Goal: Task Accomplishment & Management: Manage account settings

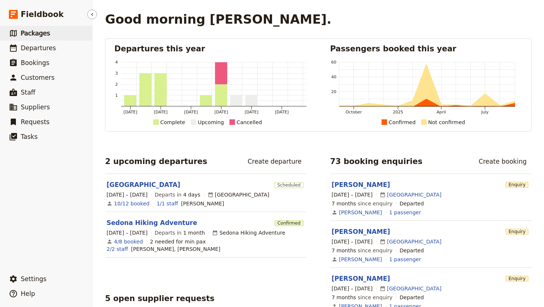
click at [38, 33] on span "Packages" at bounding box center [35, 33] width 29 height 7
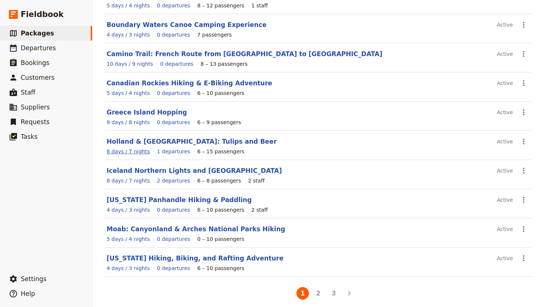
scroll to position [93, 0]
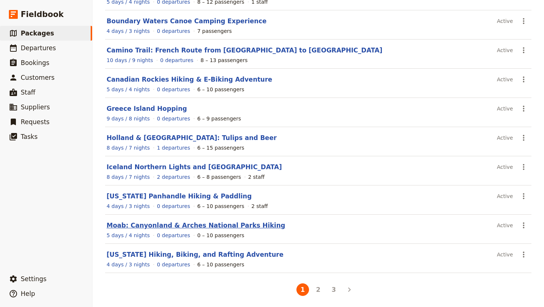
click at [144, 226] on link "Moab: Canyonland & Arches National Parks Hiking" at bounding box center [196, 225] width 179 height 7
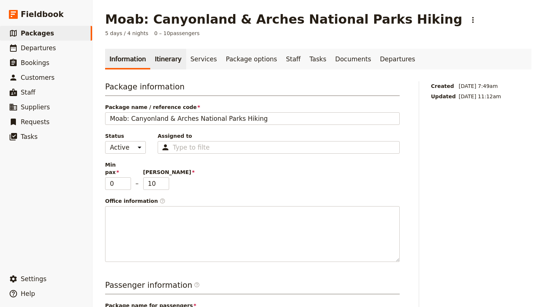
click at [159, 60] on link "Itinerary" at bounding box center [168, 59] width 36 height 21
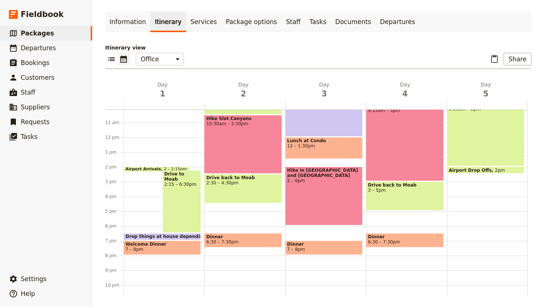
scroll to position [152, 0]
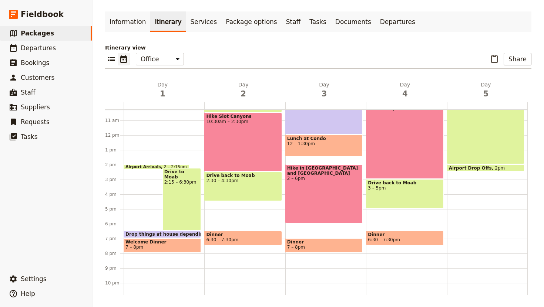
click at [140, 135] on div "Airport Arrivals 2 – 2:15pm Drive to Moab 2:15 – 6:30pm Drop things at house de…" at bounding box center [164, 135] width 81 height 355
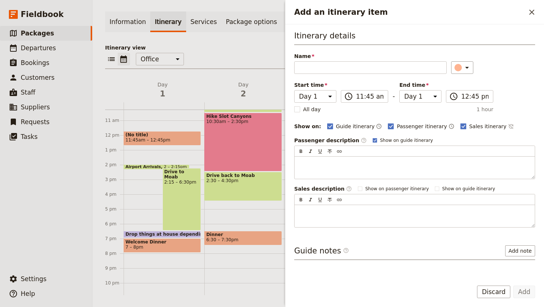
type input "A"
type input "S"
type input "a"
type input "All [DEMOGRAPHIC_DATA] arrive by noon"
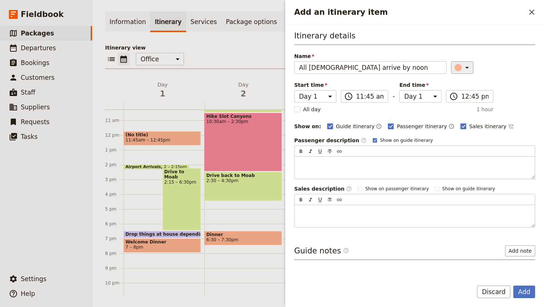
click at [465, 67] on icon "Add an itinerary item" at bounding box center [467, 68] width 4 height 2
click at [452, 94] on div "button" at bounding box center [451, 91] width 7 height 7
click at [366, 95] on input "11:45 am" at bounding box center [369, 96] width 27 height 9
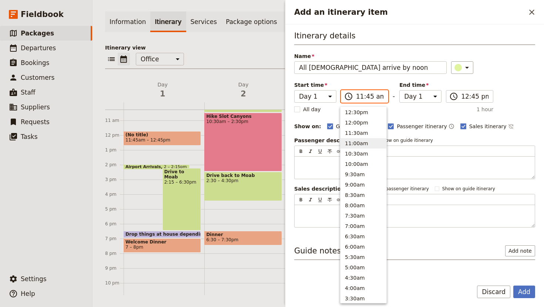
scroll to position [225, 0]
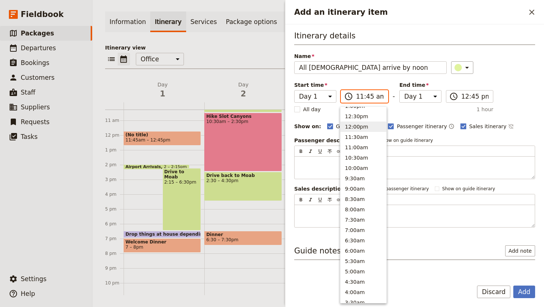
click at [349, 125] on button "12:00pm" at bounding box center [363, 127] width 46 height 10
type input "12:00 pm"
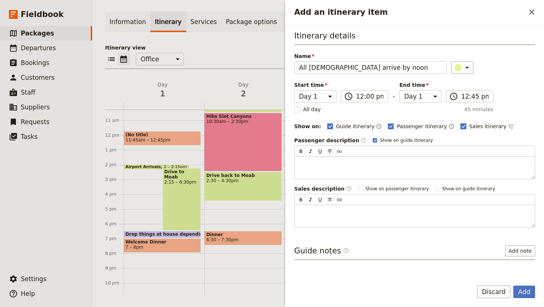
click at [461, 127] on polygon "Add an itinerary item" at bounding box center [463, 126] width 4 height 4
click at [460, 123] on input "Sales itinerary" at bounding box center [460, 122] width 0 height 0
checkbox input "false"
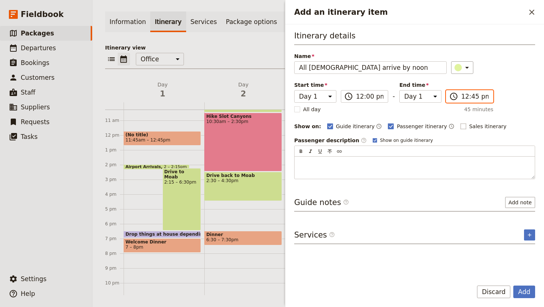
click at [461, 98] on input "12:45 pm" at bounding box center [474, 96] width 27 height 9
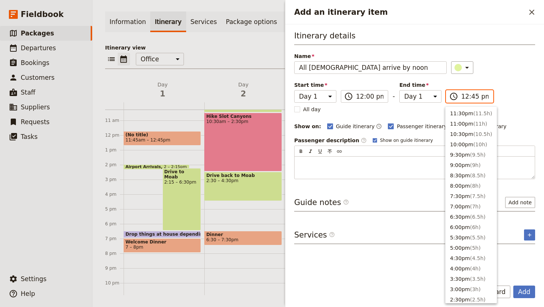
scroll to position [229, 0]
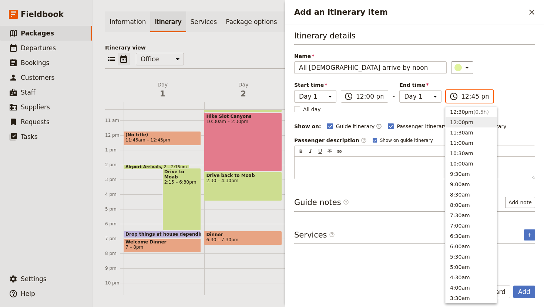
click at [458, 124] on button "12:00pm" at bounding box center [470, 122] width 51 height 10
type input "12:00 pm"
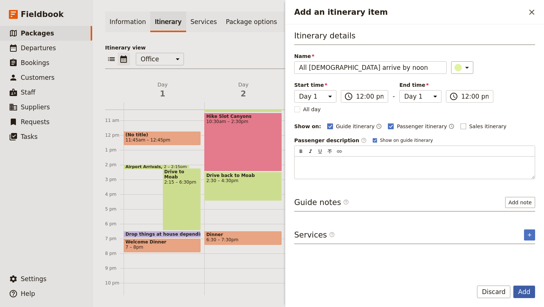
click at [524, 292] on button "Add" at bounding box center [524, 292] width 22 height 13
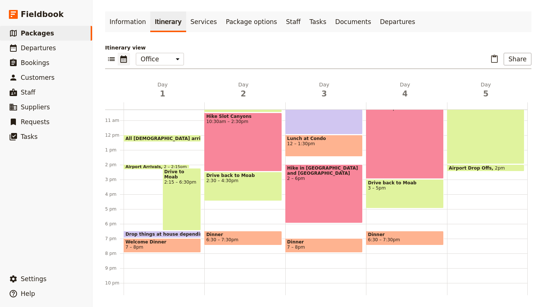
click at [141, 166] on span "Airport Arrivals" at bounding box center [144, 167] width 38 height 4
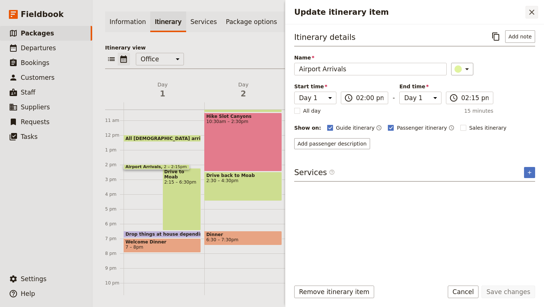
click at [532, 10] on icon "Close drawer" at bounding box center [531, 12] width 9 height 9
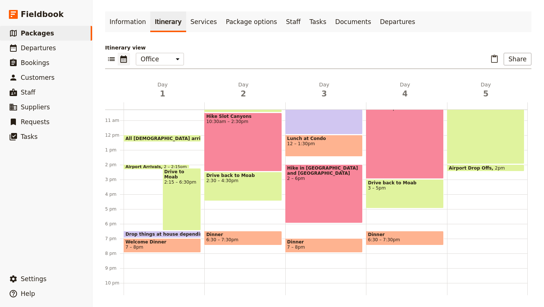
click at [152, 137] on span "All [DEMOGRAPHIC_DATA] arrive by noon" at bounding box center [178, 138] width 106 height 5
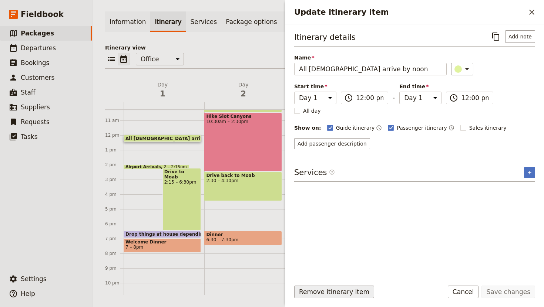
click at [339, 297] on button "Remove itinerary item" at bounding box center [334, 292] width 80 height 13
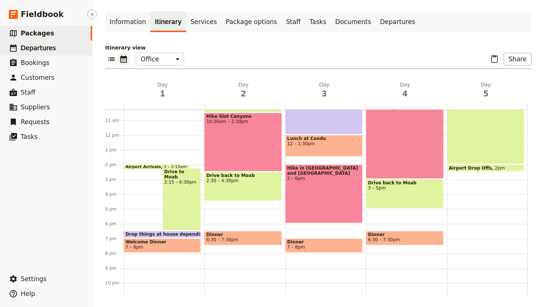
click at [39, 50] on span "Departures" at bounding box center [38, 47] width 35 height 7
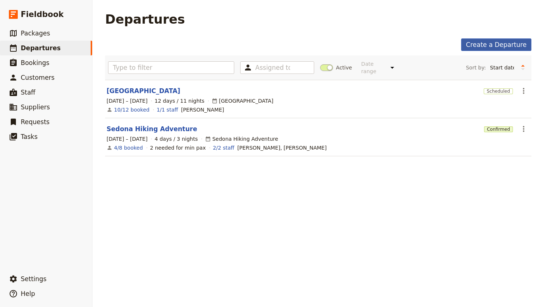
click at [489, 41] on link "Create a Departure" at bounding box center [496, 44] width 70 height 13
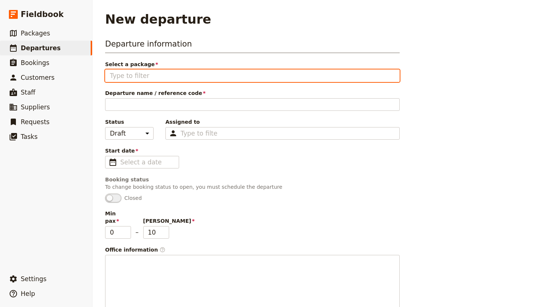
click at [134, 76] on input "Select a package" at bounding box center [252, 75] width 285 height 9
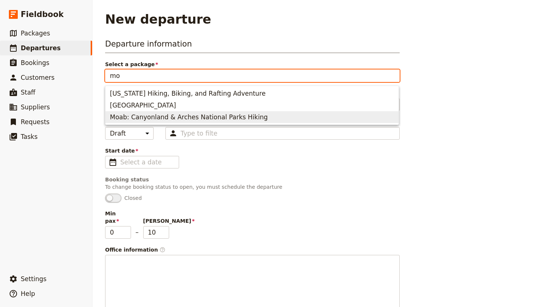
click at [141, 117] on span "Moab: Canyonland & Arches National Parks Hiking" at bounding box center [189, 117] width 158 height 9
type input "Moab: Canyonland & Arches National Parks Hiking"
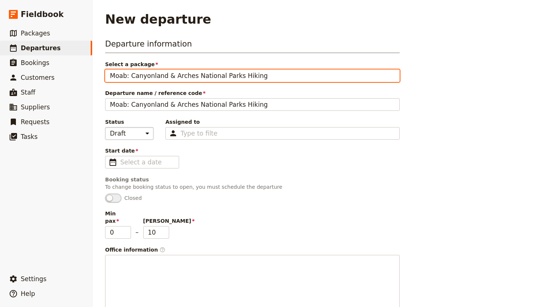
type input "Moab: Canyonland & Arches National Parks Hiking"
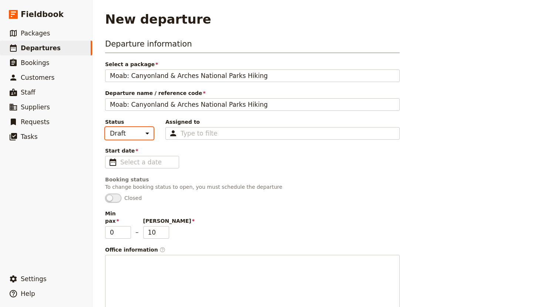
click at [143, 134] on select "Draft Scheduled Confirmed" at bounding box center [129, 133] width 48 height 13
select select "CONFIRMED"
click at [105, 127] on select "Draft Scheduled Confirmed" at bounding box center [129, 133] width 48 height 13
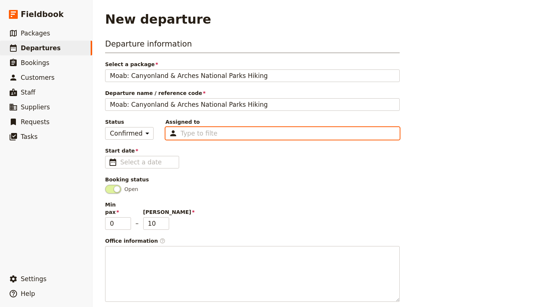
click at [201, 134] on input "Assigned to Type to filter" at bounding box center [199, 133] width 37 height 9
type input "j"
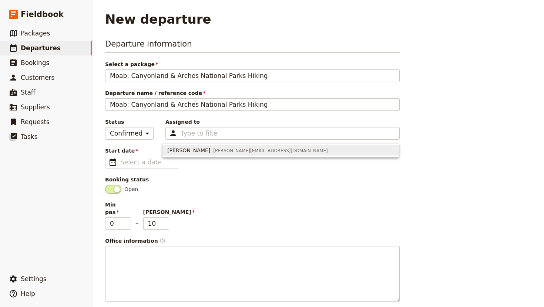
click at [233, 187] on span "Open" at bounding box center [252, 189] width 294 height 9
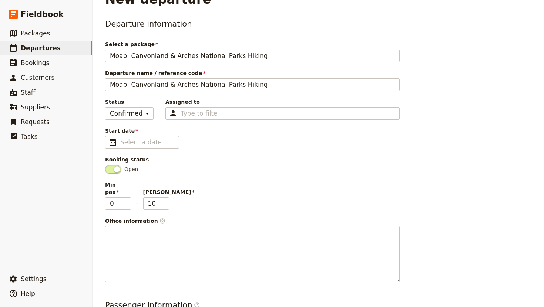
scroll to position [38, 0]
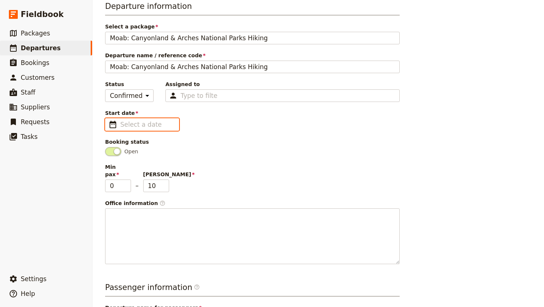
click at [149, 122] on input "Start date ​" at bounding box center [147, 124] width 54 height 9
type input "dd/mm/yyyy"
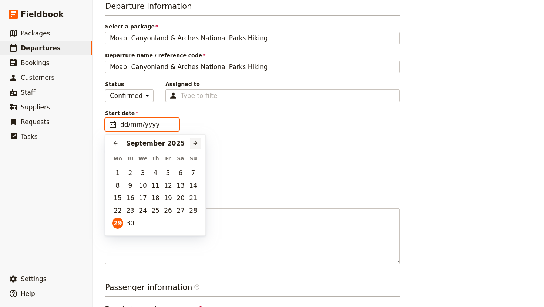
click at [193, 145] on icon "Next month" at bounding box center [195, 144] width 6 height 6
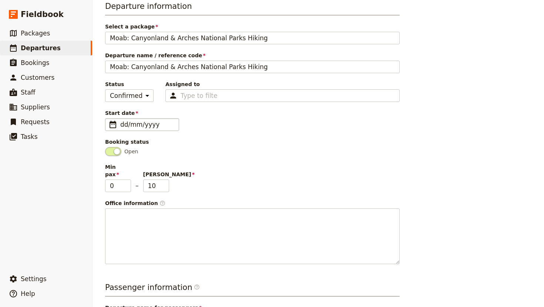
click at [118, 121] on fieldset "​ dd/mm/yyyy" at bounding box center [142, 124] width 74 height 13
click at [120, 121] on input "dd/mm/yyyy" at bounding box center [147, 124] width 54 height 9
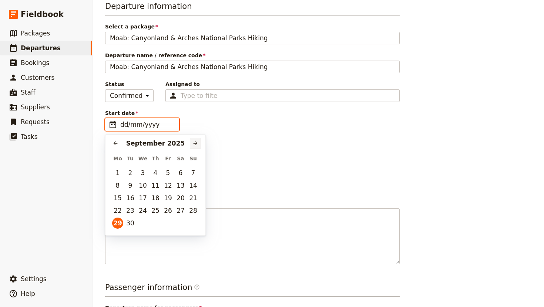
click at [194, 146] on icon "Next month" at bounding box center [195, 144] width 6 height 6
click at [143, 212] on button "22" at bounding box center [142, 210] width 11 height 11
type input "[DATE]"
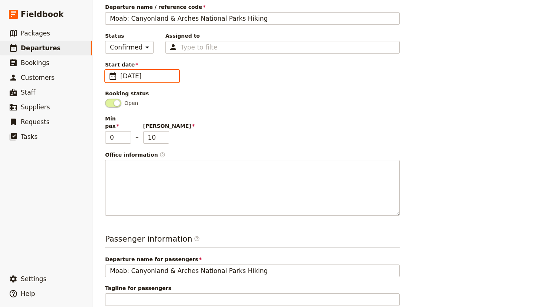
scroll to position [87, 0]
click at [128, 131] on input "1" at bounding box center [118, 137] width 26 height 13
click at [128, 131] on input "2" at bounding box center [118, 137] width 26 height 13
type input "3"
click at [128, 131] on input "3" at bounding box center [118, 137] width 26 height 13
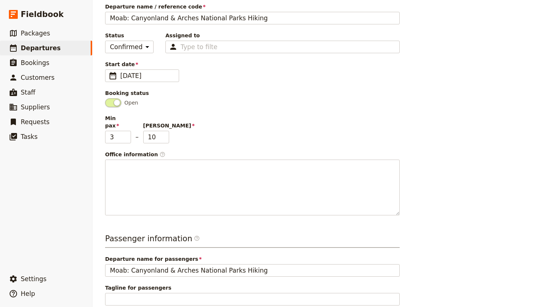
click at [202, 140] on div "Departure information Select a package Moab: Canyonland & Arches National Parks…" at bounding box center [252, 84] width 294 height 264
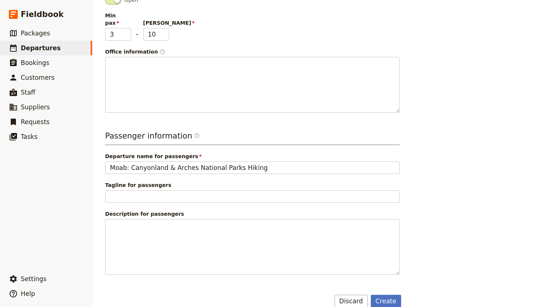
scroll to position [194, 0]
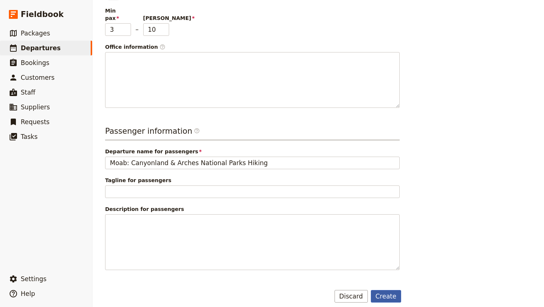
click at [392, 290] on button "Create" at bounding box center [386, 296] width 31 height 13
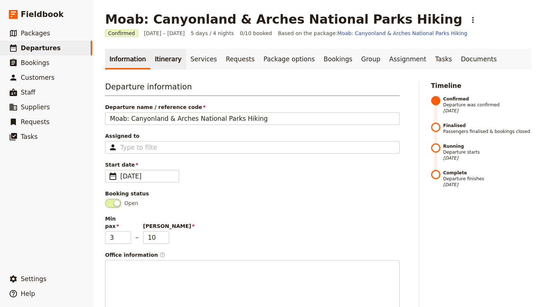
click at [159, 58] on link "Itinerary" at bounding box center [168, 59] width 36 height 21
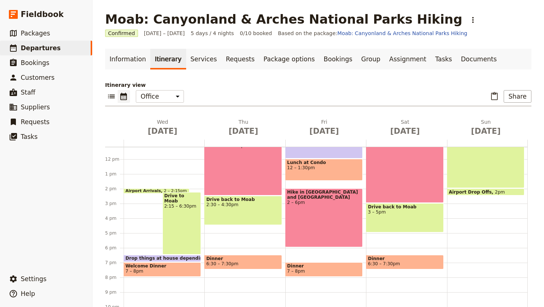
scroll to position [109, 0]
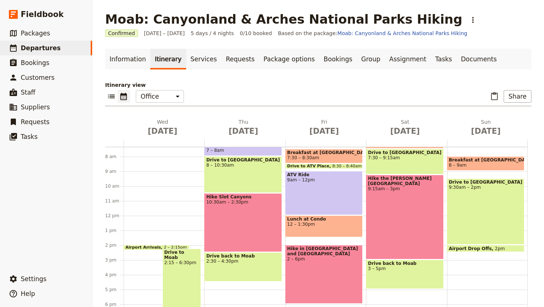
click at [137, 216] on div "Airport Arrivals 2 – 2:15pm Drive to Moab 2:15 – 6:30pm Drop things at house de…" at bounding box center [164, 215] width 81 height 355
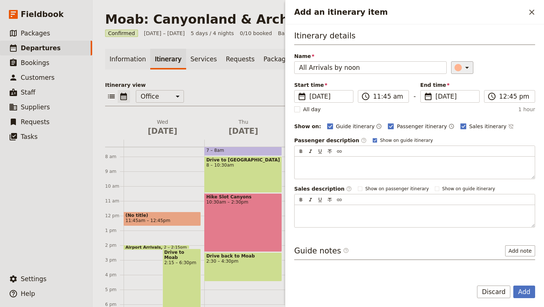
type input "All Arrivals by noon"
click at [462, 69] on icon "Add an itinerary item" at bounding box center [466, 67] width 9 height 9
click at [452, 89] on div "button" at bounding box center [451, 91] width 7 height 7
click at [460, 126] on rect "Add an itinerary item" at bounding box center [463, 127] width 6 height 6
click at [460, 123] on input "Sales itinerary" at bounding box center [460, 122] width 0 height 0
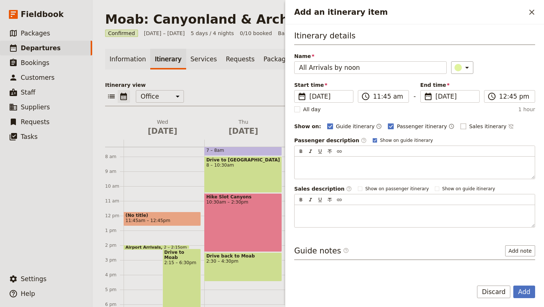
checkbox input "false"
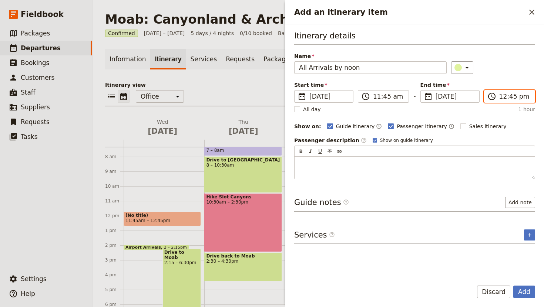
click at [513, 93] on input "12:45 pm" at bounding box center [514, 96] width 31 height 9
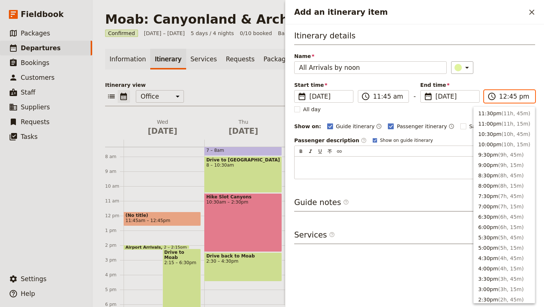
scroll to position [229, 0]
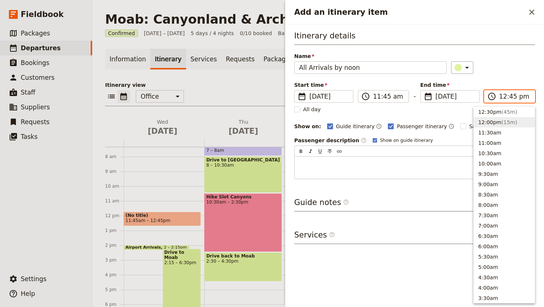
click at [492, 122] on button "12:00pm ( 15m )" at bounding box center [504, 122] width 61 height 10
type input "12:00 pm"
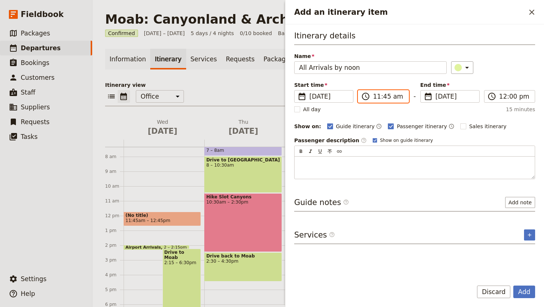
click at [391, 97] on input "11:45 am" at bounding box center [388, 96] width 31 height 9
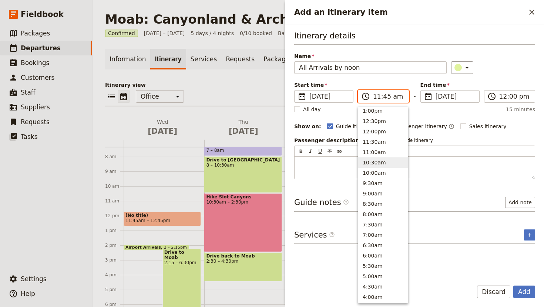
scroll to position [211, 0]
click at [375, 138] on button "12:00pm" at bounding box center [383, 140] width 50 height 10
type input "12:00 pm"
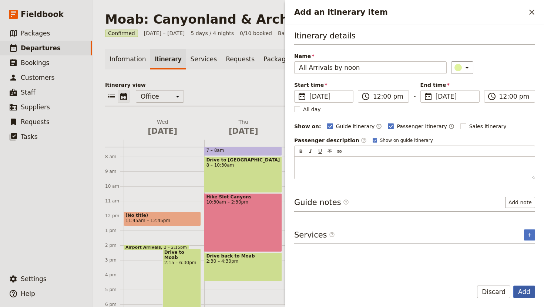
click at [525, 293] on button "Add" at bounding box center [524, 292] width 22 height 13
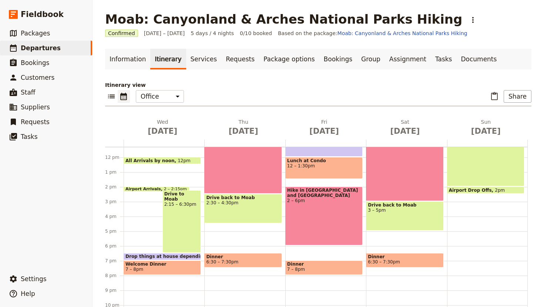
scroll to position [169, 0]
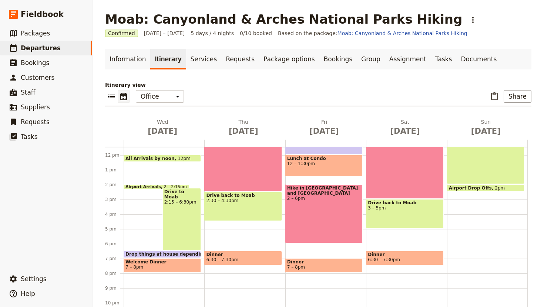
click at [147, 186] on span at bounding box center [156, 187] width 65 height 3
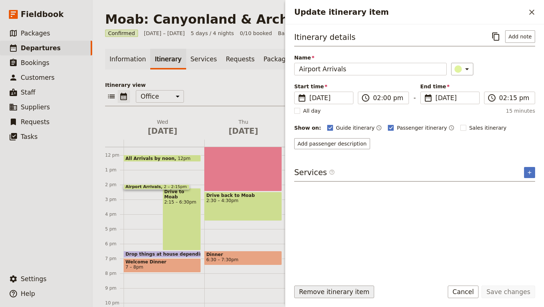
click at [326, 296] on button "Remove itinerary item" at bounding box center [334, 292] width 80 height 13
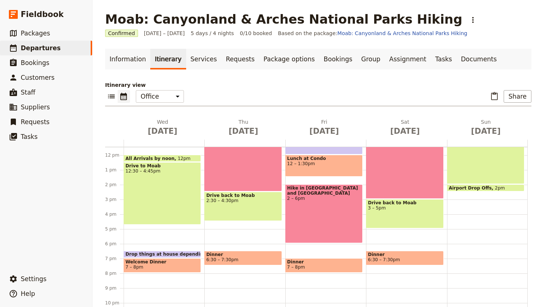
click at [99, 159] on main "Moab: Canyonland & Arches National Parks Hiking ​ Confirmed [DATE] – [DATE] 5 d…" at bounding box center [318, 172] width 444 height 345
click at [153, 227] on span "Drop things at house depending on time" at bounding box center [177, 228] width 105 height 5
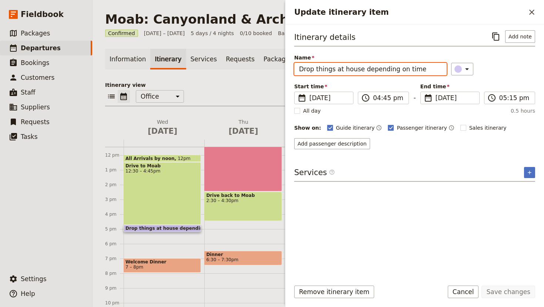
click at [417, 68] on input "Drop things at house depending on time" at bounding box center [370, 69] width 152 height 13
type input "Drop things at condo"
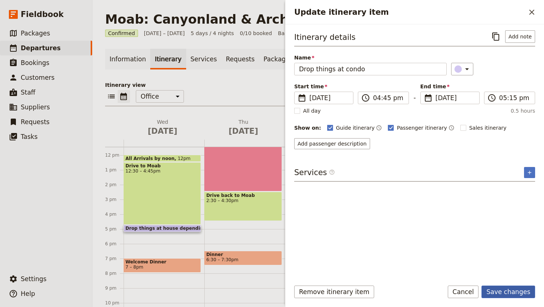
click at [502, 296] on button "Save changes" at bounding box center [508, 292] width 54 height 13
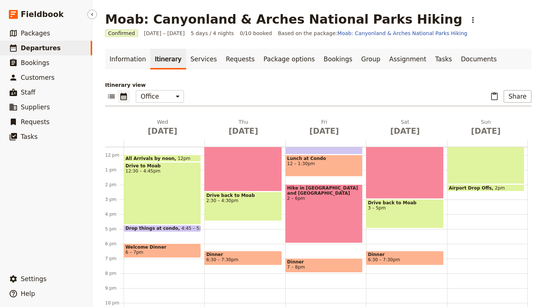
click at [67, 235] on ul "​ Packages ​ Departures ​ Bookings ​ Customers ​ Staff ​ Suppliers ​ Requests ​…" at bounding box center [46, 147] width 92 height 243
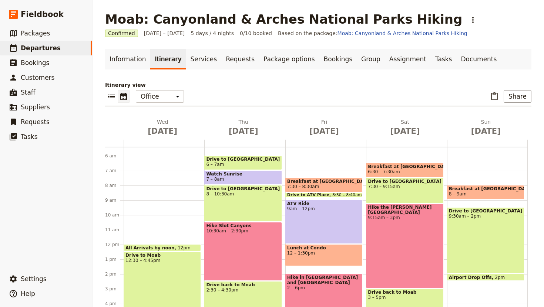
scroll to position [80, 0]
click at [357, 60] on link "Group" at bounding box center [371, 59] width 28 height 21
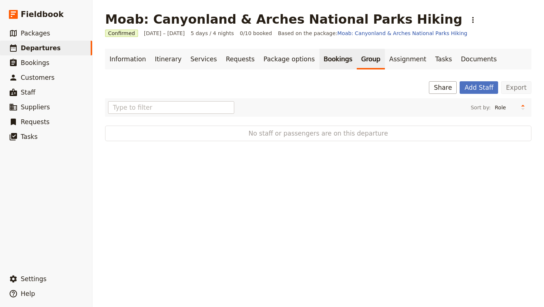
click at [326, 59] on link "Bookings" at bounding box center [337, 59] width 37 height 21
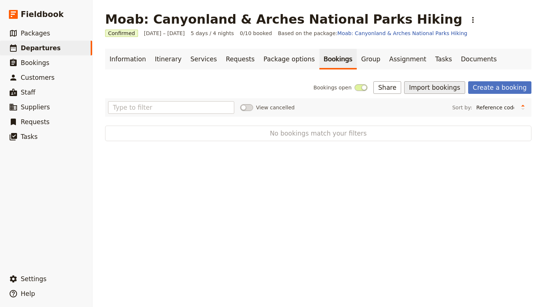
click at [434, 88] on button "Import bookings" at bounding box center [434, 87] width 61 height 13
click at [440, 106] on span "Import Bookings" at bounding box center [439, 103] width 43 height 7
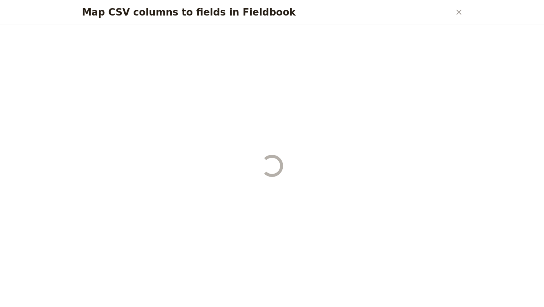
select select "YMD"
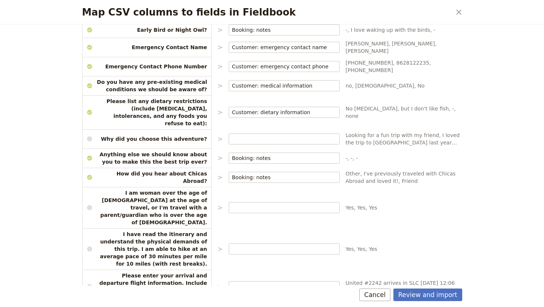
scroll to position [441, 0]
click at [438, 293] on button "Review and import" at bounding box center [427, 295] width 69 height 13
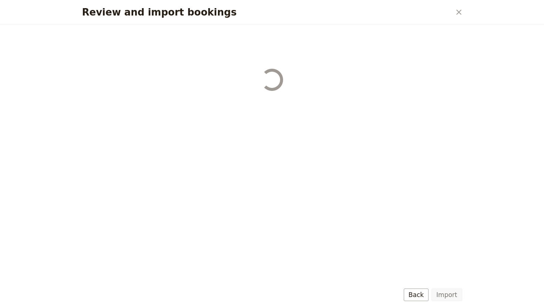
scroll to position [0, 0]
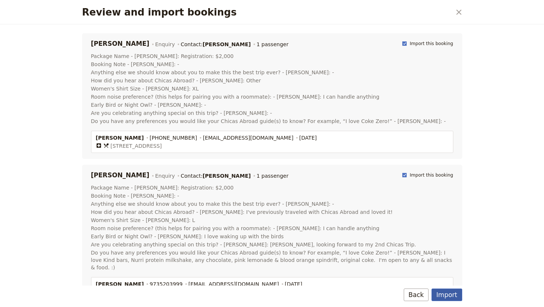
click at [444, 292] on button "Import" at bounding box center [446, 295] width 30 height 13
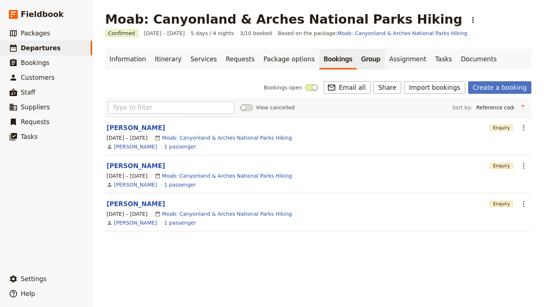
click at [357, 61] on link "Group" at bounding box center [371, 59] width 28 height 21
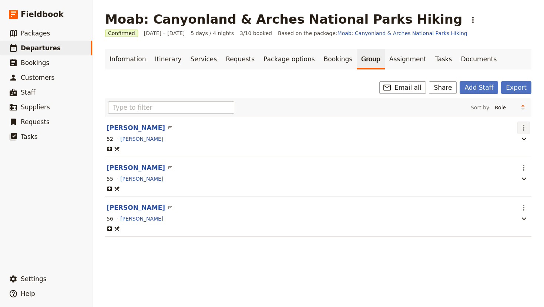
click at [522, 128] on icon "Actions" at bounding box center [523, 128] width 9 height 9
click at [489, 156] on span "Edit passenger" at bounding box center [483, 154] width 38 height 7
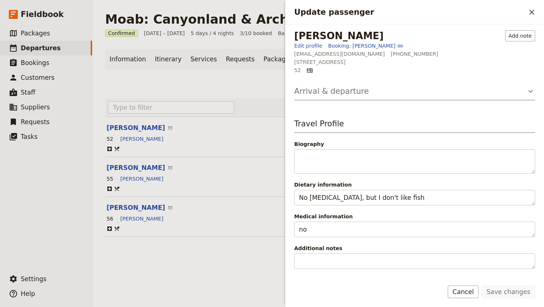
click at [339, 93] on h3 "Arrival & departure" at bounding box center [331, 91] width 75 height 11
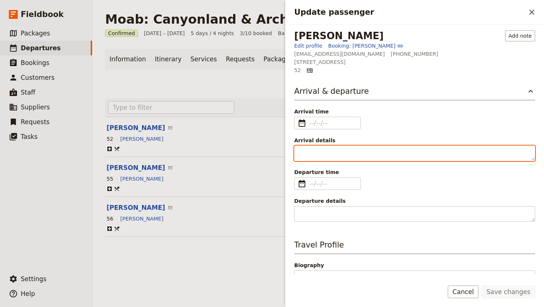
click at [314, 159] on textarea "Arrival details" at bounding box center [414, 154] width 241 height 16
type textarea "United #2242"
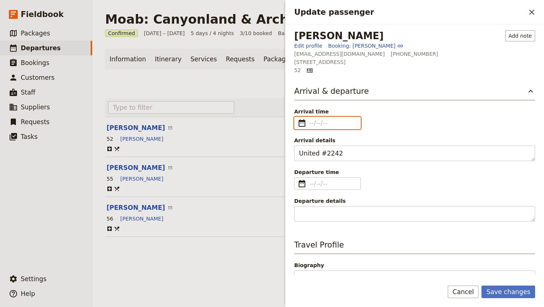
click at [315, 124] on input "Arrival time ​" at bounding box center [332, 123] width 47 height 9
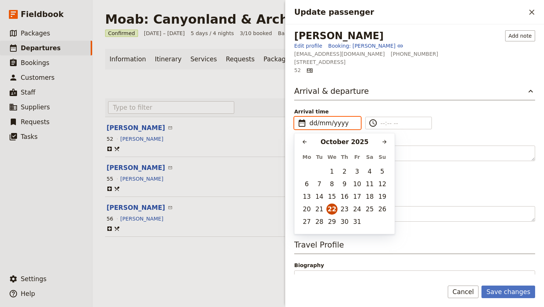
click at [332, 210] on button "22" at bounding box center [331, 209] width 11 height 11
type input "[DATE]"
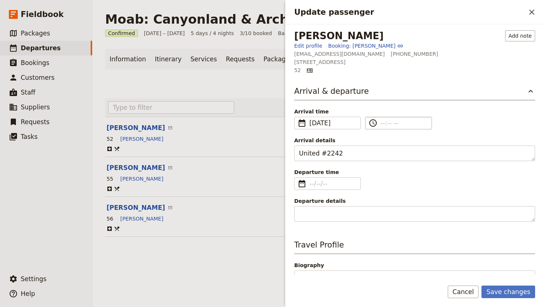
click at [383, 124] on input "​" at bounding box center [403, 123] width 47 height 9
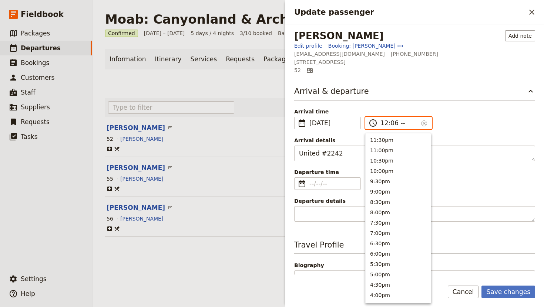
type input "12:06 pm"
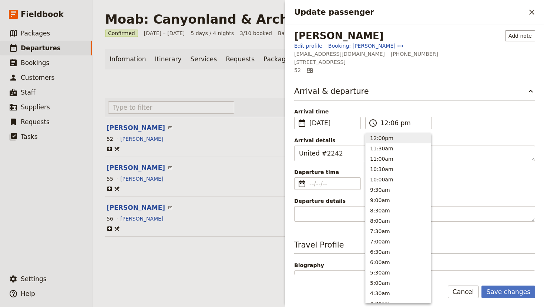
click at [477, 125] on div "Arrival time ​ [DATE] [DATE] ​ [DATE] 12:06 ​ 12:06 pm ​" at bounding box center [414, 118] width 241 height 21
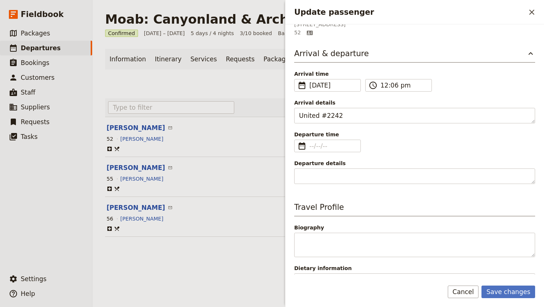
scroll to position [43, 0]
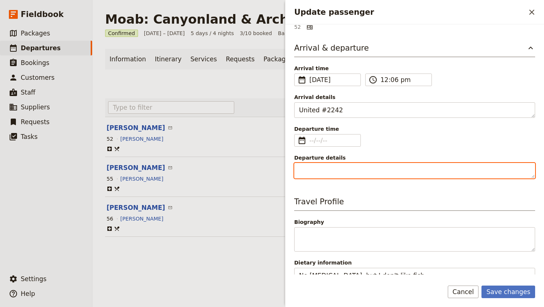
click at [321, 168] on textarea "Departure details" at bounding box center [414, 171] width 241 height 16
type textarea "Southwest *#1810"
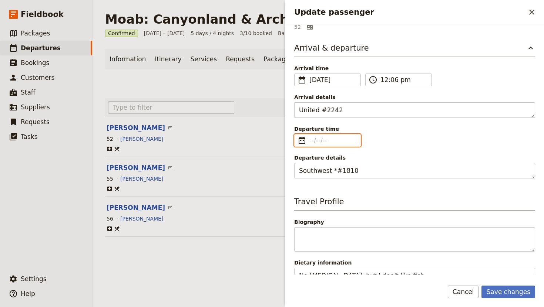
click at [326, 143] on input "Departure time ​" at bounding box center [332, 140] width 47 height 9
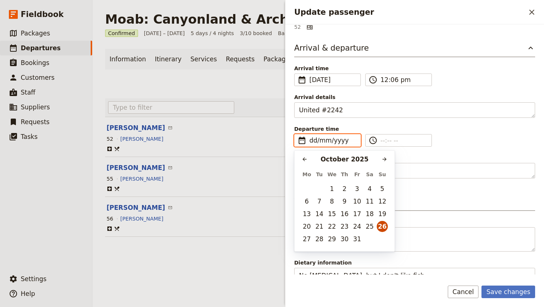
click at [378, 229] on button "26" at bounding box center [382, 226] width 11 height 11
type input "[DATE]"
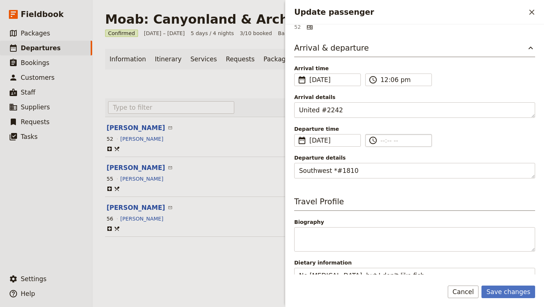
click at [381, 140] on div "Arrival & departure Arrival time ​ [DATE] [DATE] ​ [DATE] 12:06 ​ 12:06 pm ​ Ar…" at bounding box center [414, 111] width 241 height 136
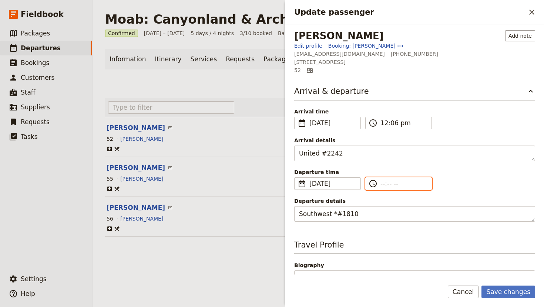
click at [380, 185] on input "​" at bounding box center [403, 183] width 47 height 9
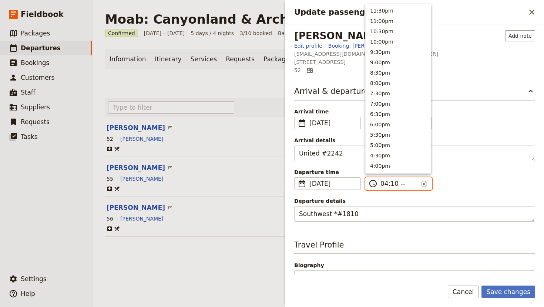
type input "04:10 pm"
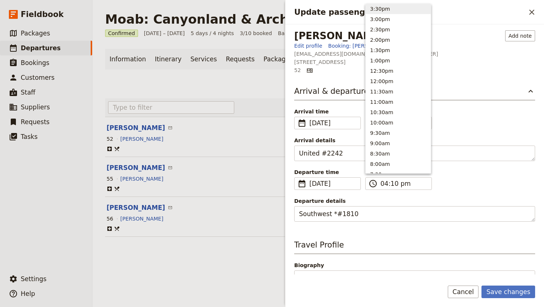
click at [481, 169] on div "Departure time ​ [DATE] [DATE] ​ [DATE] 16:10 ​ 04:10 pm ​" at bounding box center [414, 179] width 241 height 21
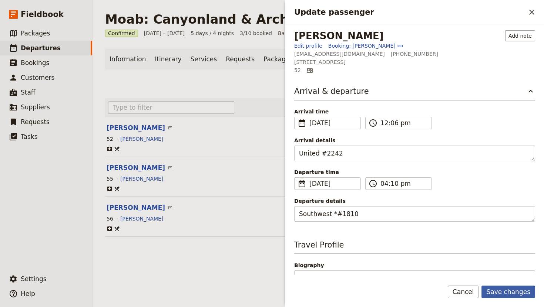
click at [502, 295] on button "Save changes" at bounding box center [508, 292] width 54 height 13
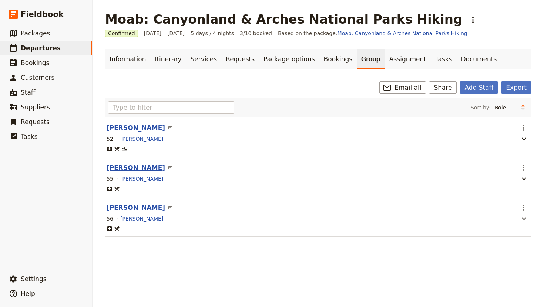
click at [127, 169] on button "[PERSON_NAME]" at bounding box center [136, 168] width 58 height 9
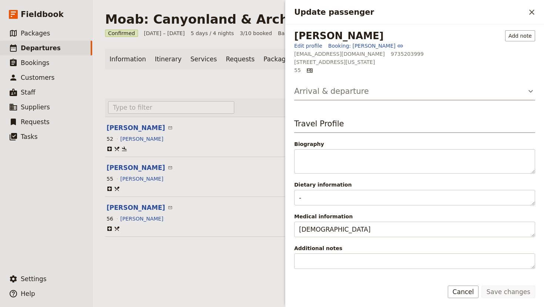
click at [533, 90] on icon "Update passenger" at bounding box center [530, 91] width 9 height 9
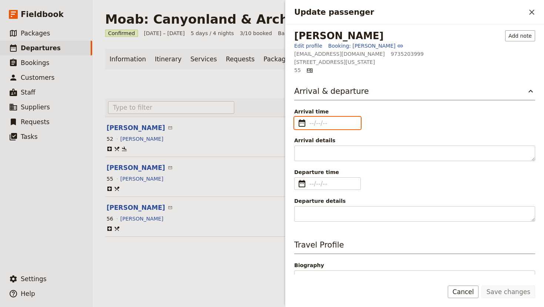
click at [345, 121] on input "Arrival time ​" at bounding box center [332, 123] width 47 height 9
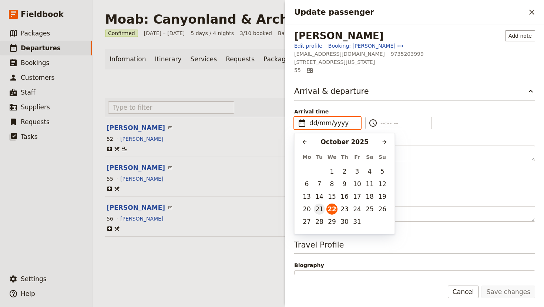
click at [318, 211] on button "21" at bounding box center [319, 209] width 11 height 11
type input "[DATE]"
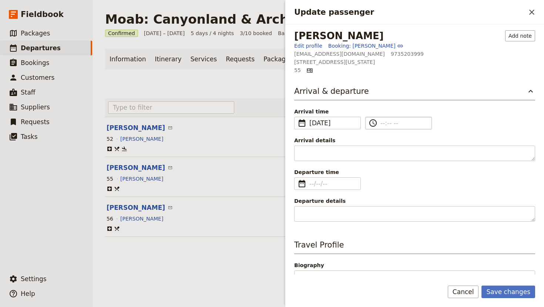
click at [383, 124] on input "​" at bounding box center [403, 123] width 47 height 9
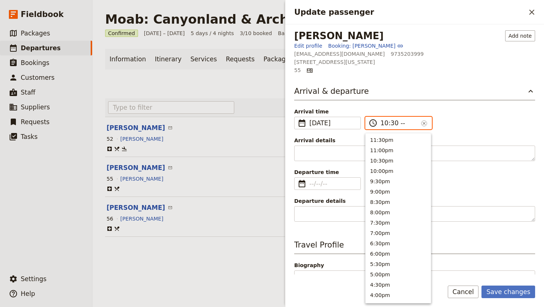
type input "10:30 am"
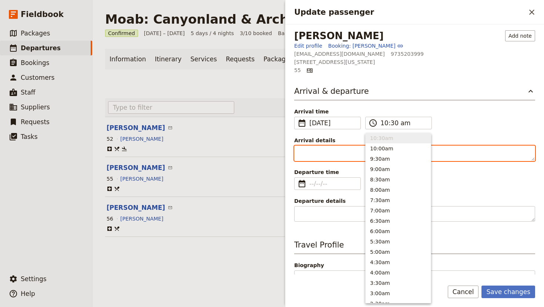
click at [313, 159] on textarea "Arrival details" at bounding box center [414, 154] width 241 height 16
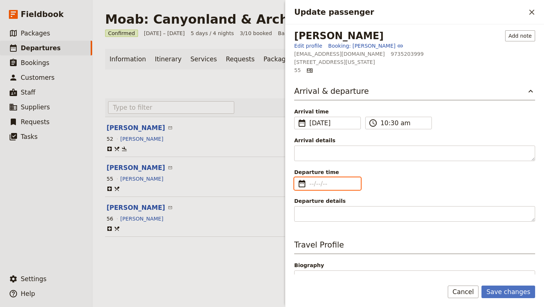
click at [315, 185] on input "Departure time ​" at bounding box center [332, 183] width 47 height 9
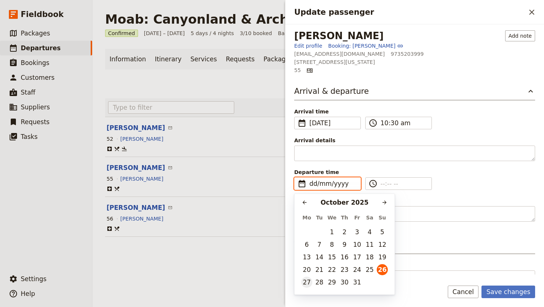
click at [305, 285] on button "27" at bounding box center [306, 282] width 11 height 11
type input "[DATE]"
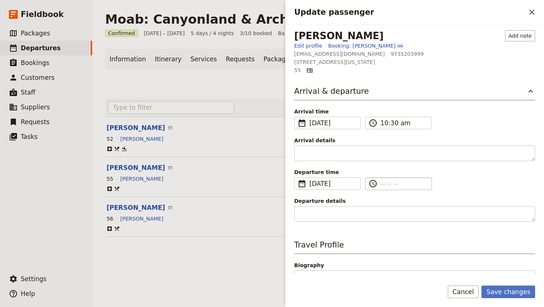
click at [384, 185] on input "​" at bounding box center [403, 183] width 47 height 9
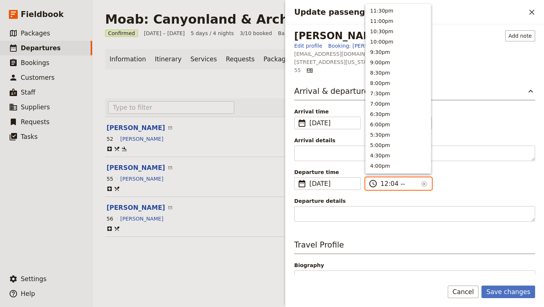
type input "12:45 --"
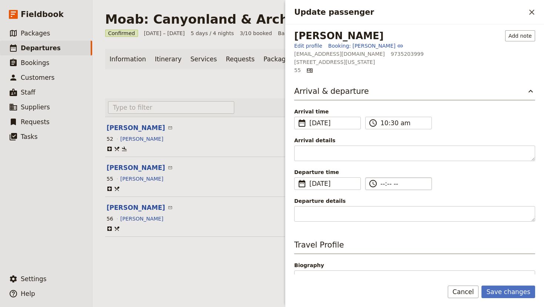
click at [379, 184] on label "​ --:-- --" at bounding box center [398, 184] width 67 height 13
click at [380, 184] on input "--:-- --" at bounding box center [403, 183] width 47 height 9
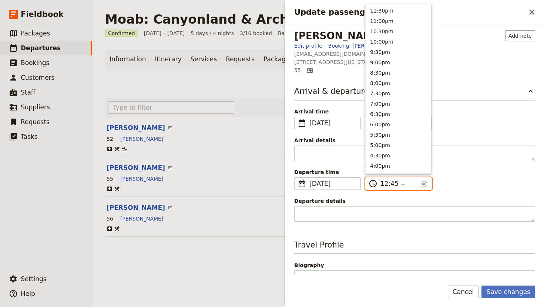
type input "12:45 am"
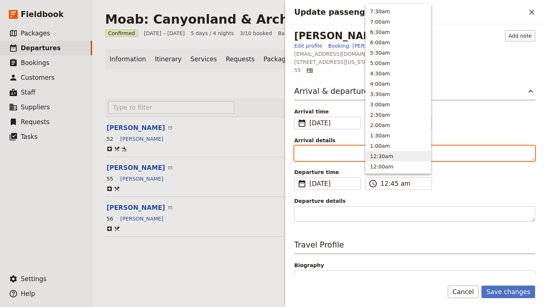
click at [313, 156] on textarea "Arrival details" at bounding box center [414, 154] width 241 height 16
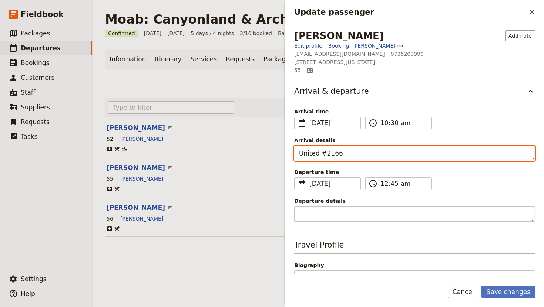
type textarea "United #2166"
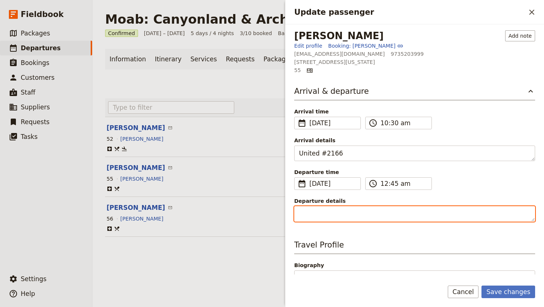
click at [328, 217] on textarea "Departure details" at bounding box center [414, 214] width 241 height 16
type textarea "United #2320"
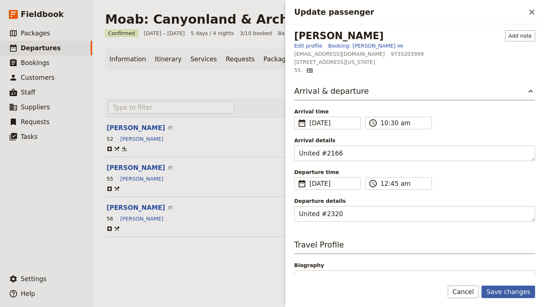
click at [507, 295] on button "Save changes" at bounding box center [508, 292] width 54 height 13
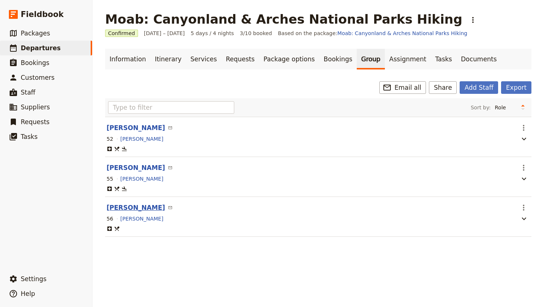
click at [125, 212] on button "[PERSON_NAME]" at bounding box center [136, 207] width 58 height 9
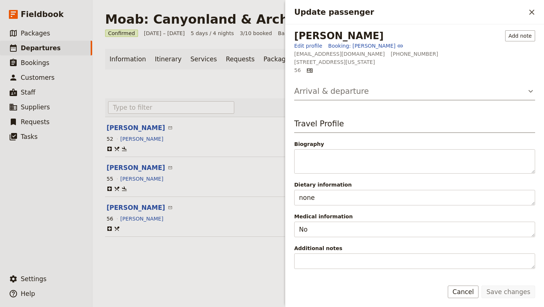
click at [533, 92] on icon "Update passenger" at bounding box center [530, 91] width 9 height 9
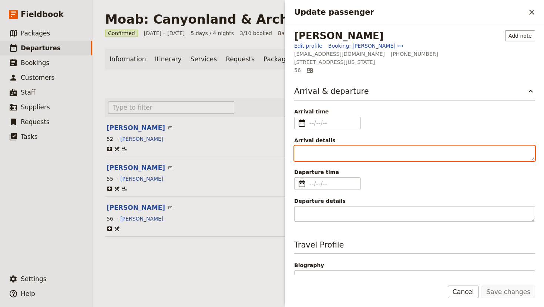
click at [331, 151] on textarea "Arrival details" at bounding box center [414, 154] width 241 height 16
type textarea "United #2242"
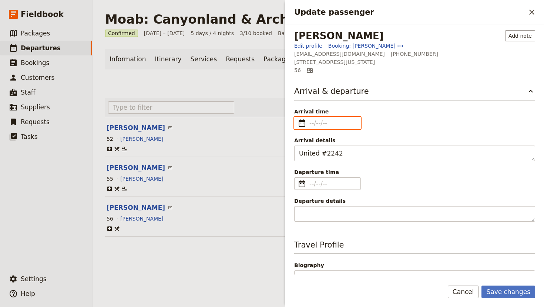
click at [312, 124] on input "Arrival time ​" at bounding box center [332, 123] width 47 height 9
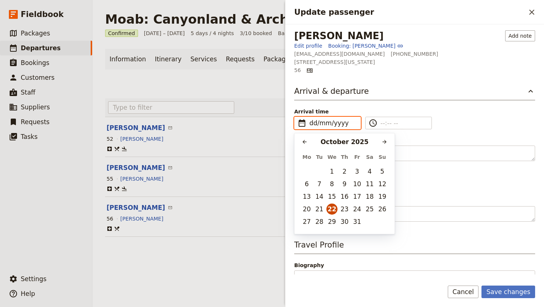
click at [330, 212] on button "22" at bounding box center [331, 209] width 11 height 11
type input "[DATE]"
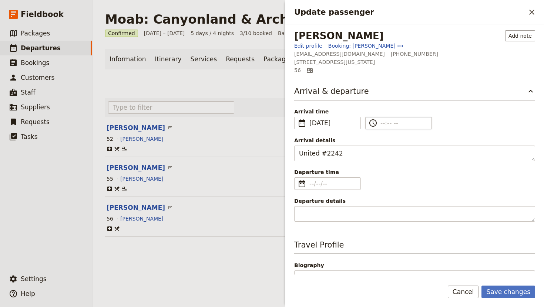
click at [383, 125] on input "​" at bounding box center [403, 123] width 47 height 9
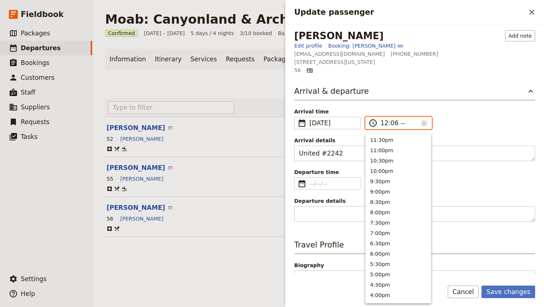
type input "12:06 pm"
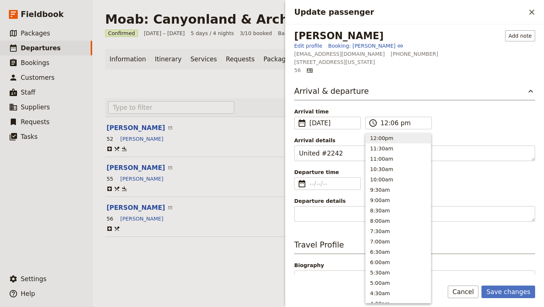
click at [491, 123] on div "Arrival time ​ [DATE] [DATE] ​ [DATE] 12:06 ​ 12:06 pm ​" at bounding box center [414, 118] width 241 height 21
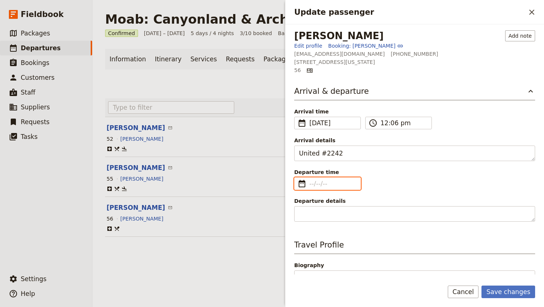
click at [322, 182] on input "Departure time ​" at bounding box center [332, 183] width 47 height 9
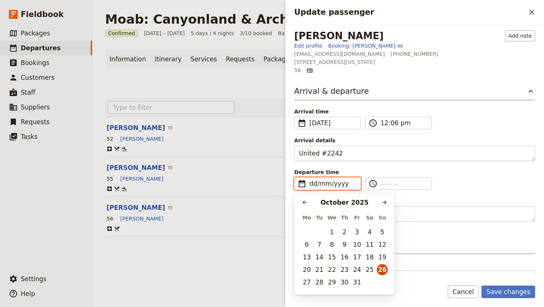
click at [379, 270] on button "26" at bounding box center [382, 270] width 11 height 11
type input "[DATE]"
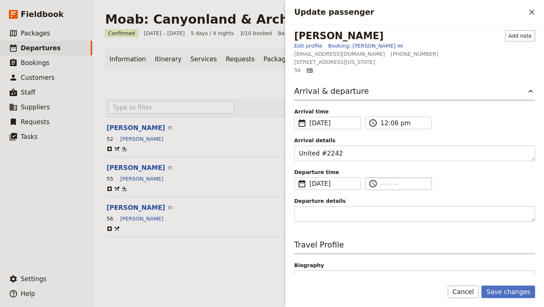
click at [383, 184] on input "​" at bounding box center [403, 183] width 47 height 9
type input "--:-- --"
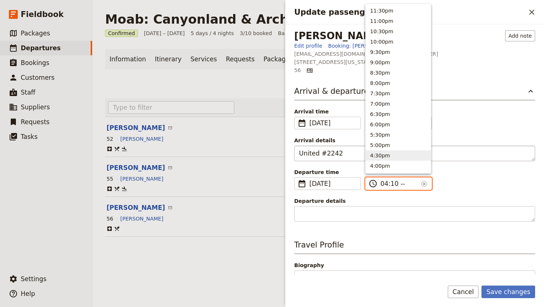
type input "04:10 pm"
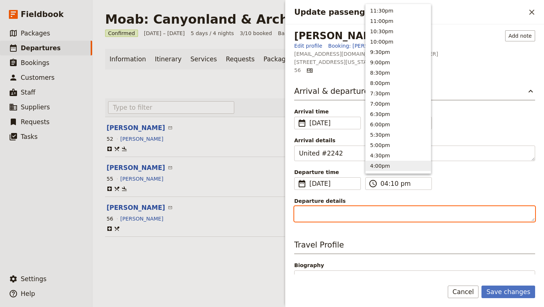
click at [304, 220] on textarea "Departure details" at bounding box center [414, 214] width 241 height 16
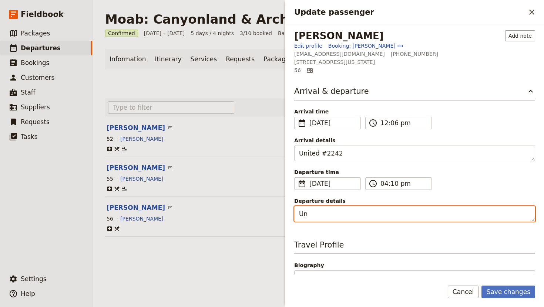
type textarea "U"
type textarea "Southwest #1810"
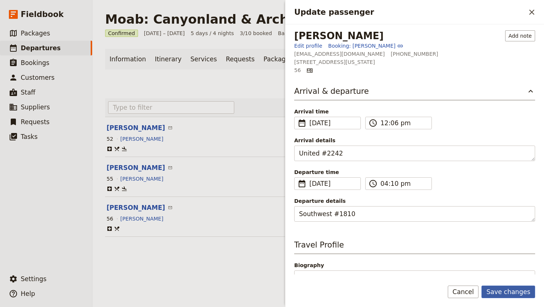
click at [509, 292] on button "Save changes" at bounding box center [508, 292] width 54 height 13
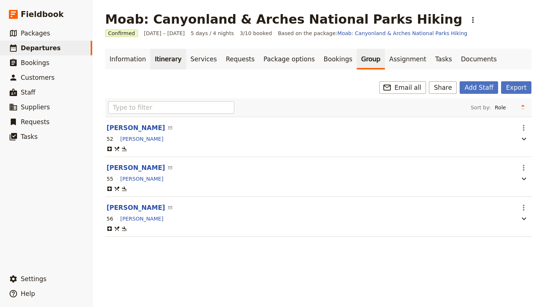
click at [166, 54] on link "Itinerary" at bounding box center [168, 59] width 36 height 21
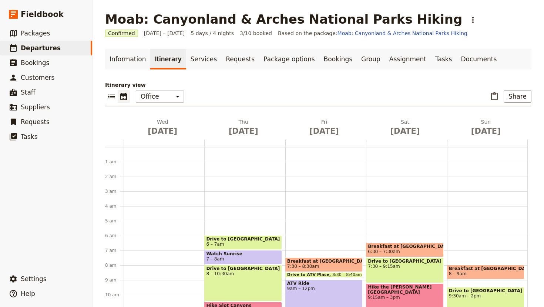
scroll to position [81, 0]
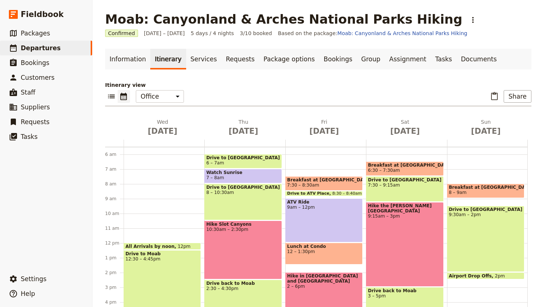
click at [165, 246] on span "All Arrivals by noon" at bounding box center [151, 246] width 52 height 5
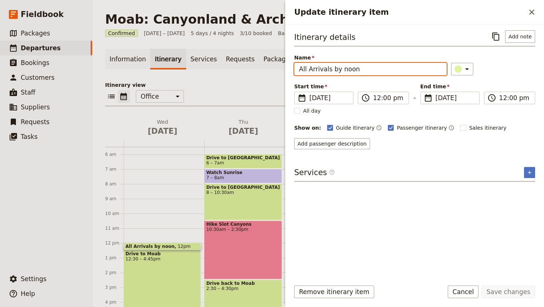
click at [366, 73] on input "All Arrivals by noon" at bounding box center [370, 69] width 152 height 13
type input "Arrivals"
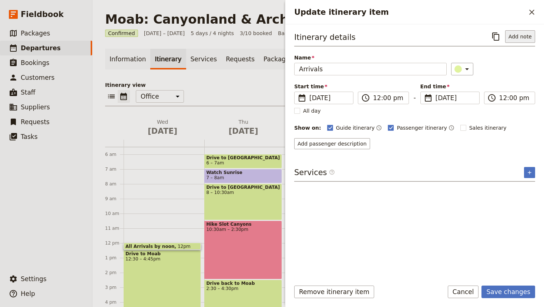
click at [518, 36] on button "Add note" at bounding box center [520, 36] width 30 height 13
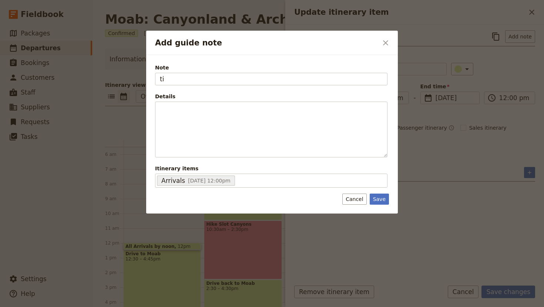
type input "t"
type input "Times"
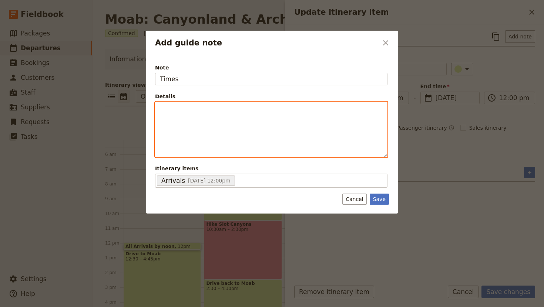
click at [181, 103] on div "Add guide note" at bounding box center [271, 129] width 232 height 55
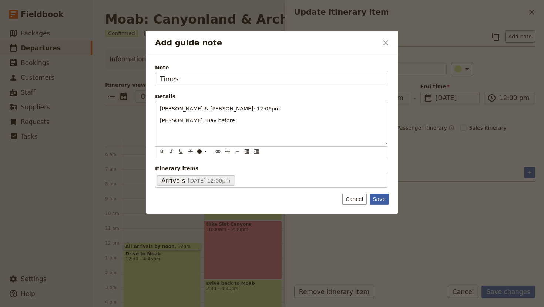
click at [378, 198] on button "Save" at bounding box center [379, 199] width 19 height 11
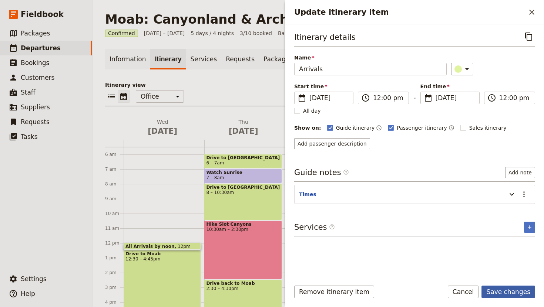
click at [506, 290] on button "Save changes" at bounding box center [508, 292] width 54 height 13
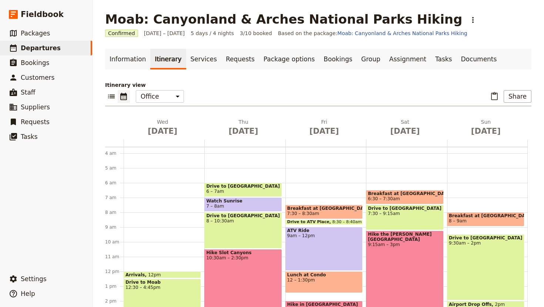
scroll to position [56, 0]
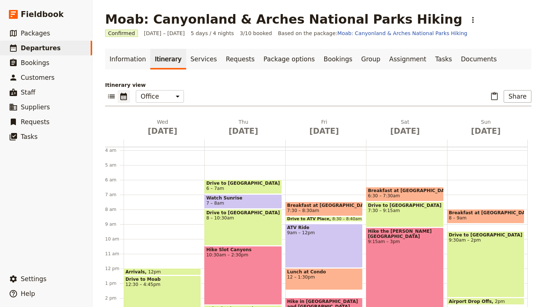
click at [242, 183] on span "Drive to [GEOGRAPHIC_DATA]" at bounding box center [243, 183] width 74 height 5
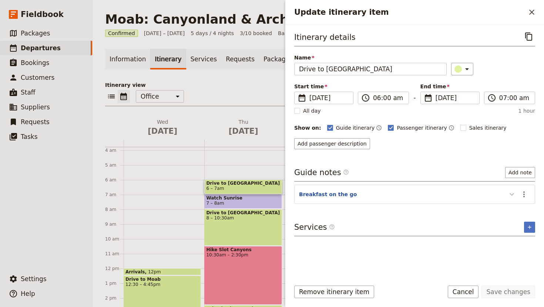
click at [509, 196] on icon "Update itinerary item" at bounding box center [511, 194] width 9 height 9
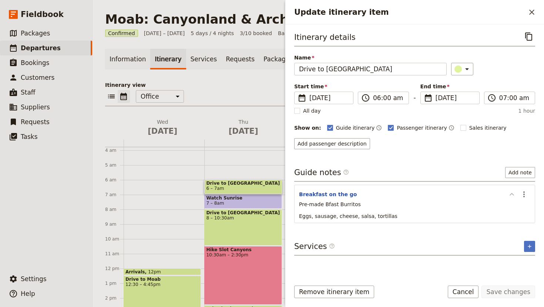
click at [509, 196] on icon "Update itinerary item" at bounding box center [511, 194] width 9 height 9
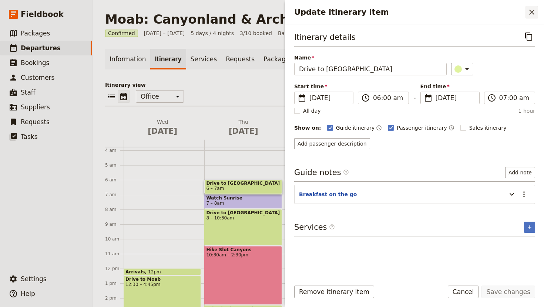
click at [531, 8] on icon "Close drawer" at bounding box center [531, 12] width 9 height 9
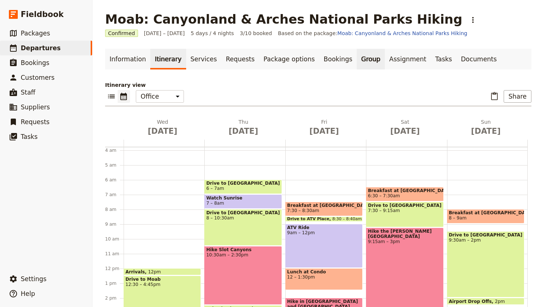
click at [357, 62] on link "Group" at bounding box center [371, 59] width 28 height 21
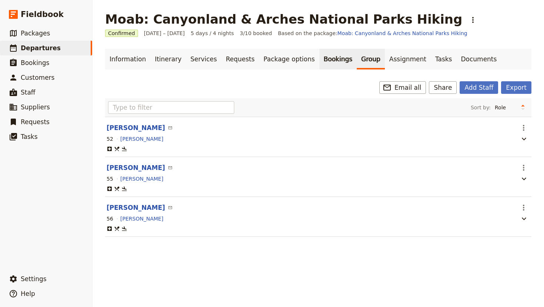
click at [319, 62] on link "Bookings" at bounding box center [337, 59] width 37 height 21
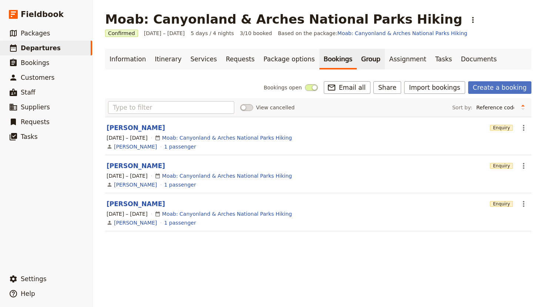
click at [357, 60] on link "Group" at bounding box center [371, 59] width 28 height 21
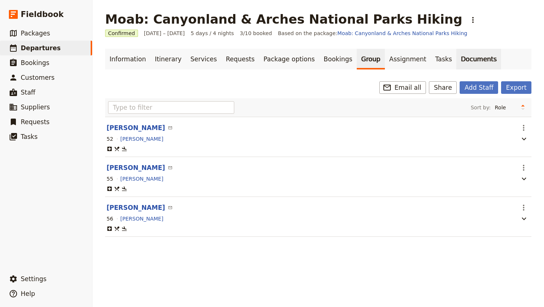
click at [457, 58] on link "Documents" at bounding box center [478, 59] width 45 height 21
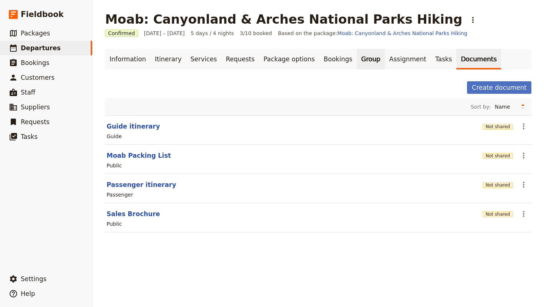
click at [357, 67] on link "Group" at bounding box center [371, 59] width 28 height 21
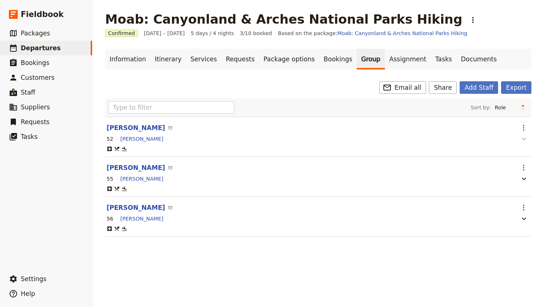
click at [521, 138] on icon "button" at bounding box center [523, 139] width 9 height 9
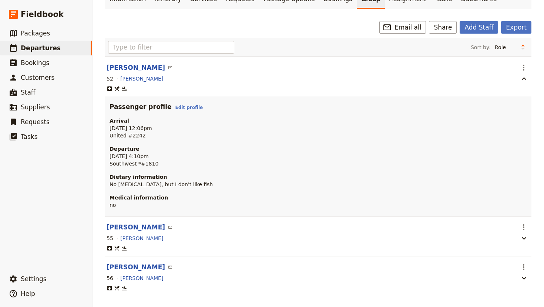
scroll to position [71, 0]
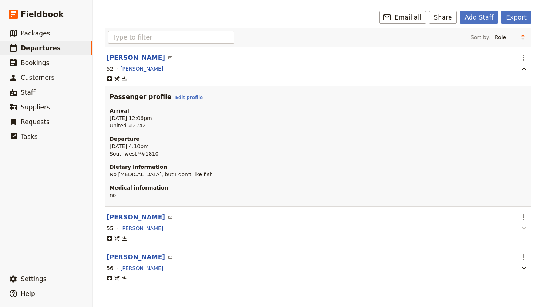
click at [523, 230] on icon "button" at bounding box center [523, 228] width 9 height 9
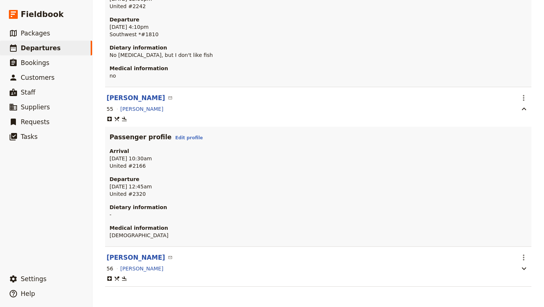
scroll to position [191, 0]
click at [524, 270] on icon "button" at bounding box center [524, 268] width 4 height 3
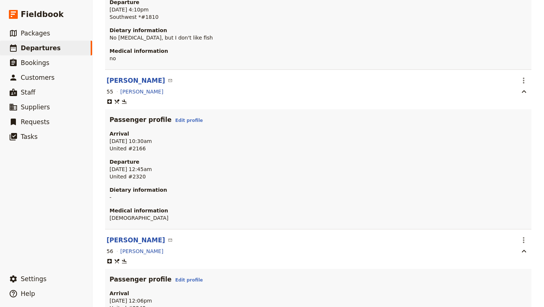
scroll to position [0, 0]
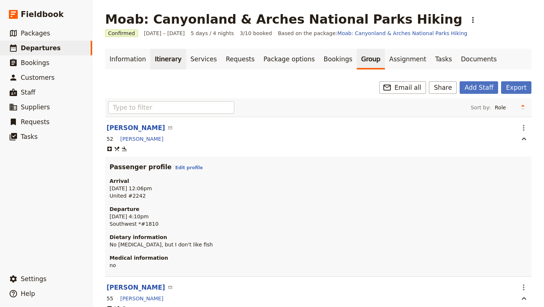
click at [169, 60] on link "Itinerary" at bounding box center [168, 59] width 36 height 21
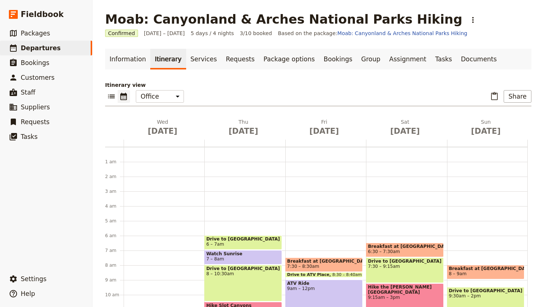
scroll to position [81, 0]
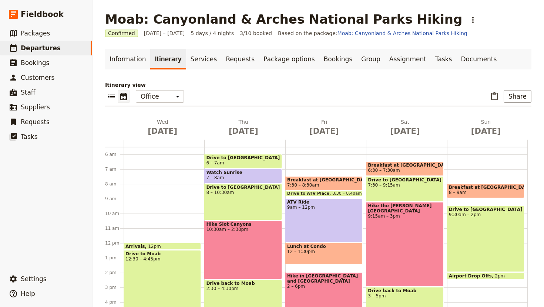
click at [232, 174] on span "Watch Sunrise" at bounding box center [243, 172] width 74 height 5
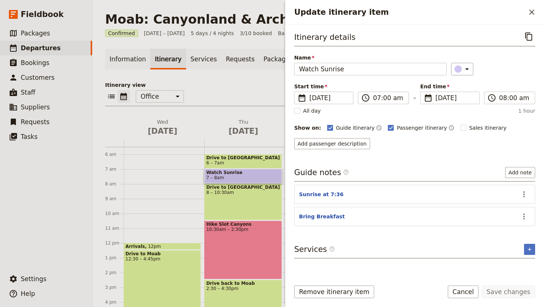
click at [435, 219] on header "Bring Breakfast" at bounding box center [408, 217] width 219 height 9
click at [326, 218] on button "Bring Breakfast" at bounding box center [322, 216] width 46 height 7
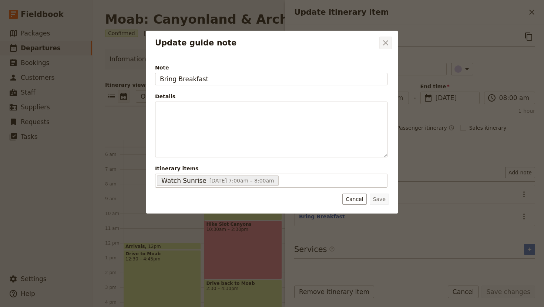
click at [384, 41] on icon "Close dialog" at bounding box center [385, 42] width 5 height 5
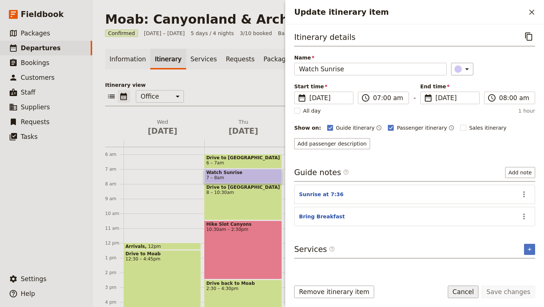
click at [468, 287] on button "Cancel" at bounding box center [463, 292] width 31 height 13
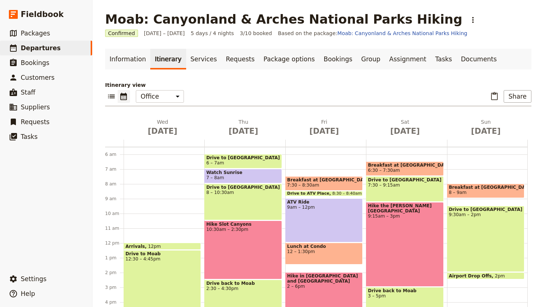
click at [246, 205] on div "Drive to [GEOGRAPHIC_DATA] 8 – 10:30am" at bounding box center [242, 202] width 77 height 37
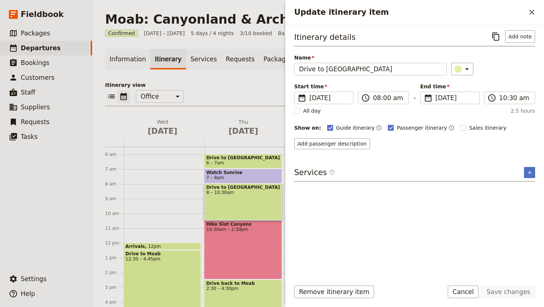
click at [246, 254] on div "[GEOGRAPHIC_DATA] 10:30am – 2:30pm" at bounding box center [242, 250] width 77 height 59
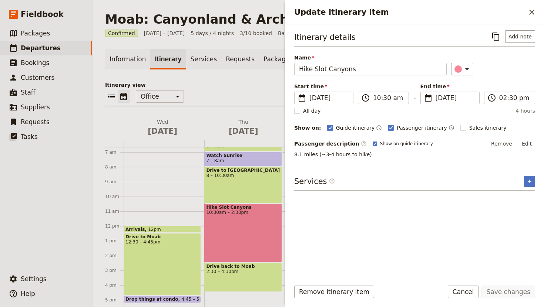
scroll to position [97, 0]
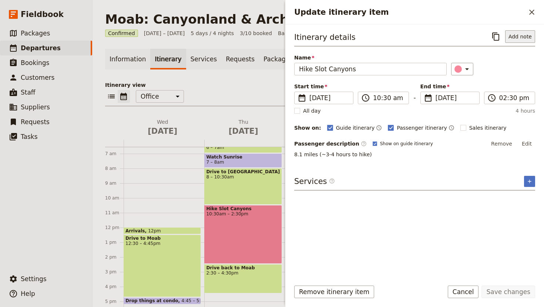
click at [523, 36] on button "Add note" at bounding box center [520, 36] width 30 height 13
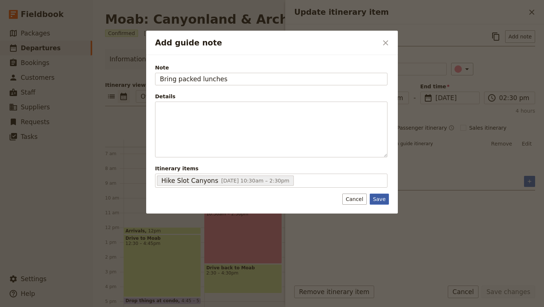
type input "Bring packed lunches"
click at [383, 201] on button "Save" at bounding box center [379, 199] width 19 height 11
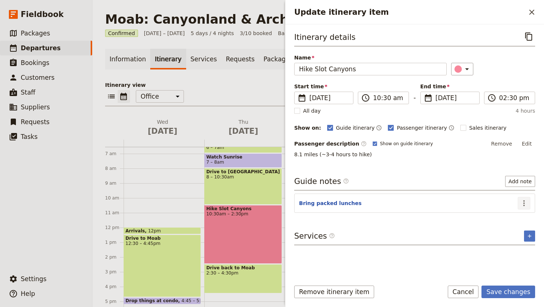
click at [522, 205] on icon "Actions" at bounding box center [523, 203] width 9 height 9
click at [506, 220] on span "Edit note" at bounding box center [502, 219] width 23 height 7
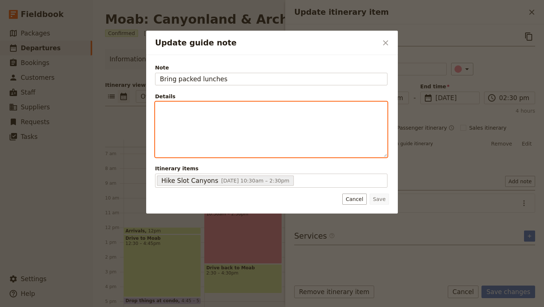
click at [197, 115] on div "Update guide note" at bounding box center [271, 129] width 232 height 55
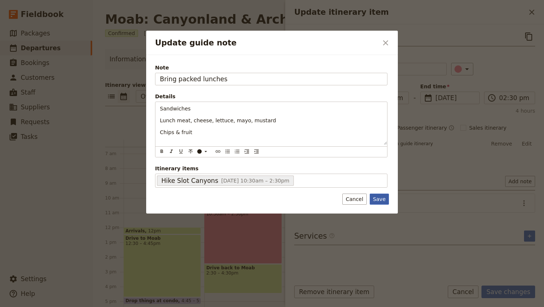
click at [382, 199] on button "Save" at bounding box center [379, 199] width 19 height 11
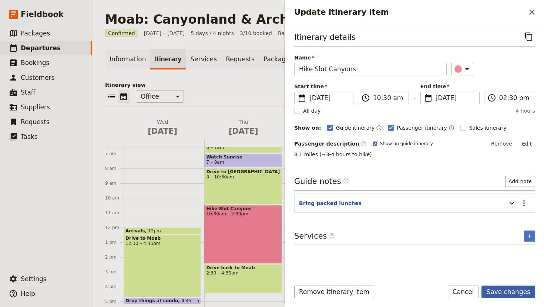
click at [504, 291] on button "Save changes" at bounding box center [508, 292] width 54 height 13
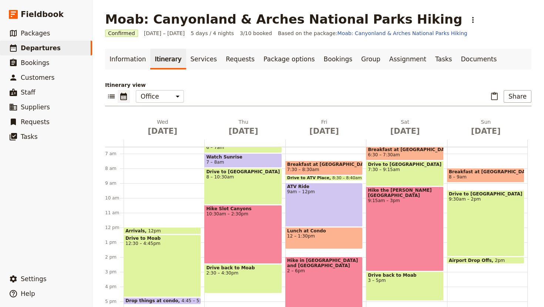
click at [254, 276] on div "Drive back to Moab 2:30 – 4:30pm" at bounding box center [242, 279] width 77 height 29
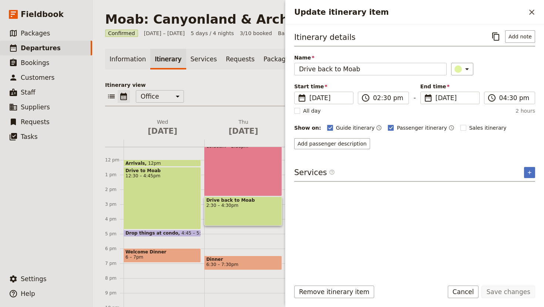
scroll to position [169, 0]
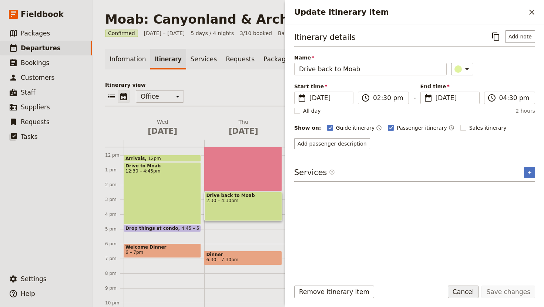
click at [464, 290] on button "Cancel" at bounding box center [463, 292] width 31 height 13
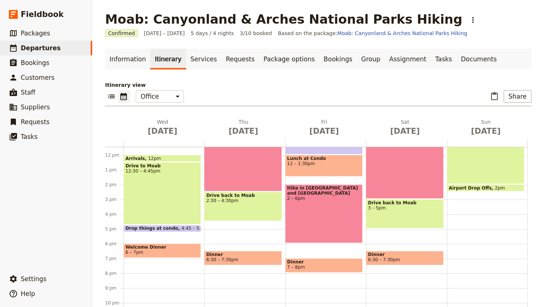
click at [237, 224] on div "Drive to [GEOGRAPHIC_DATA] 6 – 7am Watch Sunrise 7 – 8am Drive to [GEOGRAPHIC_D…" at bounding box center [244, 155] width 81 height 355
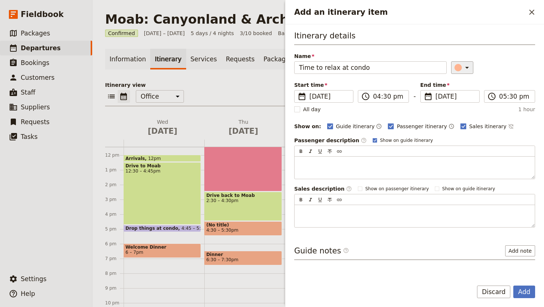
type input "Time to relax at condo"
click at [462, 71] on icon "Add an itinerary item" at bounding box center [466, 67] width 9 height 9
click at [451, 100] on div "button" at bounding box center [451, 100] width 7 height 7
click at [461, 125] on polygon "Add an itinerary item" at bounding box center [463, 126] width 4 height 4
click at [460, 123] on input "Sales itinerary" at bounding box center [460, 122] width 0 height 0
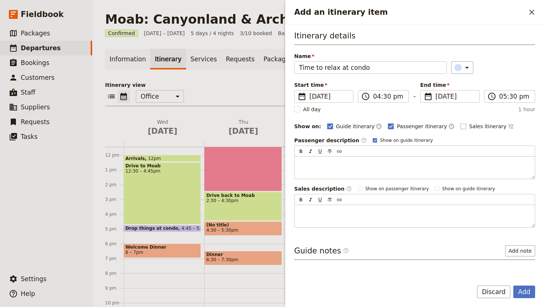
checkbox input "false"
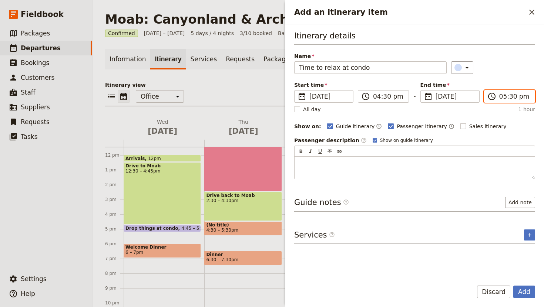
click at [505, 98] on input "05:30 pm" at bounding box center [514, 96] width 31 height 9
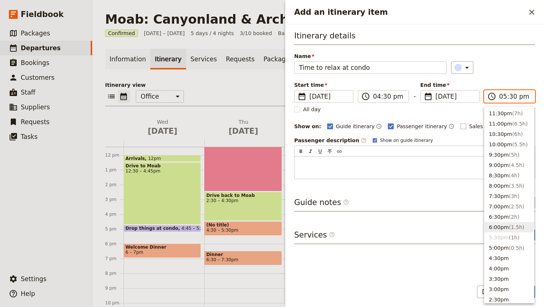
click at [501, 224] on button "6:00pm ( 1.5h )" at bounding box center [509, 227] width 50 height 10
type input "06:00 pm"
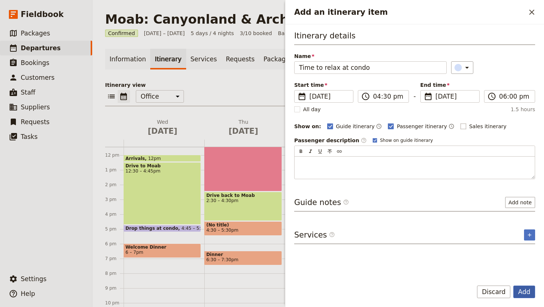
click at [523, 288] on button "Add" at bounding box center [524, 292] width 22 height 13
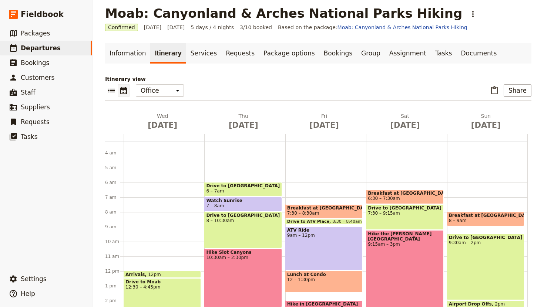
scroll to position [66, 0]
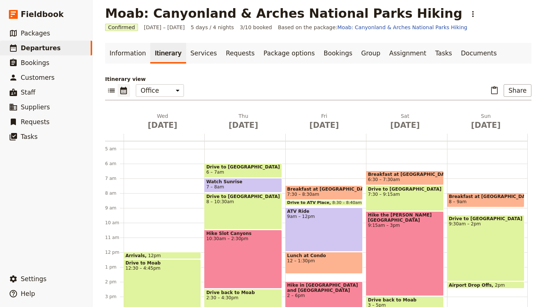
click at [334, 192] on span "7:30 – 8:30am" at bounding box center [324, 194] width 74 height 5
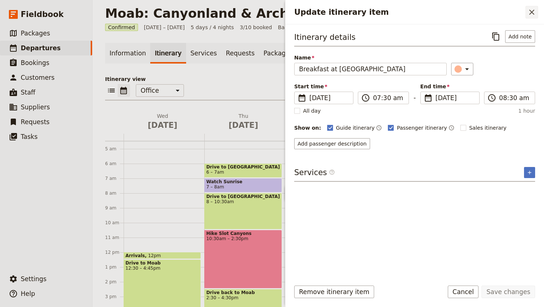
click at [531, 13] on icon "Close drawer" at bounding box center [531, 12] width 5 height 5
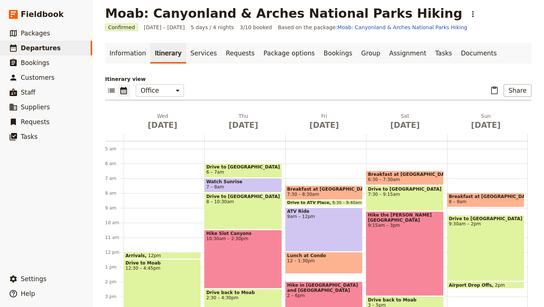
click at [323, 193] on span "7:30 – 8:30am" at bounding box center [324, 194] width 74 height 5
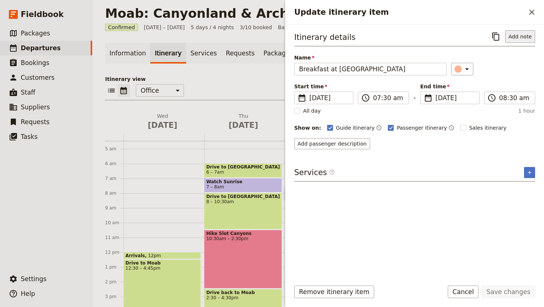
click at [517, 37] on button "Add note" at bounding box center [520, 36] width 30 height 13
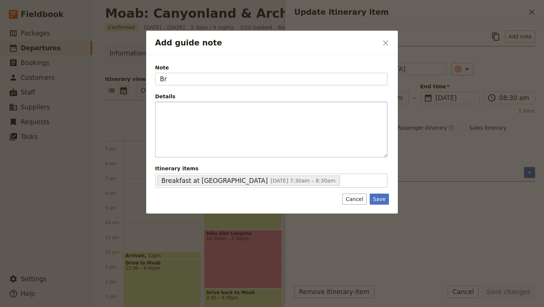
type input "B"
type input "I"
type input "Menu"
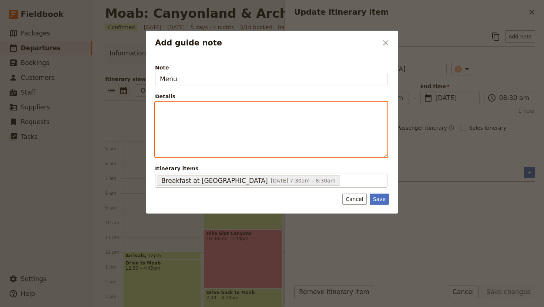
click at [177, 110] on p "Add guide note" at bounding box center [271, 108] width 223 height 7
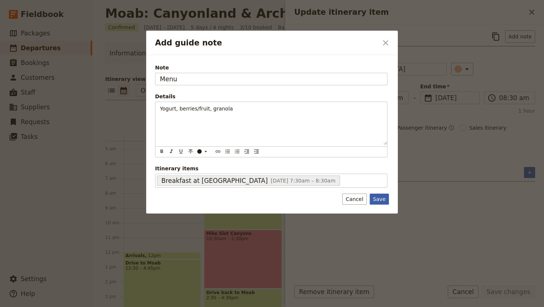
click at [383, 196] on button "Save" at bounding box center [379, 199] width 19 height 11
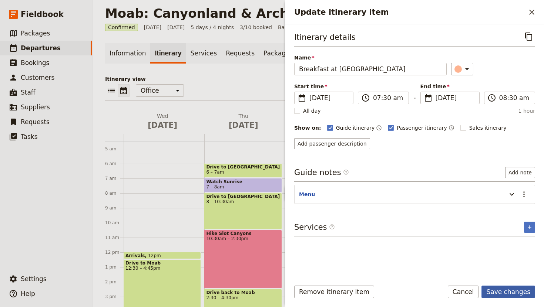
click at [503, 286] on button "Save changes" at bounding box center [508, 292] width 54 height 13
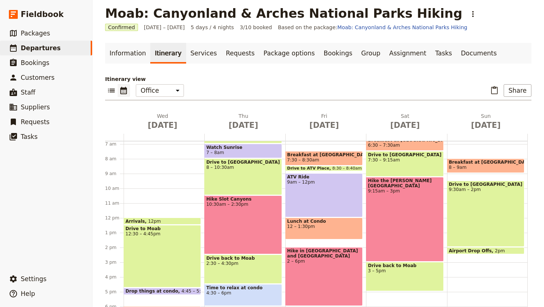
scroll to position [101, 0]
click at [333, 229] on div "Lunch at Condo 12 – 1:30pm" at bounding box center [323, 229] width 77 height 22
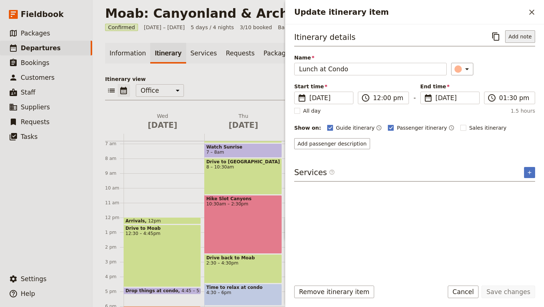
click at [515, 31] on button "Add note" at bounding box center [520, 36] width 30 height 13
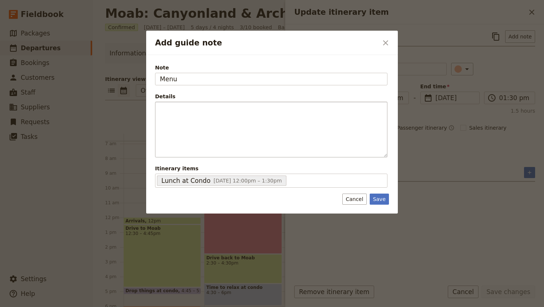
type input "Menu"
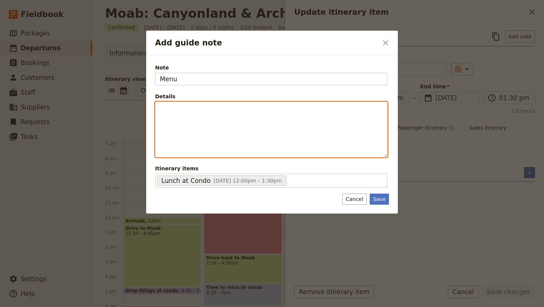
click at [271, 111] on p "Add guide note" at bounding box center [271, 108] width 223 height 7
click at [260, 121] on span "Lettuce, cucumbers, tomato, chicken, [PERSON_NAME] dressing," at bounding box center [244, 121] width 168 height 6
click at [306, 122] on p "Lettuce, cucumbers, tomato, chicken, Caesar dressing," at bounding box center [271, 120] width 223 height 7
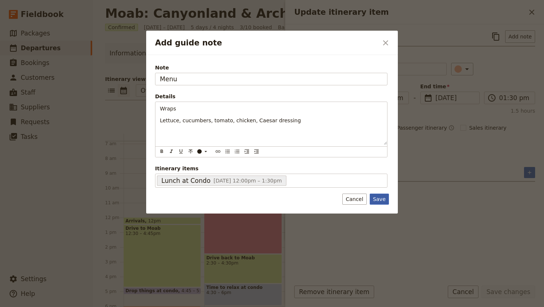
click at [383, 198] on button "Save" at bounding box center [379, 199] width 19 height 11
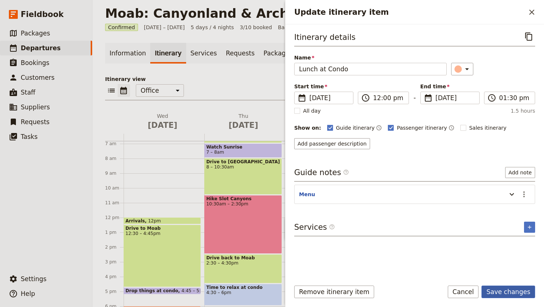
click at [504, 292] on button "Save changes" at bounding box center [508, 292] width 54 height 13
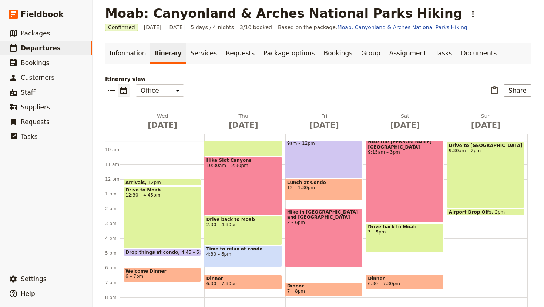
scroll to position [152, 0]
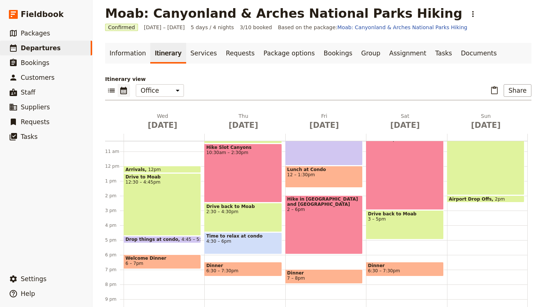
click at [322, 216] on div "Hike in [GEOGRAPHIC_DATA] and [GEOGRAPHIC_DATA] 2 – 6pm" at bounding box center [323, 225] width 77 height 59
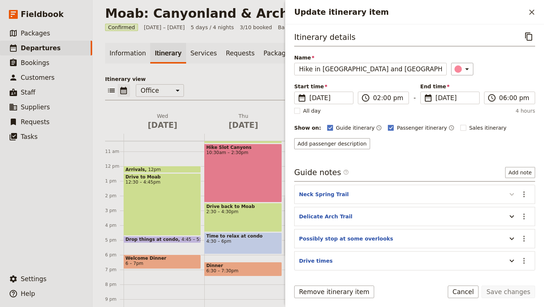
click at [510, 192] on icon "Update itinerary item" at bounding box center [511, 194] width 9 height 9
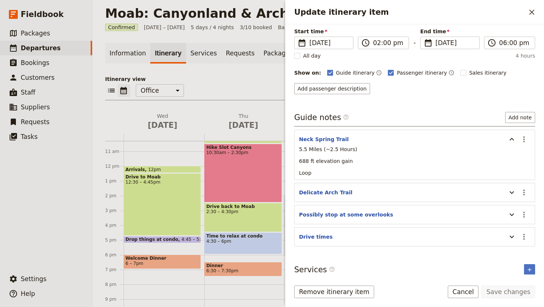
scroll to position [59, 0]
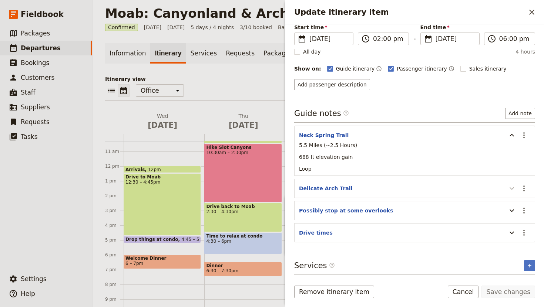
click at [512, 186] on icon "Update itinerary item" at bounding box center [511, 188] width 9 height 9
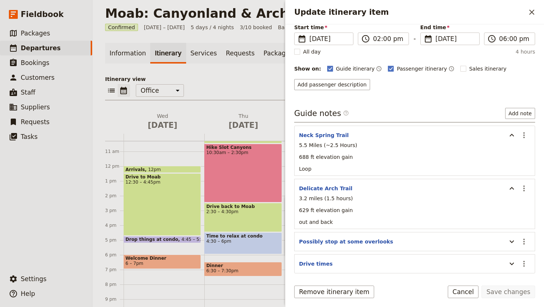
scroll to position [90, 0]
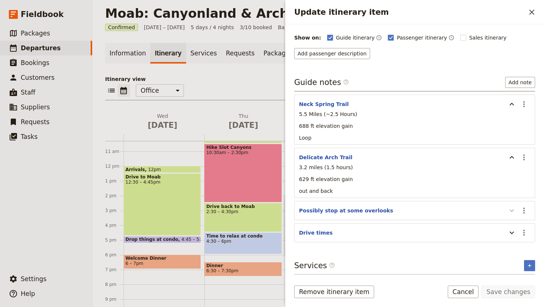
click at [510, 211] on icon "Update itinerary item" at bounding box center [511, 211] width 4 height 3
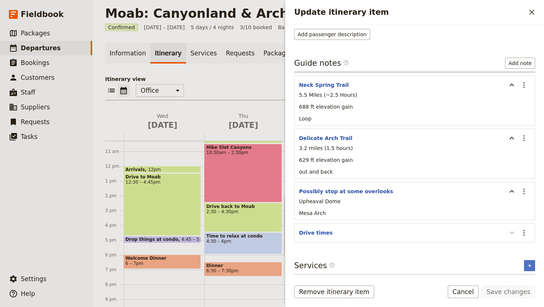
click at [509, 231] on icon "Update itinerary item" at bounding box center [511, 233] width 9 height 9
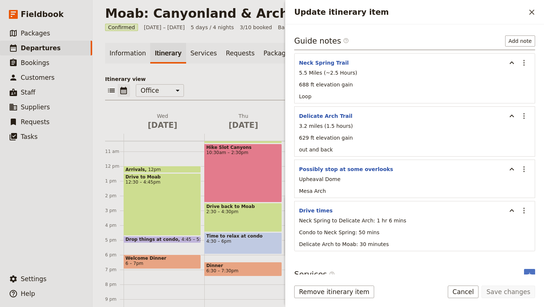
scroll to position [141, 0]
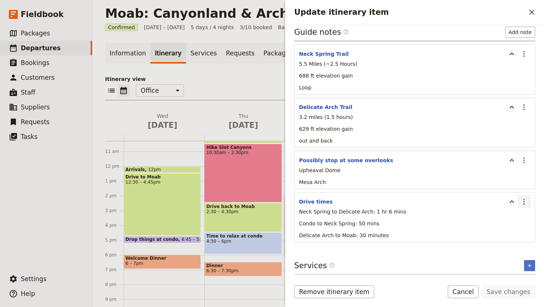
click at [520, 203] on icon "Actions" at bounding box center [523, 202] width 9 height 9
click at [501, 218] on span "Edit note" at bounding box center [502, 217] width 23 height 7
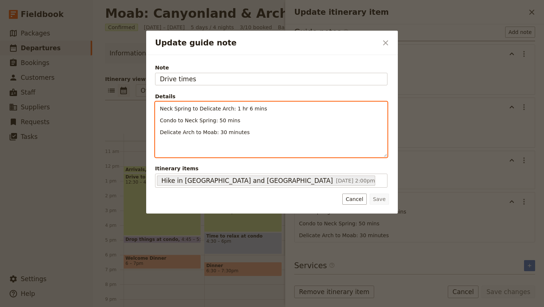
click at [158, 108] on div "Neck Spring to Delicate Arch: 1 hr 6 mins Condo to Neck Spring: 50 mins Delicat…" at bounding box center [271, 129] width 232 height 55
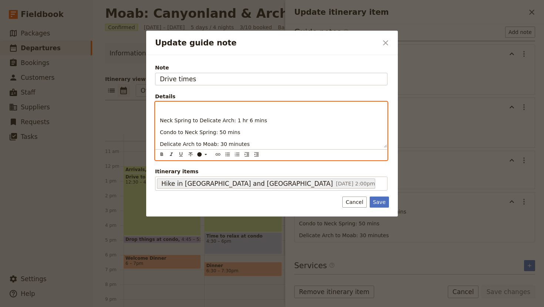
click at [163, 112] on p "Update guide note" at bounding box center [271, 108] width 223 height 7
drag, startPoint x: 235, startPoint y: 135, endPoint x: 158, endPoint y: 132, distance: 77.4
click at [158, 132] on div "Neck Spring to Delicate Arch: 1 hr 6 mins Condo to Neck Spring: 50 mins Delicat…" at bounding box center [271, 125] width 232 height 46
copy span "Condo to Neck Spring: 50 mins"
click at [165, 106] on p "Update guide note" at bounding box center [271, 108] width 223 height 7
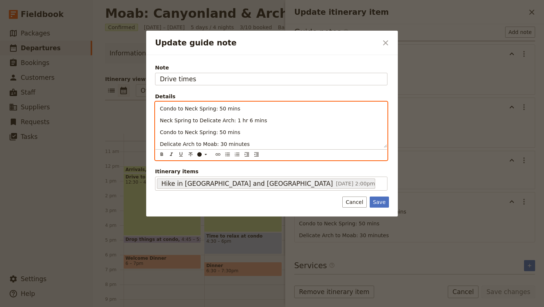
click at [239, 135] on p "Condo to Neck Spring: 50 mins" at bounding box center [271, 132] width 223 height 7
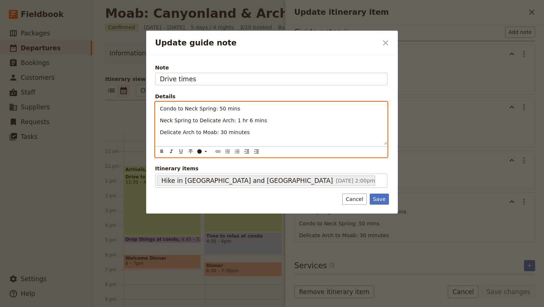
click at [241, 108] on p "Condo to Neck Spring: 50 mins" at bounding box center [271, 108] width 223 height 7
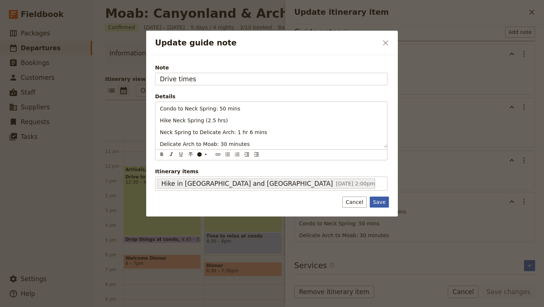
click at [383, 200] on button "Save" at bounding box center [379, 202] width 19 height 11
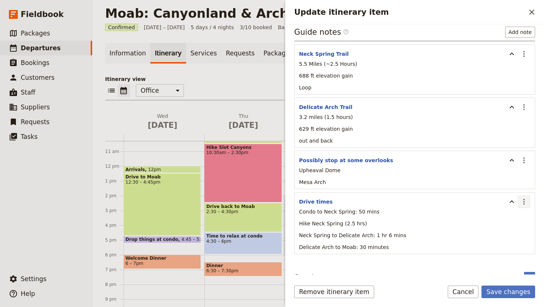
click at [521, 200] on icon "Actions" at bounding box center [523, 202] width 9 height 9
click at [511, 212] on ul "Edit note Remove note" at bounding box center [508, 223] width 44 height 24
click at [508, 218] on span "Edit note" at bounding box center [502, 217] width 23 height 7
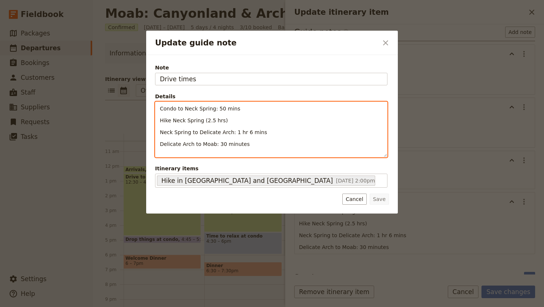
click at [262, 133] on p "Neck Spring to Delicate Arch: 1 hr 6 mins" at bounding box center [271, 132] width 223 height 7
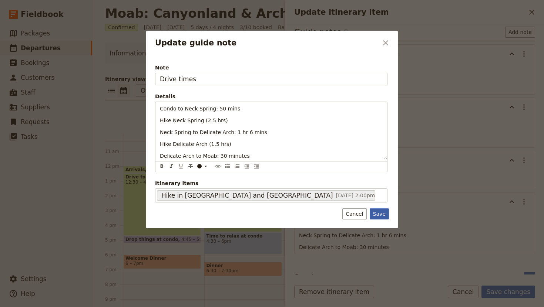
click at [379, 213] on button "Save" at bounding box center [379, 214] width 19 height 11
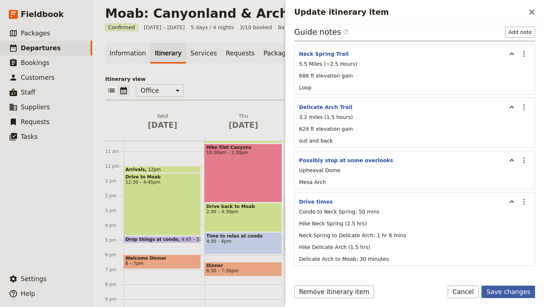
click at [513, 296] on button "Save changes" at bounding box center [508, 292] width 54 height 13
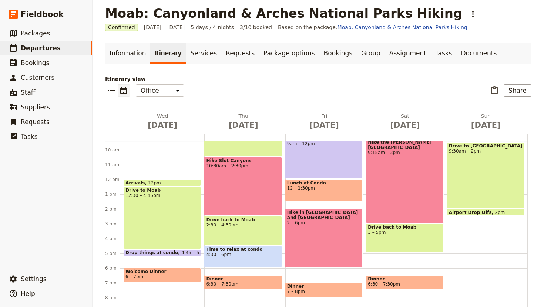
scroll to position [141, 0]
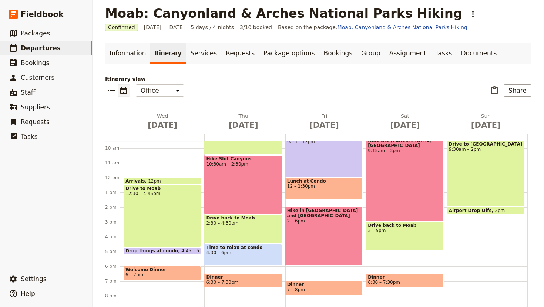
click at [337, 230] on div "Hike in [GEOGRAPHIC_DATA] and [GEOGRAPHIC_DATA] 2 – 6pm" at bounding box center [323, 236] width 77 height 59
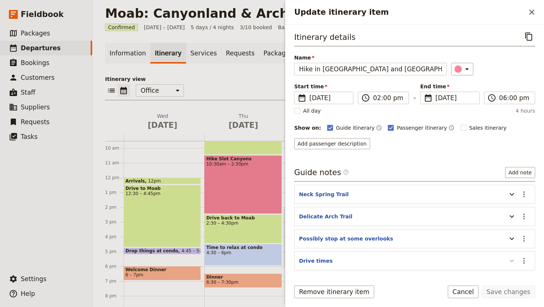
click at [513, 262] on icon "Update itinerary item" at bounding box center [511, 261] width 9 height 9
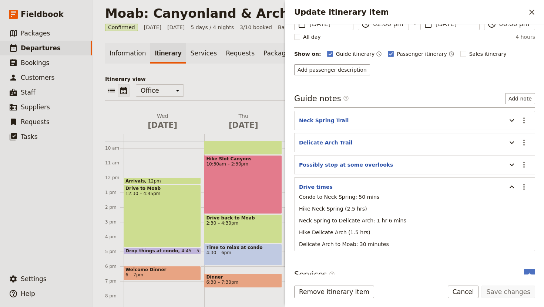
scroll to position [75, 0]
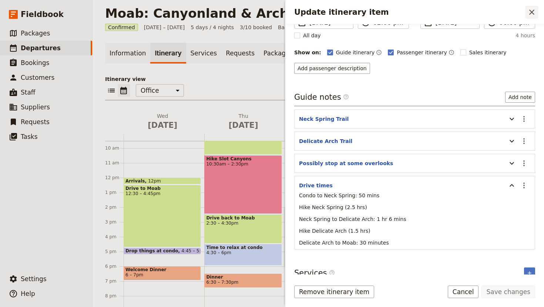
click at [535, 13] on icon "Close drawer" at bounding box center [531, 12] width 9 height 9
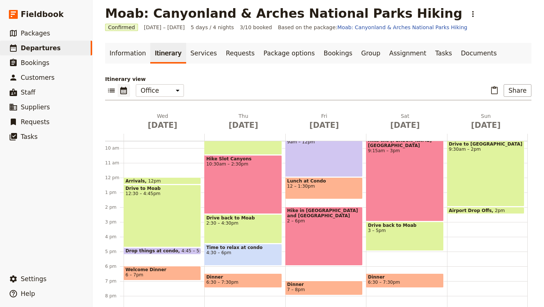
click at [320, 183] on span "Lunch at Condo" at bounding box center [324, 181] width 74 height 5
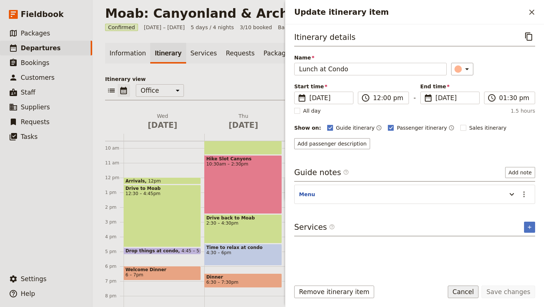
click at [464, 289] on button "Cancel" at bounding box center [463, 292] width 31 height 13
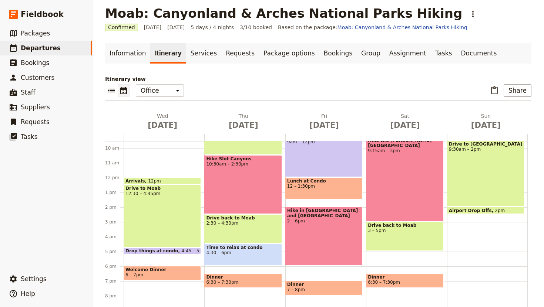
click at [334, 224] on div "Hike in [GEOGRAPHIC_DATA] and [GEOGRAPHIC_DATA] 2 – 6pm" at bounding box center [323, 236] width 77 height 59
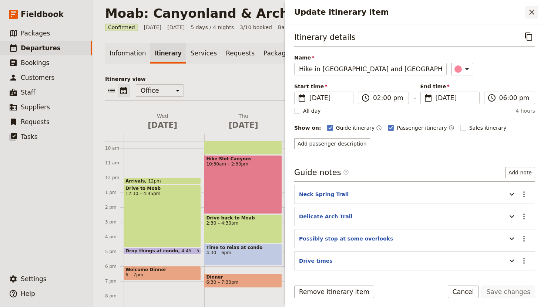
click at [530, 11] on icon "Close drawer" at bounding box center [531, 12] width 5 height 5
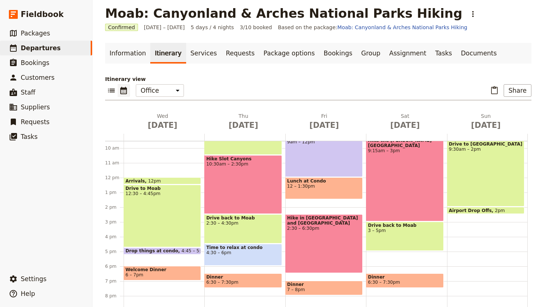
click at [324, 200] on div "Breakfast at Condo 7:30 – 8:[GEOGRAPHIC_DATA] to ATV Place 8:30 – 8:40am ATV Ri…" at bounding box center [325, 177] width 81 height 355
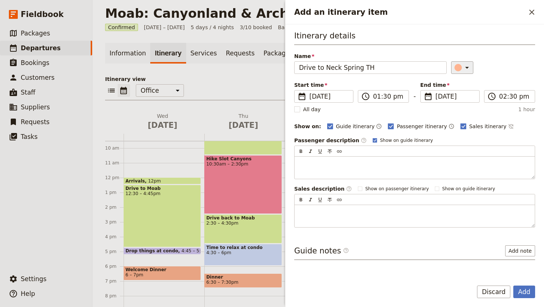
type input "Drive to Neck Spring TH"
click at [465, 67] on icon "Add an itinerary item" at bounding box center [467, 68] width 4 height 2
click at [451, 92] on div "button" at bounding box center [451, 91] width 7 height 7
click at [460, 128] on rect "Add an itinerary item" at bounding box center [463, 127] width 6 height 6
click at [460, 123] on input "Sales itinerary" at bounding box center [460, 122] width 0 height 0
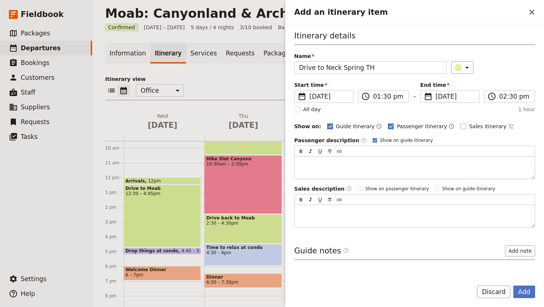
checkbox input "false"
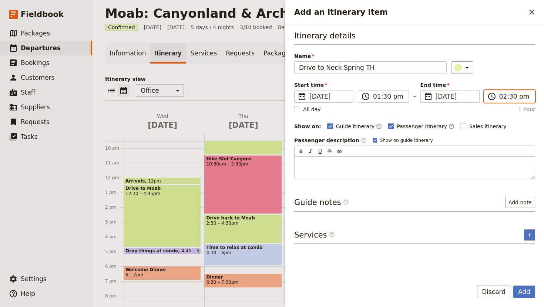
click at [501, 96] on input "02:30 pm" at bounding box center [514, 96] width 31 height 9
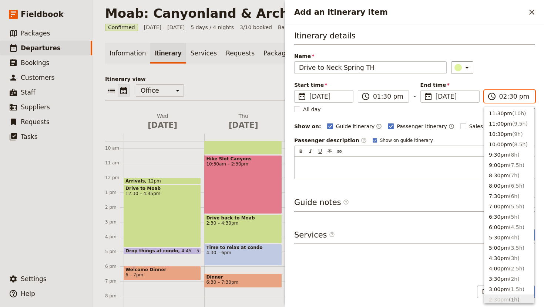
scroll to position [188, 0]
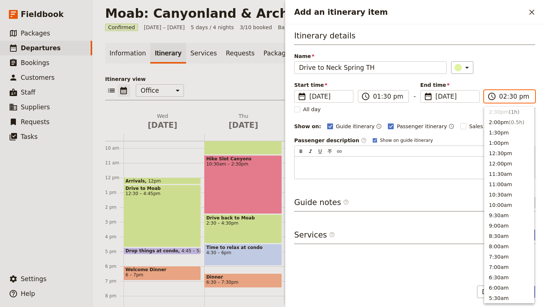
click at [513, 97] on input "02:30 pm" at bounding box center [514, 96] width 31 height 9
type input "02:20 pm"
click at [444, 219] on div "Itinerary details Name Drive to Neck Spring TH ​ Start time ​ [DATE] [DATE] [DA…" at bounding box center [414, 152] width 241 height 244
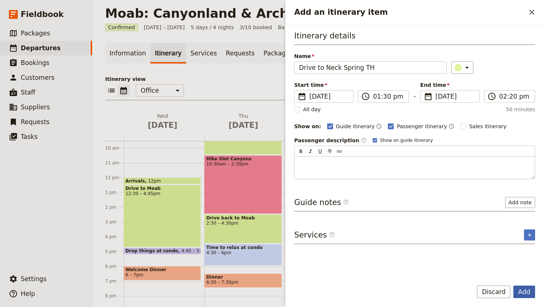
click at [526, 293] on button "Add" at bounding box center [524, 292] width 22 height 13
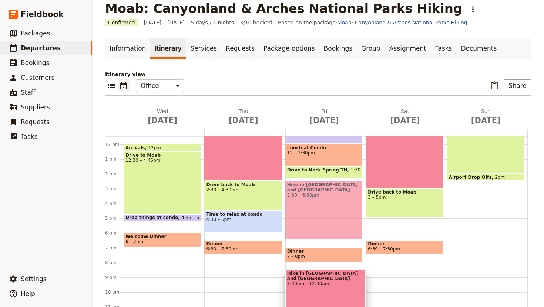
scroll to position [11, 0]
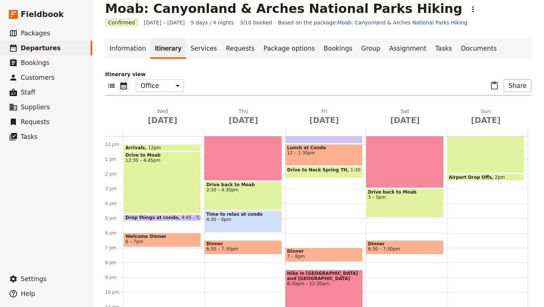
click at [315, 181] on div "Breakfast at Condo 7:30 – 8:[GEOGRAPHIC_DATA] to ATV Place 8:30 – 8:40am ATV Ri…" at bounding box center [325, 144] width 81 height 355
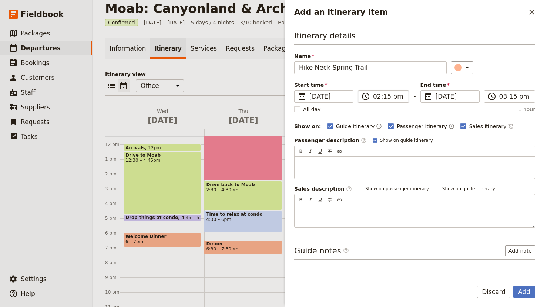
type input "Hike Neck Spring Trail"
click at [380, 97] on input "02:15 pm" at bounding box center [388, 96] width 31 height 9
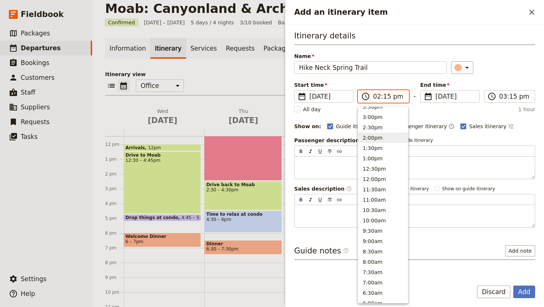
scroll to position [167, 0]
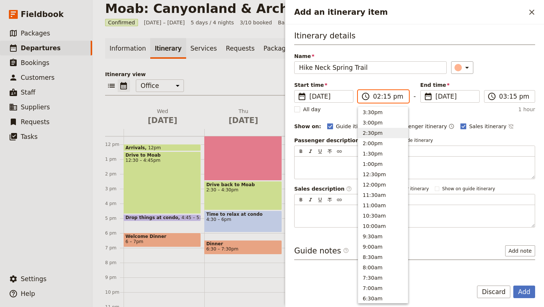
click at [373, 133] on button "2:30pm" at bounding box center [383, 133] width 50 height 10
type input "02:30 pm"
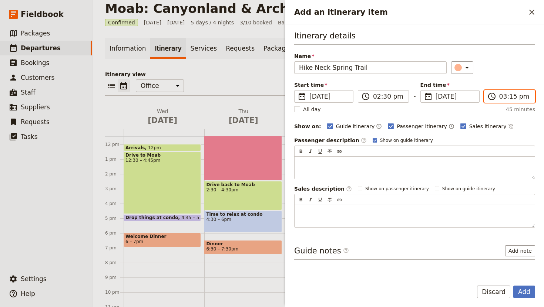
click at [506, 99] on input "03:15 pm" at bounding box center [514, 96] width 31 height 9
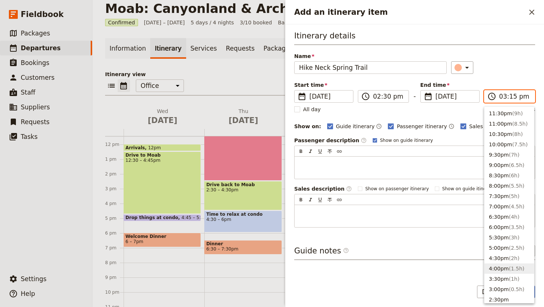
click at [503, 270] on button "4:00pm ( 1.5h )" at bounding box center [509, 269] width 50 height 10
type input "04:00 pm"
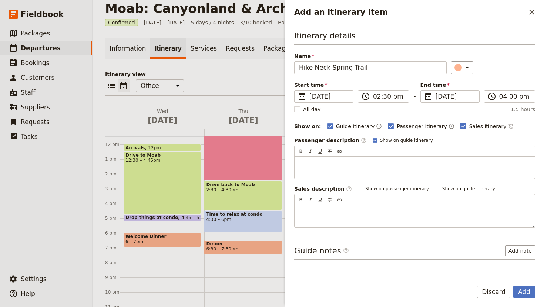
click at [460, 124] on rect "Add an itinerary item" at bounding box center [463, 127] width 6 height 6
click at [460, 123] on input "Sales itinerary" at bounding box center [460, 122] width 0 height 0
checkbox input "false"
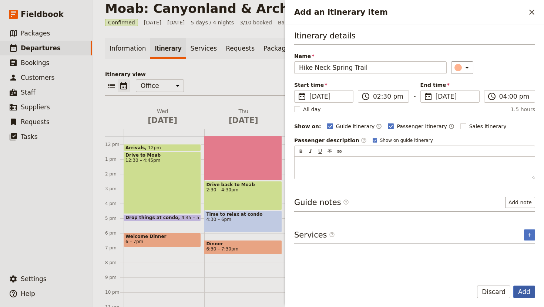
click at [525, 292] on button "Add" at bounding box center [524, 292] width 22 height 13
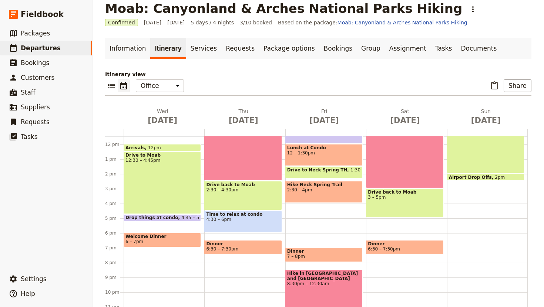
click at [322, 189] on span "2:30 – 4pm" at bounding box center [324, 190] width 74 height 5
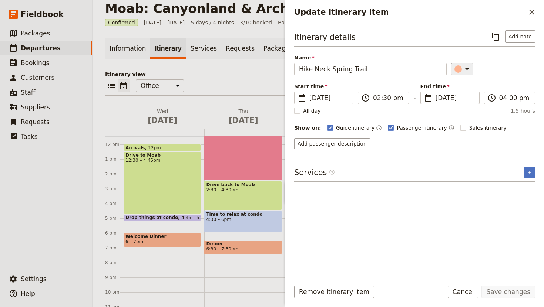
click at [463, 69] on icon "Update itinerary item" at bounding box center [466, 69] width 9 height 9
click at [463, 108] on div "button" at bounding box center [460, 111] width 7 height 7
click at [511, 292] on button "Save changes" at bounding box center [508, 292] width 54 height 13
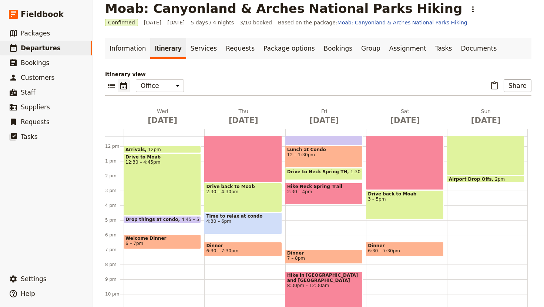
scroll to position [169, 0]
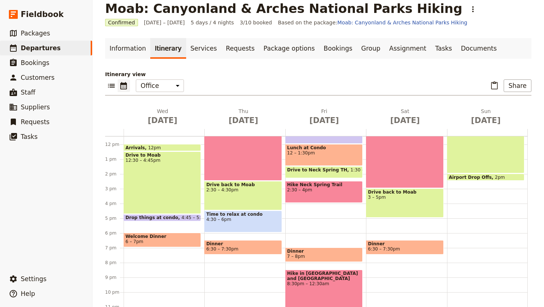
click at [331, 288] on div "Hike in [GEOGRAPHIC_DATA] and [GEOGRAPHIC_DATA] 8:30pm – 12:30am" at bounding box center [323, 295] width 77 height 51
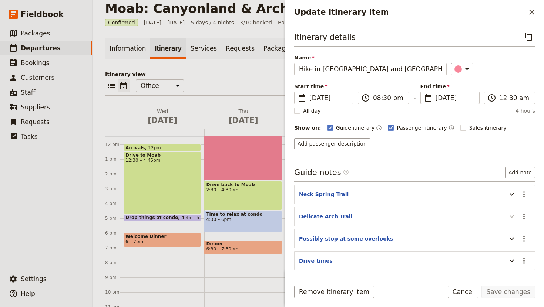
click at [507, 214] on icon "Update itinerary item" at bounding box center [511, 216] width 9 height 9
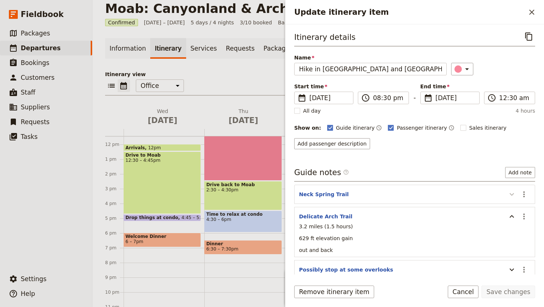
click at [512, 193] on icon "Update itinerary item" at bounding box center [511, 194] width 9 height 9
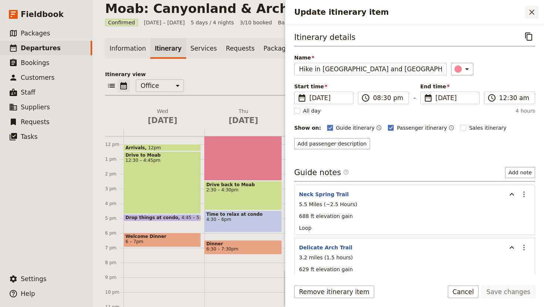
click at [532, 8] on icon "Close drawer" at bounding box center [531, 12] width 9 height 9
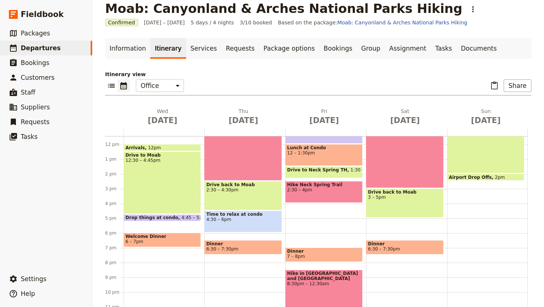
scroll to position [24, 0]
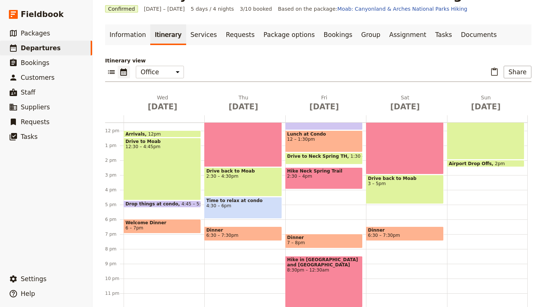
click at [323, 179] on span "2:30 – 4pm" at bounding box center [324, 176] width 74 height 5
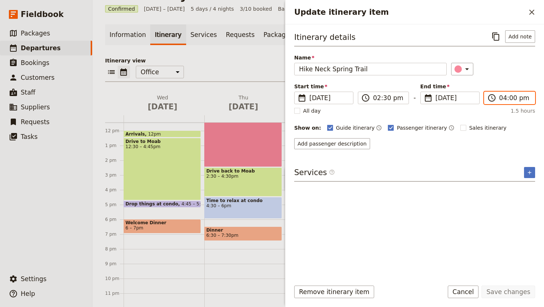
click at [511, 100] on input "04:00 pm" at bounding box center [514, 98] width 31 height 9
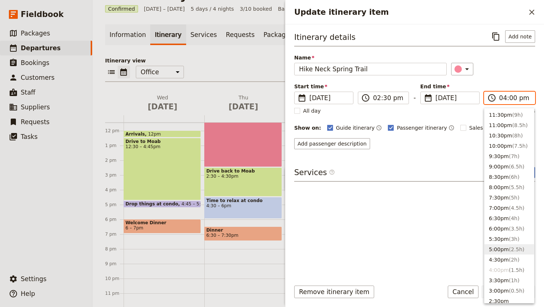
click at [505, 249] on button "5:00pm ( 2.5h )" at bounding box center [509, 250] width 50 height 10
type input "05:00 pm"
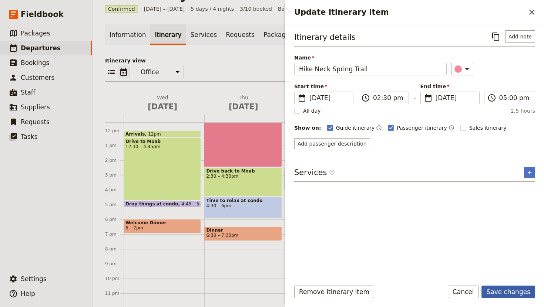
click at [508, 290] on button "Save changes" at bounding box center [508, 292] width 54 height 13
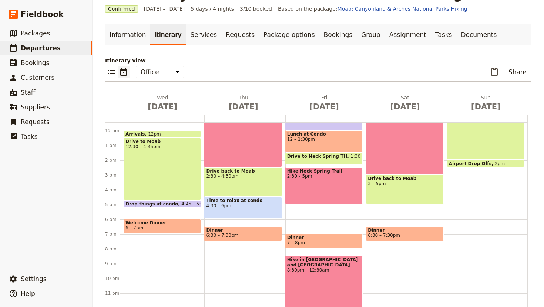
click at [329, 295] on div "Hike in [GEOGRAPHIC_DATA] and [GEOGRAPHIC_DATA] 8:30pm – 12:30am" at bounding box center [323, 281] width 77 height 51
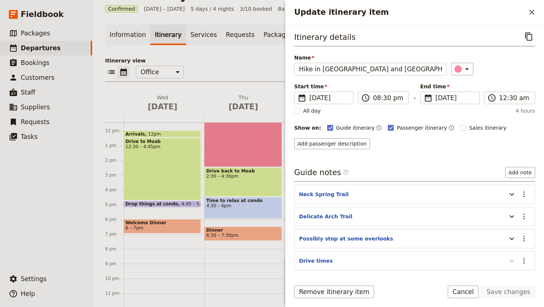
click at [511, 264] on icon "Update itinerary item" at bounding box center [511, 261] width 9 height 9
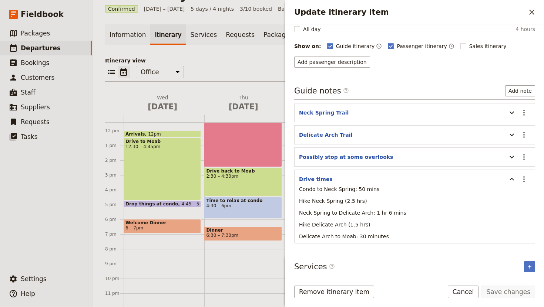
scroll to position [83, 0]
click at [530, 11] on icon "Close drawer" at bounding box center [531, 12] width 5 height 5
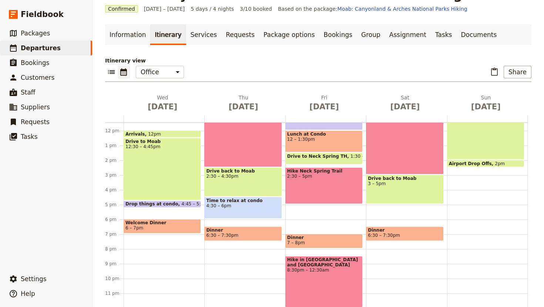
click at [306, 208] on div "Breakfast at Condo 7:30 – 8:[GEOGRAPHIC_DATA] to ATV Place 8:30 – 8:40am ATV Ri…" at bounding box center [325, 130] width 81 height 355
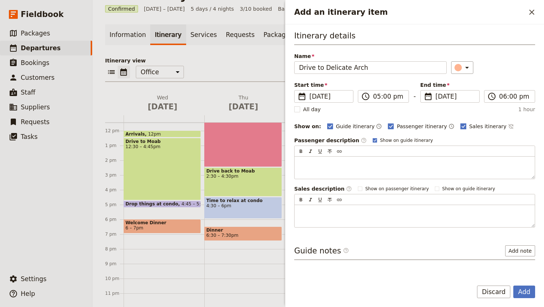
type input "Drive to Delicate Arch"
click at [460, 128] on rect "Add an itinerary item" at bounding box center [463, 127] width 6 height 6
click at [460, 123] on input "Sales itinerary" at bounding box center [460, 122] width 0 height 0
checkbox input "false"
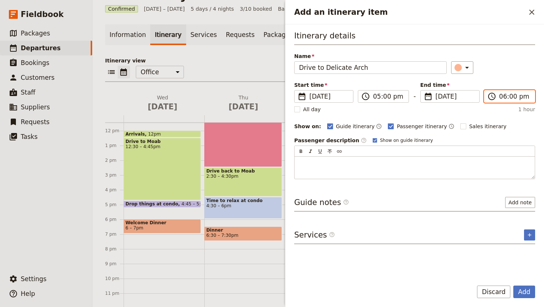
click at [511, 98] on input "06:00 pm" at bounding box center [514, 96] width 31 height 9
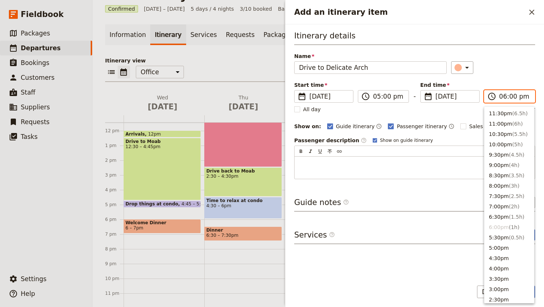
scroll to position [178, 0]
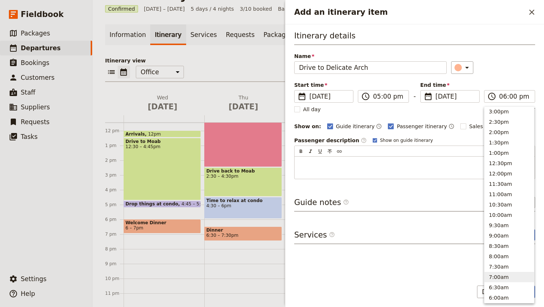
click at [449, 264] on div "Itinerary details Name Drive to Delicate Arch ​ Start time ​ [DATE] [DATE] [DAT…" at bounding box center [414, 152] width 241 height 244
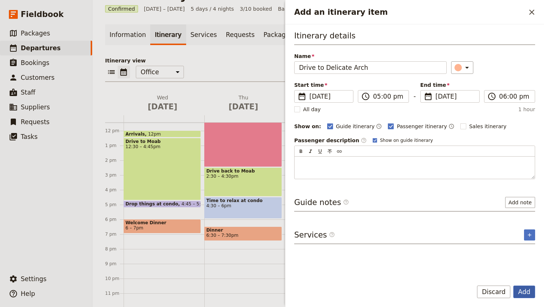
click at [521, 292] on button "Add" at bounding box center [524, 292] width 22 height 13
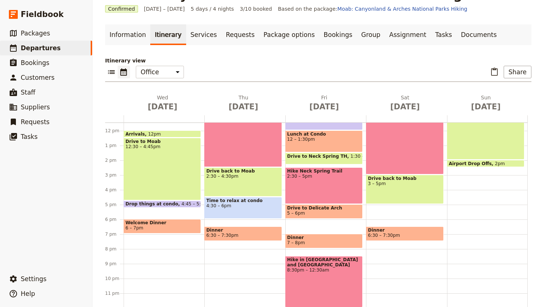
click at [312, 277] on div "Hike in [GEOGRAPHIC_DATA] and [GEOGRAPHIC_DATA] 8:30pm – 12:30am" at bounding box center [323, 281] width 77 height 51
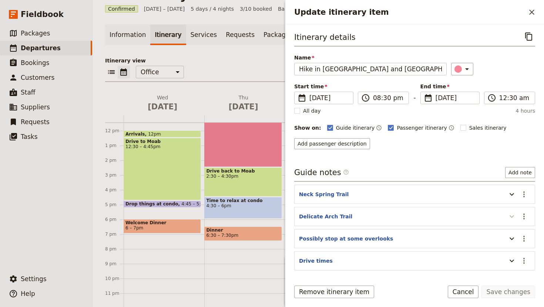
click at [513, 215] on icon "Update itinerary item" at bounding box center [511, 216] width 9 height 9
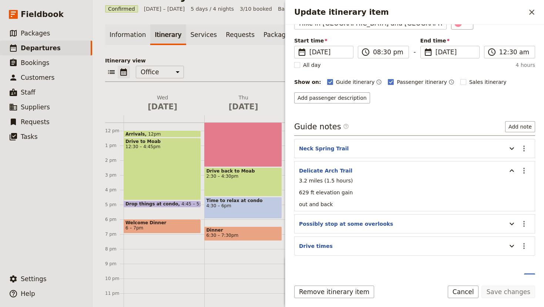
scroll to position [59, 0]
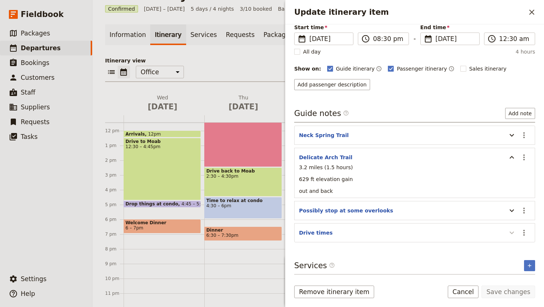
click at [511, 233] on icon "Update itinerary item" at bounding box center [511, 233] width 4 height 3
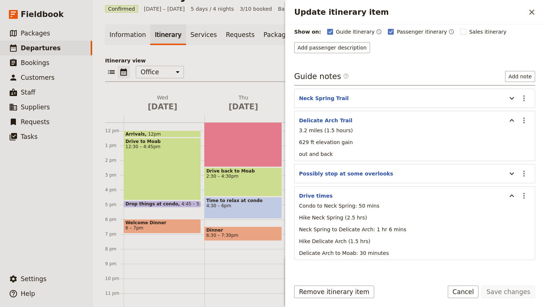
scroll to position [97, 0]
click at [466, 291] on button "Cancel" at bounding box center [463, 292] width 31 height 13
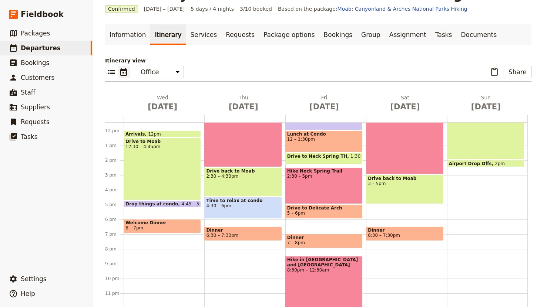
click at [310, 219] on div "Drive to Delicate Arch 5 – 6pm" at bounding box center [323, 212] width 77 height 14
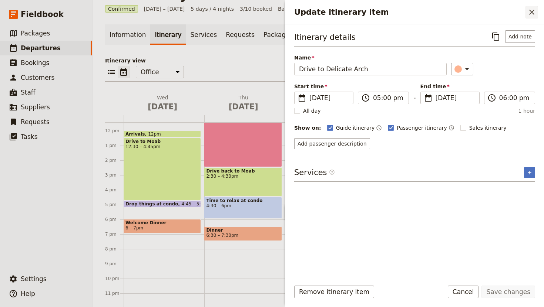
click at [531, 10] on icon "Close drawer" at bounding box center [531, 12] width 9 height 9
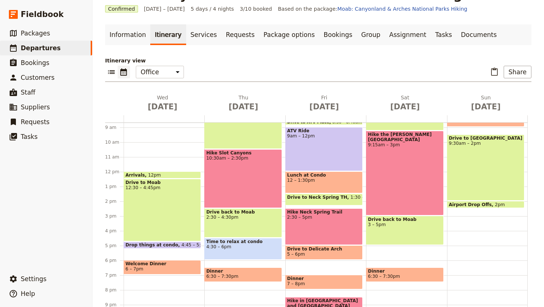
scroll to position [129, 0]
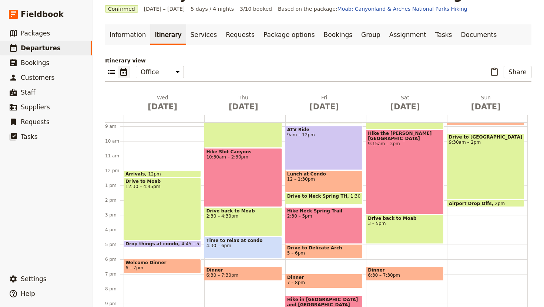
click at [340, 177] on span "12 – 1:30pm" at bounding box center [324, 179] width 74 height 5
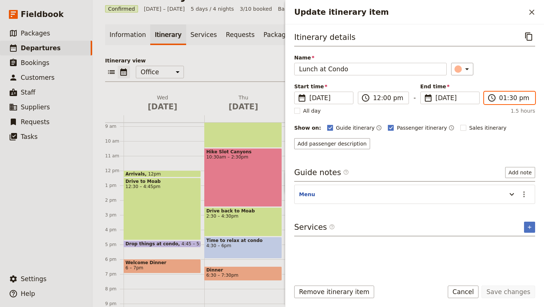
click at [511, 97] on input "01:30 pm" at bounding box center [514, 98] width 31 height 9
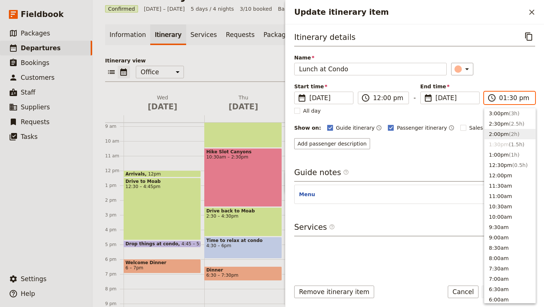
scroll to position [170, 0]
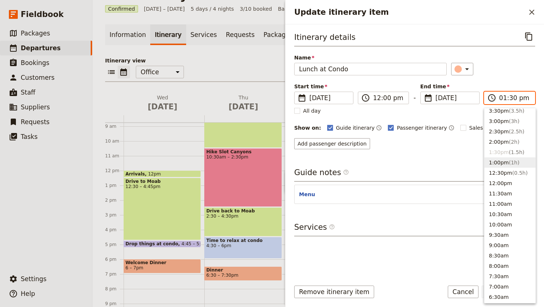
click at [499, 163] on button "1:00pm ( 1h )" at bounding box center [509, 163] width 51 height 10
type input "01:00 pm"
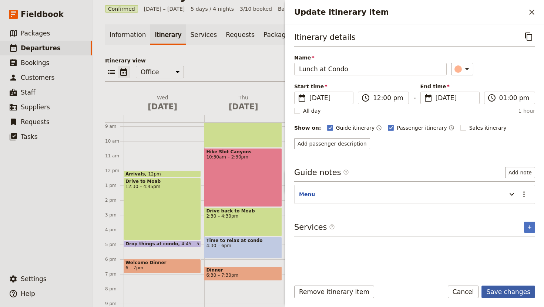
click at [508, 290] on button "Save changes" at bounding box center [508, 292] width 54 height 13
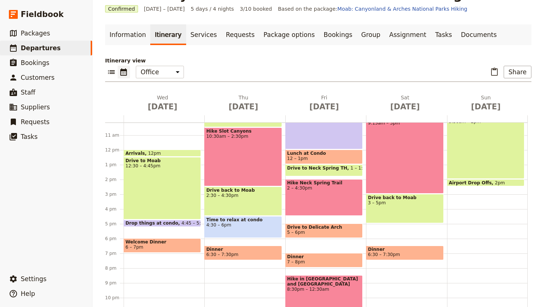
scroll to position [165, 0]
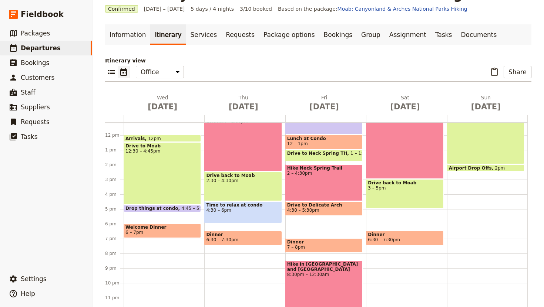
click at [316, 219] on div "Breakfast at Condo 7:30 – 8:[GEOGRAPHIC_DATA] to ATV Place 8:30 – 8:40am ATV Ri…" at bounding box center [325, 135] width 81 height 355
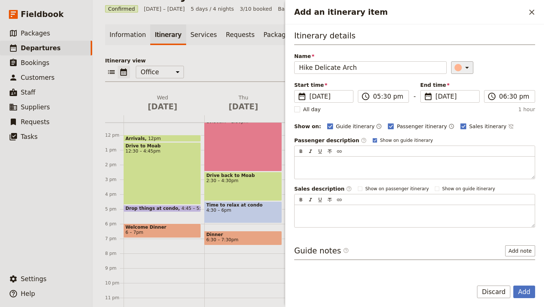
type input "Hike Delicate Arch"
click at [462, 70] on icon "Add an itinerary item" at bounding box center [466, 67] width 9 height 9
click at [464, 109] on div "button" at bounding box center [460, 109] width 7 height 7
click at [502, 94] on input "06:30 pm" at bounding box center [514, 96] width 31 height 9
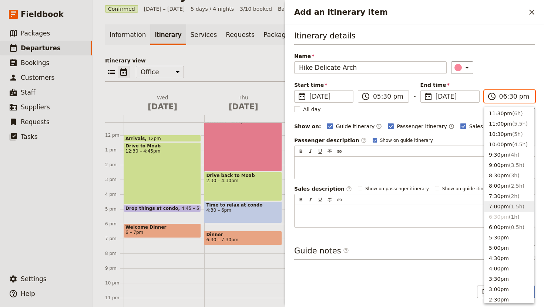
click at [499, 205] on button "7:00pm ( 1.5h )" at bounding box center [509, 207] width 50 height 10
type input "07:00 pm"
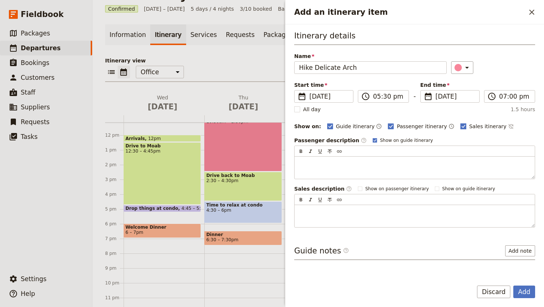
click at [460, 126] on rect "Add an itinerary item" at bounding box center [463, 127] width 6 height 6
click at [460, 123] on input "Sales itinerary" at bounding box center [460, 122] width 0 height 0
checkbox input "false"
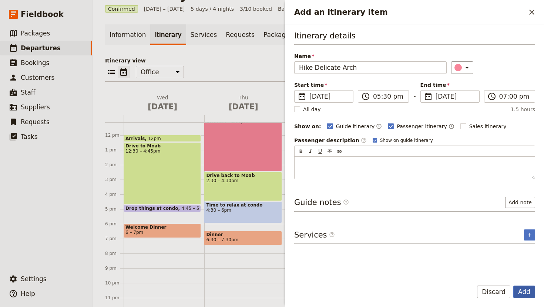
click at [528, 290] on button "Add" at bounding box center [524, 292] width 22 height 13
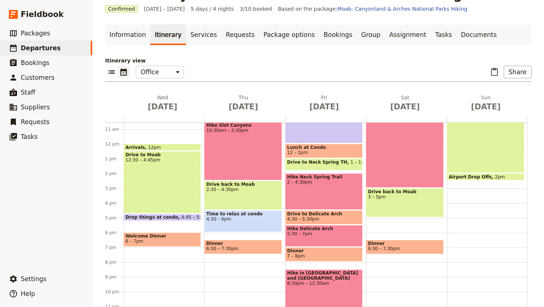
scroll to position [159, 0]
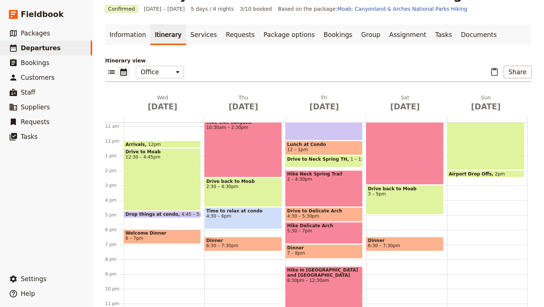
click at [340, 294] on div "Hike in [GEOGRAPHIC_DATA] and [GEOGRAPHIC_DATA] 8:30pm – 12:30am" at bounding box center [323, 292] width 77 height 51
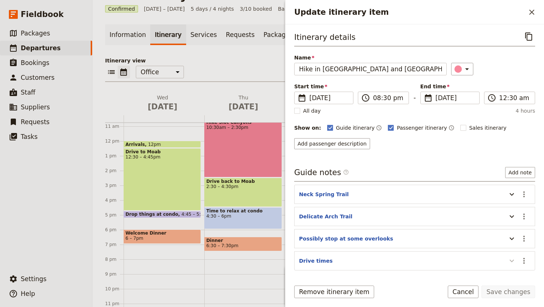
click at [511, 262] on icon "Update itinerary item" at bounding box center [511, 261] width 4 height 3
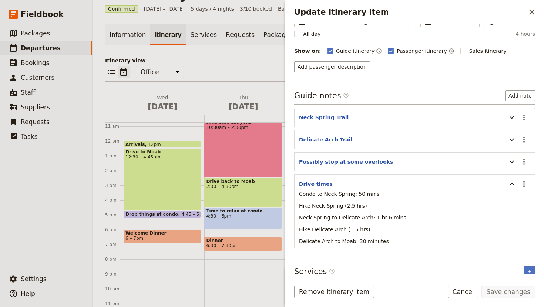
scroll to position [83, 0]
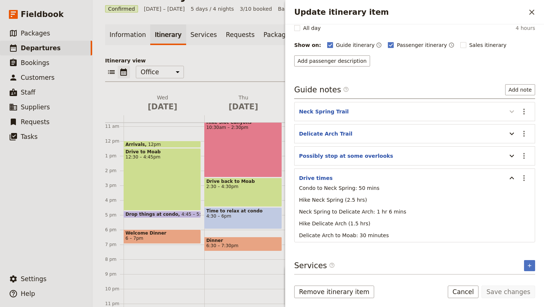
click at [511, 108] on icon "Update itinerary item" at bounding box center [511, 111] width 9 height 9
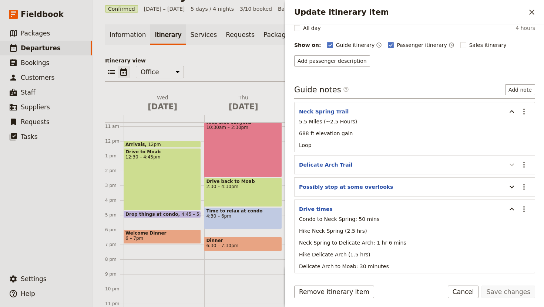
click at [509, 165] on icon "Update itinerary item" at bounding box center [511, 165] width 9 height 9
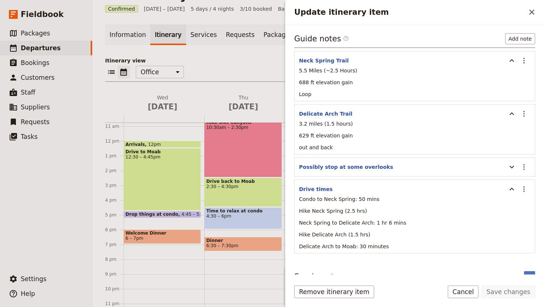
scroll to position [145, 0]
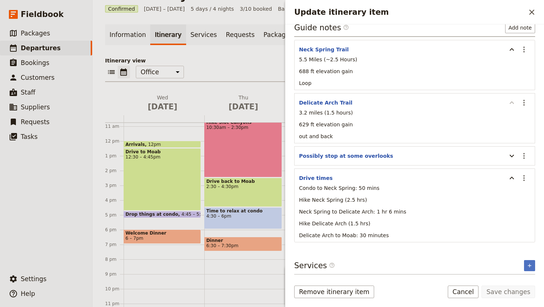
click at [510, 102] on icon "Update itinerary item" at bounding box center [511, 102] width 9 height 9
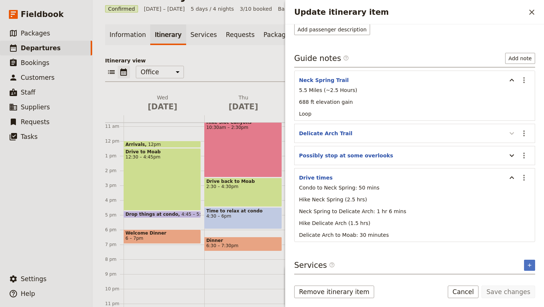
scroll to position [114, 0]
click at [511, 81] on icon "Update itinerary item" at bounding box center [511, 80] width 9 height 9
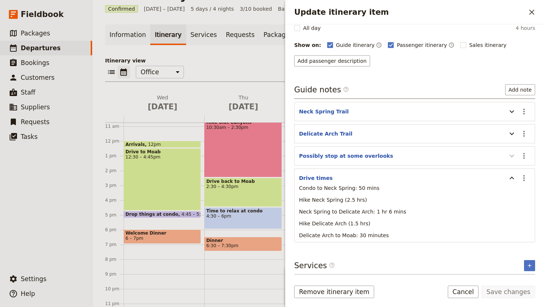
click at [510, 156] on icon "Update itinerary item" at bounding box center [511, 156] width 4 height 3
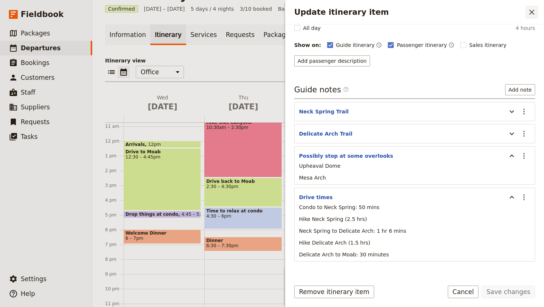
click at [532, 13] on icon "Close drawer" at bounding box center [531, 12] width 9 height 9
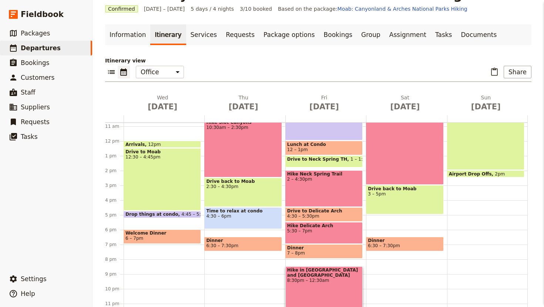
scroll to position [26, 0]
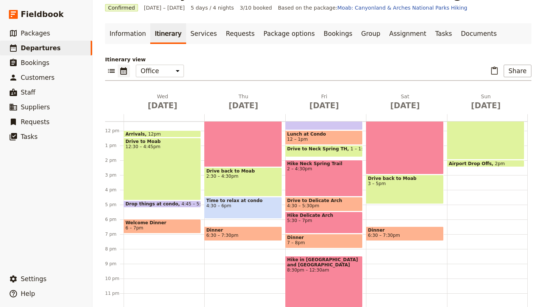
click at [329, 151] on span "Drive to Neck Spring TH" at bounding box center [318, 148] width 63 height 5
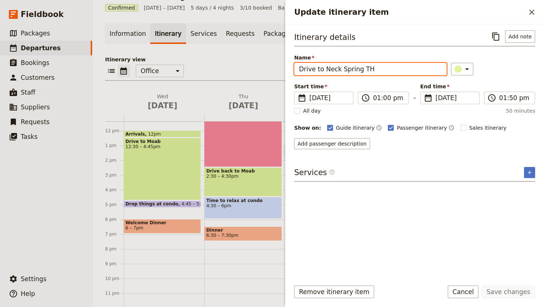
click at [378, 67] on input "Drive to Neck Spring TH" at bounding box center [370, 69] width 152 height 13
type input "Drive to Upheaval Dome"
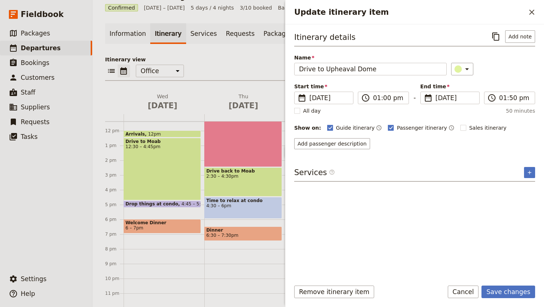
click at [396, 81] on div "Itinerary details ​ Add note Name Drive to Upheaval Dome ​ Start time ​ [DATE] …" at bounding box center [414, 89] width 241 height 119
click at [504, 100] on input "01:50 pm" at bounding box center [514, 98] width 31 height 9
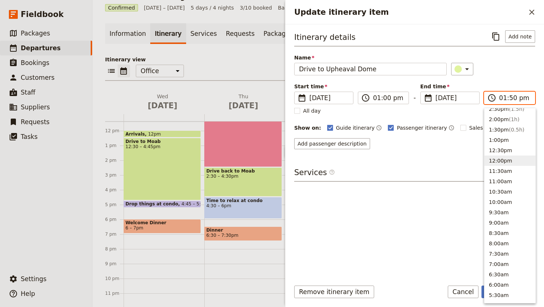
scroll to position [183, 0]
click at [499, 127] on button "2:00pm ( 1h )" at bounding box center [509, 129] width 51 height 10
type input "02:00 pm"
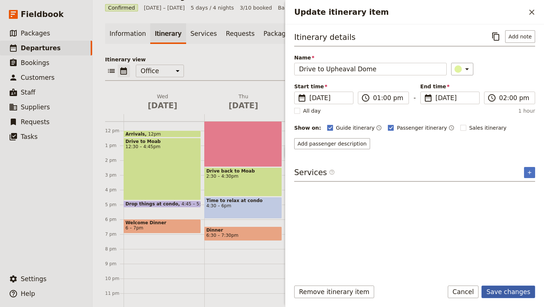
click at [508, 294] on button "Save changes" at bounding box center [508, 292] width 54 height 13
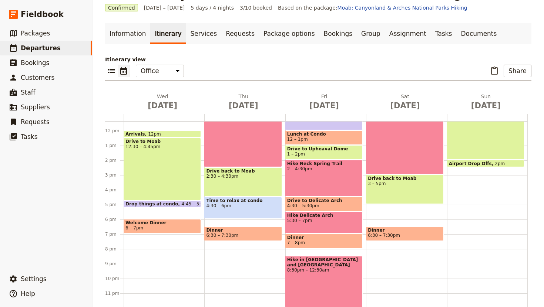
click at [319, 177] on div "Hike Neck Spring Trail 2 – 4:30pm" at bounding box center [323, 178] width 77 height 37
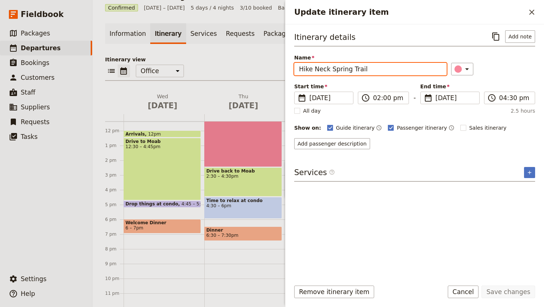
click at [365, 71] on input "Hike Neck Spring Trail" at bounding box center [370, 69] width 152 height 13
type input "Hike Upheaval Dome"
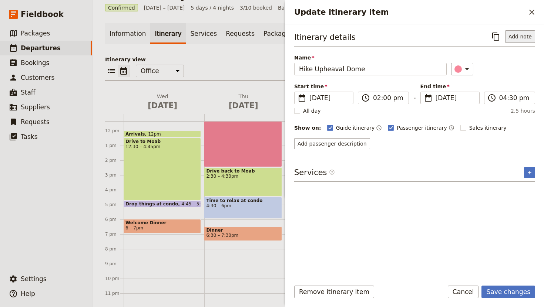
click at [515, 39] on button "Add note" at bounding box center [520, 36] width 30 height 13
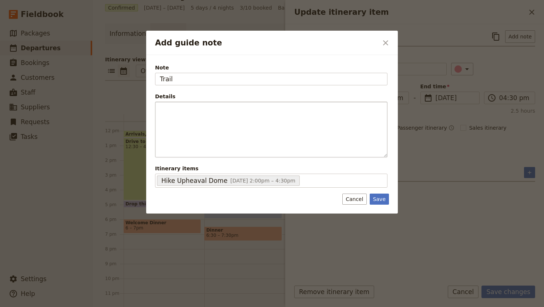
type input "Trail"
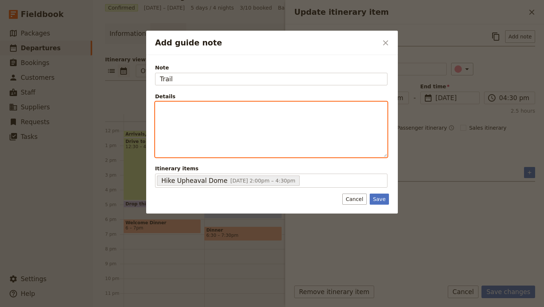
click at [195, 118] on div "Add guide note" at bounding box center [271, 129] width 232 height 55
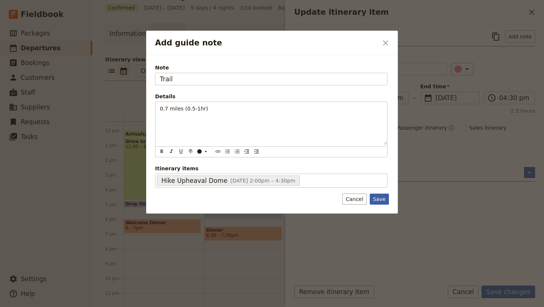
click at [385, 199] on button "Save" at bounding box center [379, 199] width 19 height 11
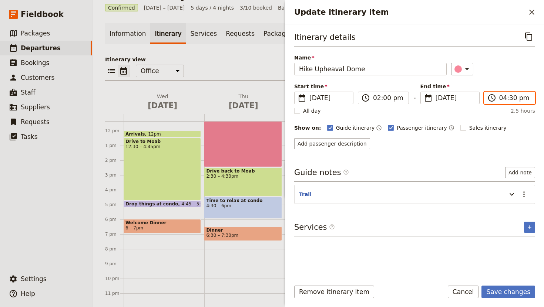
click at [508, 98] on input "04:30 pm" at bounding box center [514, 98] width 31 height 9
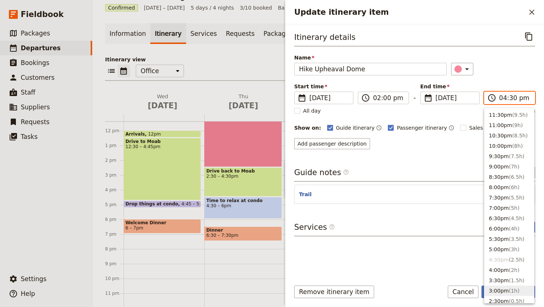
click at [500, 292] on button "3:00pm ( 1h )" at bounding box center [509, 291] width 50 height 10
type input "03:00 pm"
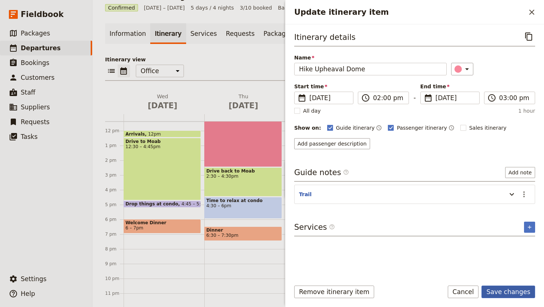
click at [517, 293] on button "Save changes" at bounding box center [508, 292] width 54 height 13
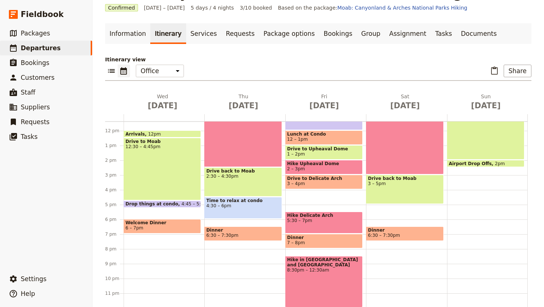
click at [319, 186] on span at bounding box center [324, 187] width 77 height 3
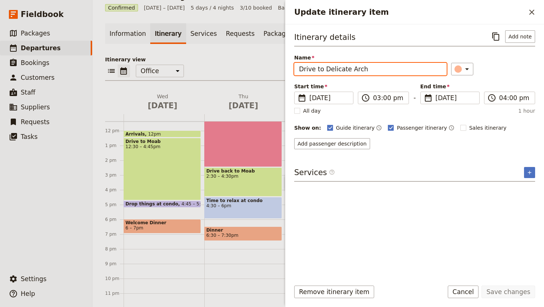
click at [364, 72] on input "Drive to Delicate Arch" at bounding box center [370, 69] width 152 height 13
type input "Drive to [GEOGRAPHIC_DATA]"
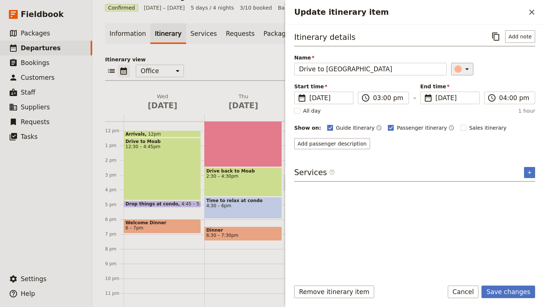
click at [462, 69] on icon "Update itinerary item" at bounding box center [466, 69] width 9 height 9
click at [449, 93] on div "button" at bounding box center [451, 93] width 7 height 7
click at [507, 95] on input "04:00 pm" at bounding box center [514, 98] width 31 height 9
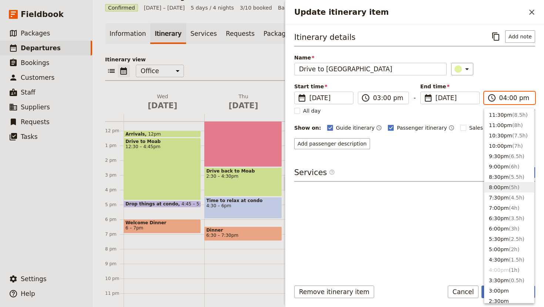
click at [501, 100] on input "04:00 pm" at bounding box center [514, 98] width 31 height 9
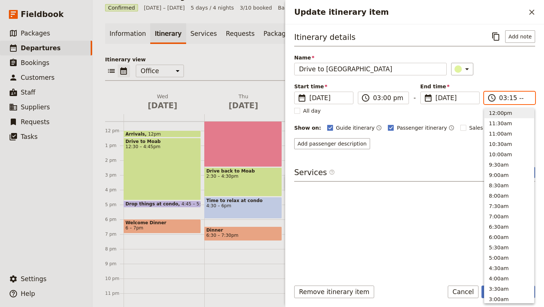
type input "03:15 pm"
click at [509, 69] on div "​" at bounding box center [493, 69] width 84 height 13
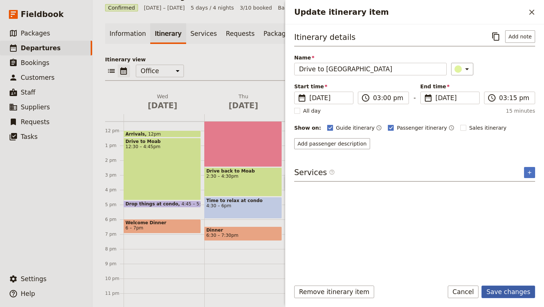
click at [508, 294] on button "Save changes" at bounding box center [508, 292] width 54 height 13
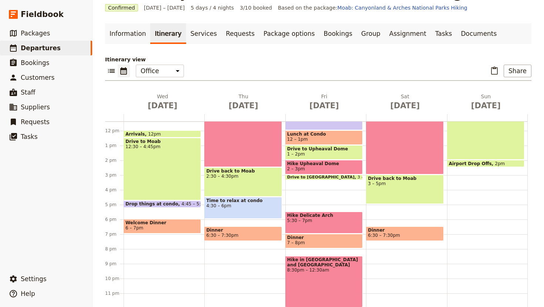
click at [303, 184] on div "Breakfast at Condo 7:30 – 8:[GEOGRAPHIC_DATA] to ATV Place 8:30 – 8:40am ATV Ri…" at bounding box center [325, 130] width 81 height 355
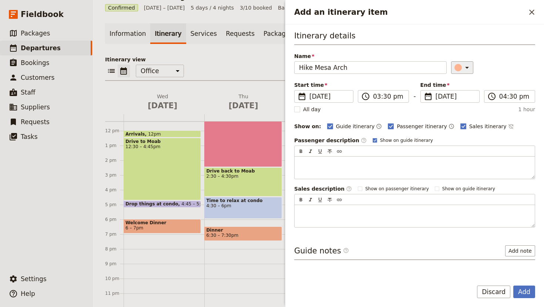
type input "Hike Mesa Arch"
click at [457, 73] on button "​" at bounding box center [462, 67] width 22 height 13
click at [461, 109] on div "button" at bounding box center [460, 109] width 7 height 7
click at [460, 127] on rect "Add an itinerary item" at bounding box center [463, 127] width 6 height 6
click at [460, 123] on input "Sales itinerary" at bounding box center [460, 122] width 0 height 0
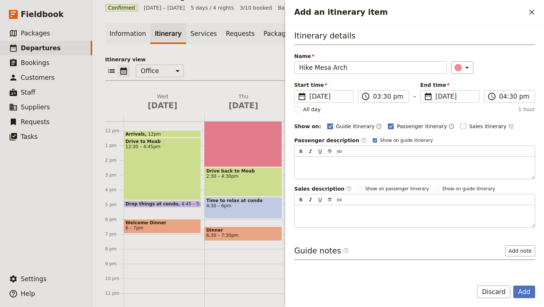
checkbox input "false"
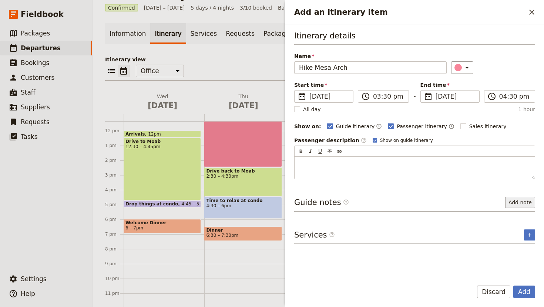
click at [518, 199] on button "Add note" at bounding box center [520, 202] width 30 height 11
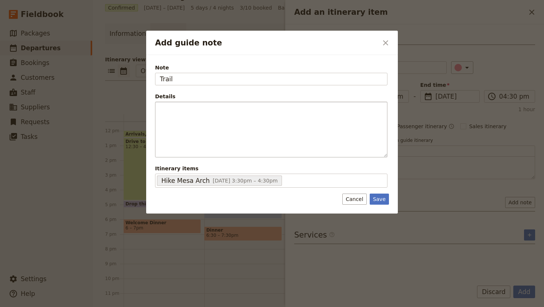
type input "Trail"
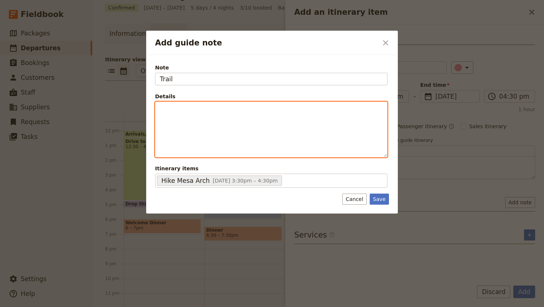
click at [244, 122] on div "Add guide note" at bounding box center [271, 129] width 232 height 55
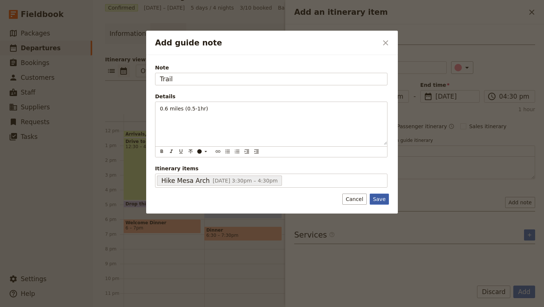
click at [384, 200] on button "Save" at bounding box center [379, 199] width 19 height 11
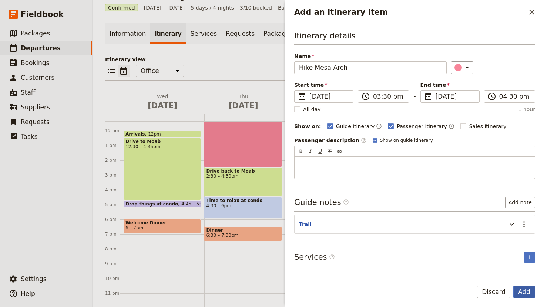
click at [523, 292] on button "Add" at bounding box center [524, 292] width 22 height 13
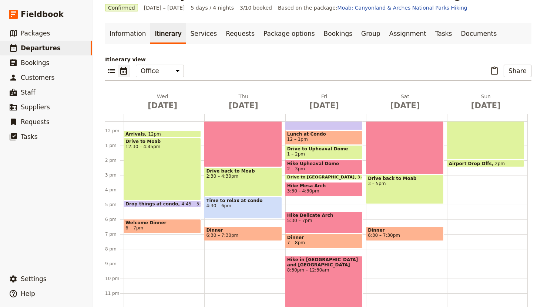
click at [321, 199] on div "Breakfast at Condo 7:30 – 8:[GEOGRAPHIC_DATA] to ATV Place 8:30 – 8:40am ATV Ri…" at bounding box center [325, 130] width 81 height 355
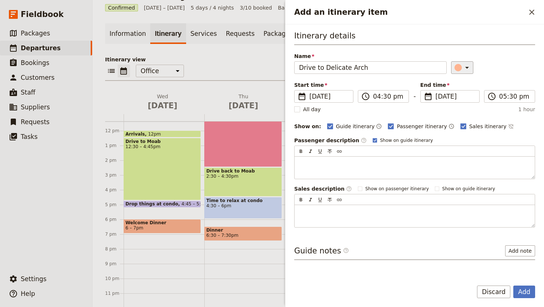
type input "Drive to Delicate Arch"
click at [462, 64] on icon "Add an itinerary item" at bounding box center [466, 67] width 9 height 9
click at [452, 94] on div "button" at bounding box center [451, 91] width 7 height 7
click at [514, 97] on input "05:30 pm" at bounding box center [514, 96] width 31 height 9
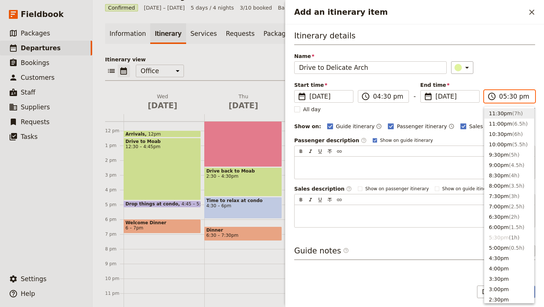
click at [513, 97] on input "05:30 pm" at bounding box center [514, 96] width 31 height 9
type input "05:45 pm"
click at [520, 61] on div "​" at bounding box center [493, 67] width 84 height 13
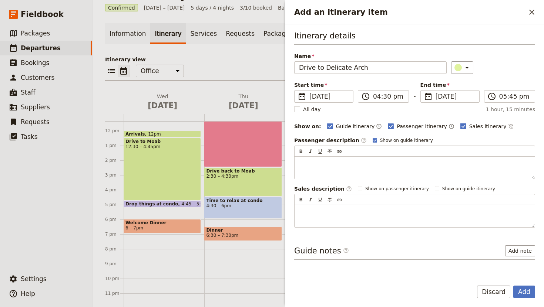
click at [460, 125] on rect "Add an itinerary item" at bounding box center [463, 127] width 6 height 6
click at [460, 123] on input "Sales itinerary" at bounding box center [460, 122] width 0 height 0
checkbox input "false"
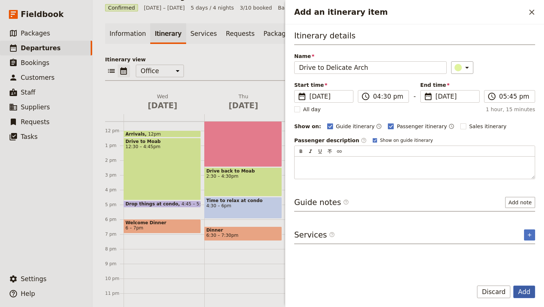
click at [527, 292] on button "Add" at bounding box center [524, 292] width 22 height 13
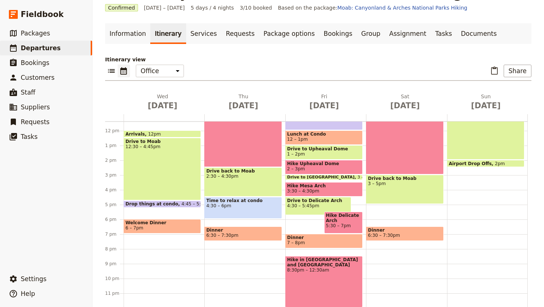
click at [345, 279] on div "Hike in [GEOGRAPHIC_DATA] and [GEOGRAPHIC_DATA] 8:30pm – 12:30am" at bounding box center [323, 281] width 77 height 51
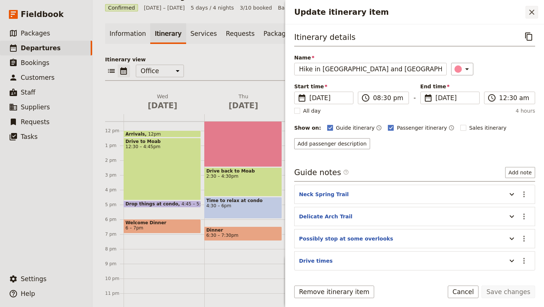
click at [530, 14] on icon "Close drawer" at bounding box center [531, 12] width 5 height 5
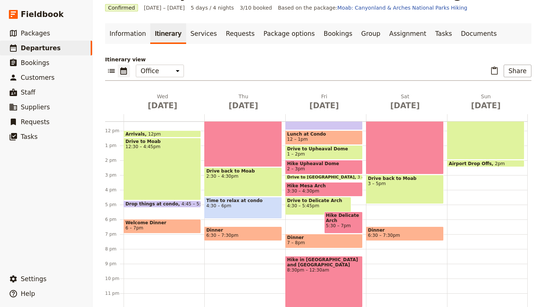
click at [326, 188] on span "Hike Mesa Arch" at bounding box center [324, 185] width 74 height 5
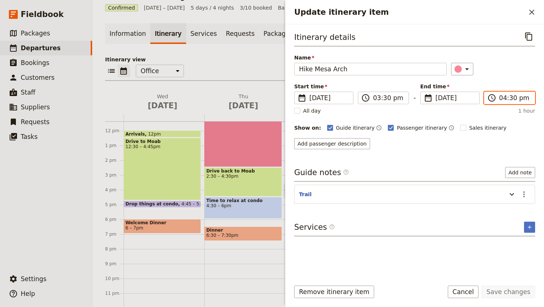
click at [501, 96] on input "04:30 pm" at bounding box center [514, 98] width 31 height 9
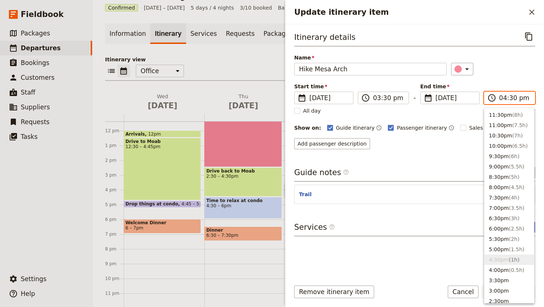
click at [511, 96] on input "04:30 pm" at bounding box center [514, 98] width 31 height 9
type input "04:15 pm"
click at [516, 63] on div "Name Hike Mesa Arch ​" at bounding box center [414, 64] width 241 height 21
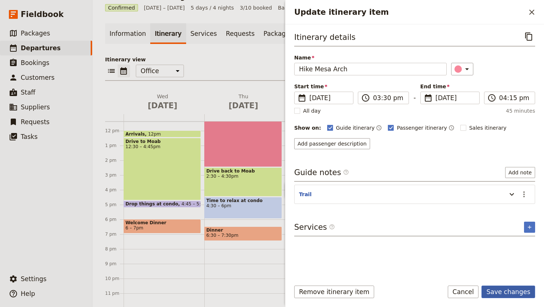
click at [511, 289] on button "Save changes" at bounding box center [508, 292] width 54 height 13
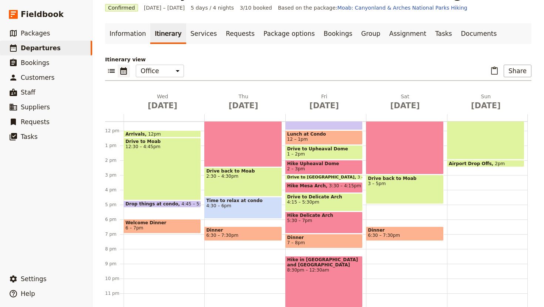
click at [315, 165] on span "Hike Upheaval Dome" at bounding box center [324, 163] width 74 height 5
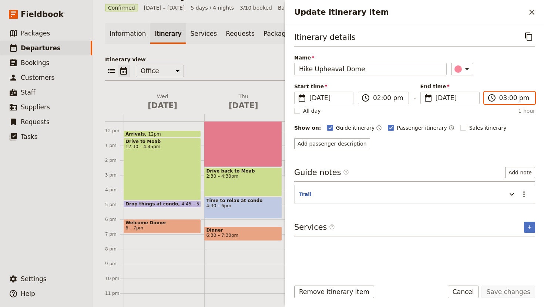
click at [511, 102] on input "03:00 pm" at bounding box center [514, 98] width 31 height 9
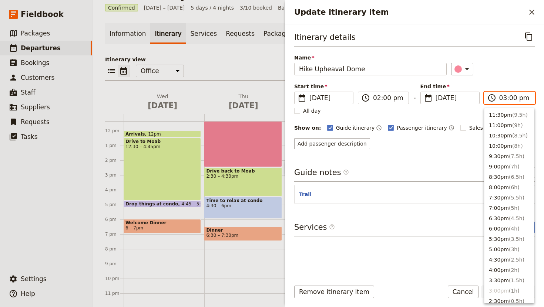
click at [504, 99] on input "03:00 pm" at bounding box center [514, 98] width 31 height 9
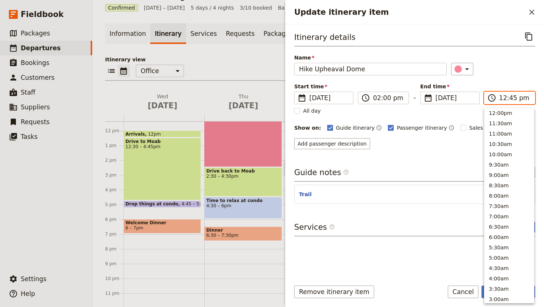
scroll to position [230, 0]
click at [503, 97] on input "12:45 pm" at bounding box center [514, 98] width 31 height 9
type input "02:45 pm"
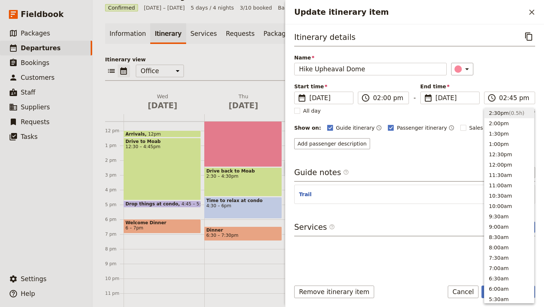
click at [510, 76] on div "Itinerary details ​ Name Hike Upheaval Dome ​ Start time ​ [DATE] [DATE] [DATE]…" at bounding box center [414, 89] width 241 height 119
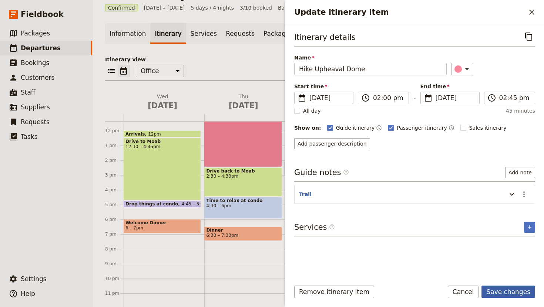
click at [511, 289] on button "Save changes" at bounding box center [508, 292] width 54 height 13
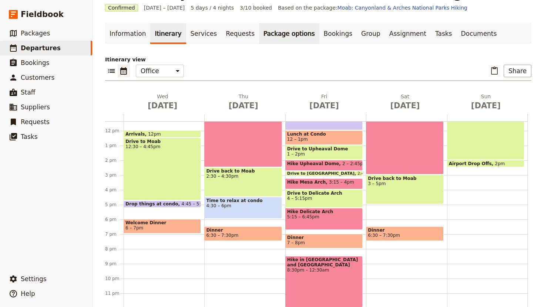
drag, startPoint x: 339, startPoint y: 223, endPoint x: 280, endPoint y: 35, distance: 196.9
click at [326, 284] on div "Hike in [GEOGRAPHIC_DATA] and [GEOGRAPHIC_DATA] 8:30pm – 12:30am" at bounding box center [323, 281] width 77 height 51
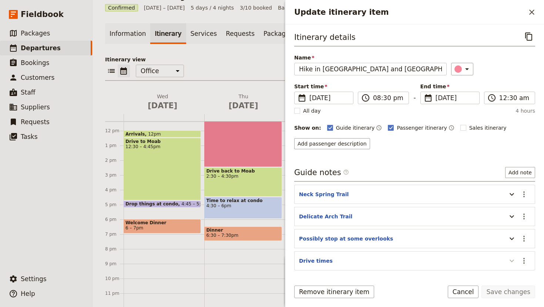
click at [511, 262] on icon "Update itinerary item" at bounding box center [511, 261] width 9 height 9
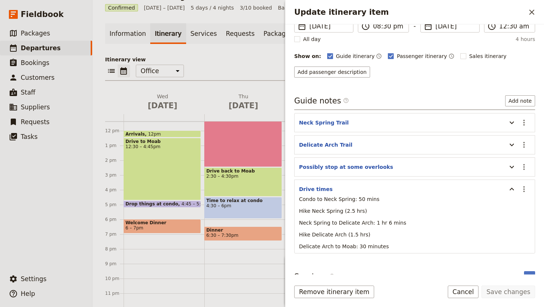
scroll to position [0, 0]
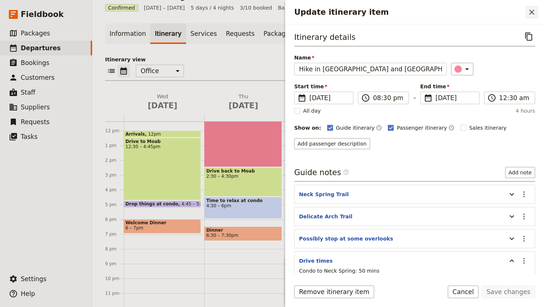
click at [532, 11] on icon "Close drawer" at bounding box center [531, 12] width 9 height 9
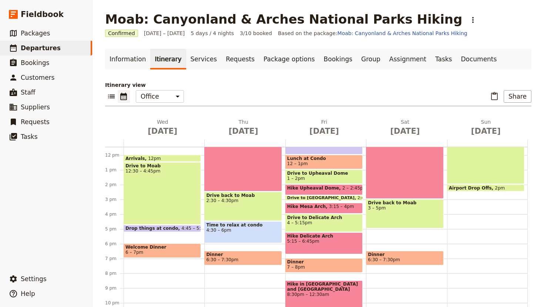
scroll to position [37, 0]
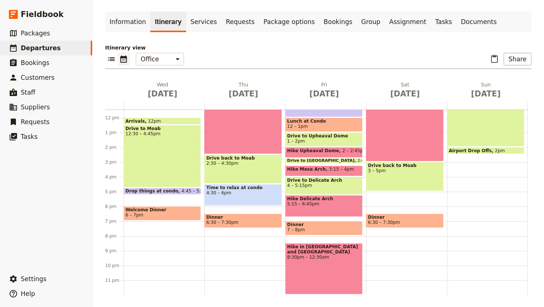
click at [336, 169] on span "3:15 – 4pm" at bounding box center [341, 171] width 25 height 9
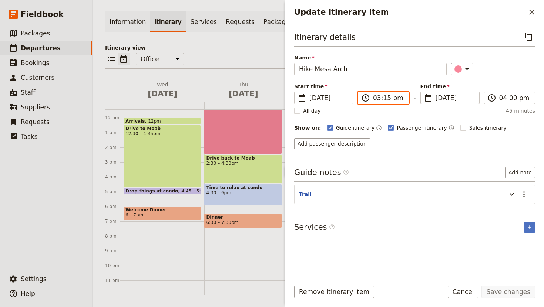
click at [381, 97] on input "03:15 pm" at bounding box center [388, 98] width 31 height 9
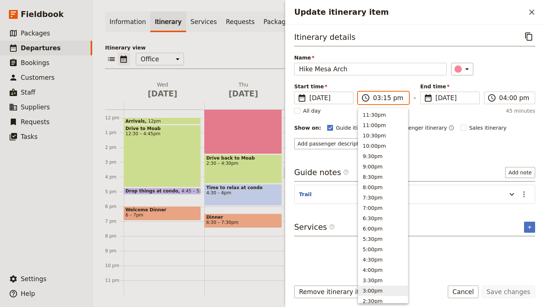
click at [371, 293] on button "3:00pm" at bounding box center [383, 291] width 50 height 10
type input "03:00 pm"
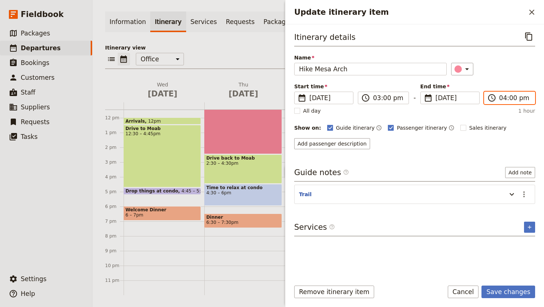
click at [510, 101] on input "04:00 pm" at bounding box center [514, 98] width 31 height 9
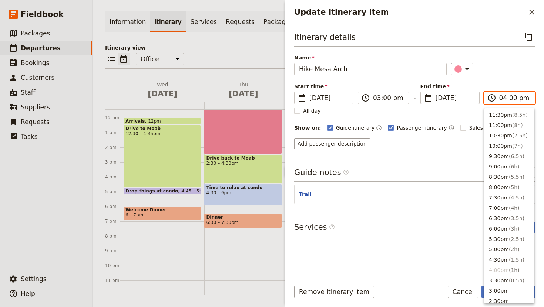
click at [501, 100] on input "04:00 pm" at bounding box center [514, 98] width 31 height 9
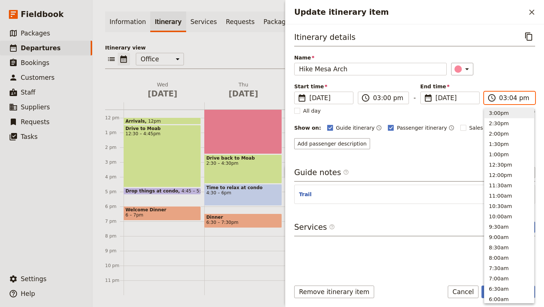
type input "03:45 pm"
click at [513, 68] on div "​" at bounding box center [493, 69] width 84 height 13
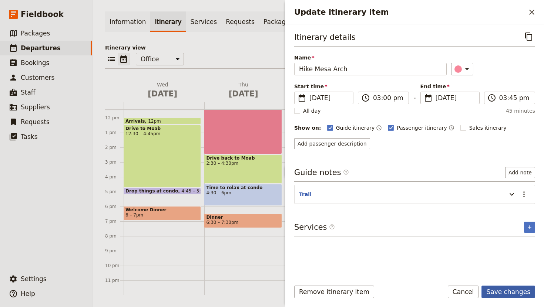
click at [518, 288] on button "Save changes" at bounding box center [508, 292] width 54 height 13
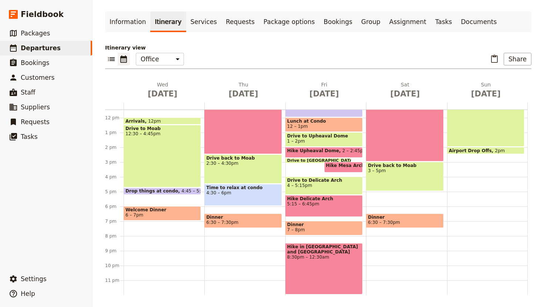
click at [309, 160] on span at bounding box center [318, 161] width 65 height 3
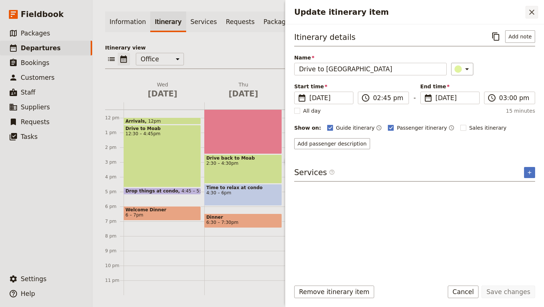
click at [532, 11] on icon "Close drawer" at bounding box center [531, 12] width 5 height 5
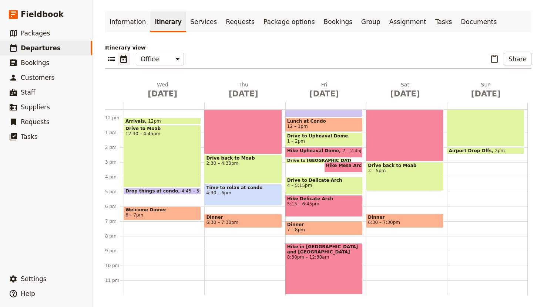
click at [354, 165] on span "Hike Mesa Arch" at bounding box center [347, 165] width 42 height 5
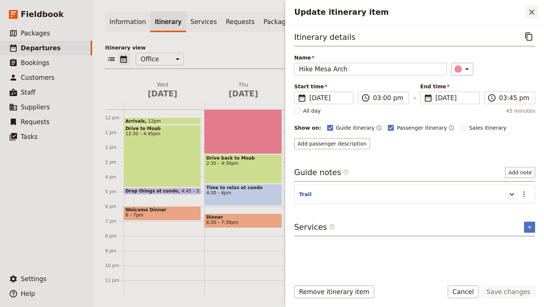
click at [531, 14] on icon "Close drawer" at bounding box center [531, 12] width 9 height 9
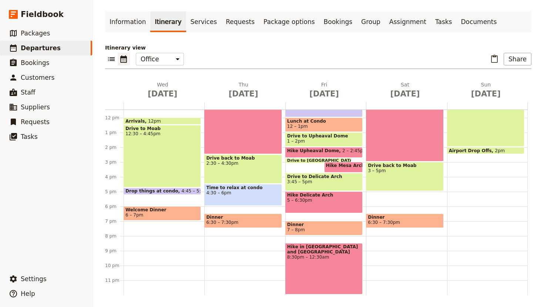
click at [326, 215] on div "Breakfast at Condo 7:30 – 8:[GEOGRAPHIC_DATA] to ATV Place 8:30 – 8:40am ATV Ri…" at bounding box center [325, 117] width 81 height 355
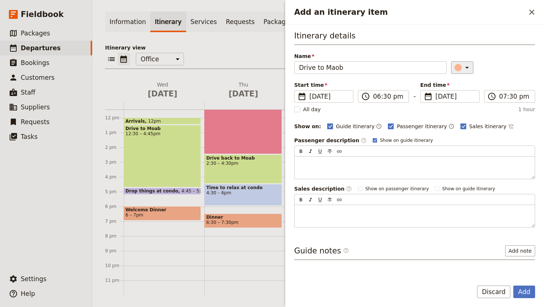
type input "Drive to Maob"
click at [462, 65] on icon "Add an itinerary item" at bounding box center [466, 67] width 9 height 9
click at [451, 94] on div "button" at bounding box center [451, 91] width 7 height 7
click at [501, 96] on input "07:30 pm" at bounding box center [514, 96] width 31 height 9
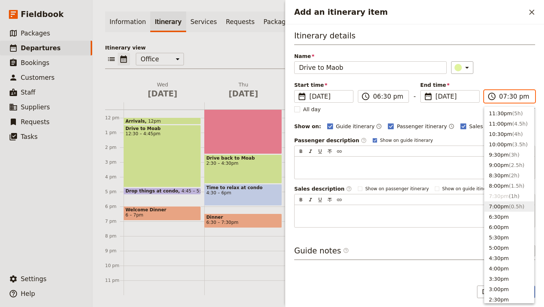
click at [498, 208] on button "7:00pm ( 0.5h )" at bounding box center [509, 207] width 50 height 10
type input "07:00 pm"
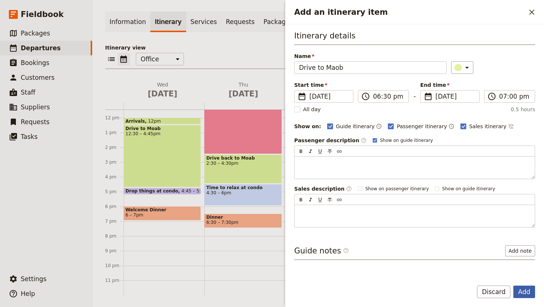
click at [523, 292] on button "Add" at bounding box center [524, 292] width 22 height 13
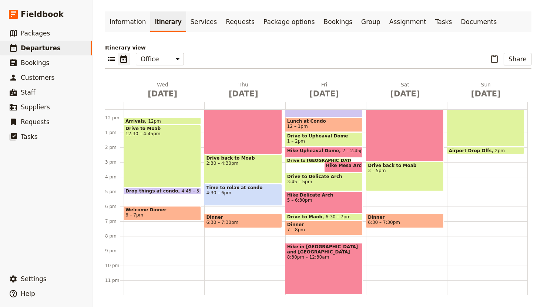
click at [340, 165] on span "Hike Mesa Arch" at bounding box center [347, 165] width 42 height 5
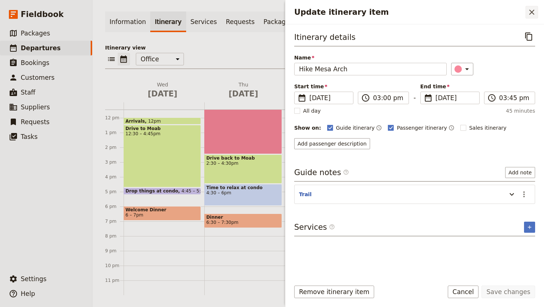
click at [531, 10] on icon "Close drawer" at bounding box center [531, 12] width 9 height 9
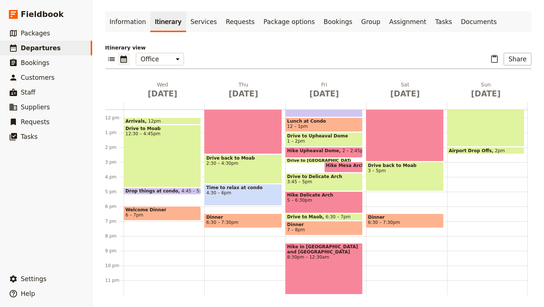
click at [315, 160] on span at bounding box center [318, 161] width 65 height 3
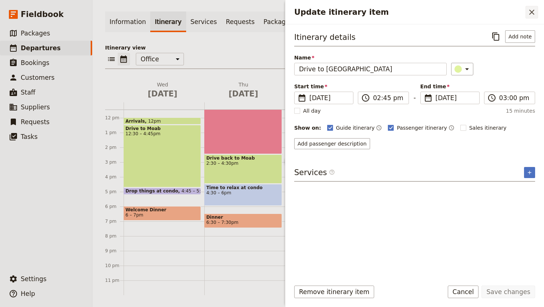
click at [532, 11] on icon "Close drawer" at bounding box center [531, 12] width 9 height 9
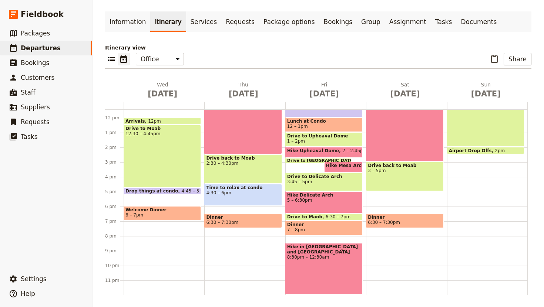
click at [313, 160] on span "Drive to [GEOGRAPHIC_DATA]" at bounding box center [322, 161] width 70 height 4
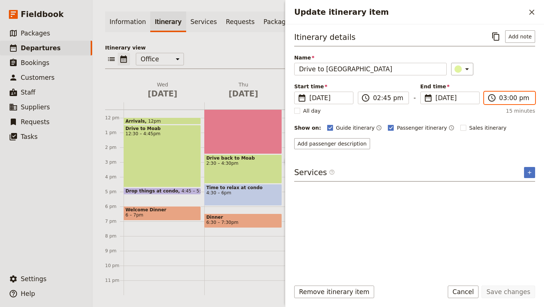
click at [512, 97] on input "03:00 pm" at bounding box center [514, 98] width 31 height 9
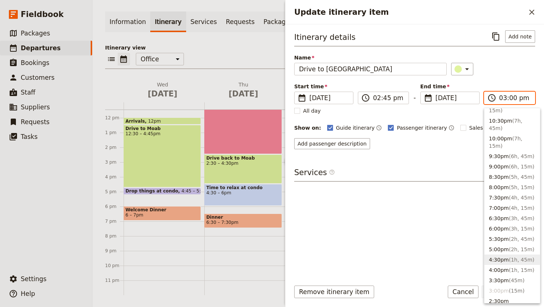
scroll to position [31, 0]
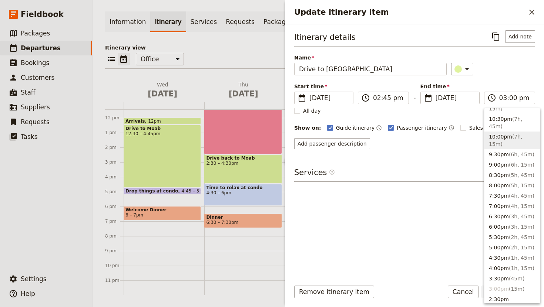
click at [528, 48] on div "Itinerary details ​ Add note Name Drive to [GEOGRAPHIC_DATA] ​ Start time ​ [DA…" at bounding box center [414, 89] width 241 height 119
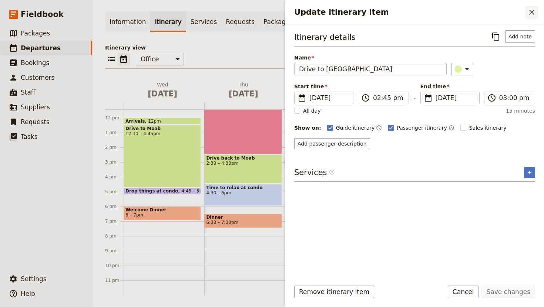
click at [533, 8] on icon "Close drawer" at bounding box center [531, 12] width 9 height 9
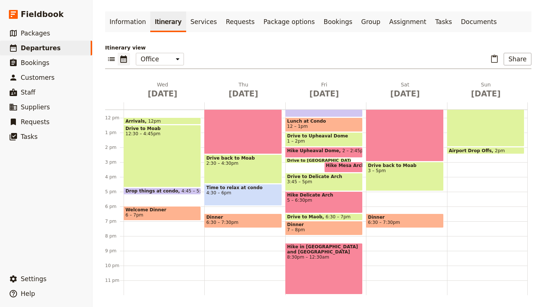
click at [317, 159] on span "Drive to [GEOGRAPHIC_DATA]" at bounding box center [322, 161] width 70 height 4
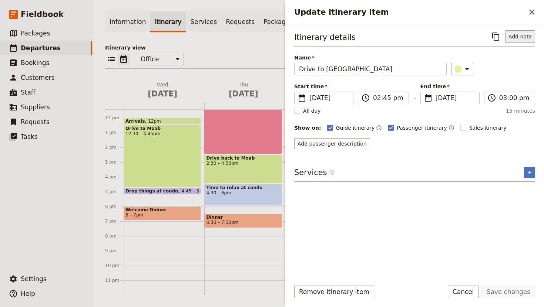
click at [518, 31] on button "Add note" at bounding box center [520, 36] width 30 height 13
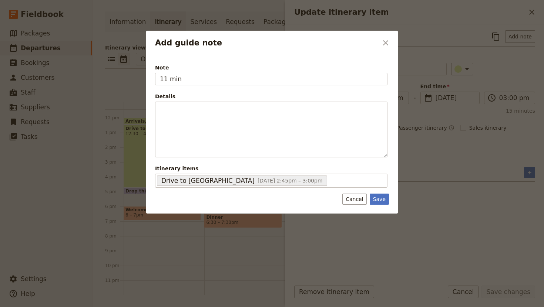
type input "11 min"
click at [380, 43] on button "​" at bounding box center [385, 43] width 13 height 13
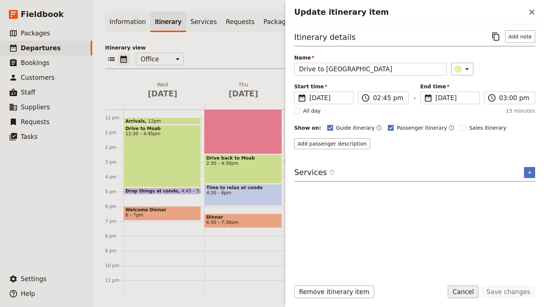
click at [467, 290] on button "Cancel" at bounding box center [463, 292] width 31 height 13
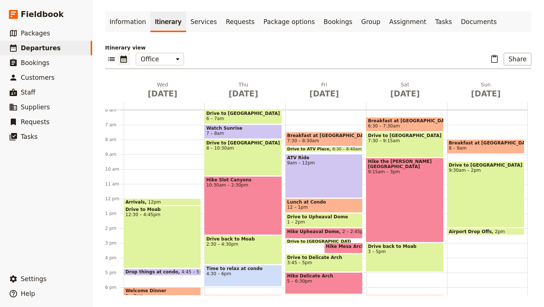
scroll to position [87, 0]
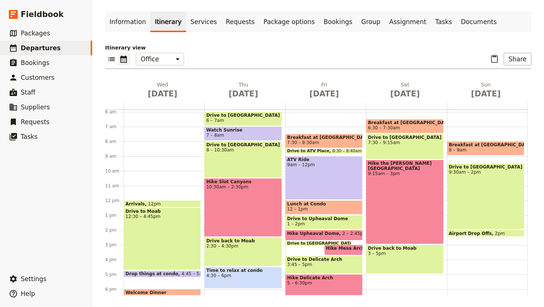
click at [393, 205] on div "Hike the [PERSON_NAME][GEOGRAPHIC_DATA] 9:15am – 3pm" at bounding box center [404, 202] width 77 height 85
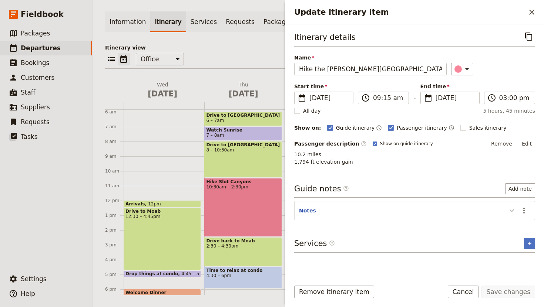
click at [515, 208] on icon "Update itinerary item" at bounding box center [511, 210] width 9 height 9
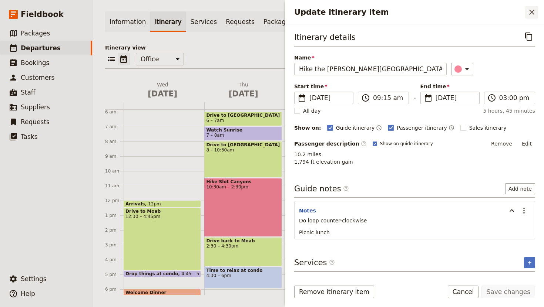
click at [532, 9] on icon "Close drawer" at bounding box center [531, 12] width 9 height 9
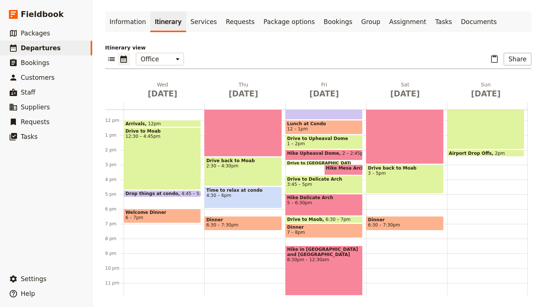
scroll to position [169, 0]
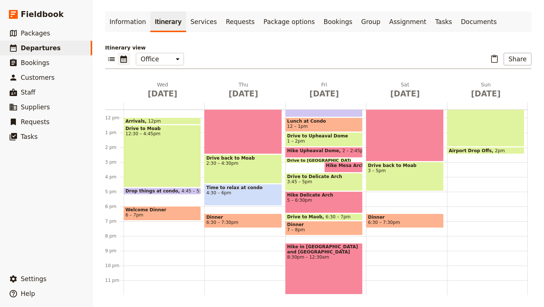
click at [331, 266] on div "Hike in [GEOGRAPHIC_DATA] and [GEOGRAPHIC_DATA] 8:30pm – 12:30am" at bounding box center [323, 268] width 77 height 51
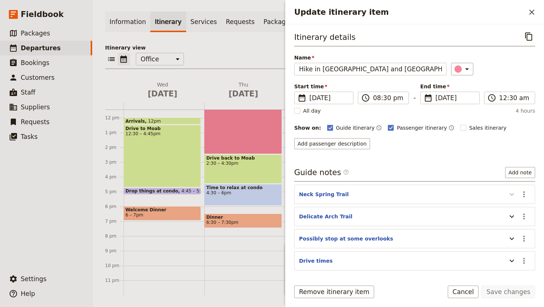
click at [511, 195] on icon "Update itinerary item" at bounding box center [511, 194] width 4 height 3
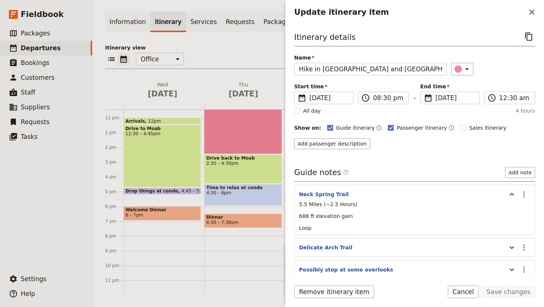
scroll to position [59, 0]
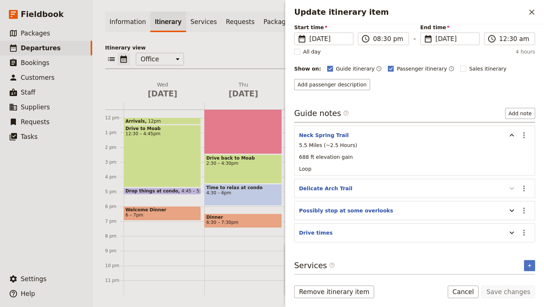
click at [508, 191] on icon "Update itinerary item" at bounding box center [511, 188] width 9 height 9
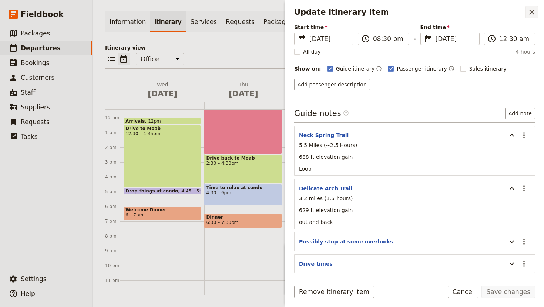
click at [532, 13] on icon "Close drawer" at bounding box center [531, 12] width 9 height 9
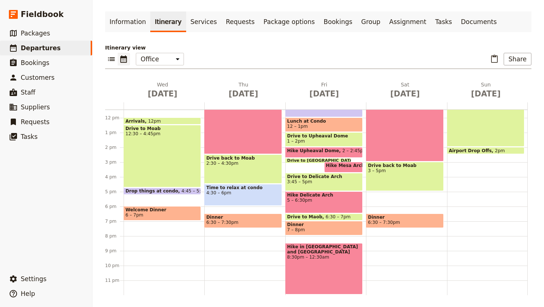
click at [322, 199] on span "5 – 6:30pm" at bounding box center [324, 200] width 74 height 5
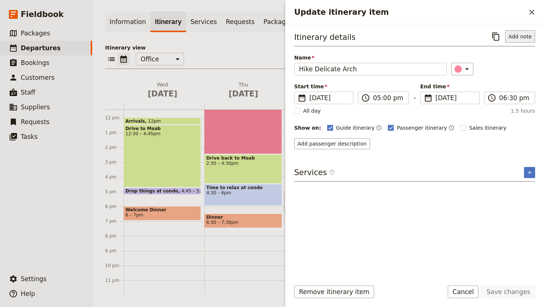
click at [518, 36] on button "Add note" at bounding box center [520, 36] width 30 height 13
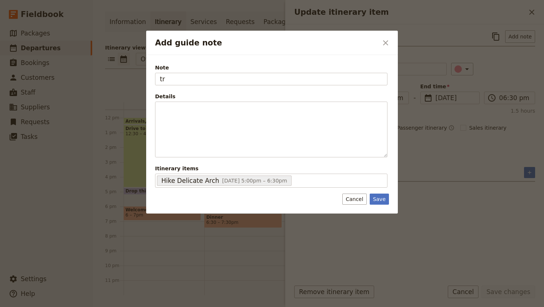
type input "t"
type input "Trail"
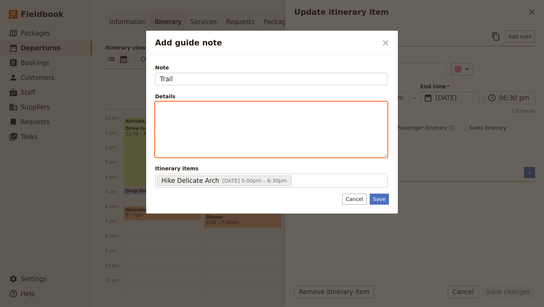
click at [193, 114] on div "Add guide note" at bounding box center [271, 129] width 232 height 55
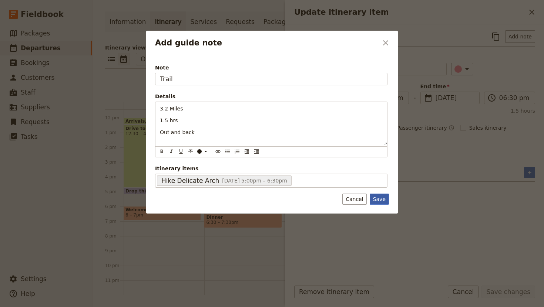
click at [379, 200] on button "Save" at bounding box center [379, 199] width 19 height 11
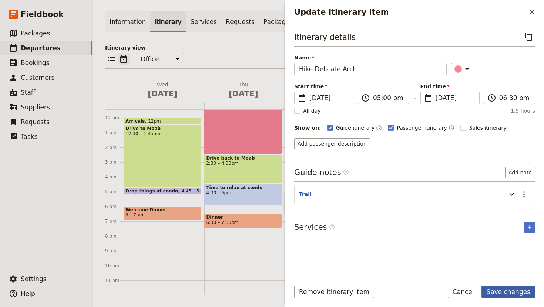
click at [507, 293] on button "Save changes" at bounding box center [508, 292] width 54 height 13
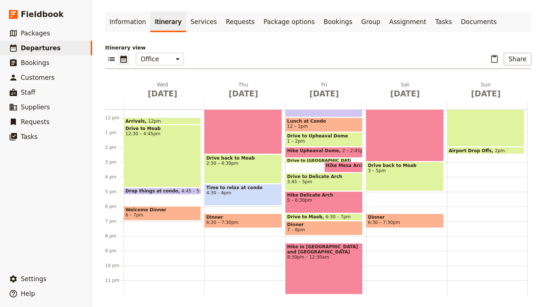
click at [336, 260] on div "Hike in [GEOGRAPHIC_DATA] and [GEOGRAPHIC_DATA] 8:30pm – 12:30am" at bounding box center [323, 268] width 77 height 51
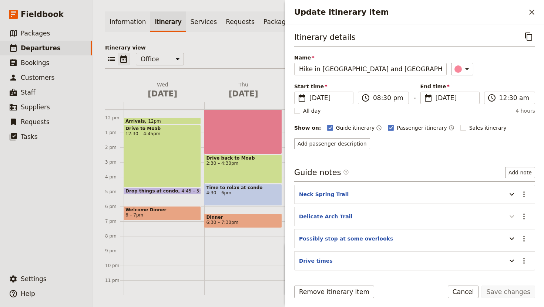
click at [510, 217] on icon "Update itinerary item" at bounding box center [511, 216] width 9 height 9
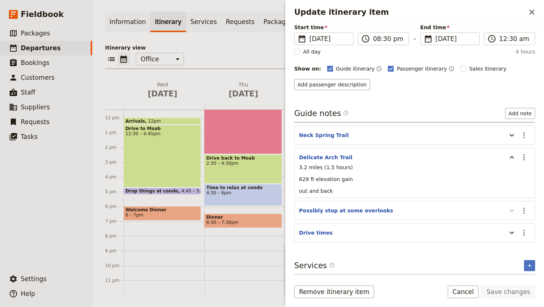
click at [507, 211] on button "Update itinerary item" at bounding box center [512, 211] width 12 height 12
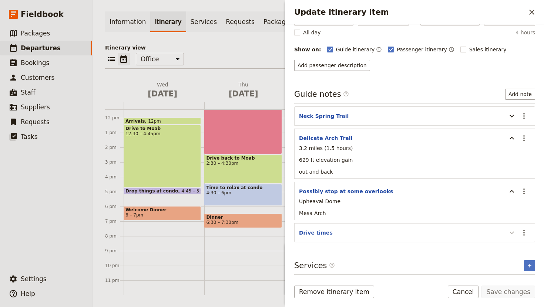
click at [510, 230] on icon "Update itinerary item" at bounding box center [511, 233] width 9 height 9
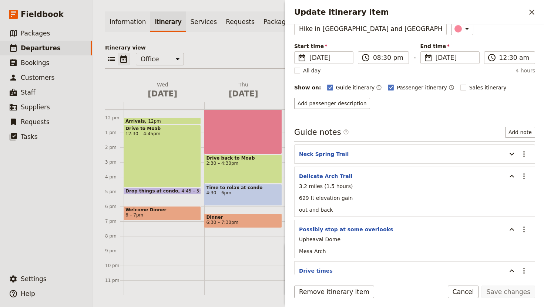
scroll to position [0, 0]
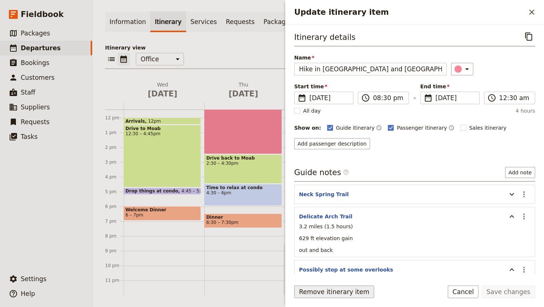
click at [323, 287] on button "Remove itinerary item" at bounding box center [334, 292] width 80 height 13
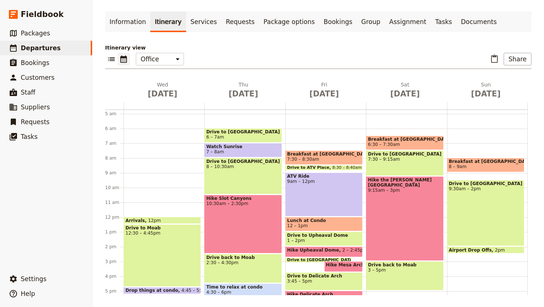
scroll to position [47, 0]
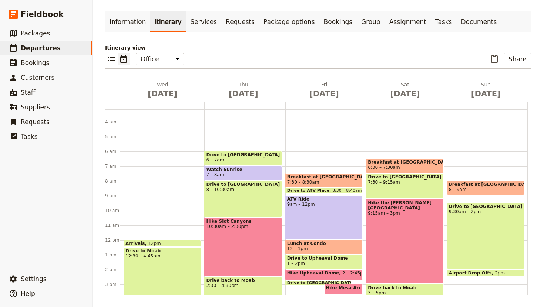
click at [410, 165] on span "6:30 – 7:30am" at bounding box center [405, 167] width 74 height 5
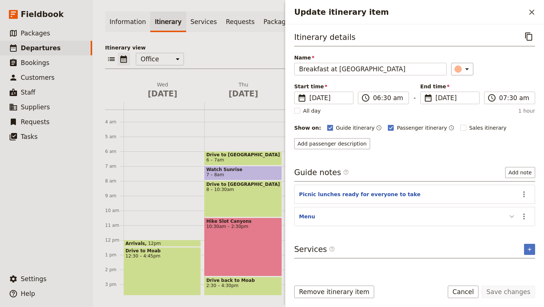
click at [512, 215] on icon "Update itinerary item" at bounding box center [511, 216] width 9 height 9
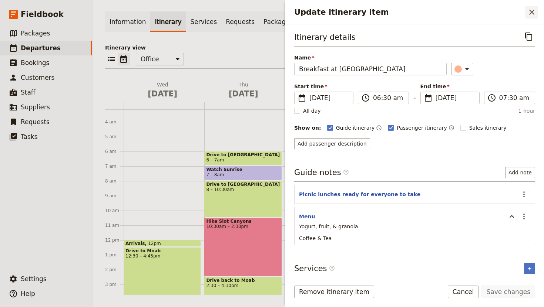
click at [531, 13] on icon "Close drawer" at bounding box center [531, 12] width 5 height 5
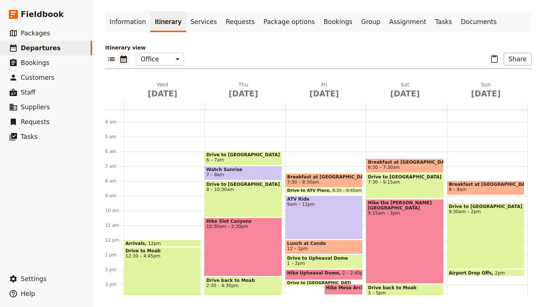
click at [335, 181] on span "7:30 – 8:30am" at bounding box center [324, 182] width 74 height 5
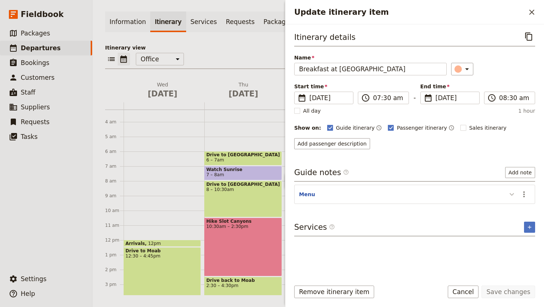
click at [509, 193] on icon "Update itinerary item" at bounding box center [511, 194] width 9 height 9
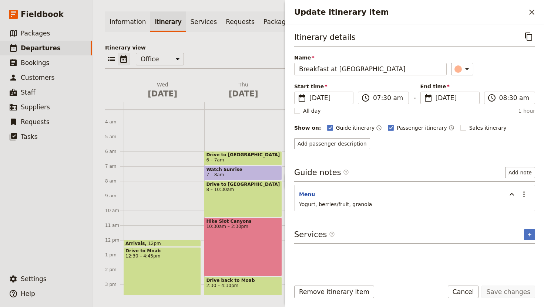
click at [374, 204] on p "Yogurt, berries/fruit, granola" at bounding box center [414, 204] width 231 height 7
click at [367, 204] on span "Yogurt, berries/fruit, granola" at bounding box center [335, 205] width 73 height 6
click at [528, 194] on icon "Actions" at bounding box center [523, 194] width 9 height 9
click at [512, 213] on span "Edit note" at bounding box center [502, 210] width 23 height 7
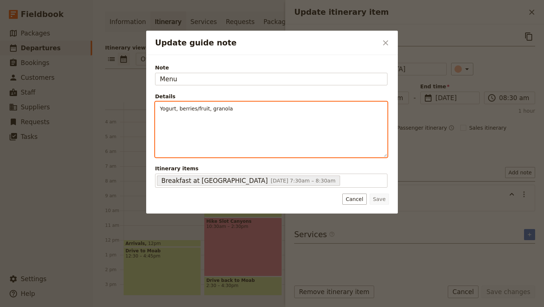
click at [256, 109] on p "Yogurt, berries/fruit, granola" at bounding box center [271, 108] width 223 height 7
click at [205, 111] on span "French toast, suasage, fruit" at bounding box center [195, 109] width 71 height 6
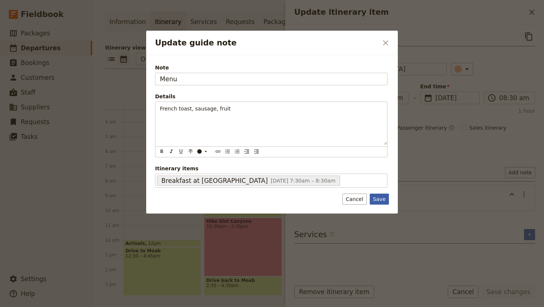
click at [381, 201] on button "Save" at bounding box center [379, 199] width 19 height 11
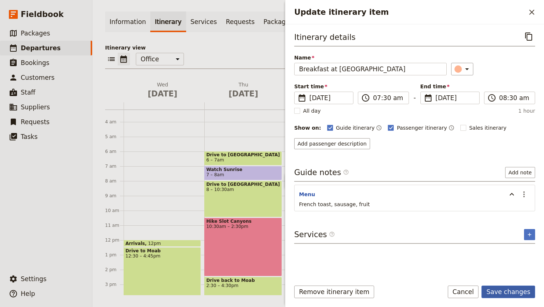
click at [513, 292] on button "Save changes" at bounding box center [508, 292] width 54 height 13
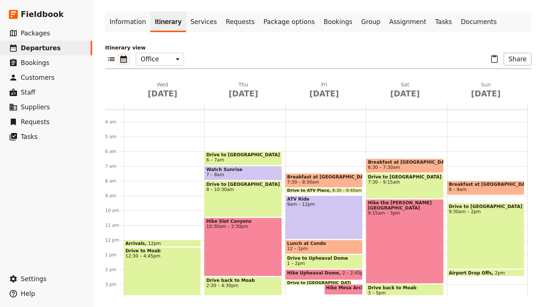
click at [402, 168] on span "6:30 – 7:30am" at bounding box center [405, 167] width 74 height 5
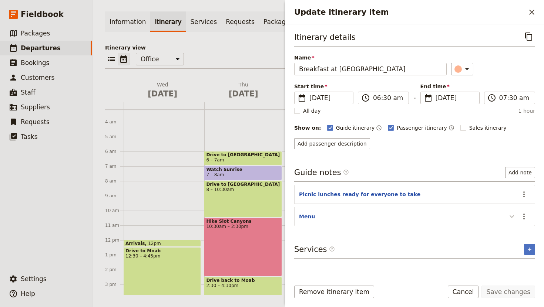
click at [511, 216] on icon "Update itinerary item" at bounding box center [511, 216] width 9 height 9
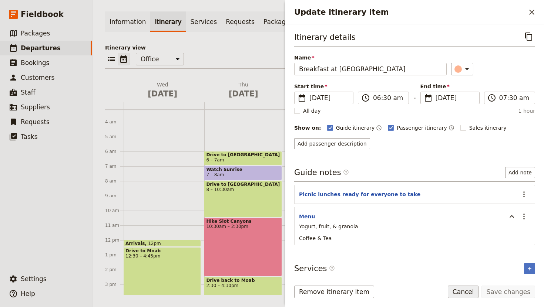
click at [468, 291] on button "Cancel" at bounding box center [463, 292] width 31 height 13
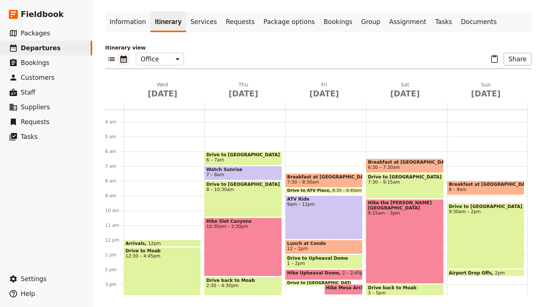
click at [323, 177] on span "Breakfast at [GEOGRAPHIC_DATA]" at bounding box center [324, 177] width 74 height 5
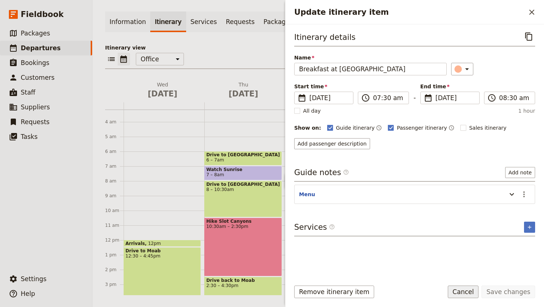
click at [466, 291] on button "Cancel" at bounding box center [463, 292] width 31 height 13
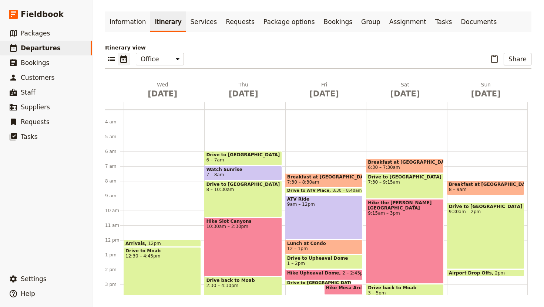
click at [416, 182] on span "7:30 – 9:15am" at bounding box center [405, 182] width 74 height 5
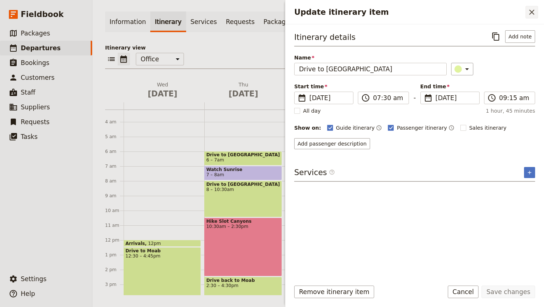
click at [530, 10] on icon "Close drawer" at bounding box center [531, 12] width 9 height 9
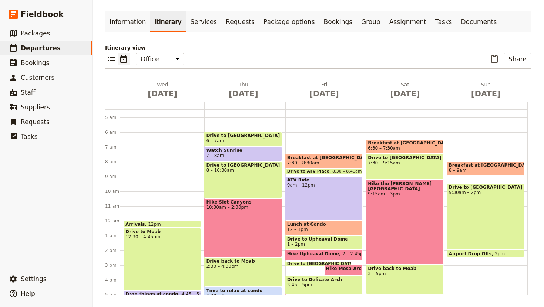
scroll to position [68, 0]
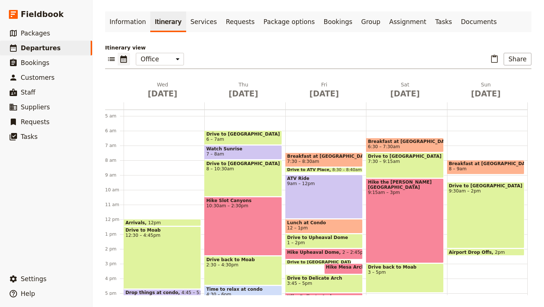
click at [422, 168] on div "Drive to Needles District 7:30 – 9:15am" at bounding box center [404, 166] width 77 height 26
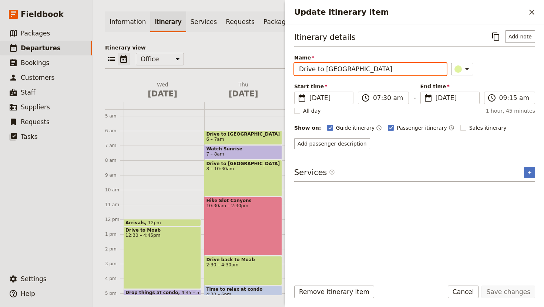
click at [375, 69] on input "Drive to [GEOGRAPHIC_DATA]" at bounding box center [370, 69] width 152 height 13
type input "Drive to TH"
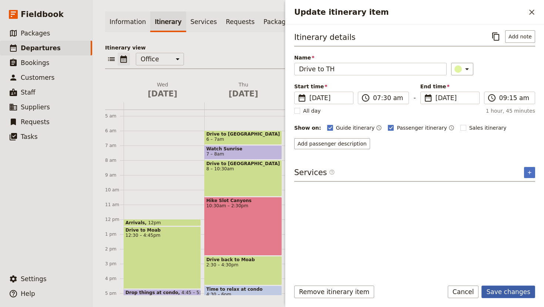
click at [503, 291] on button "Save changes" at bounding box center [508, 292] width 54 height 13
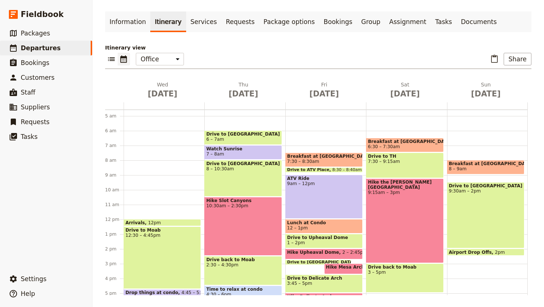
click at [411, 219] on div "Hike the [PERSON_NAME][GEOGRAPHIC_DATA] 9:15am – 3pm" at bounding box center [404, 221] width 77 height 85
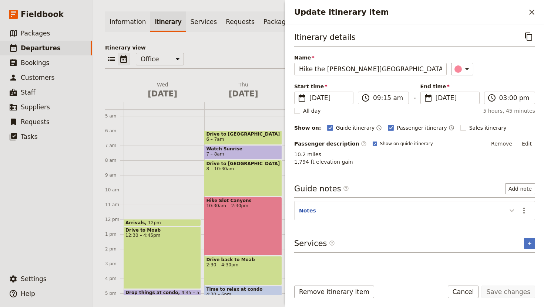
click at [511, 212] on icon "Update itinerary item" at bounding box center [511, 210] width 9 height 9
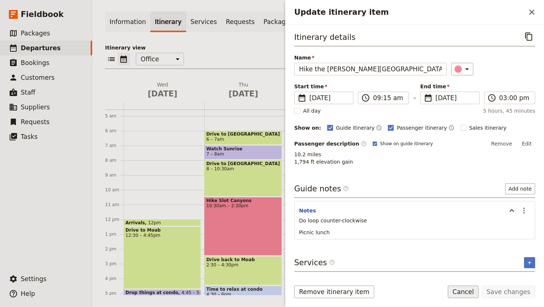
click at [462, 290] on button "Cancel" at bounding box center [463, 292] width 31 height 13
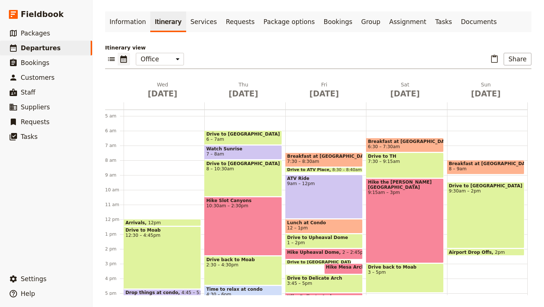
click at [405, 209] on div "Hike the [PERSON_NAME][GEOGRAPHIC_DATA] 9:15am – 3pm" at bounding box center [404, 221] width 77 height 85
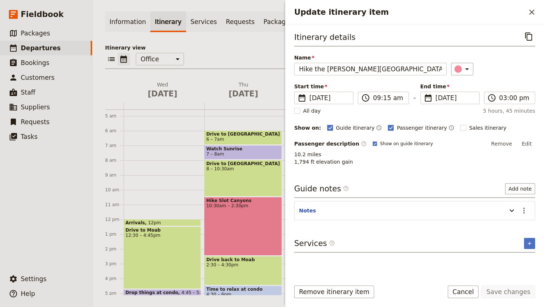
click at [279, 220] on div "[GEOGRAPHIC_DATA] 10:30am – 2:30pm" at bounding box center [242, 226] width 77 height 59
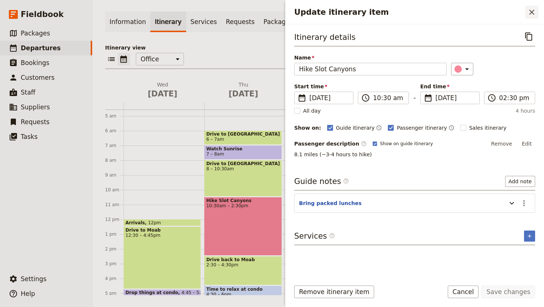
click at [534, 11] on icon "Close drawer" at bounding box center [531, 12] width 9 height 9
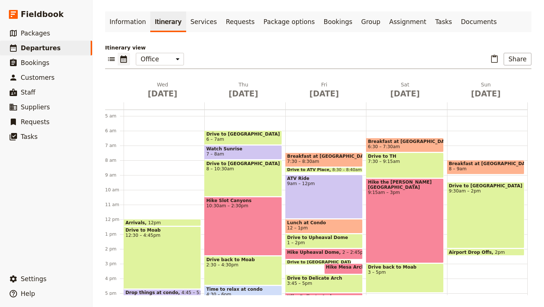
scroll to position [0, 0]
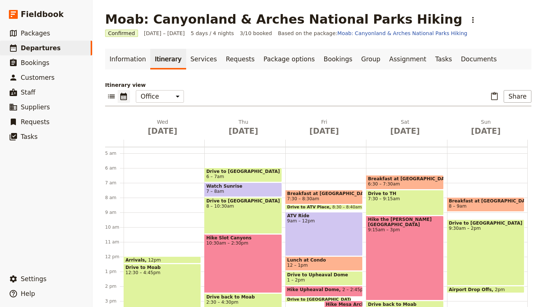
click at [406, 254] on div "Hike the [PERSON_NAME][GEOGRAPHIC_DATA] 9:15am – 3pm" at bounding box center [404, 258] width 77 height 85
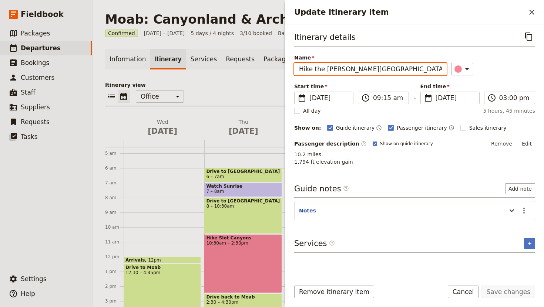
click at [396, 66] on input "Hike the [PERSON_NAME][GEOGRAPHIC_DATA]" at bounding box center [370, 69] width 152 height 13
click at [323, 71] on input "Hike the Lost Canyon" at bounding box center [370, 69] width 152 height 13
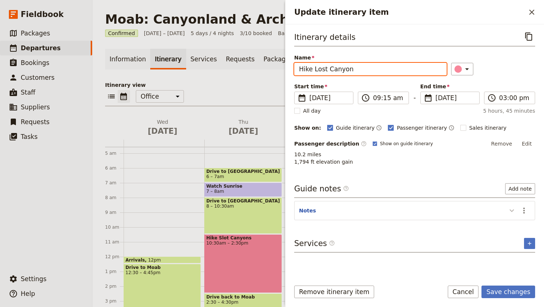
type input "Hike Lost Canyon"
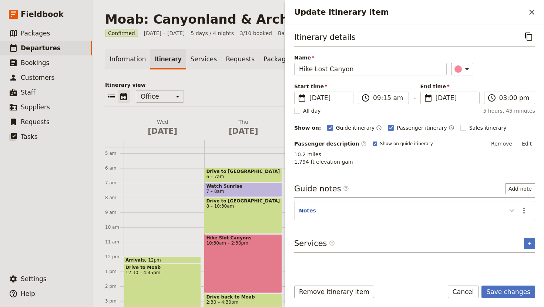
click at [511, 213] on icon "Update itinerary item" at bounding box center [511, 210] width 9 height 9
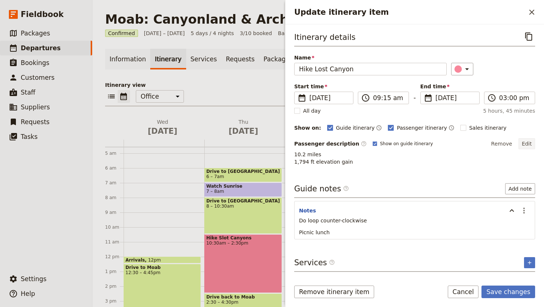
click at [525, 145] on button "Edit" at bounding box center [526, 143] width 17 height 11
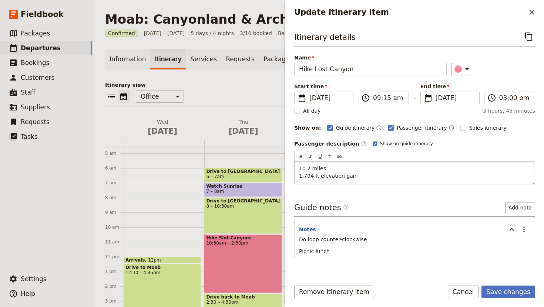
click at [309, 169] on span "10.2 miles 1,794 ft elevation gain" at bounding box center [328, 172] width 59 height 13
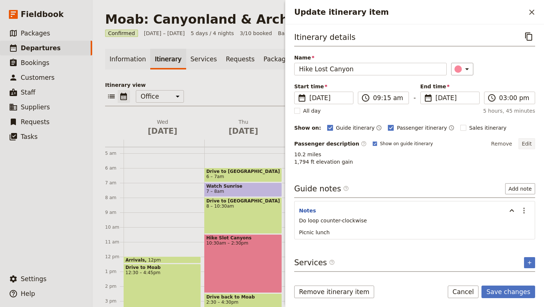
click at [521, 146] on button "Edit" at bounding box center [526, 143] width 17 height 11
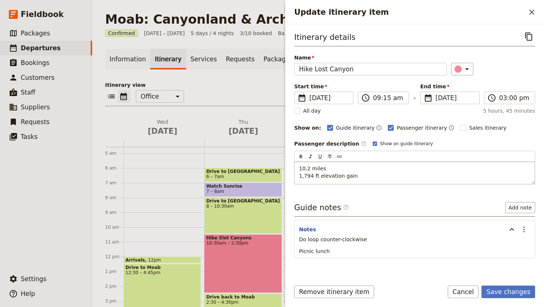
click at [308, 169] on span "10.2 miles 1,794 ft elevation gain" at bounding box center [328, 172] width 59 height 13
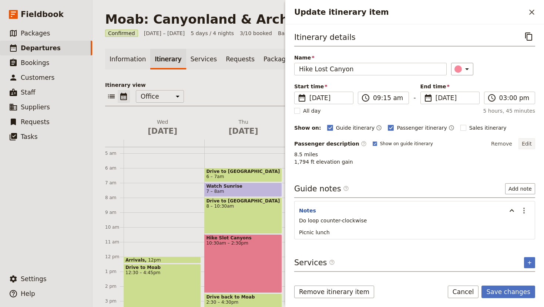
click at [530, 144] on button "Edit" at bounding box center [526, 143] width 17 height 11
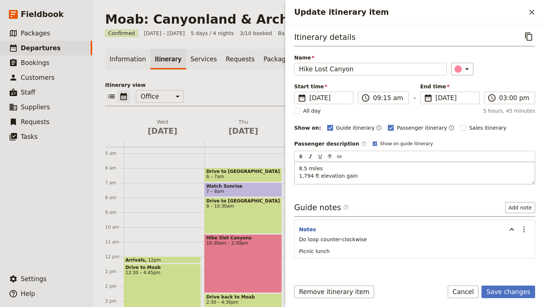
click at [311, 175] on span "8.5 miles 1,794 ft elevation gain" at bounding box center [328, 172] width 59 height 13
click at [360, 174] on p "8.5 miles 820 ft elevation gain" at bounding box center [414, 172] width 231 height 15
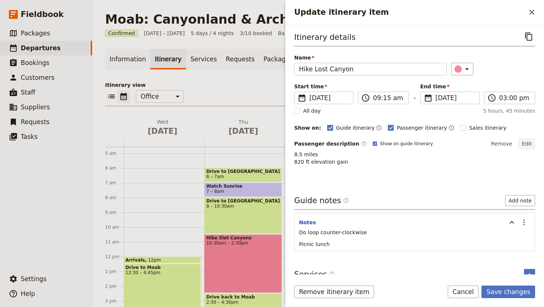
click at [525, 141] on button "Edit" at bounding box center [526, 143] width 17 height 11
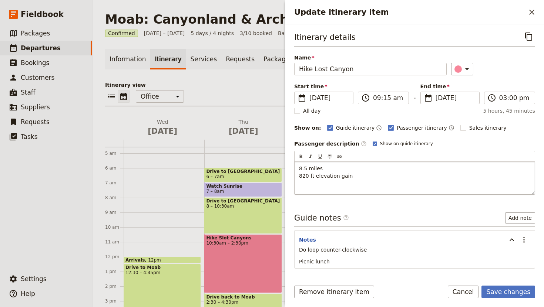
click at [356, 178] on p "8.5 miles 820 ft elevation gain" at bounding box center [414, 172] width 231 height 15
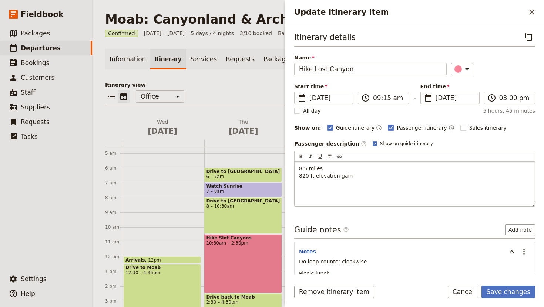
click at [299, 184] on p "Update itinerary item" at bounding box center [414, 187] width 231 height 7
click at [504, 292] on button "Save changes" at bounding box center [508, 292] width 54 height 13
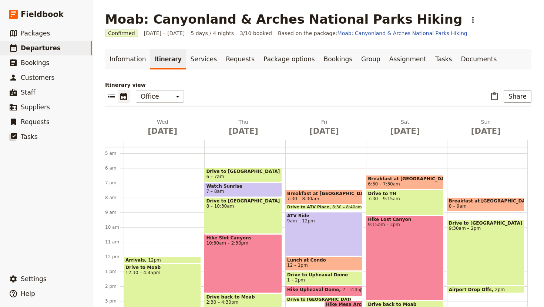
click at [401, 253] on div "Hike Lost Canyon 9:15am – 3pm" at bounding box center [404, 258] width 77 height 85
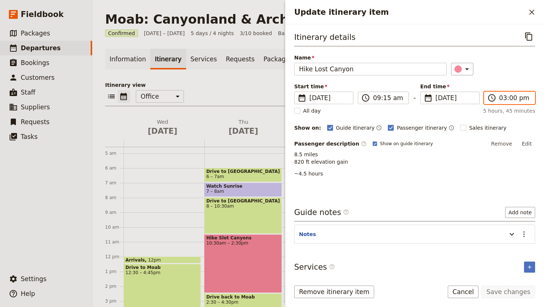
click at [509, 96] on input "03:00 pm" at bounding box center [514, 98] width 31 height 9
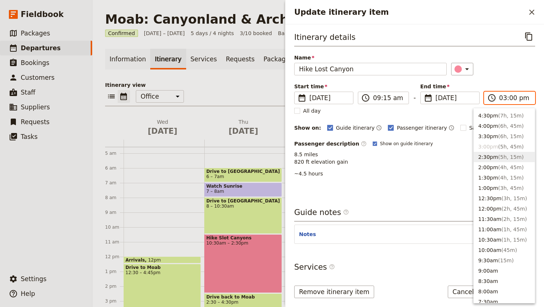
scroll to position [145, 0]
click at [490, 163] on button "2:00pm ( 4h, 45m )" at bounding box center [504, 167] width 61 height 10
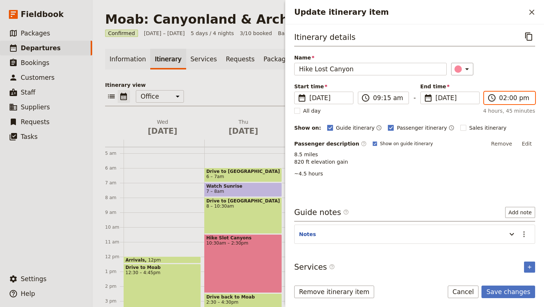
click at [509, 100] on input "02:00 pm" at bounding box center [514, 98] width 31 height 9
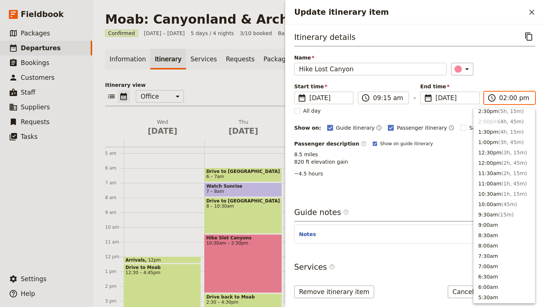
scroll to position [188, 0]
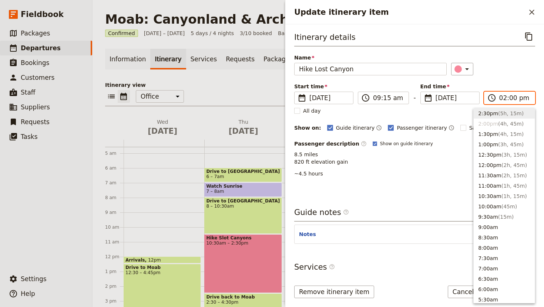
click at [494, 112] on button "2:30pm ( 5h, 15m )" at bounding box center [504, 113] width 61 height 10
type input "02:30 pm"
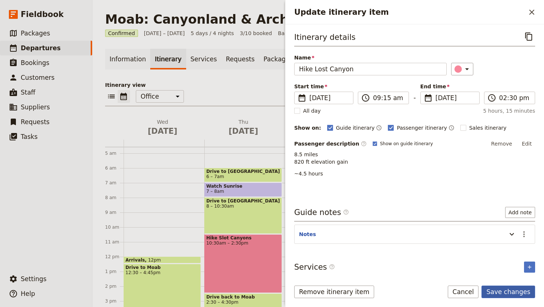
click at [509, 295] on button "Save changes" at bounding box center [508, 292] width 54 height 13
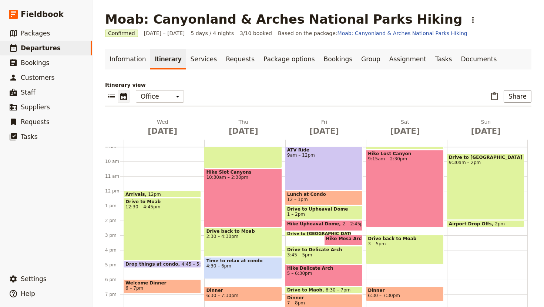
scroll to position [138, 0]
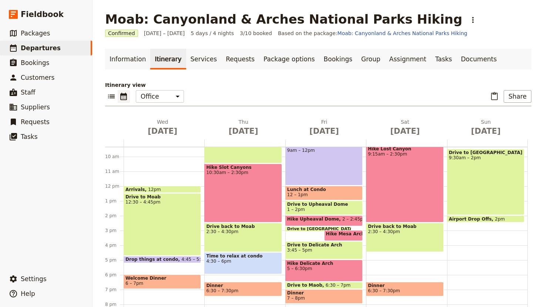
click at [458, 257] on div "Breakfast at Condo 8 – 9am Drive to [GEOGRAPHIC_DATA] 9:30am – 2pm Airport Drop…" at bounding box center [487, 186] width 81 height 355
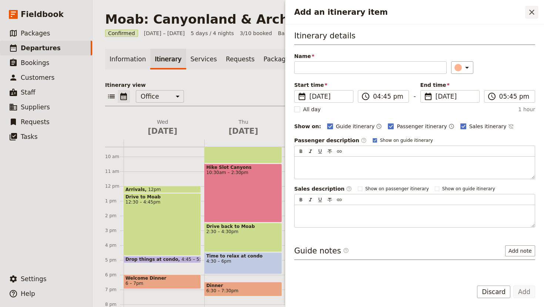
click at [529, 12] on icon "Close drawer" at bounding box center [531, 12] width 9 height 9
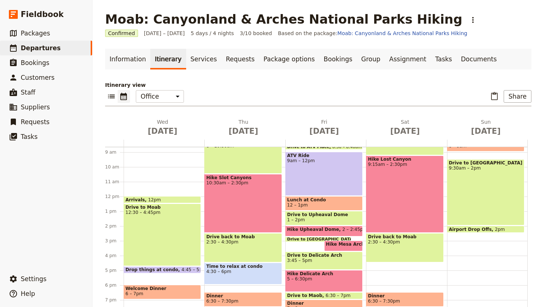
scroll to position [169, 0]
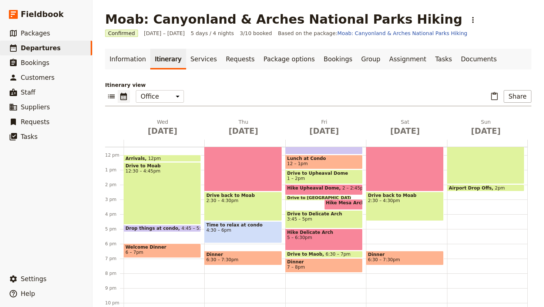
click at [387, 225] on div "Breakfast at Condo 6:30 – 7:[GEOGRAPHIC_DATA] to TH 7:30 – 9:15am [GEOGRAPHIC_D…" at bounding box center [406, 155] width 81 height 355
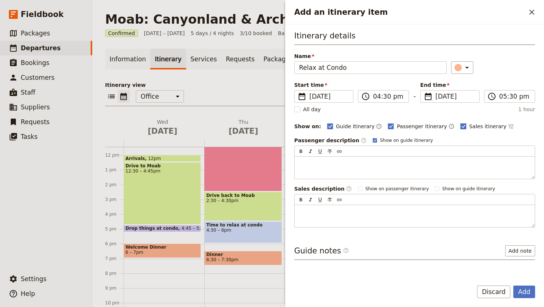
type input "Relax at Condo"
click at [460, 126] on rect "Add an itinerary item" at bounding box center [463, 127] width 6 height 6
click at [460, 123] on input "Sales itinerary" at bounding box center [460, 122] width 0 height 0
checkbox input "false"
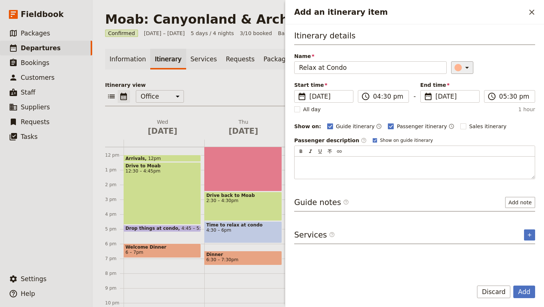
click at [462, 67] on icon "Add an itinerary item" at bounding box center [466, 67] width 9 height 9
click at [451, 100] on div "button" at bounding box center [451, 100] width 7 height 7
click at [508, 97] on input "05:30 pm" at bounding box center [514, 96] width 31 height 9
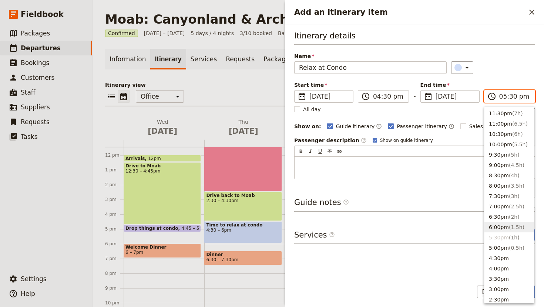
click at [498, 226] on button "6:00pm ( 1.5h )" at bounding box center [509, 227] width 50 height 10
type input "06:00 pm"
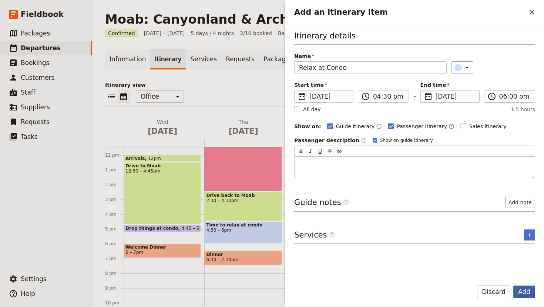
click at [522, 290] on button "Add" at bounding box center [524, 292] width 22 height 13
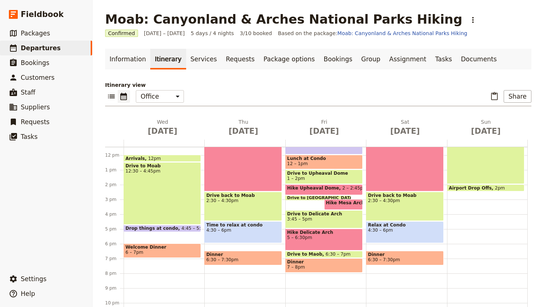
scroll to position [3, 0]
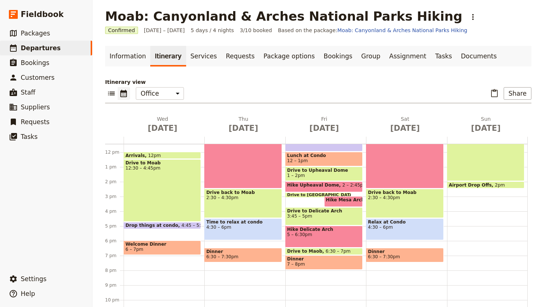
click at [229, 255] on span "6:30 – 7:30pm" at bounding box center [222, 257] width 32 height 5
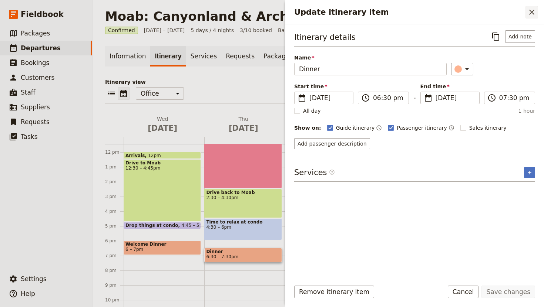
click at [531, 10] on icon "Close drawer" at bounding box center [531, 12] width 9 height 9
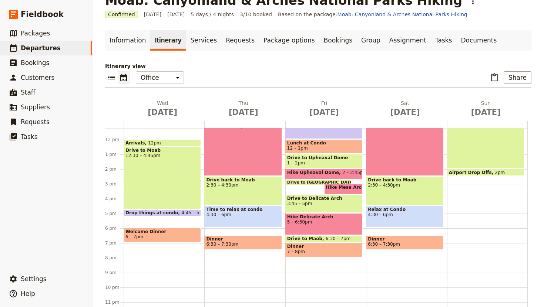
scroll to position [169, 0]
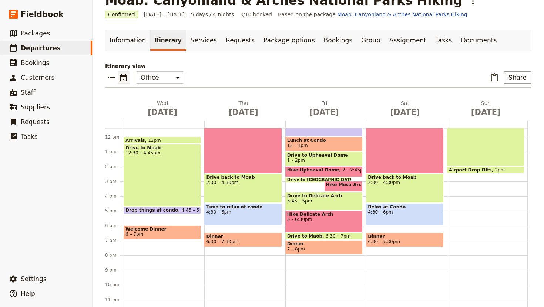
click at [251, 243] on span "6:30 – 7:30pm" at bounding box center [243, 241] width 74 height 5
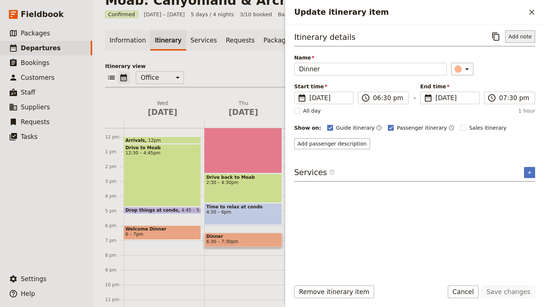
click at [518, 38] on button "Add note" at bounding box center [520, 36] width 30 height 13
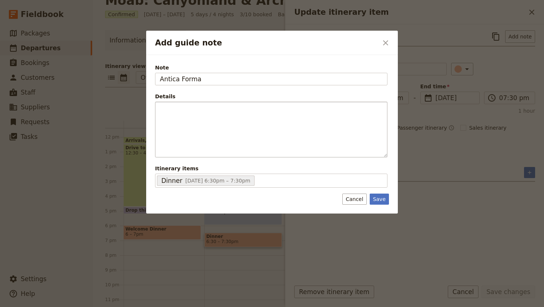
type input "Antica Forma"
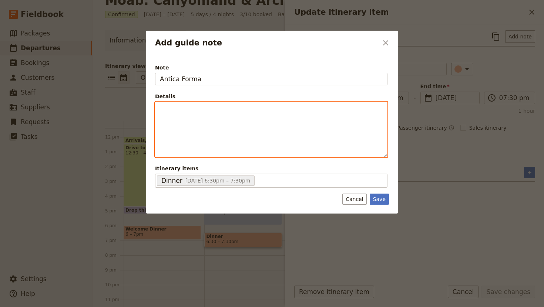
click at [219, 109] on p "Add guide note" at bounding box center [271, 108] width 223 height 7
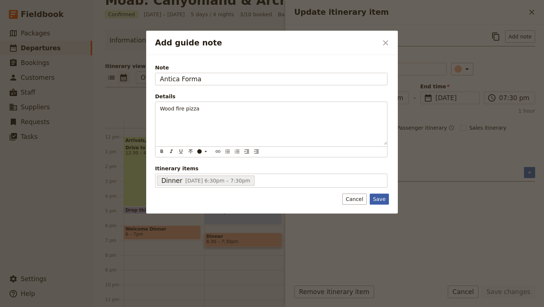
click at [381, 201] on button "Save" at bounding box center [379, 199] width 19 height 11
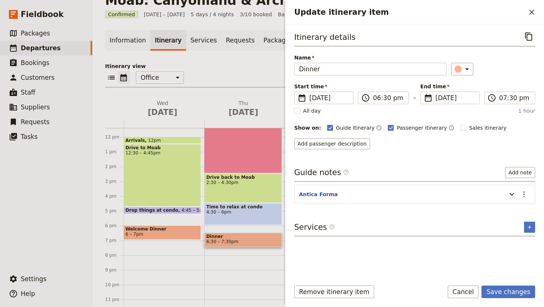
click at [511, 299] on div "Remove itinerary item Save changes Cancel" at bounding box center [414, 296] width 259 height 21
click at [506, 287] on button "Save changes" at bounding box center [508, 292] width 54 height 13
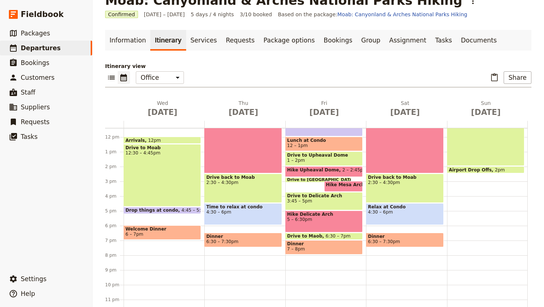
click at [177, 234] on span "6 – 7pm" at bounding box center [162, 234] width 74 height 5
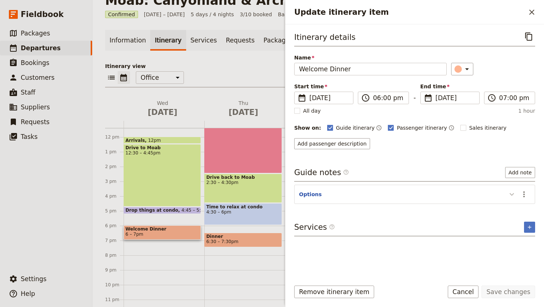
click at [512, 193] on icon "Update itinerary item" at bounding box center [511, 194] width 9 height 9
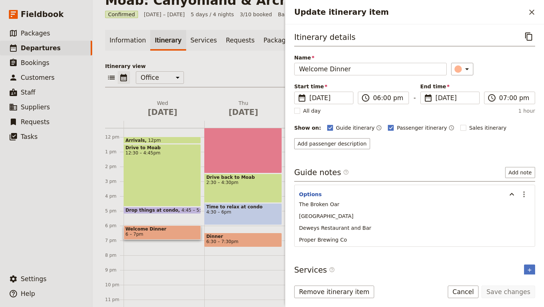
click at [368, 229] on p "Deweys Restaurant and Bar" at bounding box center [414, 228] width 231 height 7
click at [525, 195] on icon "Actions" at bounding box center [523, 194] width 9 height 9
click at [503, 212] on span "Edit note" at bounding box center [502, 210] width 23 height 7
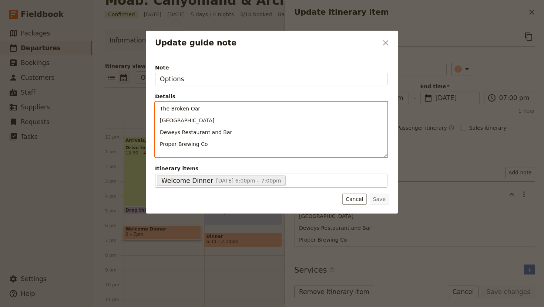
click at [213, 146] on div "The Broken Oar Trailhead Public House Deweys Restaurant and Bar Proper Brewing …" at bounding box center [271, 130] width 232 height 56
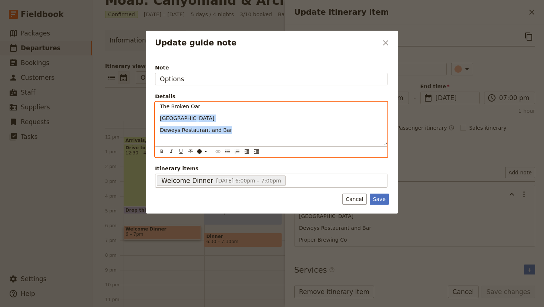
drag, startPoint x: 228, startPoint y: 131, endPoint x: 154, endPoint y: 117, distance: 76.1
click at [154, 117] on div "Note Options Details The Broken Oar Trailhead Public House Deweys Restaurant an…" at bounding box center [272, 134] width 252 height 159
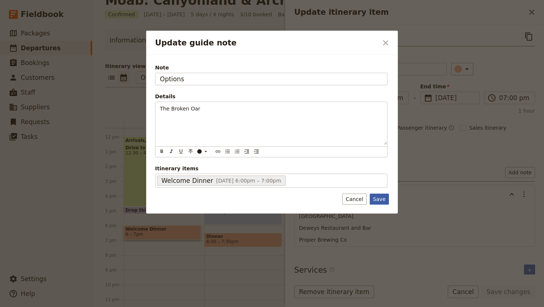
click at [377, 197] on button "Save" at bounding box center [379, 199] width 19 height 11
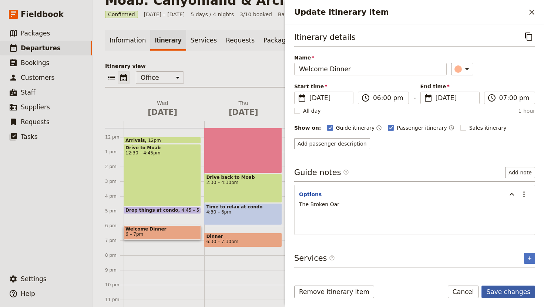
click at [506, 294] on button "Save changes" at bounding box center [508, 292] width 54 height 13
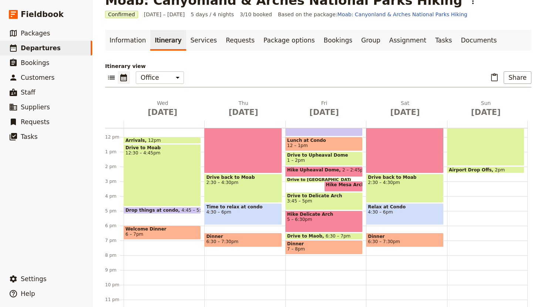
click at [349, 250] on span "7 – 8pm" at bounding box center [324, 249] width 74 height 5
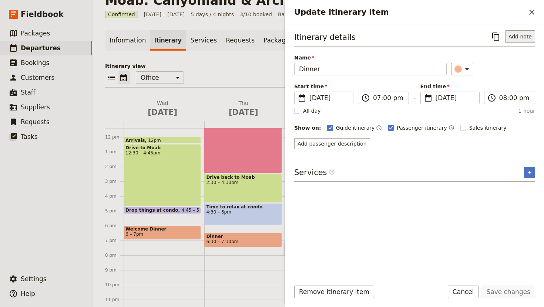
click at [518, 33] on button "Add note" at bounding box center [520, 36] width 30 height 13
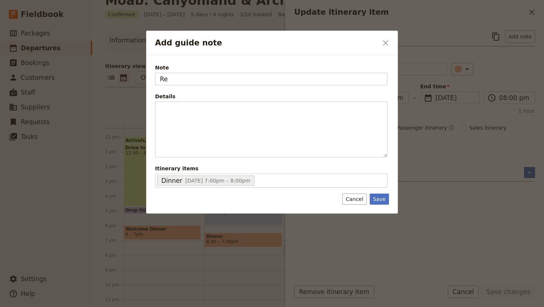
type input "R"
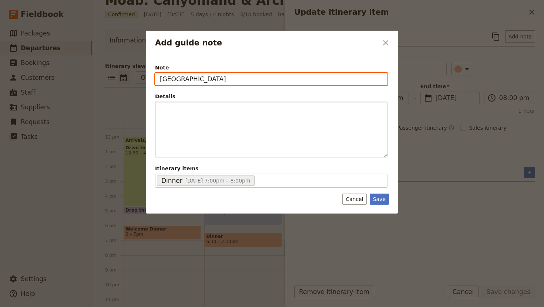
type input "[GEOGRAPHIC_DATA]"
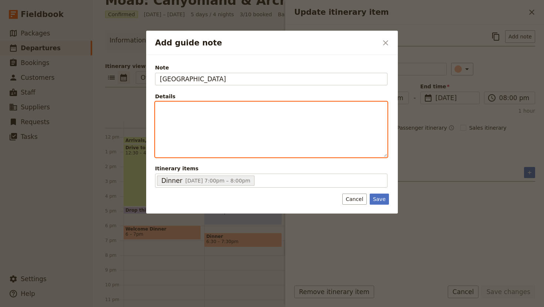
click at [168, 114] on div "Add guide note" at bounding box center [271, 129] width 232 height 55
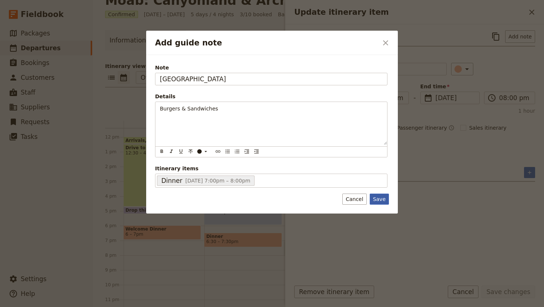
click at [378, 196] on button "Save" at bounding box center [379, 199] width 19 height 11
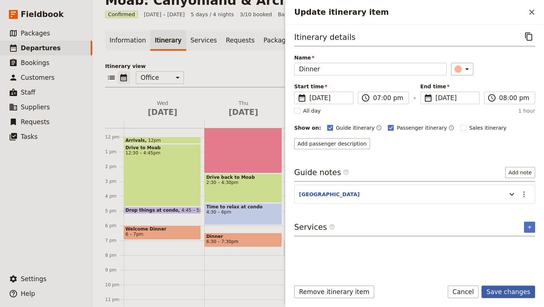
click at [509, 295] on button "Save changes" at bounding box center [508, 292] width 54 height 13
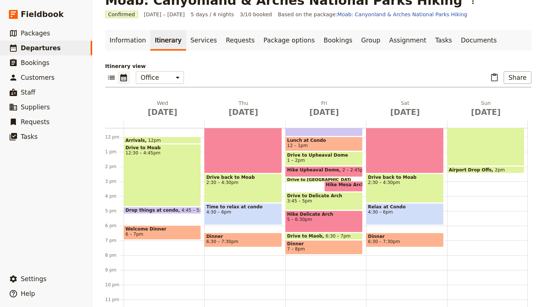
click at [407, 238] on span "Dinner" at bounding box center [405, 236] width 74 height 5
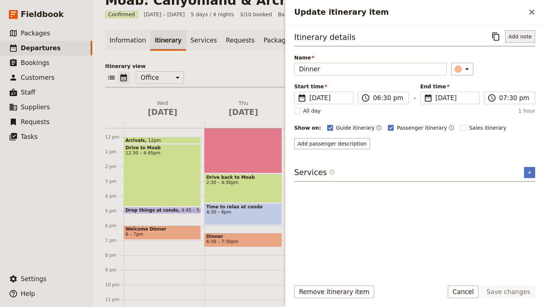
click at [517, 39] on button "Add note" at bounding box center [520, 36] width 30 height 13
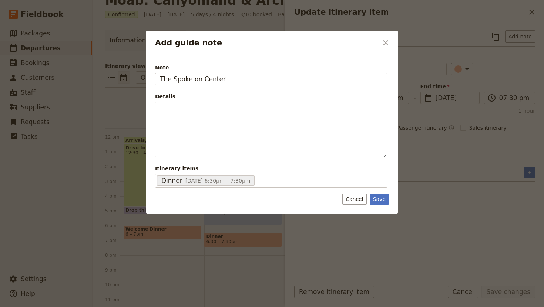
type input "The Spoke on Center"
click at [379, 198] on button "Save" at bounding box center [379, 199] width 19 height 11
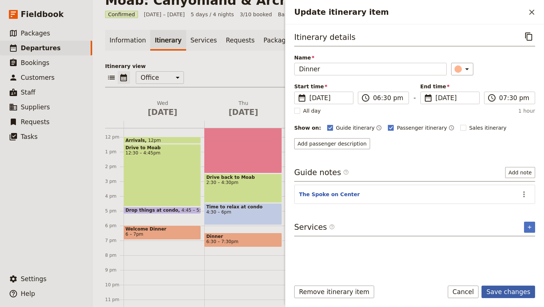
click at [511, 291] on button "Save changes" at bounding box center [508, 292] width 54 height 13
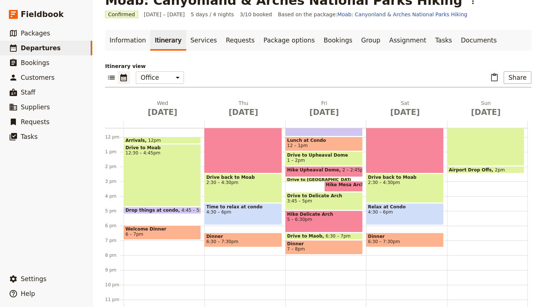
click at [164, 233] on span "6 – 7pm" at bounding box center [162, 234] width 74 height 5
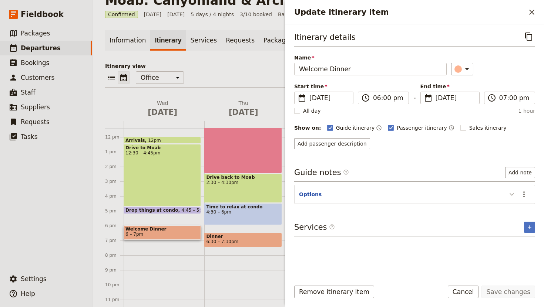
click at [512, 195] on icon "Update itinerary item" at bounding box center [511, 194] width 4 height 3
click at [520, 194] on icon "Actions" at bounding box center [523, 194] width 9 height 9
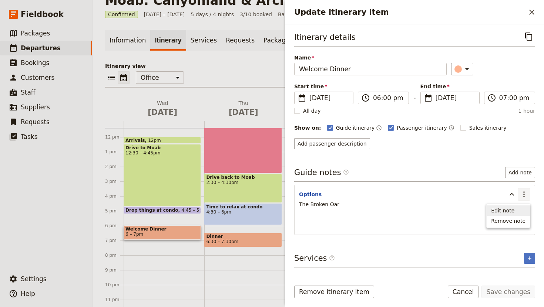
click at [511, 207] on span "Edit note" at bounding box center [502, 210] width 23 height 7
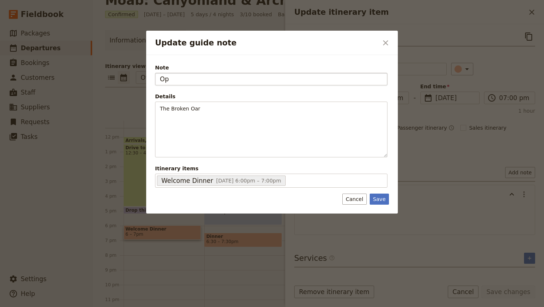
type input "O"
type input "The Broken Oar"
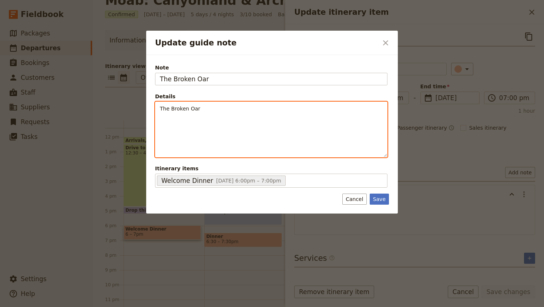
click at [202, 105] on p "The Broken Oar" at bounding box center [271, 108] width 223 height 7
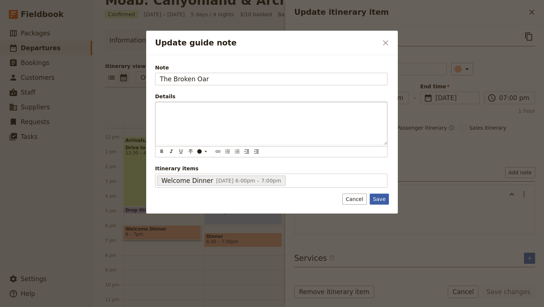
click at [380, 200] on button "Save" at bounding box center [379, 199] width 19 height 11
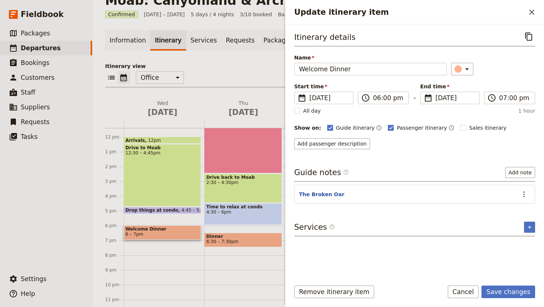
click at [247, 234] on span "Dinner" at bounding box center [243, 236] width 74 height 5
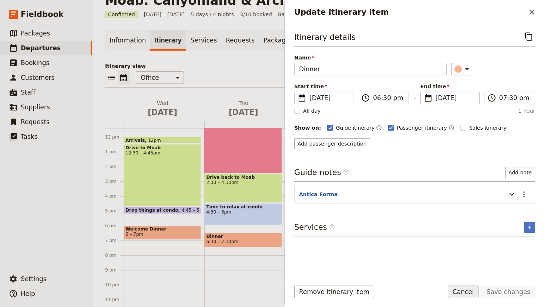
click at [464, 294] on button "Cancel" at bounding box center [463, 292] width 31 height 13
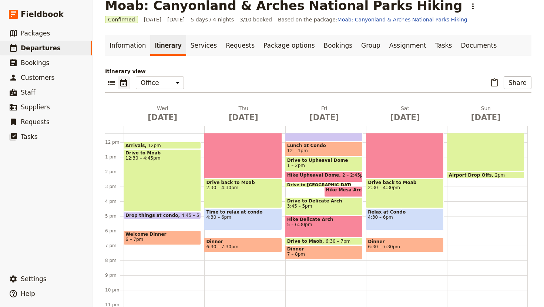
click at [164, 240] on span "6 – 7pm" at bounding box center [162, 239] width 74 height 5
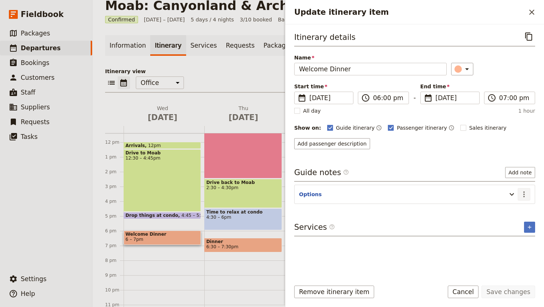
click at [526, 196] on icon "Actions" at bounding box center [523, 194] width 9 height 9
click at [507, 214] on span "Edit note" at bounding box center [502, 210] width 23 height 7
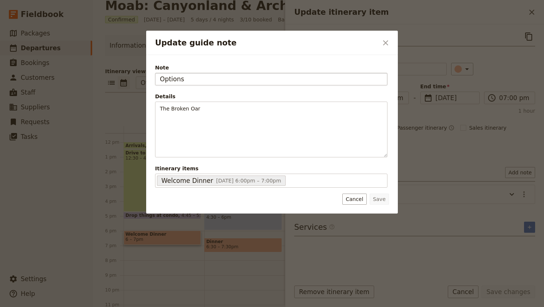
click at [195, 78] on input "Options" at bounding box center [271, 79] width 232 height 13
click at [170, 79] on input "Teh Broken Oar" at bounding box center [271, 79] width 232 height 13
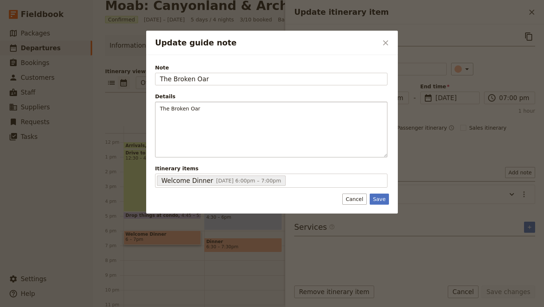
type input "The Broken Oar"
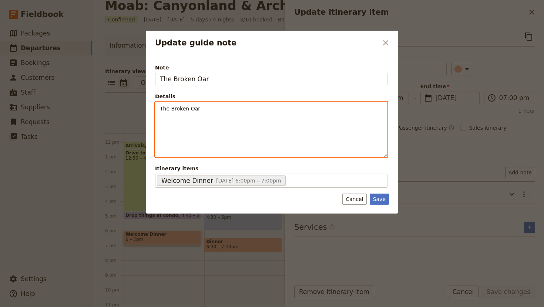
click at [208, 110] on p "The Broken Oar" at bounding box center [271, 108] width 223 height 7
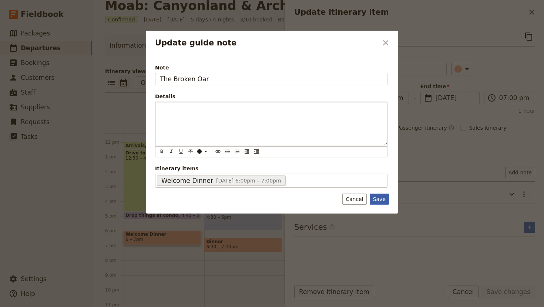
click at [380, 201] on button "Save" at bounding box center [379, 199] width 19 height 11
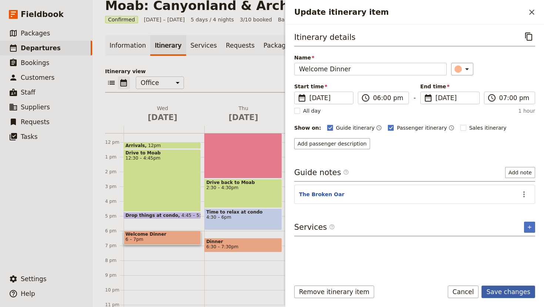
click at [509, 293] on button "Save changes" at bounding box center [508, 292] width 54 height 13
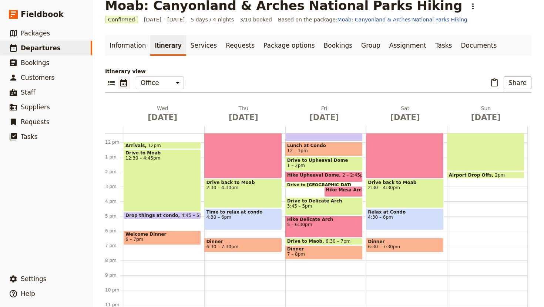
click at [316, 252] on span "7 – 8pm" at bounding box center [324, 254] width 74 height 5
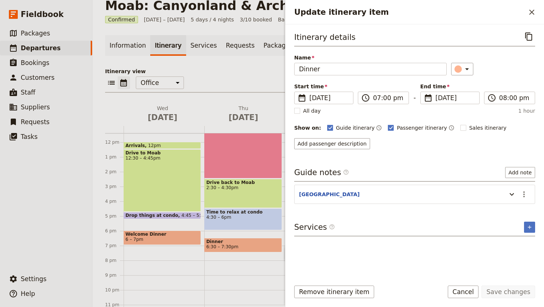
click at [468, 284] on form "Itinerary details ​ Name Dinner ​ Start time ​ [DATE] [DATE] [DATE] 19:00 ​ 07:…" at bounding box center [414, 165] width 259 height 283
click at [468, 290] on button "Cancel" at bounding box center [463, 292] width 31 height 13
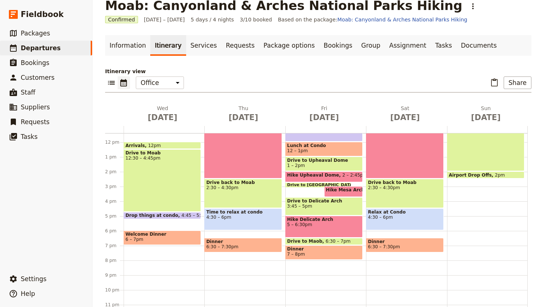
click at [232, 243] on span "Dinner" at bounding box center [243, 241] width 74 height 5
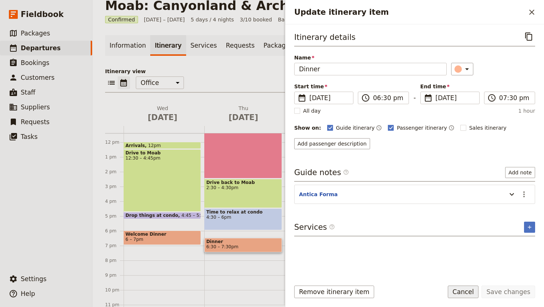
click at [467, 294] on button "Cancel" at bounding box center [463, 292] width 31 height 13
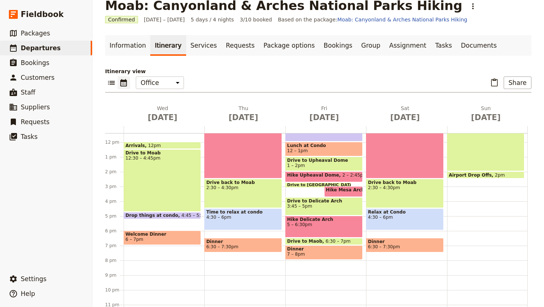
click at [331, 254] on span "7 – 8pm" at bounding box center [324, 254] width 74 height 5
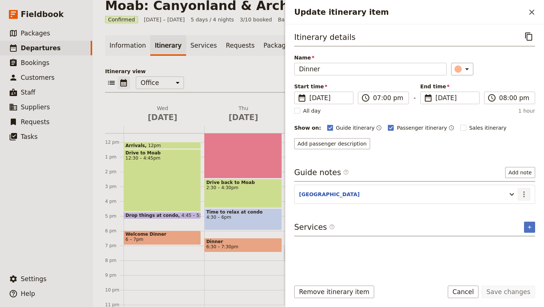
click at [524, 192] on icon "Actions" at bounding box center [523, 195] width 1 height 6
click at [509, 209] on span "Edit note" at bounding box center [502, 210] width 23 height 7
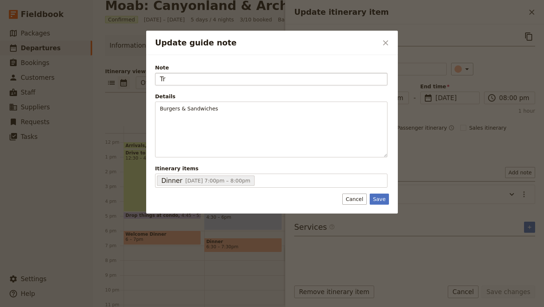
type input "T"
type input "Antica Forna"
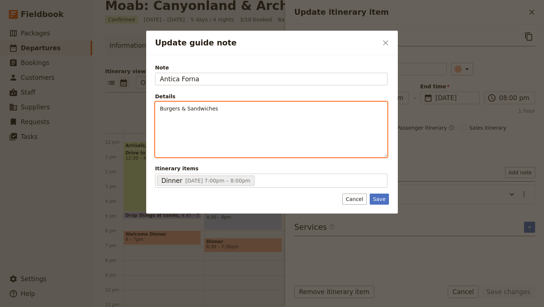
click at [222, 112] on p "Burgers & Sandwiches" at bounding box center [271, 108] width 223 height 7
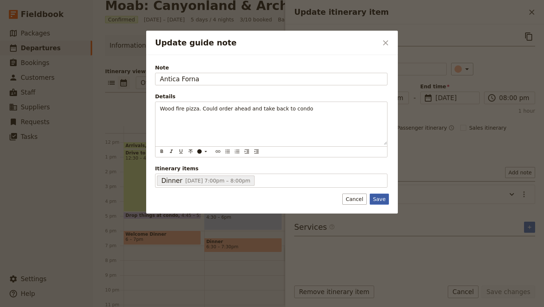
click at [380, 197] on button "Save" at bounding box center [379, 199] width 19 height 11
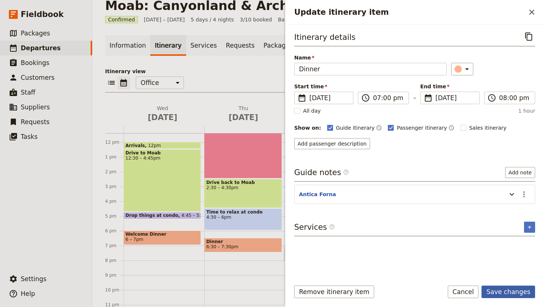
click at [514, 292] on button "Save changes" at bounding box center [508, 292] width 54 height 13
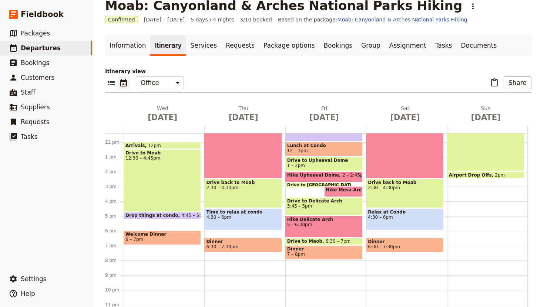
click at [267, 245] on span "6:30 – 7:30pm" at bounding box center [243, 247] width 74 height 5
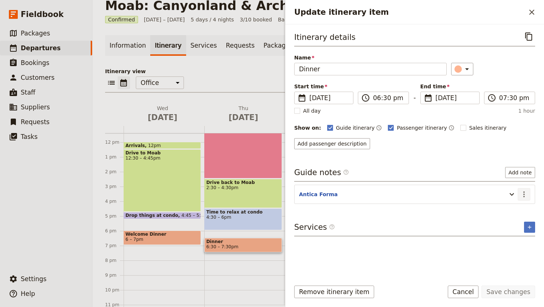
click at [526, 188] on button "​" at bounding box center [524, 194] width 13 height 13
click at [508, 206] on button "Edit note" at bounding box center [507, 211] width 43 height 10
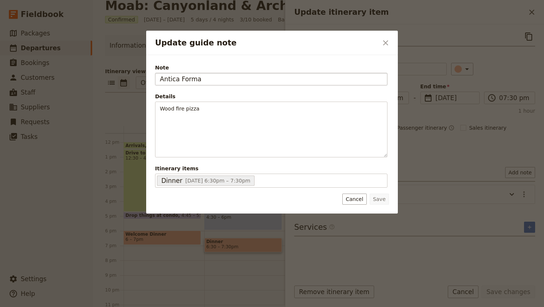
click at [217, 81] on input "Antica Forma" at bounding box center [271, 79] width 232 height 13
type input "\"
type input "[GEOGRAPHIC_DATA]"
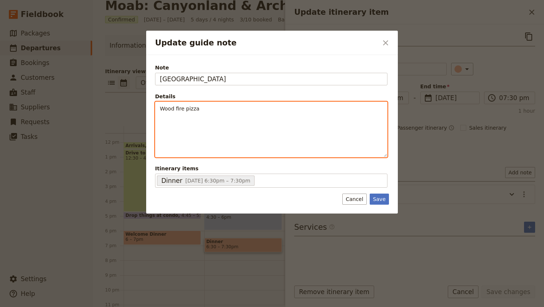
click at [205, 107] on p "Wood fire pizza" at bounding box center [271, 108] width 223 height 7
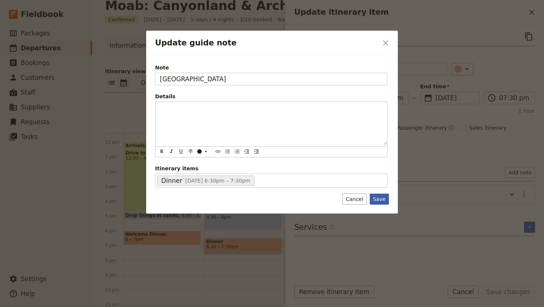
click at [380, 201] on button "Save" at bounding box center [379, 199] width 19 height 11
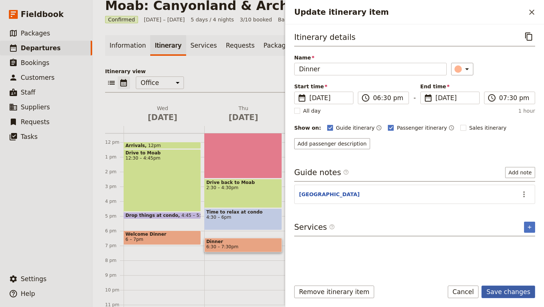
click at [508, 292] on button "Save changes" at bounding box center [508, 292] width 54 height 13
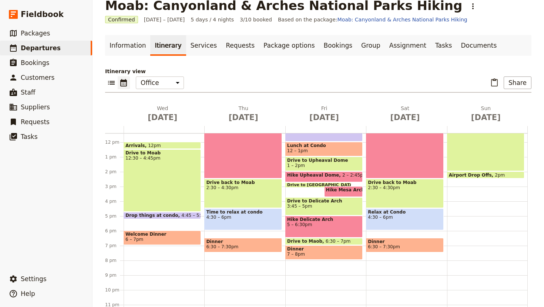
click at [423, 243] on span "Dinner" at bounding box center [405, 241] width 74 height 5
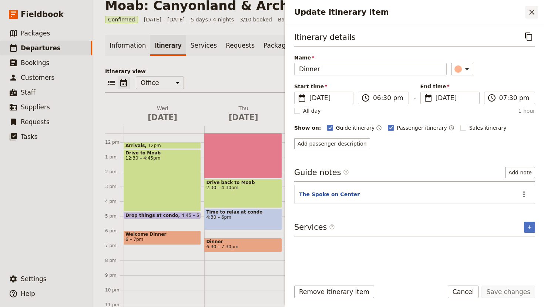
click at [530, 11] on icon "Close drawer" at bounding box center [531, 12] width 9 height 9
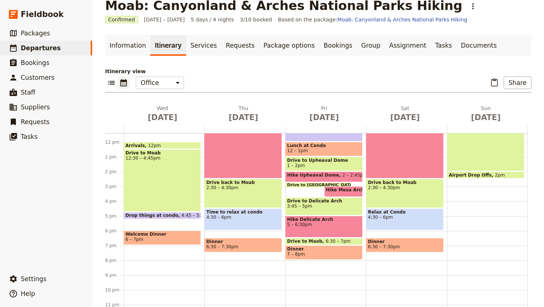
click at [148, 238] on span "6 – 7pm" at bounding box center [162, 239] width 74 height 5
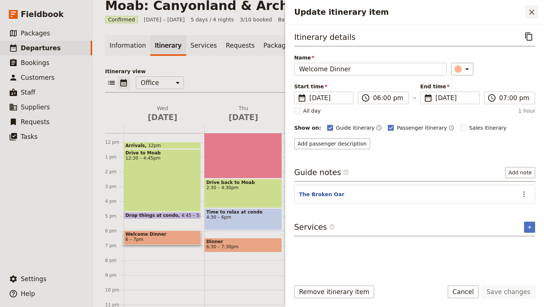
click at [530, 13] on icon "Close drawer" at bounding box center [531, 12] width 9 height 9
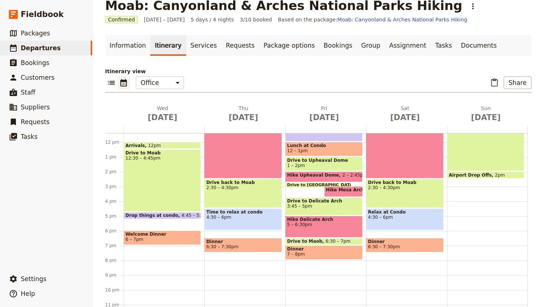
click at [248, 245] on span "6:30 – 7:30pm" at bounding box center [243, 247] width 74 height 5
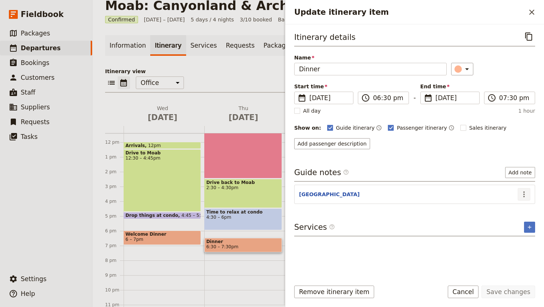
click at [527, 192] on icon "Actions" at bounding box center [523, 194] width 9 height 9
click at [510, 210] on span "Edit note" at bounding box center [502, 210] width 23 height 7
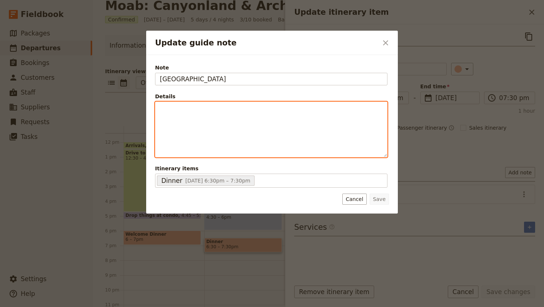
click at [203, 114] on div "Update guide note" at bounding box center [271, 129] width 232 height 55
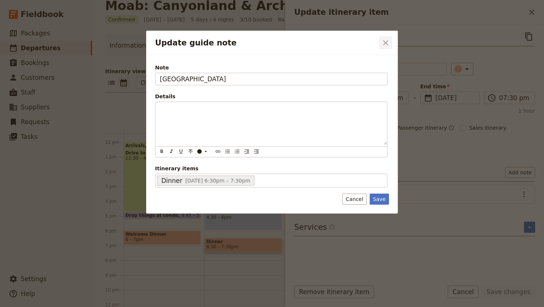
click at [385, 44] on icon "Close dialog" at bounding box center [385, 42] width 9 height 9
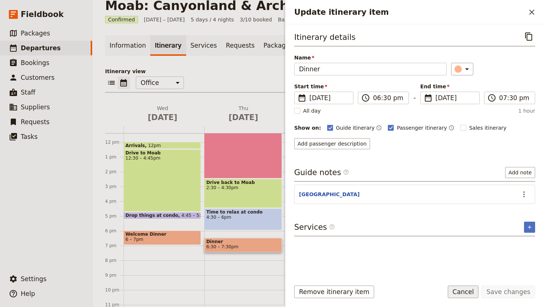
click at [468, 290] on button "Cancel" at bounding box center [463, 292] width 31 height 13
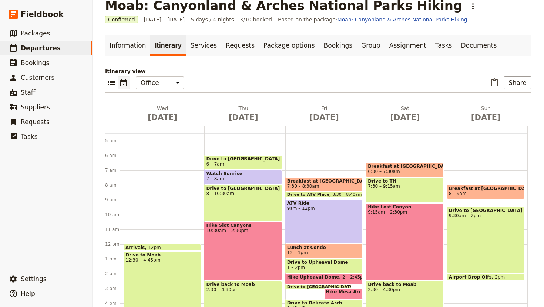
scroll to position [72, 0]
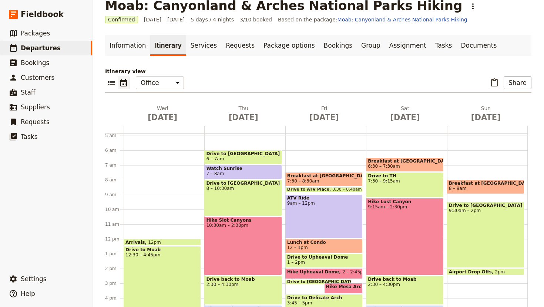
click at [472, 185] on span "Breakfast at [GEOGRAPHIC_DATA]" at bounding box center [486, 183] width 74 height 5
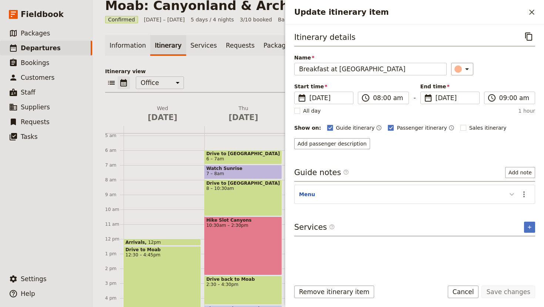
click at [506, 193] on button "Update itinerary item" at bounding box center [512, 194] width 12 height 12
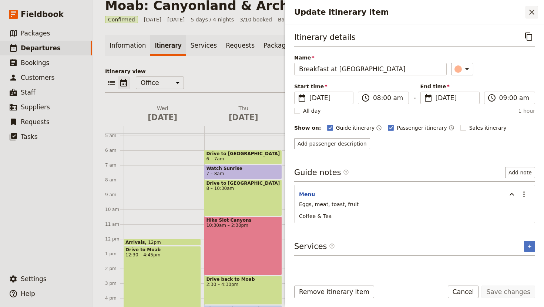
click at [530, 11] on icon "Close drawer" at bounding box center [531, 12] width 9 height 9
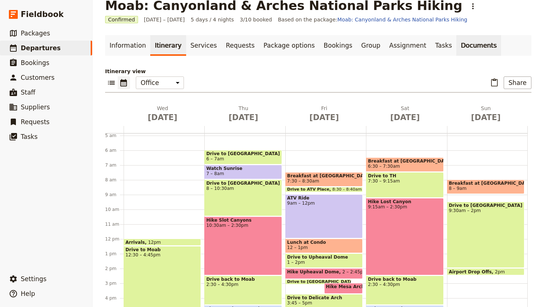
click at [456, 47] on link "Documents" at bounding box center [478, 45] width 45 height 21
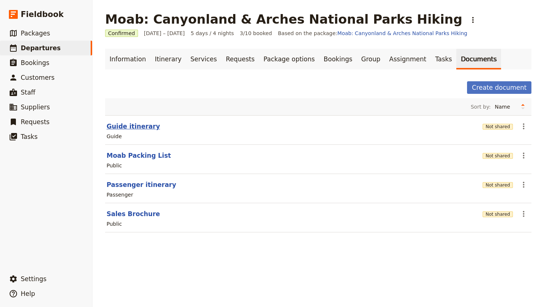
click at [138, 127] on button "Guide itinerary" at bounding box center [133, 126] width 53 height 9
select select "STAFF"
select select "RUN_SHEET"
select select "DEFAULT"
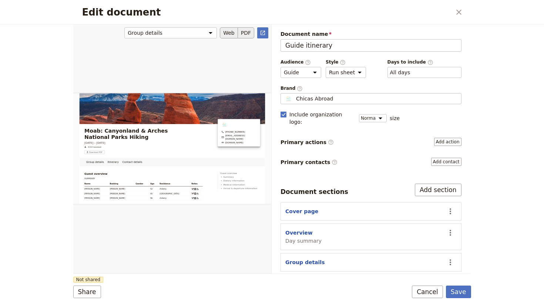
click at [246, 33] on button "PDF" at bounding box center [246, 32] width 16 height 11
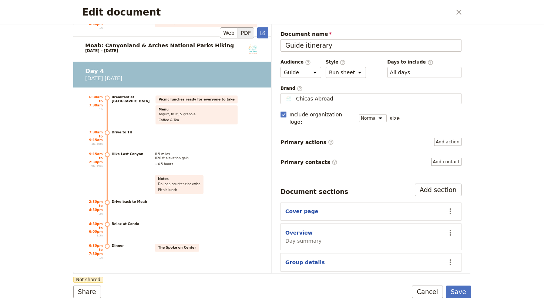
scroll to position [2142, 0]
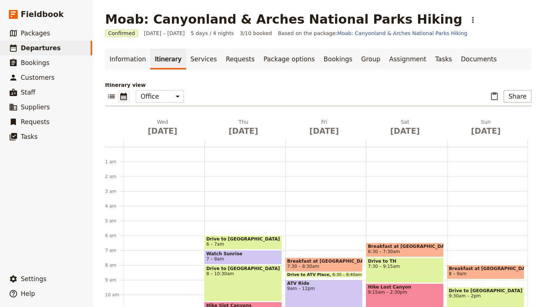
scroll to position [81, 0]
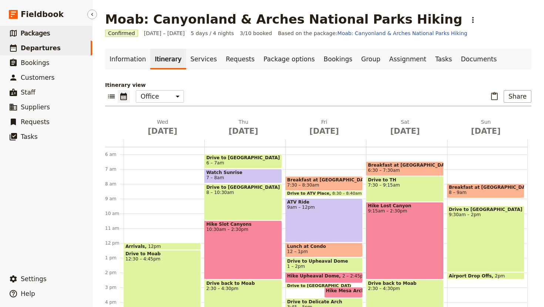
click at [21, 31] on span "Packages" at bounding box center [35, 33] width 29 height 7
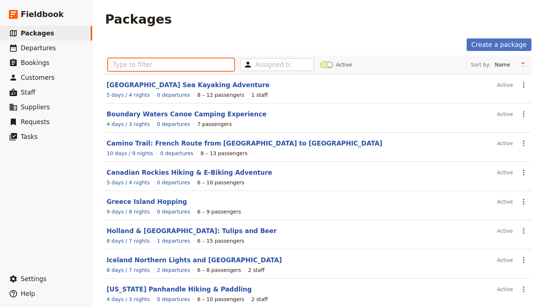
click at [144, 64] on input "text" at bounding box center [171, 64] width 126 height 13
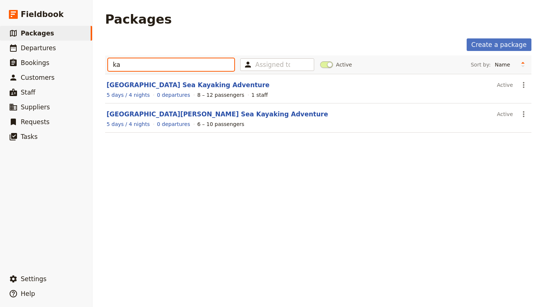
type input "k"
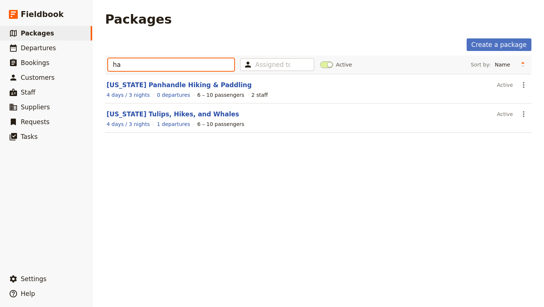
type input "h"
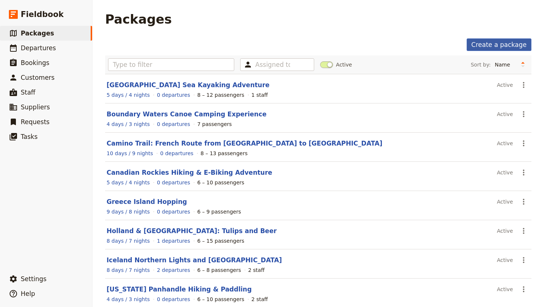
click at [496, 48] on link "Create a package" at bounding box center [499, 44] width 65 height 13
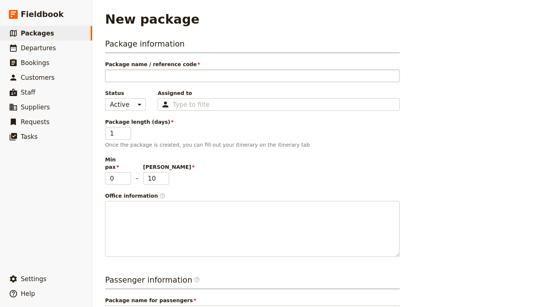
type input "K"
type input "Ka"
type input "Kau"
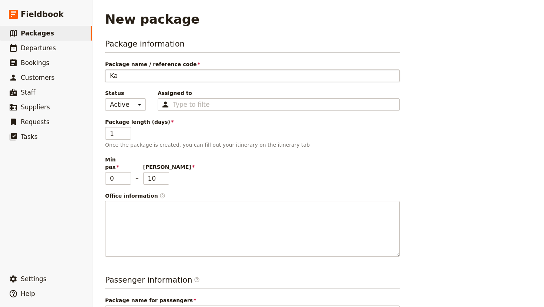
type input "Kau"
type input "Kaua"
type input "Kauai"
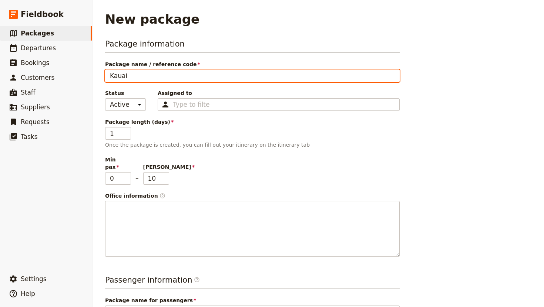
type input "Kauai"
type input "Kauai T"
type input "Kauai Tr"
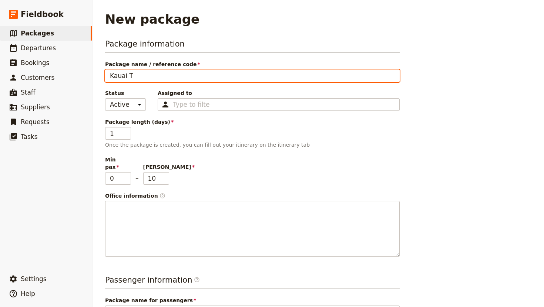
type input "Kauai Tr"
type input "Kauai Tro"
type input "Kauai Trop"
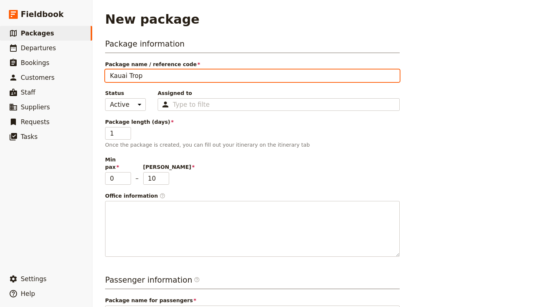
type input "Kauai Tropi"
type input "Kauai Tropic"
type input "Kauai Tropica"
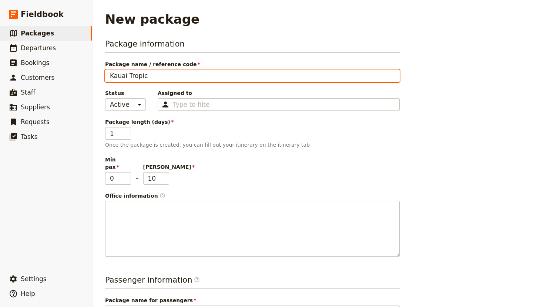
type input "Kauai Tropica"
type input "Kauai Tropical"
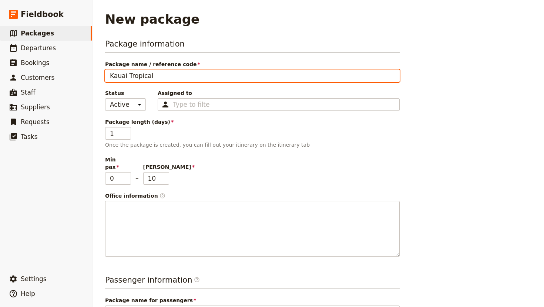
type input "Kauai Tropical A"
type input "Kauai Tropical Ad"
type input "Kauai Tropical Adv"
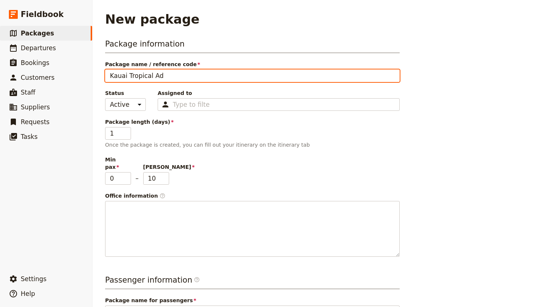
type input "Kauai Tropical Adv"
type input "Kauai Tropical Adve"
type input "Kauai Tropical Adven"
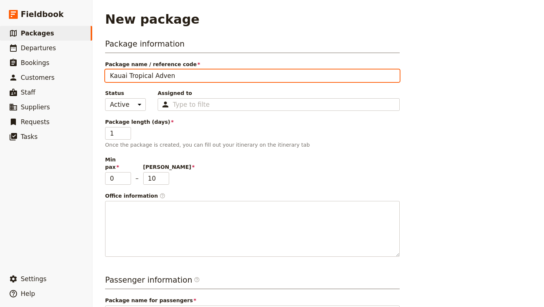
type input "Kauai Tropical Advent"
type input "Kauai Tropical Adventu"
type input "Kauai Tropical Adventur"
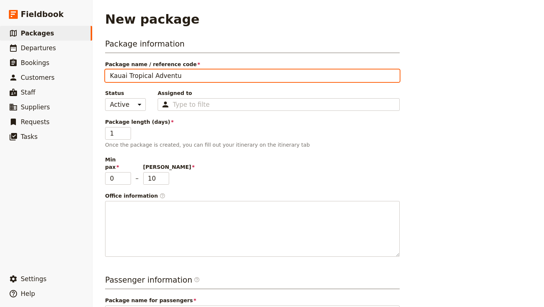
type input "Kauai Tropical Adventur"
type input "Kauai Tropical Adventure"
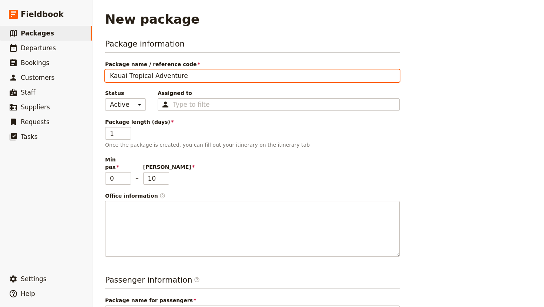
type input "Kauai Tropical Adventure"
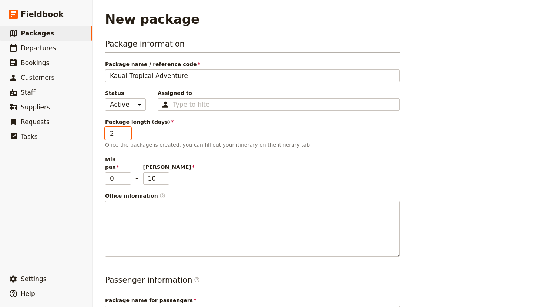
click at [127, 131] on input "2" at bounding box center [118, 133] width 26 height 13
click at [127, 131] on input "3" at bounding box center [118, 133] width 26 height 13
click at [127, 131] on input "4" at bounding box center [118, 133] width 26 height 13
click at [127, 131] on input "5" at bounding box center [118, 133] width 26 height 13
type input "6"
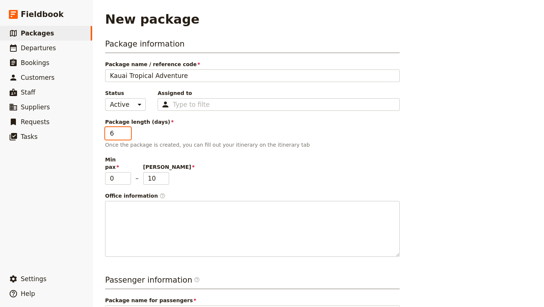
click at [127, 131] on input "6" at bounding box center [118, 133] width 26 height 13
click at [260, 165] on div "Min pax 0 – [PERSON_NAME] 10" at bounding box center [252, 170] width 294 height 29
click at [126, 172] on input "1" at bounding box center [118, 178] width 26 height 13
click at [126, 172] on input "2" at bounding box center [118, 178] width 26 height 13
click at [126, 172] on input "3" at bounding box center [118, 178] width 26 height 13
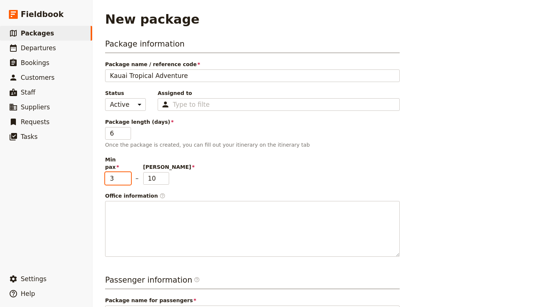
click at [126, 172] on input "4" at bounding box center [118, 178] width 26 height 13
type input "5"
click at [126, 172] on input "5" at bounding box center [118, 178] width 26 height 13
click at [272, 163] on div "Min pax 5 – Max pax 10" at bounding box center [252, 170] width 294 height 29
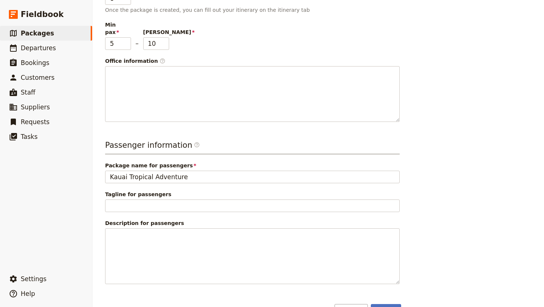
scroll to position [149, 0]
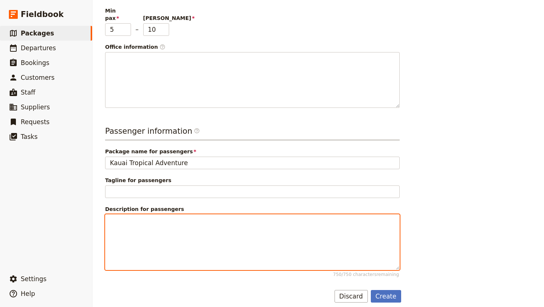
click at [129, 218] on p at bounding box center [252, 221] width 285 height 7
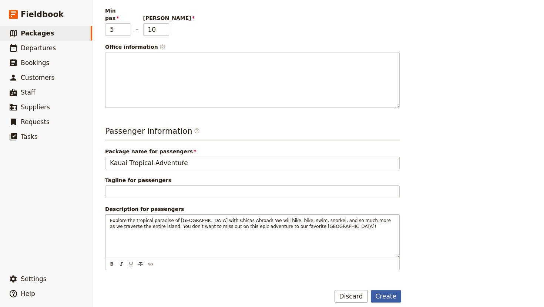
click at [383, 291] on button "Create" at bounding box center [386, 296] width 31 height 13
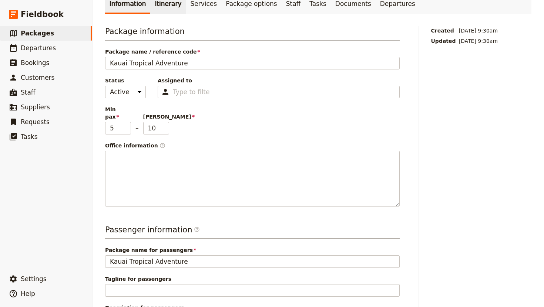
click at [161, 4] on link "Itinerary" at bounding box center [168, 3] width 36 height 21
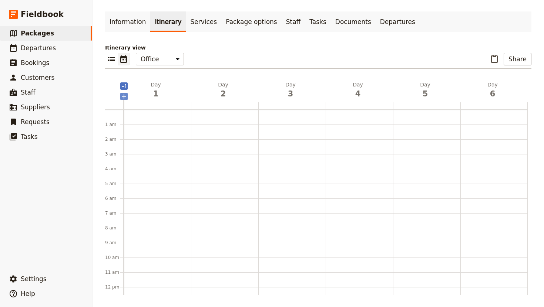
scroll to position [96, 0]
click at [137, 236] on div at bounding box center [157, 191] width 67 height 355
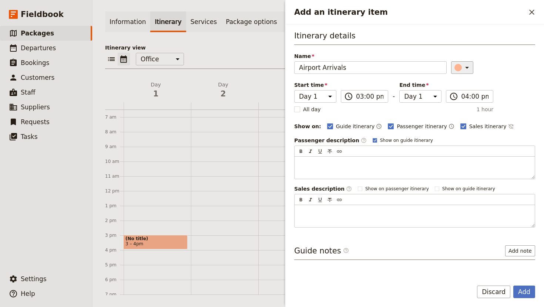
type input "Airport Arrivals"
click at [465, 67] on icon "Add an itinerary item" at bounding box center [467, 68] width 4 height 2
click at [451, 91] on div "button" at bounding box center [451, 91] width 7 height 7
click at [461, 126] on polygon "Add an itinerary item" at bounding box center [463, 126] width 4 height 4
click at [460, 123] on input "Sales itinerary" at bounding box center [460, 122] width 0 height 0
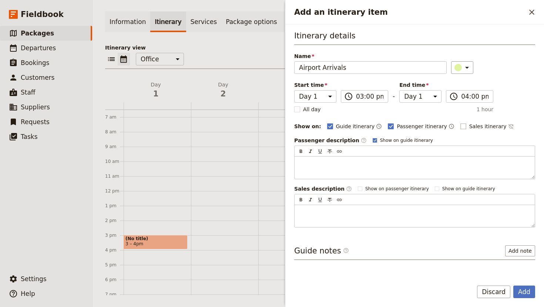
checkbox input "false"
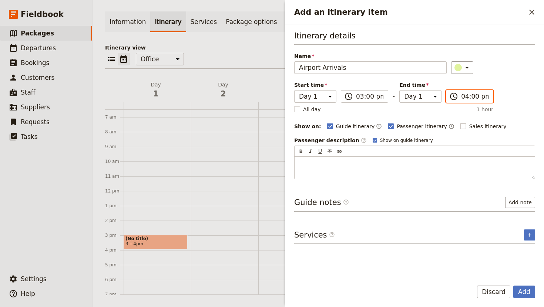
click at [469, 99] on input "04:00 pm" at bounding box center [474, 96] width 27 height 9
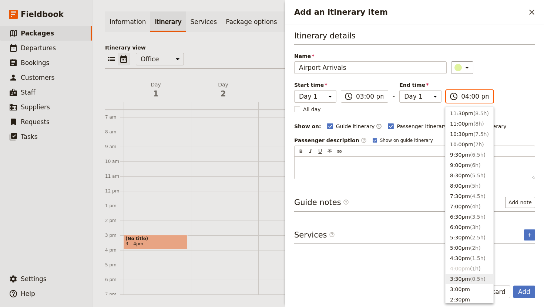
click at [461, 279] on button "3:30pm ( 0.5h )" at bounding box center [469, 279] width 48 height 10
type input "03:30 pm"
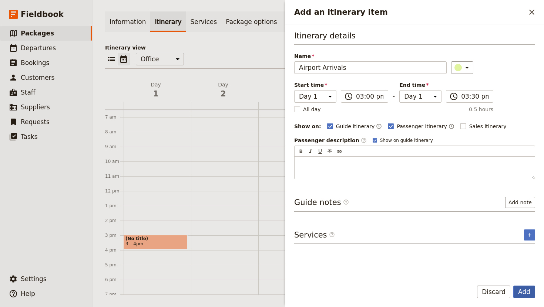
click at [521, 294] on button "Add" at bounding box center [524, 292] width 22 height 13
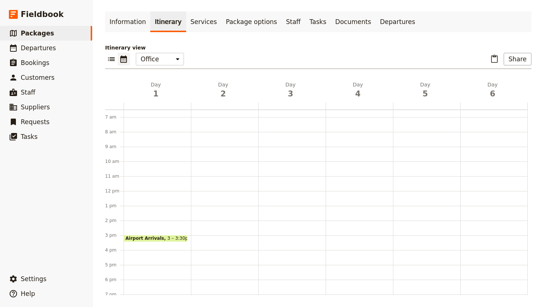
click at [146, 243] on div "Airport Arrivals 3 – 3:30pm" at bounding box center [157, 191] width 67 height 355
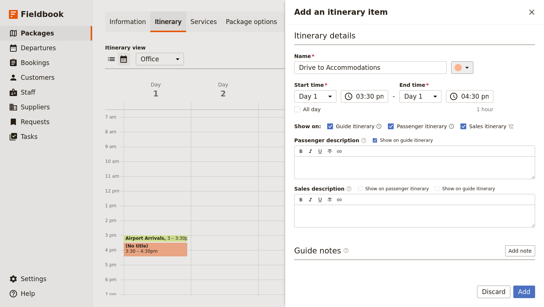
type input "Drive to Accommodations"
click at [462, 65] on icon "Add an itinerary item" at bounding box center [466, 67] width 9 height 9
click at [453, 92] on div "button" at bounding box center [451, 91] width 7 height 7
click at [461, 127] on polygon "Add an itinerary item" at bounding box center [463, 126] width 4 height 4
click at [460, 123] on input "Sales itinerary" at bounding box center [460, 122] width 0 height 0
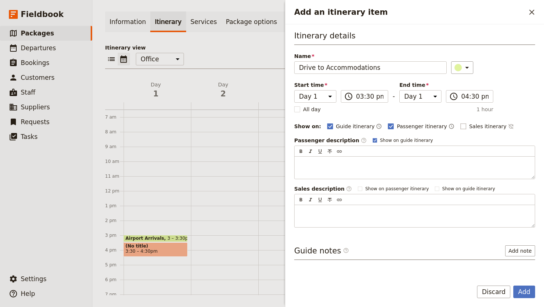
checkbox input "false"
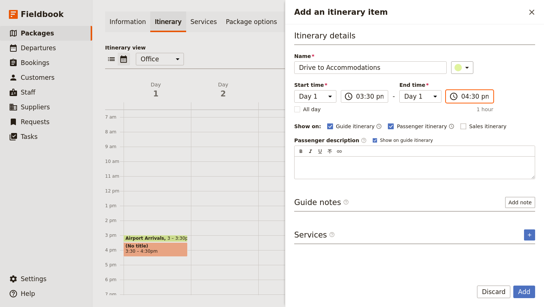
click at [464, 95] on input "04:30 pm" at bounding box center [474, 96] width 27 height 9
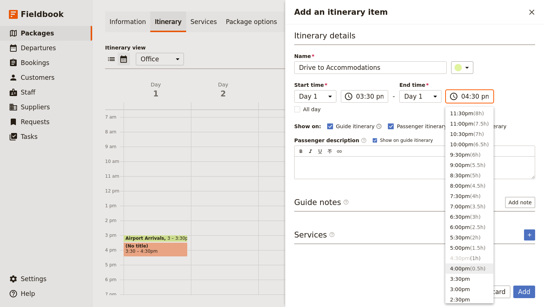
click at [465, 268] on button "4:00pm ( 0.5h )" at bounding box center [469, 269] width 48 height 10
type input "04:00 pm"
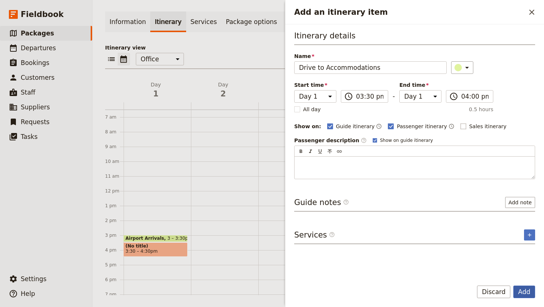
click at [528, 293] on button "Add" at bounding box center [524, 292] width 22 height 13
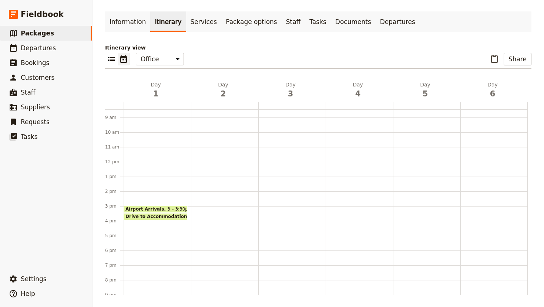
scroll to position [141, 0]
click at [146, 236] on div "Airport Arrivals 3 – 3:30pm Drive to Accommodations 3:30 – 4pm" at bounding box center [157, 146] width 67 height 355
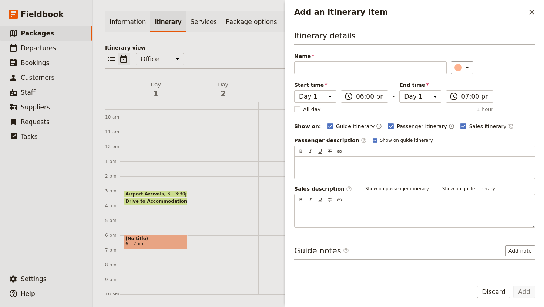
type input "E"
type input "Welcome Dinner"
click at [460, 125] on rect "Add an itinerary item" at bounding box center [463, 127] width 6 height 6
click at [460, 123] on input "Sales itinerary" at bounding box center [460, 122] width 0 height 0
checkbox input "false"
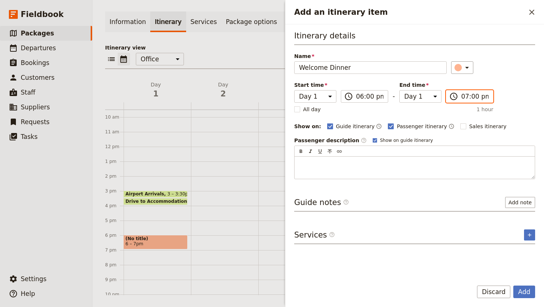
click at [468, 97] on input "07:00 pm" at bounding box center [474, 96] width 27 height 9
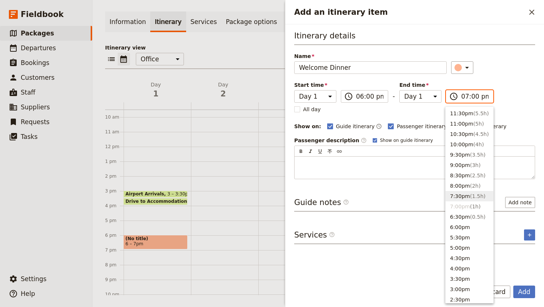
click at [470, 196] on span "( 1.5h )" at bounding box center [478, 196] width 16 height 6
type input "07:30 pm"
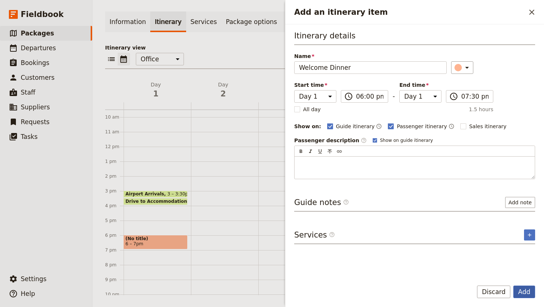
click at [530, 288] on button "Add" at bounding box center [524, 292] width 22 height 13
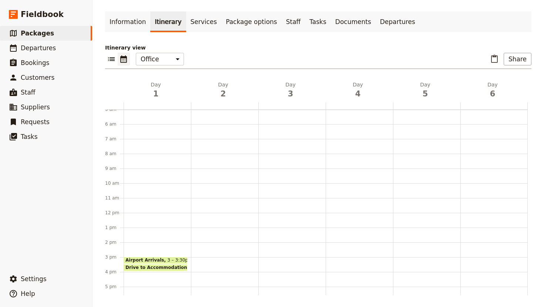
scroll to position [72, 0]
click at [214, 142] on div at bounding box center [224, 215] width 67 height 355
select select "2"
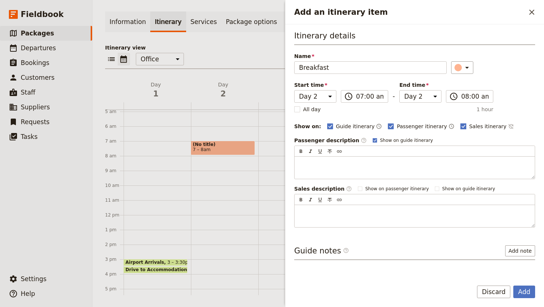
type input "Breakfast"
click at [461, 127] on polygon "Add an itinerary item" at bounding box center [463, 126] width 4 height 4
click at [460, 123] on input "Sales itinerary" at bounding box center [460, 122] width 0 height 0
checkbox input "false"
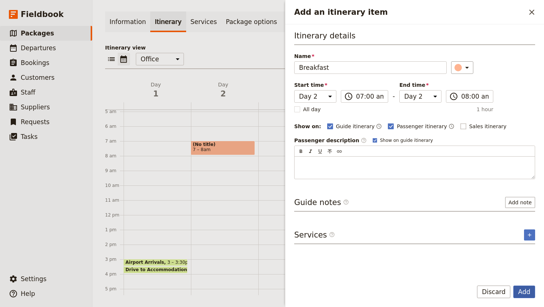
click at [523, 294] on button "Add" at bounding box center [524, 292] width 22 height 13
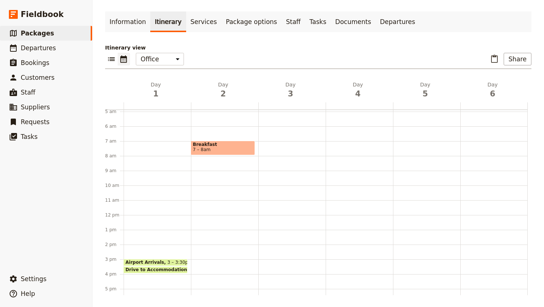
click at [211, 159] on div "Breakfast 7 – 8am" at bounding box center [224, 215] width 67 height 355
select select "2"
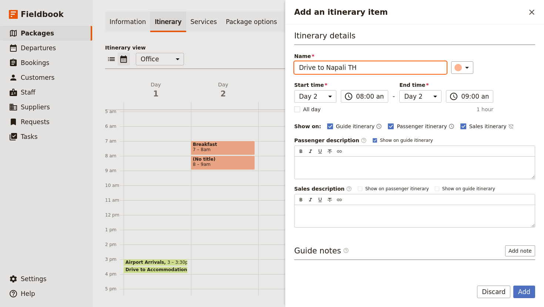
click at [340, 68] on input "Drive to Napali TH" at bounding box center [370, 67] width 152 height 13
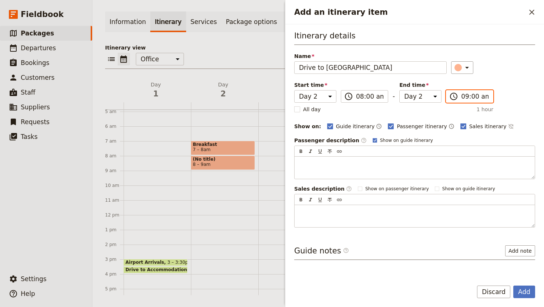
click at [467, 97] on input "09:00 am" at bounding box center [474, 96] width 27 height 9
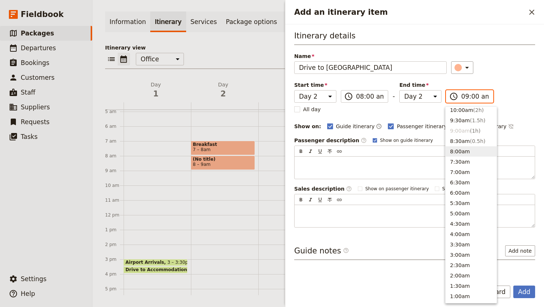
scroll to position [281, 0]
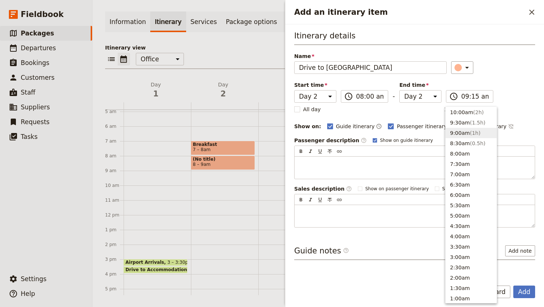
click at [543, 77] on div "Itinerary details Name Drive to [GEOGRAPHIC_DATA] TH ​ Start time Day 1 Day 2 D…" at bounding box center [414, 149] width 259 height 250
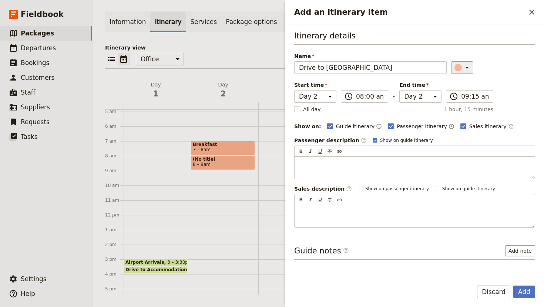
click at [462, 68] on icon "Add an itinerary item" at bounding box center [466, 67] width 9 height 9
click at [449, 92] on div "button" at bounding box center [451, 91] width 7 height 7
click at [460, 125] on rect "Add an itinerary item" at bounding box center [463, 127] width 6 height 6
click at [460, 123] on input "Sales itinerary" at bounding box center [460, 122] width 0 height 0
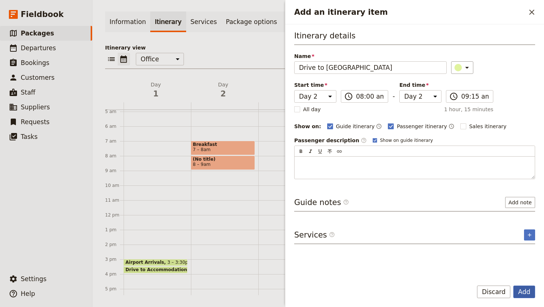
click at [526, 292] on button "Add" at bounding box center [524, 292] width 22 height 13
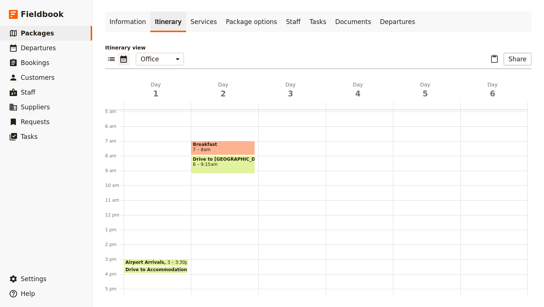
click at [213, 176] on div "Breakfast 7 – 8am Drive to [GEOGRAPHIC_DATA] TH 8 – 9:15am" at bounding box center [224, 215] width 67 height 355
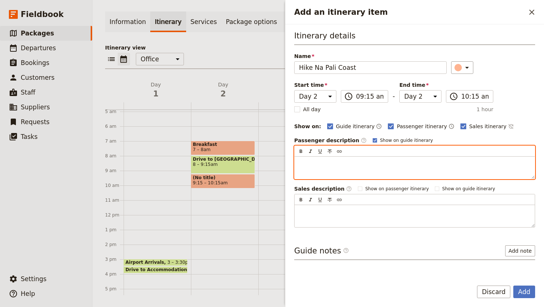
click at [314, 167] on div "Add an itinerary item" at bounding box center [414, 168] width 240 height 22
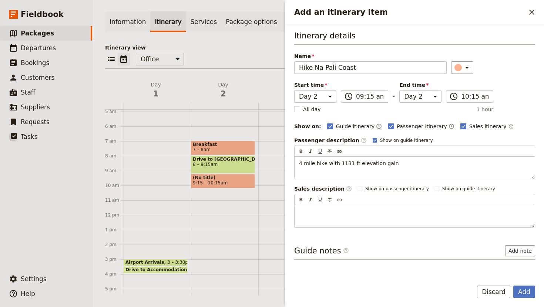
click at [460, 128] on rect "Add an itinerary item" at bounding box center [463, 127] width 6 height 6
click at [460, 123] on input "Sales itinerary" at bounding box center [460, 122] width 0 height 0
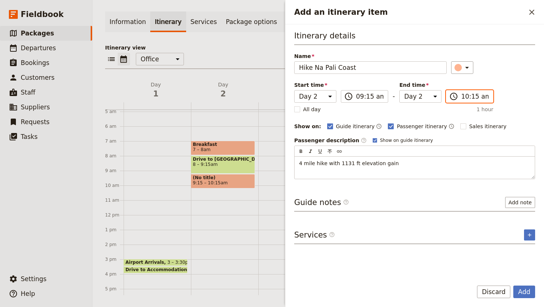
click at [464, 97] on input "10:15 am" at bounding box center [474, 96] width 27 height 9
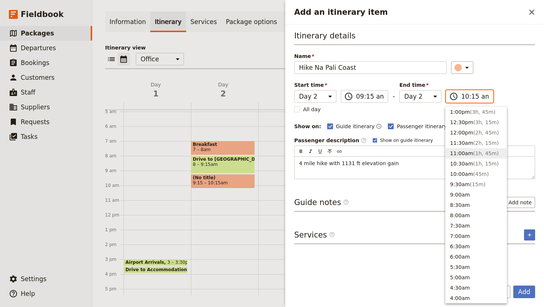
scroll to position [208, 0]
click at [458, 135] on button "12:30pm ( 3h, 15m )" at bounding box center [475, 133] width 61 height 10
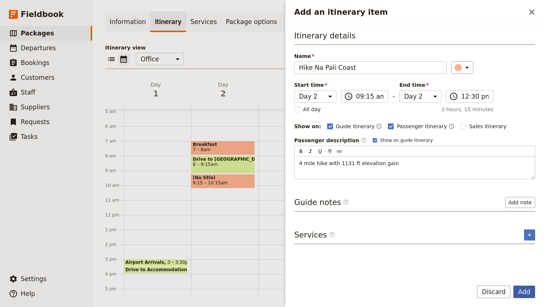
click at [524, 290] on button "Add" at bounding box center [524, 292] width 22 height 13
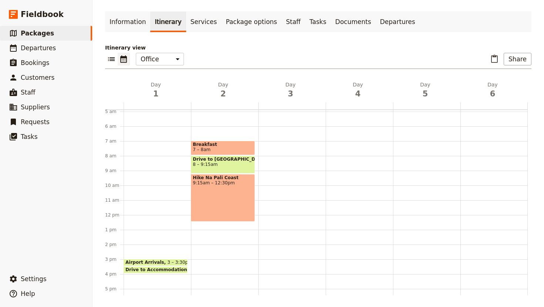
click at [226, 202] on div "Hike Na Pali Coast 9:15am – 12:30pm" at bounding box center [223, 198] width 64 height 48
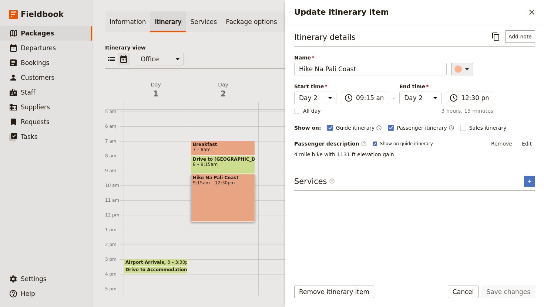
click at [464, 66] on icon "Update itinerary item" at bounding box center [466, 69] width 9 height 9
click at [461, 110] on div "button" at bounding box center [460, 111] width 7 height 7
click at [505, 289] on button "Save changes" at bounding box center [508, 292] width 54 height 13
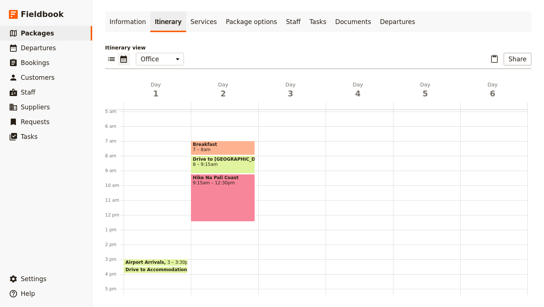
click at [213, 228] on div "Breakfast 7 – 8am Drive to [GEOGRAPHIC_DATA] 8 – 9:15am [GEOGRAPHIC_DATA] 9:15a…" at bounding box center [224, 215] width 67 height 355
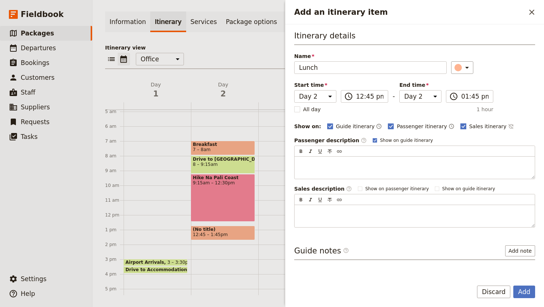
click at [460, 124] on rect "Add an itinerary item" at bounding box center [463, 127] width 6 height 6
click at [460, 123] on input "Sales itinerary" at bounding box center [460, 122] width 0 height 0
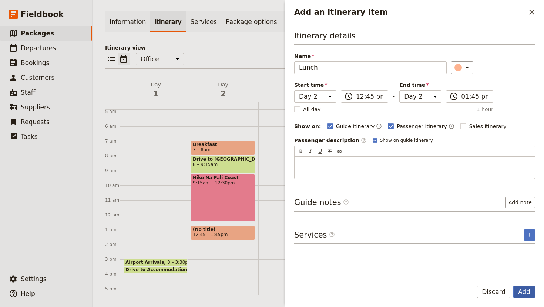
click at [522, 293] on button "Add" at bounding box center [524, 292] width 22 height 13
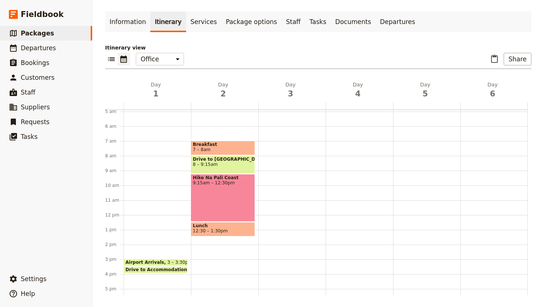
click at [222, 240] on div "Breakfast 7 – 8am Drive to [GEOGRAPHIC_DATA] 8 – 9:15am [GEOGRAPHIC_DATA] 9:15a…" at bounding box center [224, 215] width 67 height 355
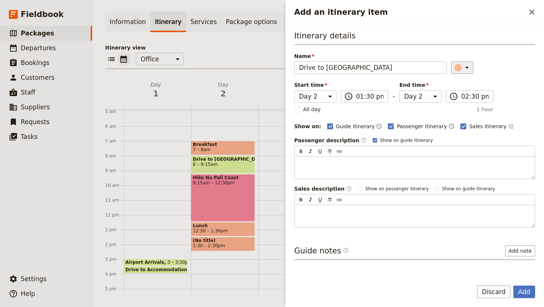
click at [465, 68] on icon "Add an itinerary item" at bounding box center [467, 68] width 4 height 2
click at [454, 94] on div "button" at bounding box center [451, 91] width 7 height 7
click at [225, 168] on div "Drive to [GEOGRAPHIC_DATA] TH 8 – 9:15am" at bounding box center [223, 165] width 64 height 18
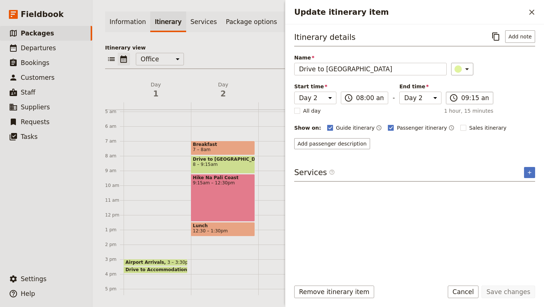
click at [468, 104] on label "​ 09:15 am" at bounding box center [469, 98] width 47 height 13
click at [468, 102] on input "09:15 am" at bounding box center [474, 98] width 27 height 9
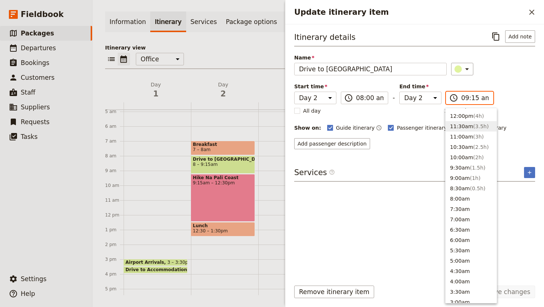
scroll to position [230, 0]
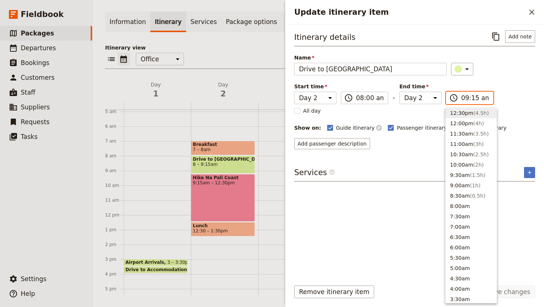
click at [474, 97] on input "09:15 am" at bounding box center [474, 98] width 27 height 9
click at [478, 135] on span "( 3.5h )" at bounding box center [481, 134] width 16 height 6
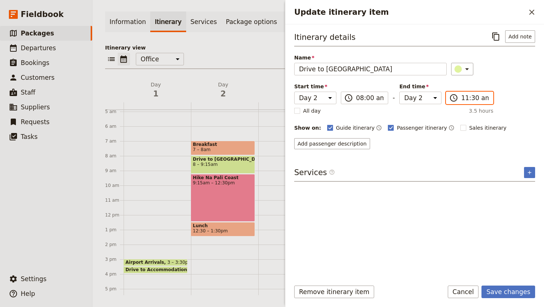
click at [465, 101] on input "11:30 am" at bounding box center [474, 98] width 27 height 9
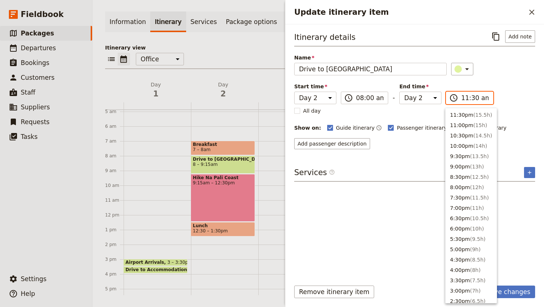
scroll to position [250, 0]
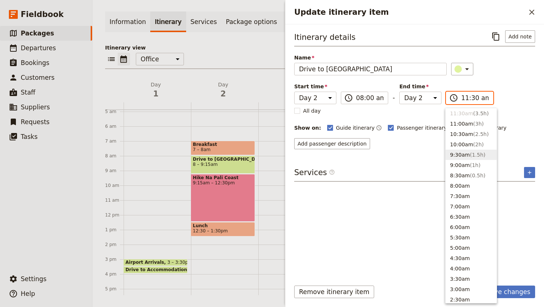
click at [459, 154] on button "9:30am ( 1.5h )" at bounding box center [470, 155] width 51 height 10
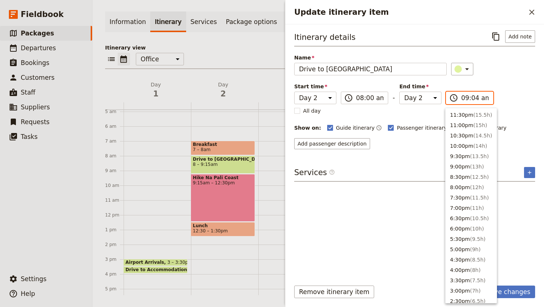
scroll to position [292, 0]
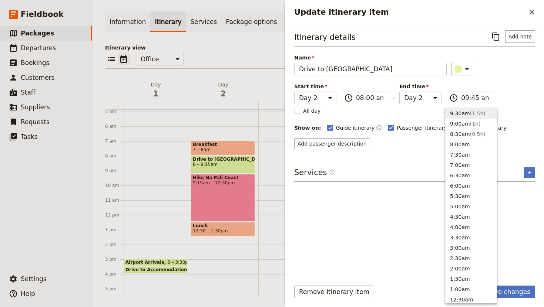
click at [523, 97] on div "Itinerary details ​ Add note Name Drive to Na Pali Coast TH ​ Start time Day 1 …" at bounding box center [414, 89] width 241 height 119
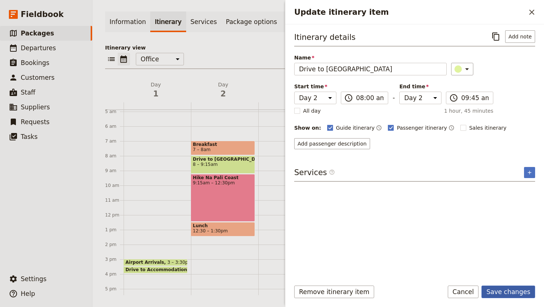
click at [511, 292] on button "Save changes" at bounding box center [508, 292] width 54 height 13
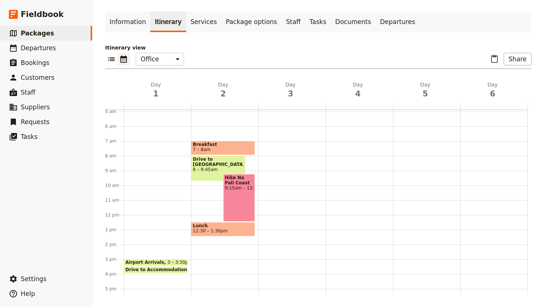
scroll to position [0, 0]
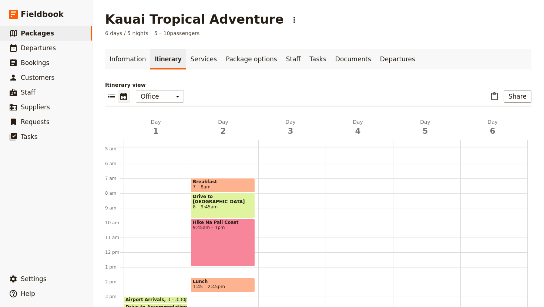
click at [277, 240] on div at bounding box center [291, 252] width 67 height 355
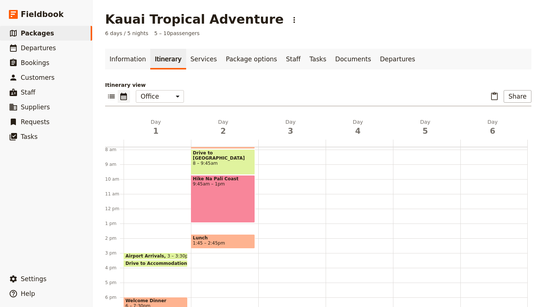
scroll to position [120, 0]
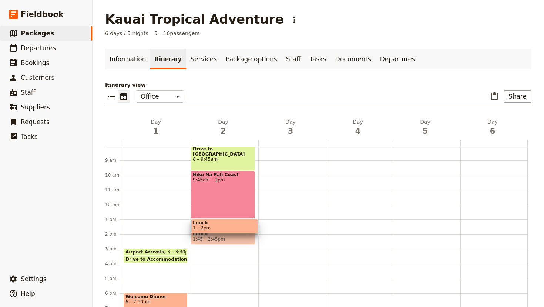
click at [297, 234] on div at bounding box center [291, 204] width 67 height 355
click at [211, 236] on div "Breakfast 7 – 8am Drive to [GEOGRAPHIC_DATA] 8 – 9:45am [GEOGRAPHIC_DATA] 9:45a…" at bounding box center [224, 204] width 67 height 355
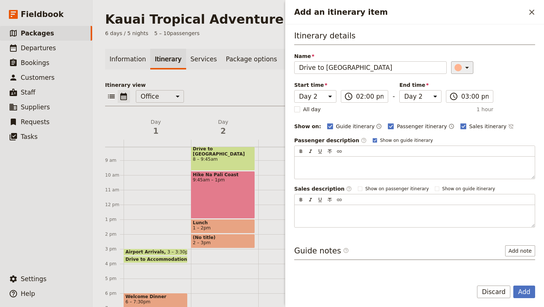
click at [464, 68] on icon "Add an itinerary item" at bounding box center [466, 67] width 9 height 9
click at [451, 92] on div "button" at bounding box center [451, 91] width 7 height 7
click at [461, 126] on polygon "Add an itinerary item" at bounding box center [463, 126] width 4 height 4
click at [460, 123] on input "Sales itinerary" at bounding box center [460, 122] width 0 height 0
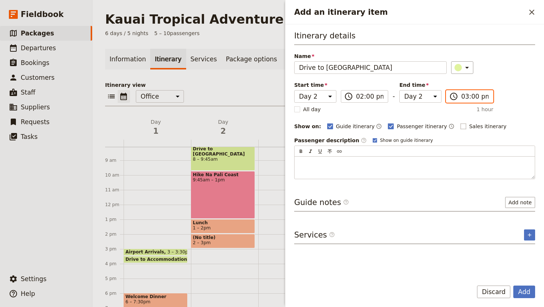
click at [472, 99] on input "03:00 pm" at bounding box center [474, 96] width 27 height 9
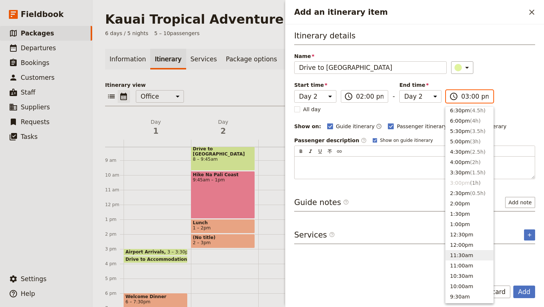
scroll to position [102, 0]
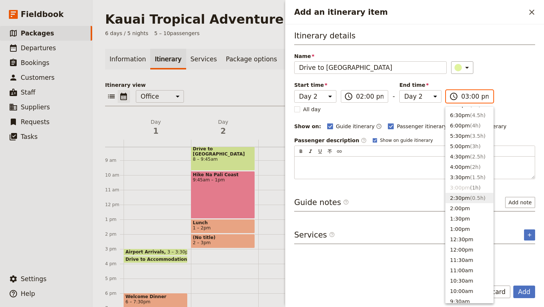
click at [464, 200] on button "2:30pm ( 0.5h )" at bounding box center [469, 198] width 48 height 10
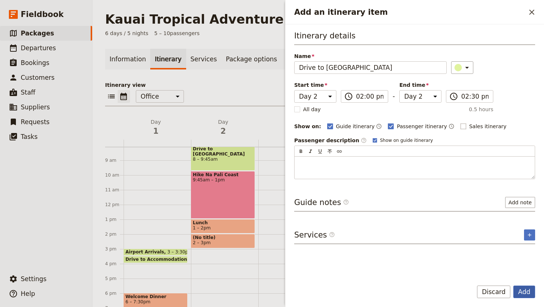
click at [524, 295] on button "Add" at bounding box center [524, 292] width 22 height 13
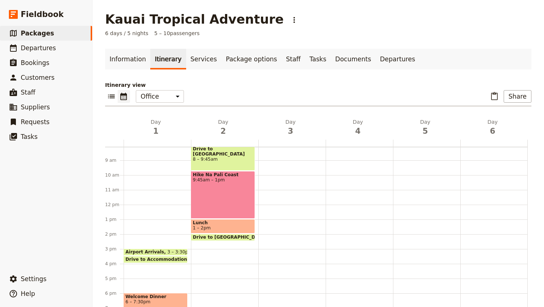
click at [219, 245] on div "Breakfast 7 – 8am Drive to [GEOGRAPHIC_DATA] 8 – 9:45am [GEOGRAPHIC_DATA] 9:45a…" at bounding box center [224, 204] width 67 height 355
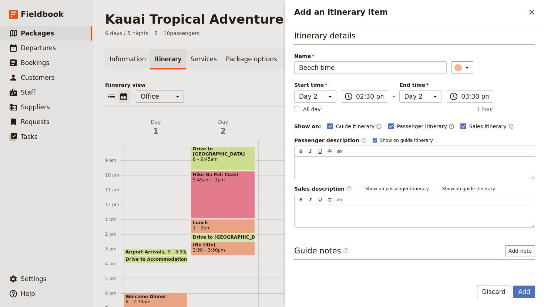
click at [320, 69] on input "Beach time" at bounding box center [370, 67] width 152 height 13
click at [462, 66] on icon "Add an itinerary item" at bounding box center [466, 67] width 9 height 9
click at [461, 92] on div "button" at bounding box center [460, 91] width 7 height 7
click at [462, 70] on icon "Add an itinerary item" at bounding box center [466, 67] width 9 height 9
click at [460, 100] on div "button" at bounding box center [460, 100] width 7 height 7
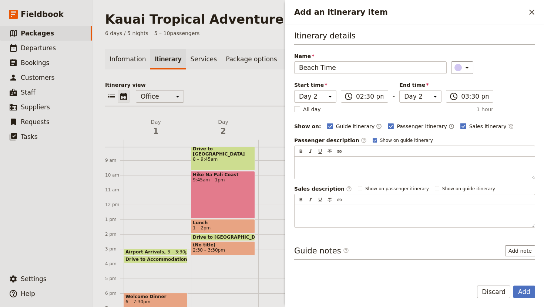
click at [460, 126] on rect "Add an itinerary item" at bounding box center [463, 127] width 6 height 6
click at [460, 123] on input "Sales itinerary" at bounding box center [460, 122] width 0 height 0
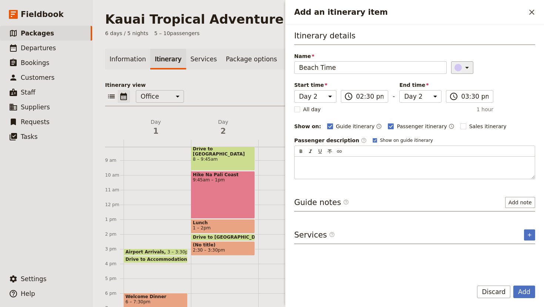
click at [462, 69] on icon "Add an itinerary item" at bounding box center [466, 67] width 9 height 9
click at [453, 102] on div "button" at bounding box center [451, 100] width 7 height 7
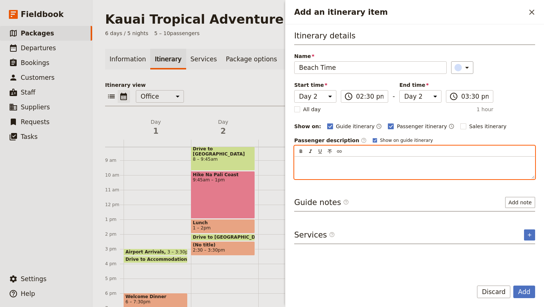
click at [308, 172] on div "Add an itinerary item" at bounding box center [414, 168] width 240 height 22
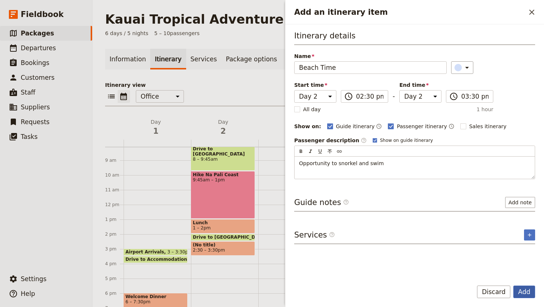
click at [519, 293] on button "Add" at bounding box center [524, 292] width 22 height 13
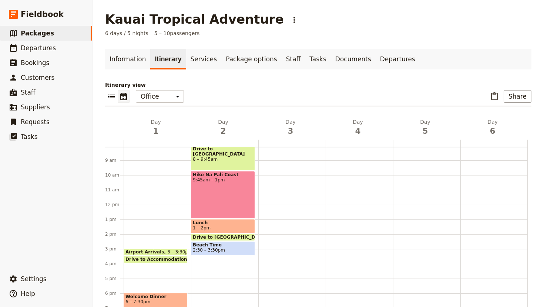
click at [227, 247] on span "Beach Time" at bounding box center [223, 245] width 60 height 5
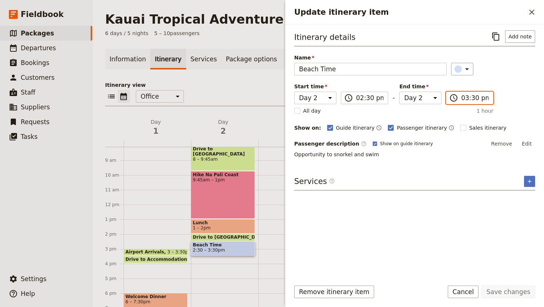
click at [472, 96] on input "03:30 pm" at bounding box center [474, 98] width 27 height 9
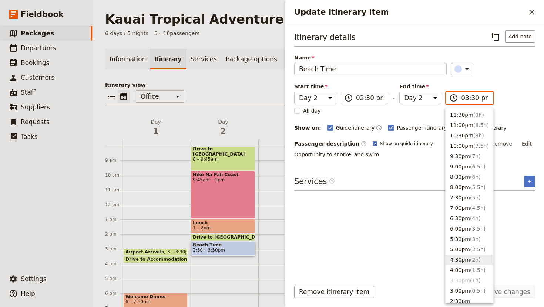
click at [463, 260] on button "4:30pm ( 2h )" at bounding box center [469, 260] width 48 height 10
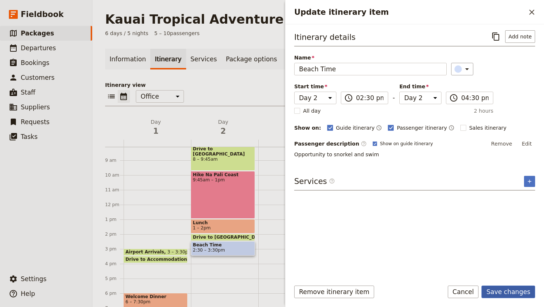
click at [509, 296] on button "Save changes" at bounding box center [508, 292] width 54 height 13
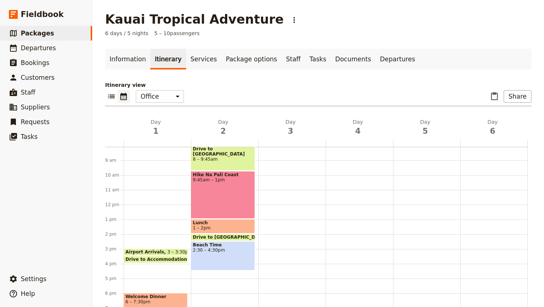
scroll to position [169, 0]
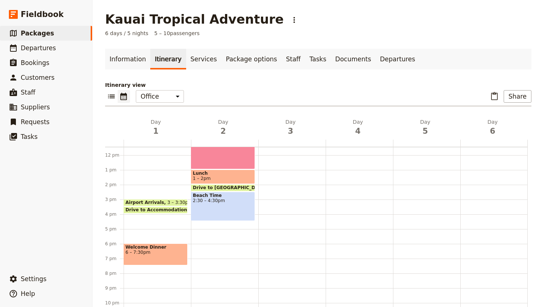
click at [216, 223] on div "Breakfast 7 – 8am Drive to [GEOGRAPHIC_DATA] 8 – 9:45am [GEOGRAPHIC_DATA] 9:45a…" at bounding box center [224, 155] width 67 height 355
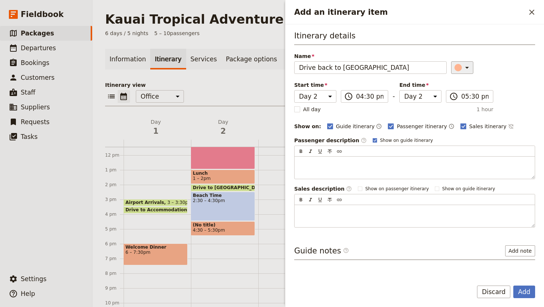
click at [465, 67] on icon "Add an itinerary item" at bounding box center [467, 68] width 4 height 2
click at [452, 91] on div "button" at bounding box center [451, 91] width 7 height 7
click at [471, 98] on input "05:30 pm" at bounding box center [474, 96] width 27 height 9
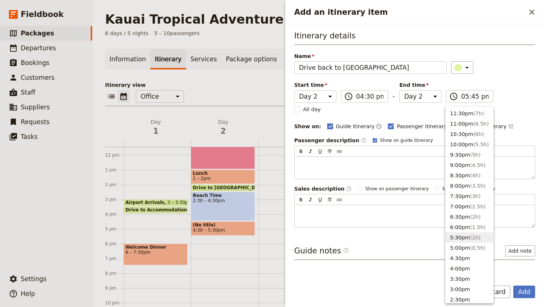
click at [528, 89] on div "Itinerary details Name Drive back to [GEOGRAPHIC_DATA] Area ​ Start time Day 1 …" at bounding box center [414, 129] width 241 height 198
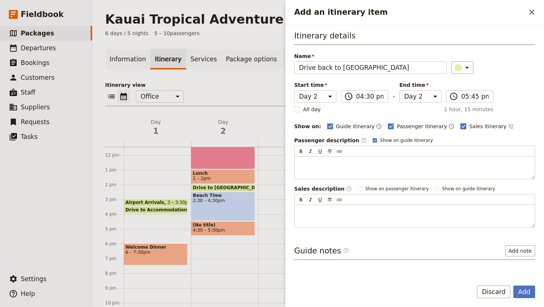
click at [461, 126] on polygon "Add an itinerary item" at bounding box center [463, 126] width 4 height 4
click at [460, 123] on input "Sales itinerary" at bounding box center [460, 122] width 0 height 0
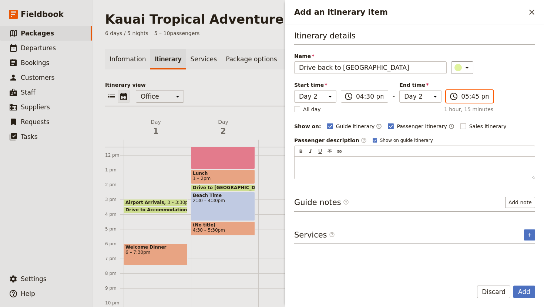
click at [467, 100] on input "05:45 pm" at bounding box center [474, 96] width 27 height 9
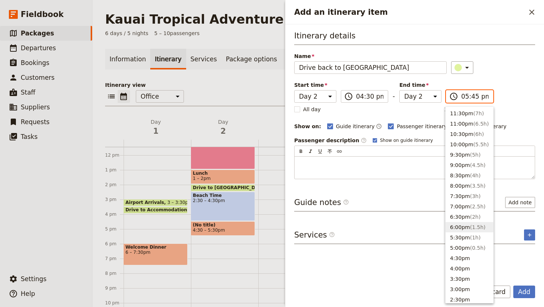
click at [464, 226] on button "6:00pm ( 1.5h )" at bounding box center [469, 227] width 48 height 10
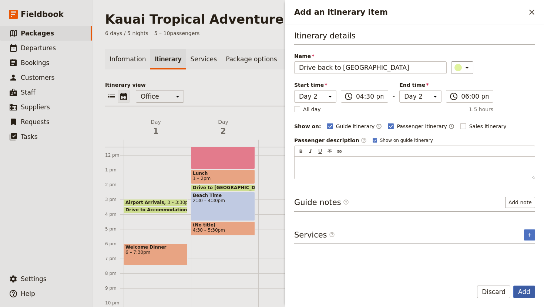
click at [535, 289] on button "Add" at bounding box center [524, 292] width 22 height 13
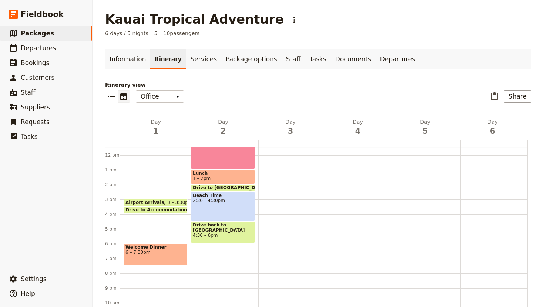
click at [218, 249] on div "Breakfast 7 – 8am Drive to [GEOGRAPHIC_DATA] 8 – 9:45am [GEOGRAPHIC_DATA] 9:45a…" at bounding box center [224, 155] width 67 height 355
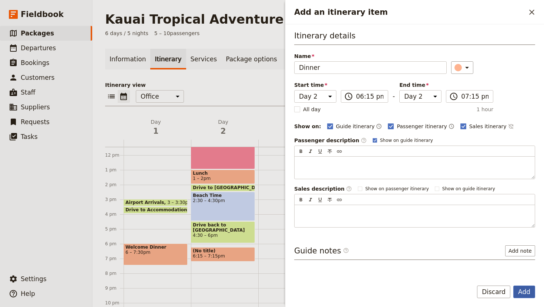
click at [524, 288] on button "Add" at bounding box center [524, 292] width 22 height 13
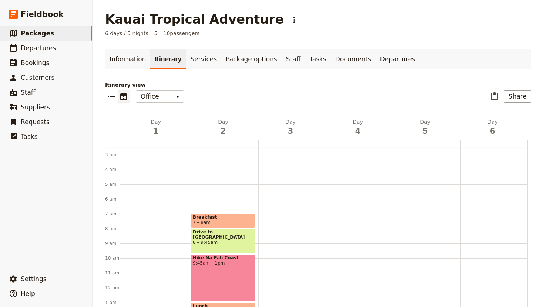
scroll to position [36, 0]
drag, startPoint x: 236, startPoint y: 253, endPoint x: 228, endPoint y: 4, distance: 249.1
click at [285, 216] on div at bounding box center [291, 289] width 67 height 355
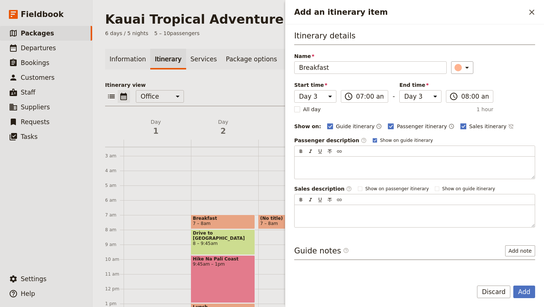
click at [461, 126] on polygon "Add an itinerary item" at bounding box center [463, 126] width 4 height 4
click at [460, 123] on input "Sales itinerary" at bounding box center [460, 122] width 0 height 0
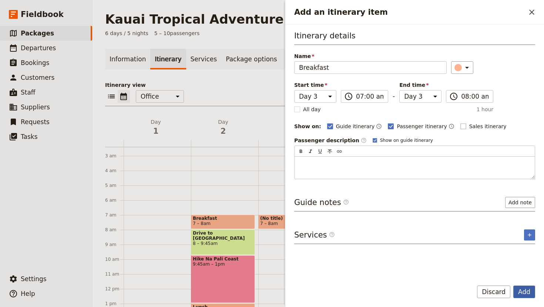
click at [522, 287] on button "Add" at bounding box center [524, 292] width 22 height 13
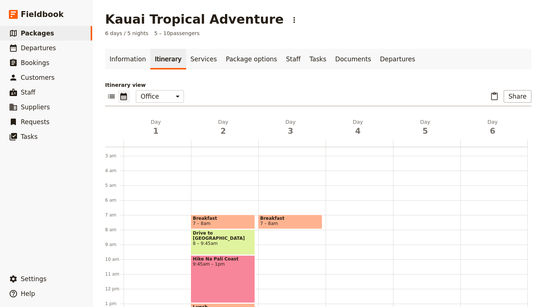
click at [287, 233] on div "Breakfast 7 – 8am" at bounding box center [291, 289] width 67 height 355
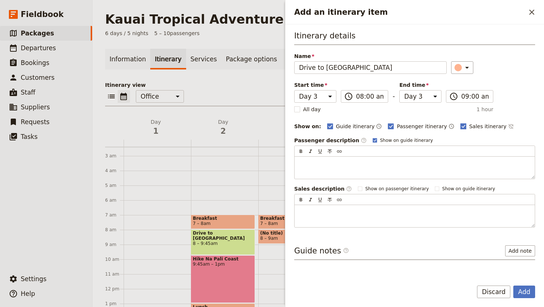
click at [460, 125] on rect "Add an itinerary item" at bounding box center [463, 127] width 6 height 6
click at [460, 123] on input "Sales itinerary" at bounding box center [460, 122] width 0 height 0
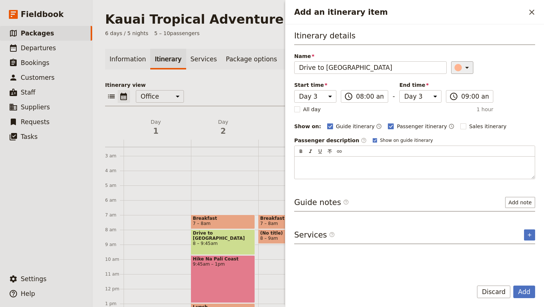
click at [462, 69] on icon "Add an itinerary item" at bounding box center [466, 67] width 9 height 9
click at [451, 91] on div "button" at bounding box center [451, 91] width 7 height 7
click at [466, 92] on input "09:00 am" at bounding box center [474, 96] width 27 height 9
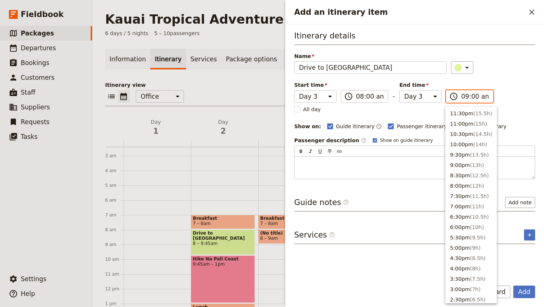
scroll to position [302, 0]
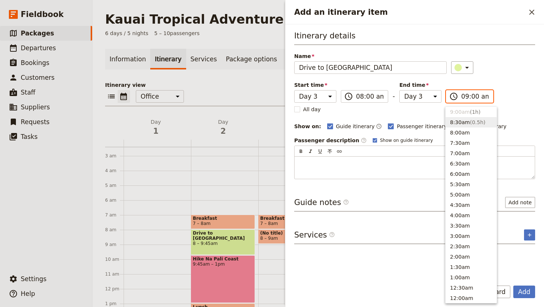
click at [460, 121] on button "8:30am ( 0.5h )" at bounding box center [470, 122] width 51 height 10
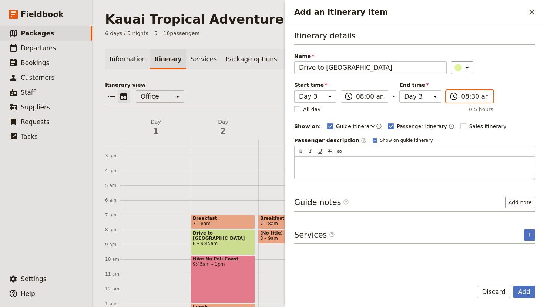
click at [474, 97] on input "08:30 am" at bounding box center [474, 96] width 27 height 9
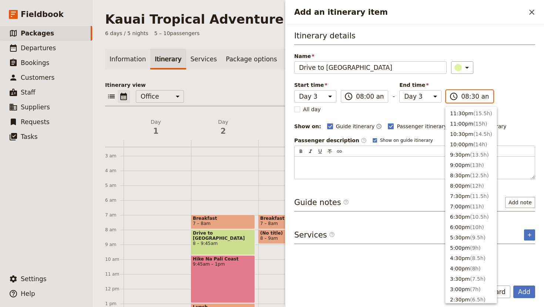
scroll to position [304, 0]
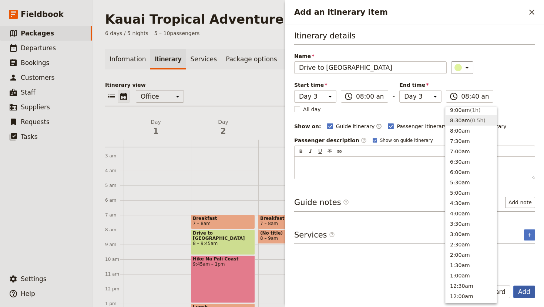
click at [524, 289] on button "Add" at bounding box center [524, 292] width 22 height 13
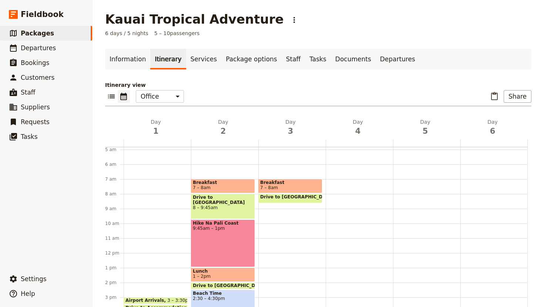
scroll to position [73, 0]
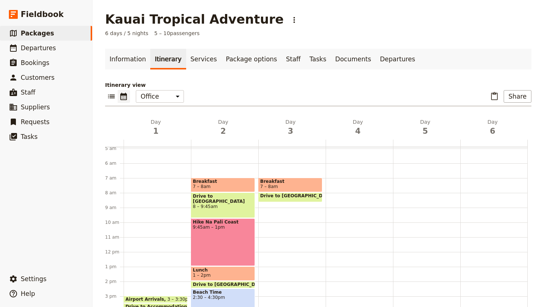
click at [283, 204] on div "Breakfast 7 – 8am Drive to [GEOGRAPHIC_DATA] 8 – 8:40am" at bounding box center [291, 252] width 67 height 355
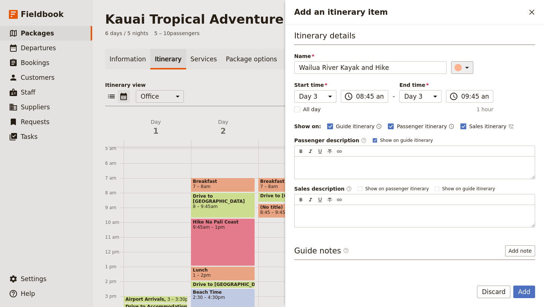
click at [462, 69] on icon "Add an itinerary item" at bounding box center [466, 67] width 9 height 9
click at [461, 110] on div "button" at bounding box center [460, 109] width 7 height 7
click at [461, 127] on polygon "Add an itinerary item" at bounding box center [463, 126] width 4 height 4
click at [460, 123] on input "Sales itinerary" at bounding box center [460, 122] width 0 height 0
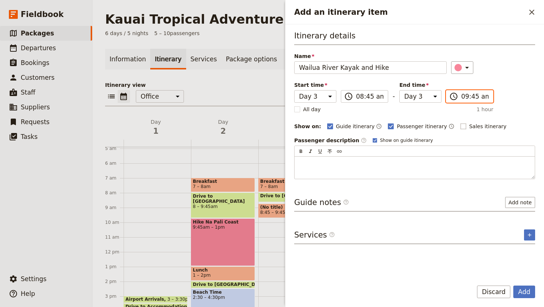
click at [471, 97] on input "09:45 am" at bounding box center [474, 96] width 27 height 9
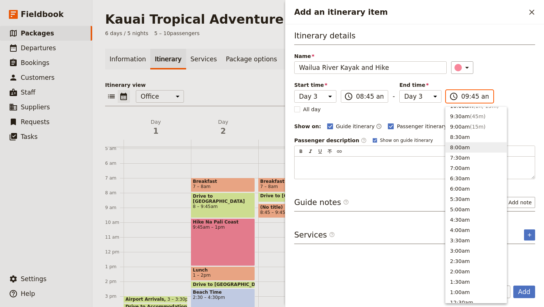
scroll to position [284, 0]
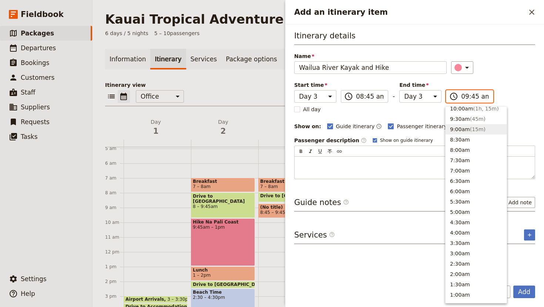
click at [459, 130] on button "9:00am ( 15m )" at bounding box center [475, 129] width 61 height 10
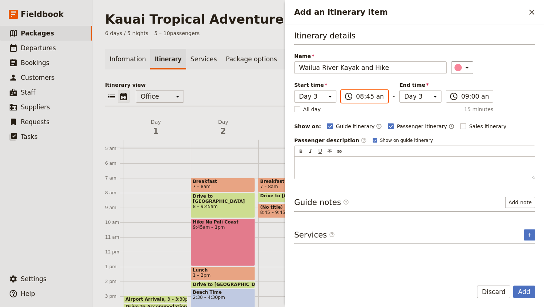
click at [374, 97] on input "08:45 am" at bounding box center [369, 96] width 27 height 9
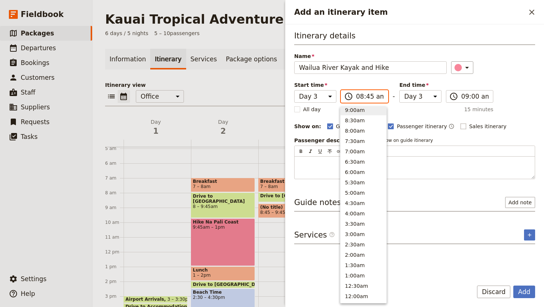
scroll to position [302, 0]
click at [355, 108] on button "9:00am" at bounding box center [363, 112] width 46 height 10
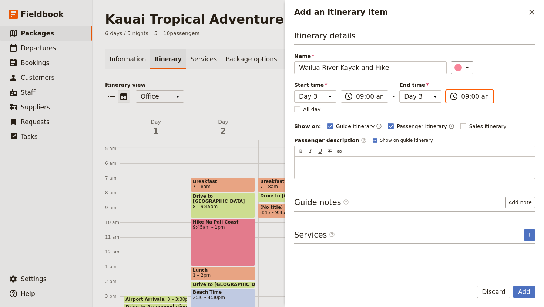
click at [472, 94] on input "09:00 am" at bounding box center [474, 96] width 27 height 9
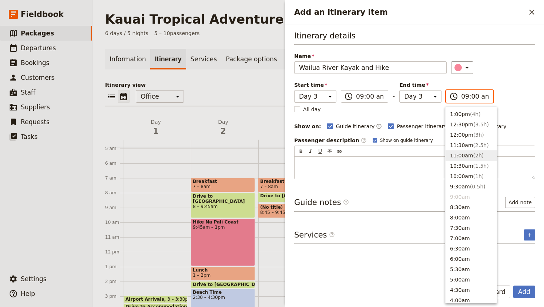
scroll to position [214, 0]
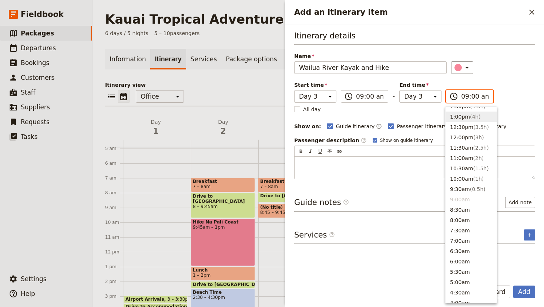
click at [458, 117] on button "1:00pm ( 4h )" at bounding box center [470, 117] width 51 height 10
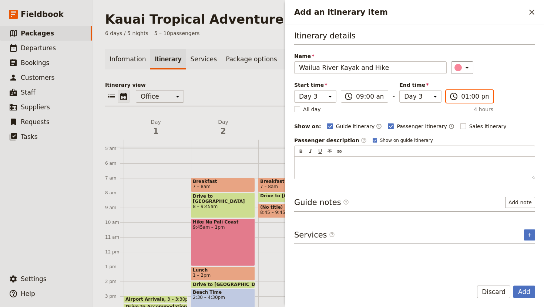
click at [462, 97] on input "01:00 pm" at bounding box center [474, 96] width 27 height 9
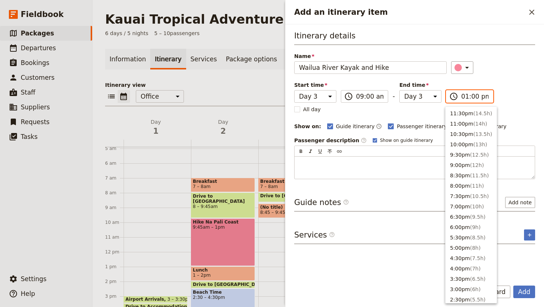
scroll to position [219, 0]
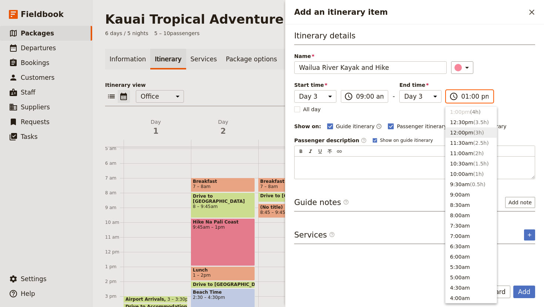
click at [461, 128] on button "12:00pm ( 3h )" at bounding box center [470, 133] width 51 height 10
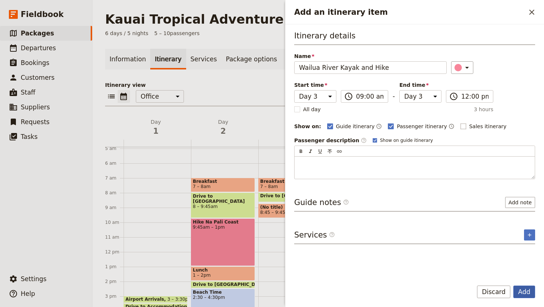
click at [521, 293] on button "Add" at bounding box center [524, 292] width 22 height 13
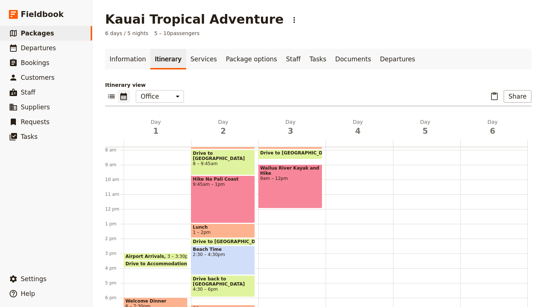
scroll to position [117, 0]
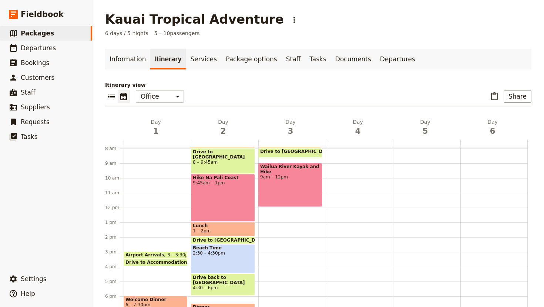
click at [290, 211] on div "Breakfast 7 – 8am Drive to [GEOGRAPHIC_DATA] 8 – 8:40am Wailua River Kayak and …" at bounding box center [291, 207] width 67 height 355
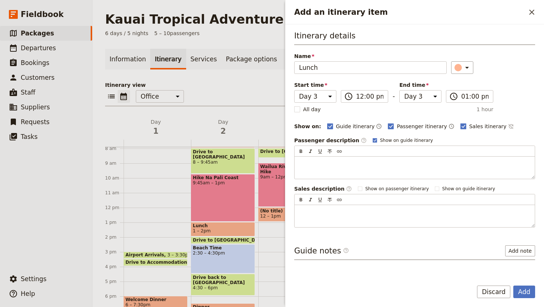
click at [460, 130] on div "Sales itinerary ​" at bounding box center [487, 126] width 54 height 9
click at [460, 124] on rect "Add an itinerary item" at bounding box center [463, 127] width 6 height 6
click at [460, 123] on input "Sales itinerary" at bounding box center [460, 122] width 0 height 0
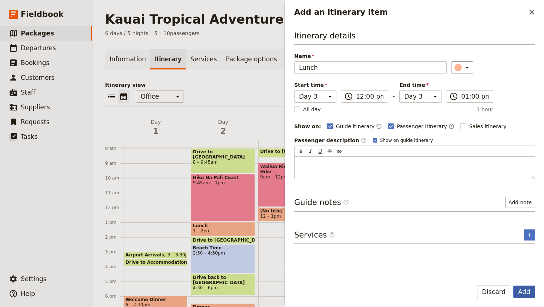
click at [526, 290] on button "Add" at bounding box center [524, 292] width 22 height 13
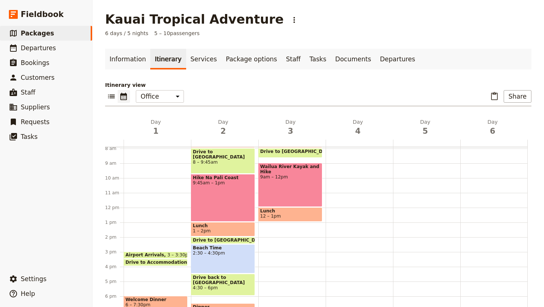
click at [294, 225] on div "Breakfast 7 – 8am Drive to [GEOGRAPHIC_DATA] 8 – 8:40am Wailua River Kayak and …" at bounding box center [291, 207] width 67 height 355
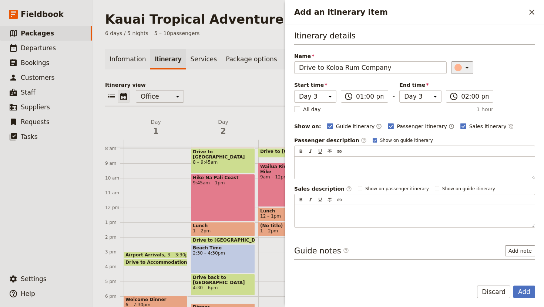
click at [462, 63] on icon "Add an itinerary item" at bounding box center [466, 67] width 9 height 9
click at [449, 93] on div "button" at bounding box center [451, 91] width 7 height 7
click at [471, 95] on input "02:00 pm" at bounding box center [474, 96] width 27 height 9
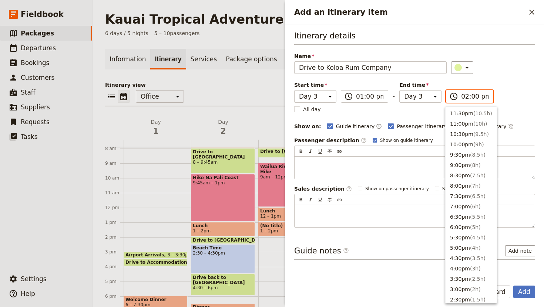
scroll to position [198, 0]
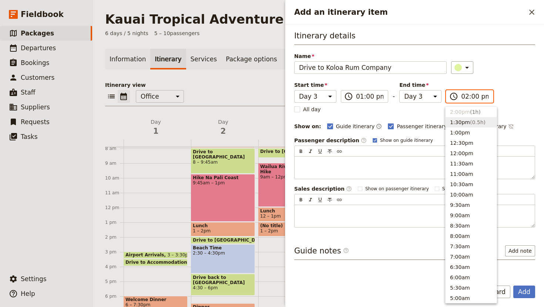
click at [457, 123] on button "1:30pm ( 0.5h )" at bounding box center [470, 122] width 51 height 10
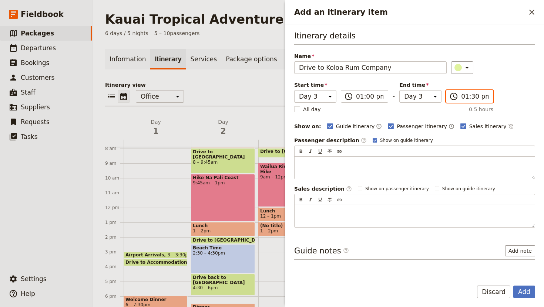
click at [467, 98] on input "01:30 pm" at bounding box center [474, 96] width 27 height 9
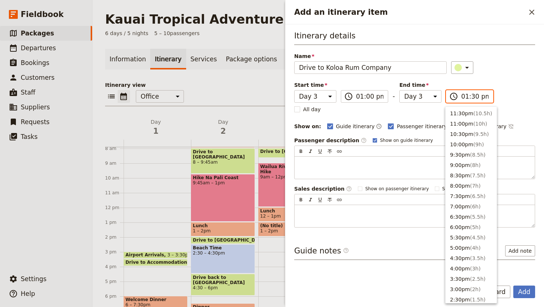
scroll to position [209, 0]
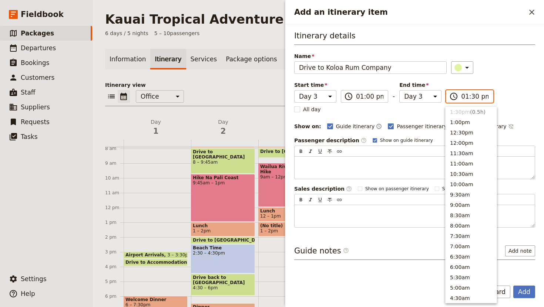
click at [474, 95] on input "01:30 pm" at bounding box center [474, 96] width 27 height 9
click at [529, 88] on div "Itinerary details Name Drive to Koloa Rum Company ​ Start time Day 1 Day 2 Day …" at bounding box center [414, 129] width 241 height 198
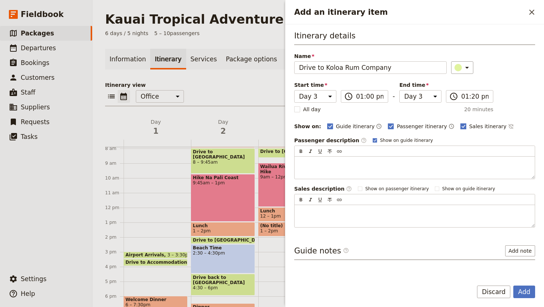
click at [460, 126] on rect "Add an itinerary item" at bounding box center [463, 127] width 6 height 6
click at [460, 123] on input "Sales itinerary" at bounding box center [460, 122] width 0 height 0
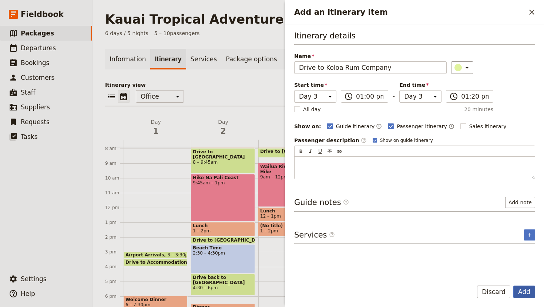
click at [523, 290] on button "Add" at bounding box center [524, 292] width 22 height 13
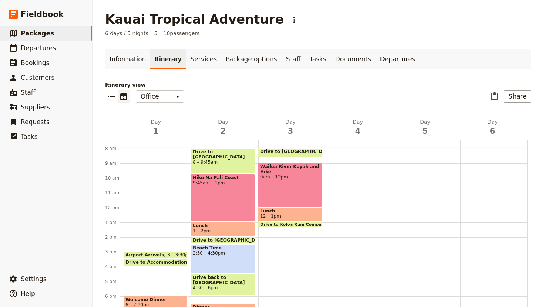
click at [287, 230] on div "Breakfast 7 – 8am Drive to [GEOGRAPHIC_DATA] 8 – 8:40am Wailua River Kayak and …" at bounding box center [291, 207] width 67 height 355
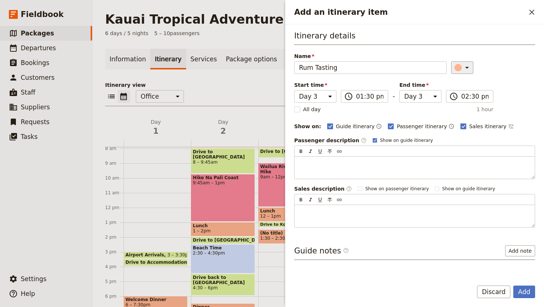
click at [462, 64] on icon "Add an itinerary item" at bounding box center [466, 67] width 9 height 9
click at [452, 102] on div "button" at bounding box center [451, 100] width 7 height 7
click at [460, 127] on rect "Add an itinerary item" at bounding box center [463, 127] width 6 height 6
click at [460, 123] on input "Sales itinerary" at bounding box center [460, 122] width 0 height 0
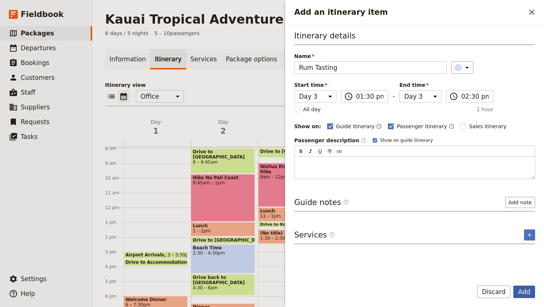
click at [524, 290] on button "Add" at bounding box center [524, 292] width 22 height 13
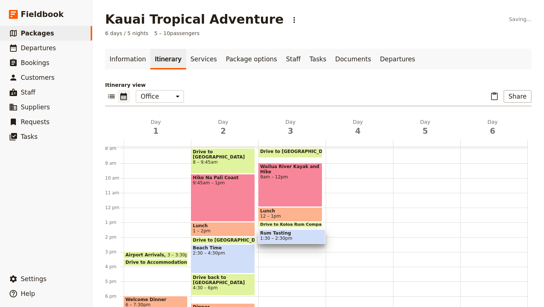
click at [366, 230] on div at bounding box center [359, 207] width 67 height 355
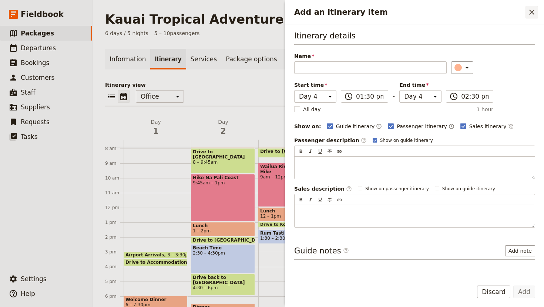
click at [531, 8] on icon "Close drawer" at bounding box center [531, 12] width 9 height 9
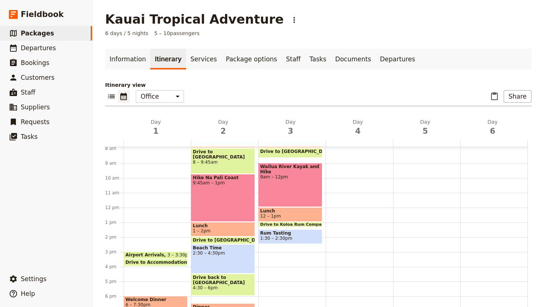
click at [280, 247] on div "Breakfast 7 – 8am Drive to [GEOGRAPHIC_DATA] 8 – 8:40am Wailua River Kayak and …" at bounding box center [291, 207] width 67 height 355
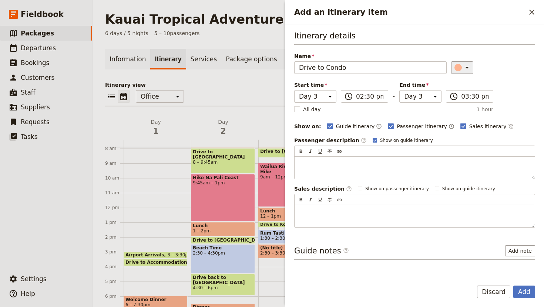
click at [463, 67] on icon "Add an itinerary item" at bounding box center [466, 67] width 9 height 9
click at [452, 92] on div "button" at bounding box center [451, 91] width 7 height 7
click at [471, 98] on input "03:30 pm" at bounding box center [474, 96] width 27 height 9
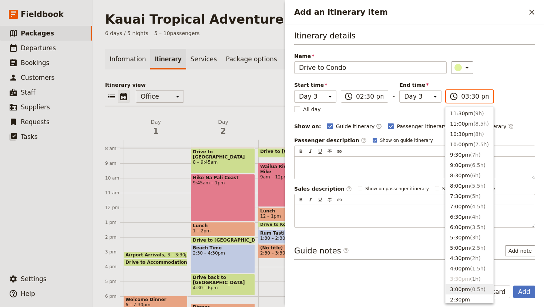
click at [462, 290] on button "3:00pm ( 0.5h )" at bounding box center [469, 289] width 48 height 10
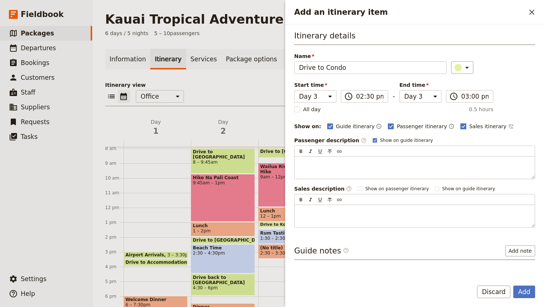
click at [460, 129] on rect "Add an itinerary item" at bounding box center [463, 127] width 6 height 6
click at [460, 123] on input "Sales itinerary" at bounding box center [460, 122] width 0 height 0
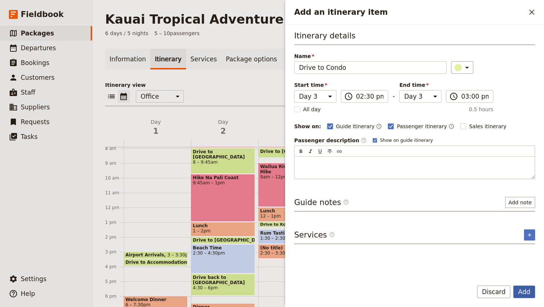
click at [525, 289] on button "Add" at bounding box center [524, 292] width 22 height 13
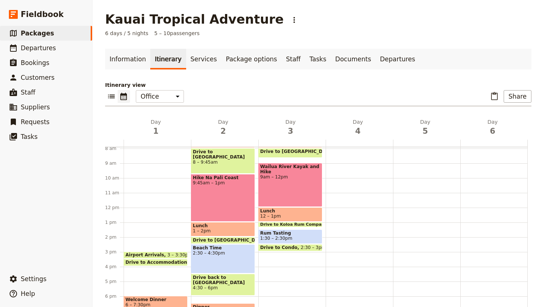
click at [283, 256] on div "Breakfast 7 – 8am Drive to [GEOGRAPHIC_DATA] 8 – 8:40am Wailua River Kayak and …" at bounding box center [291, 207] width 67 height 355
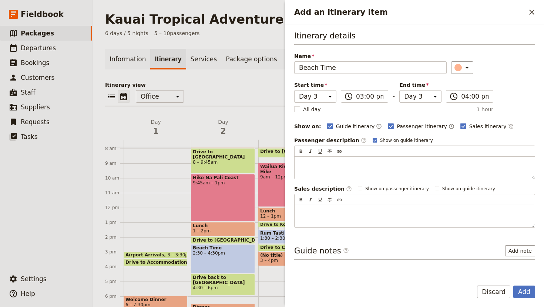
click at [468, 65] on div "​" at bounding box center [493, 67] width 84 height 13
click at [462, 69] on icon "Add an itinerary item" at bounding box center [466, 67] width 9 height 9
click at [460, 102] on div "button" at bounding box center [460, 100] width 7 height 7
click at [460, 126] on rect "Add an itinerary item" at bounding box center [463, 127] width 6 height 6
click at [460, 123] on input "Sales itinerary" at bounding box center [460, 122] width 0 height 0
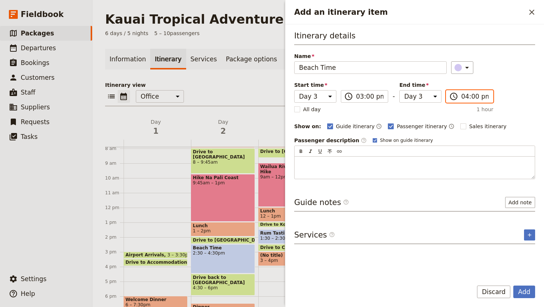
click at [468, 95] on input "04:00 pm" at bounding box center [474, 96] width 27 height 9
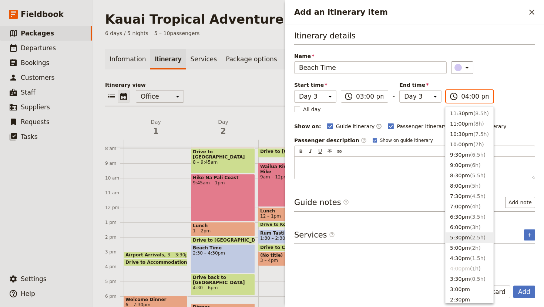
click at [454, 235] on button "5:30pm ( 2.5h )" at bounding box center [469, 238] width 48 height 10
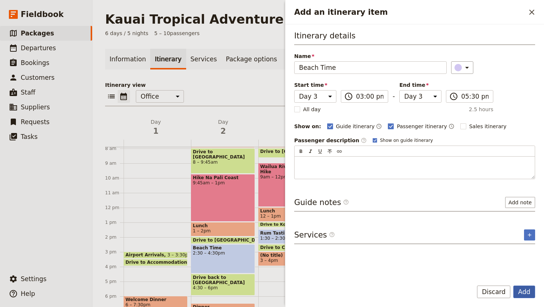
click at [526, 290] on button "Add" at bounding box center [524, 292] width 22 height 13
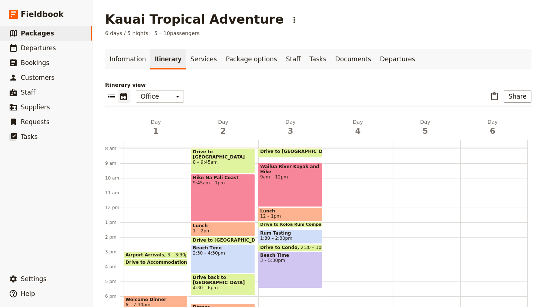
click at [223, 256] on div "Beach Time 2:30 – 4:30pm" at bounding box center [223, 259] width 64 height 29
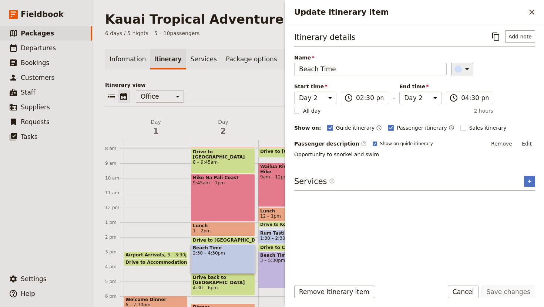
click at [462, 66] on icon "Update itinerary item" at bounding box center [466, 69] width 9 height 9
click at [462, 100] on div "button" at bounding box center [460, 102] width 7 height 7
click at [512, 289] on button "Save changes" at bounding box center [508, 292] width 54 height 13
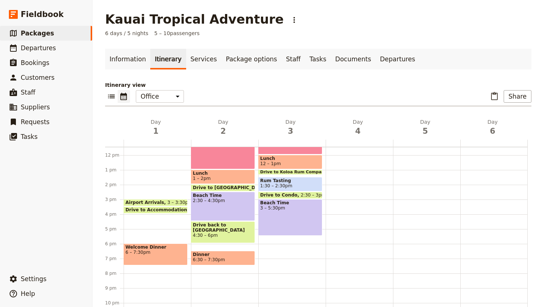
scroll to position [6, 0]
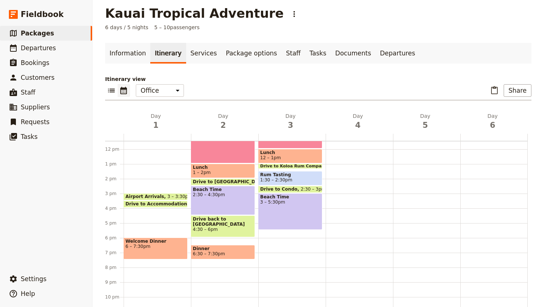
click at [282, 239] on div "Breakfast 7 – 8am Drive to [GEOGRAPHIC_DATA] 8 – 8:40am Wailua River Kayak and …" at bounding box center [291, 149] width 67 height 355
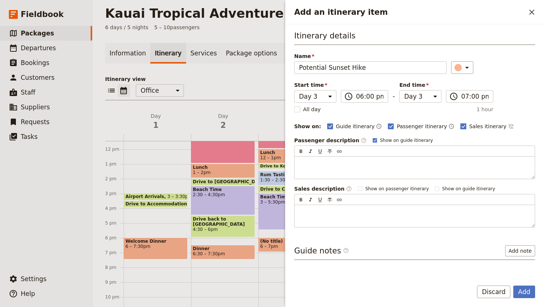
click at [461, 127] on polygon "Add an itinerary item" at bounding box center [463, 126] width 4 height 4
click at [460, 123] on input "Sales itinerary" at bounding box center [460, 122] width 0 height 0
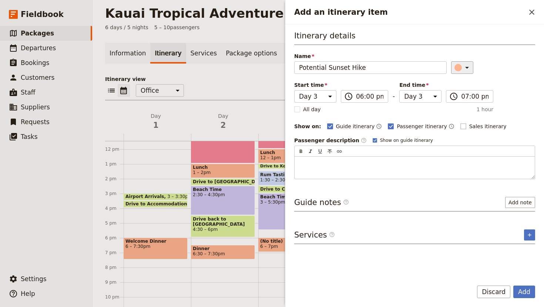
click at [462, 71] on icon "Add an itinerary item" at bounding box center [466, 67] width 9 height 9
click at [463, 110] on div "button" at bounding box center [460, 109] width 7 height 7
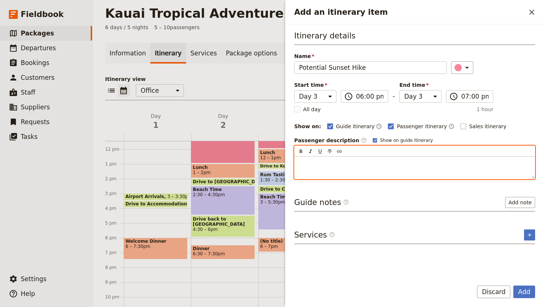
click at [337, 164] on p "Add an itinerary item" at bounding box center [414, 163] width 231 height 7
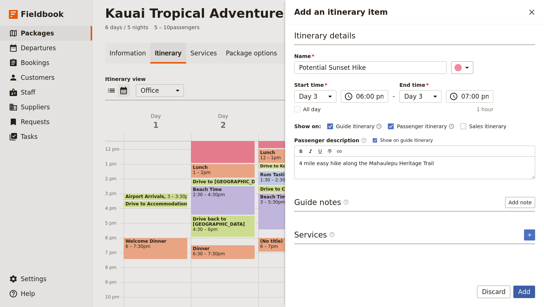
click at [527, 292] on button "Add" at bounding box center [524, 292] width 22 height 13
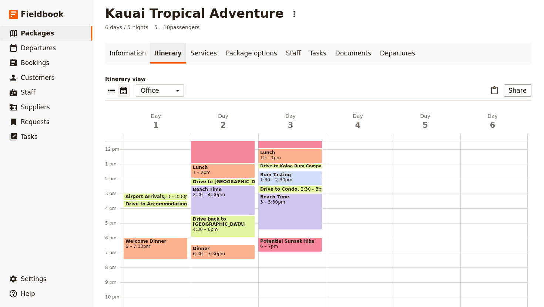
click at [291, 213] on div "Beach Time 3 – 5:30pm" at bounding box center [290, 211] width 64 height 37
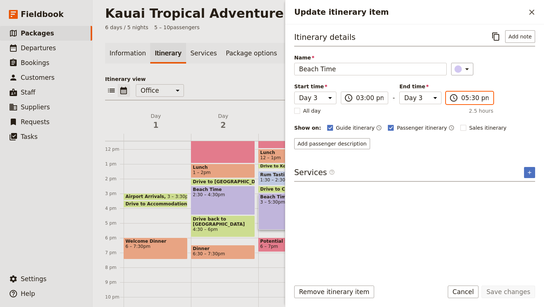
click at [469, 101] on input "05:30 pm" at bounding box center [474, 98] width 27 height 9
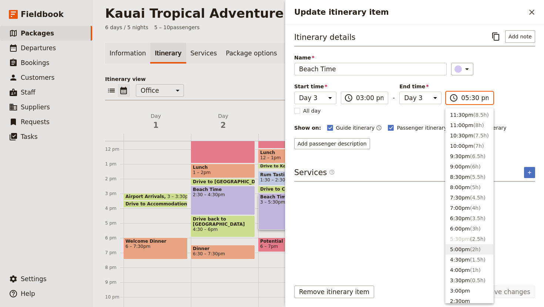
click at [457, 249] on button "5:00pm ( 2h )" at bounding box center [469, 250] width 48 height 10
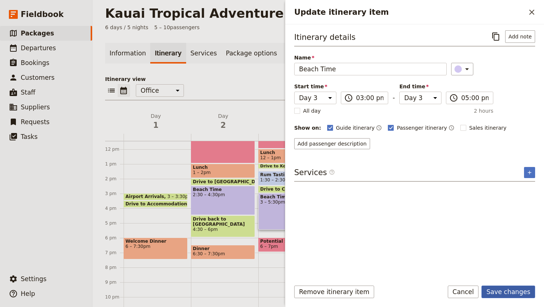
click at [506, 290] on button "Save changes" at bounding box center [508, 292] width 54 height 13
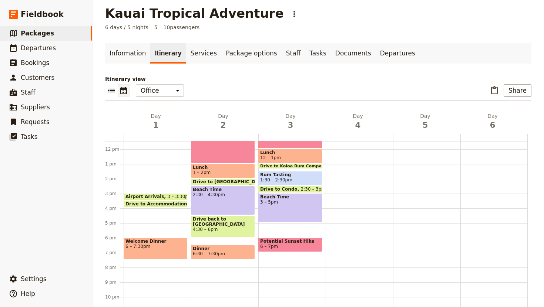
click at [283, 223] on div "Breakfast 7 – 8am Drive to [GEOGRAPHIC_DATA] 8 – 8:40am Wailua River Kayak and …" at bounding box center [291, 149] width 67 height 355
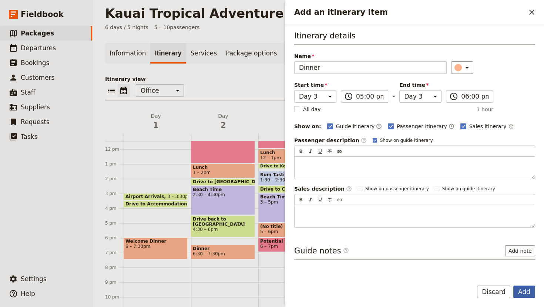
click at [531, 291] on button "Add" at bounding box center [524, 292] width 22 height 13
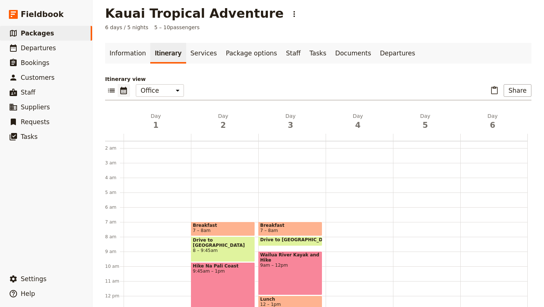
scroll to position [16, 0]
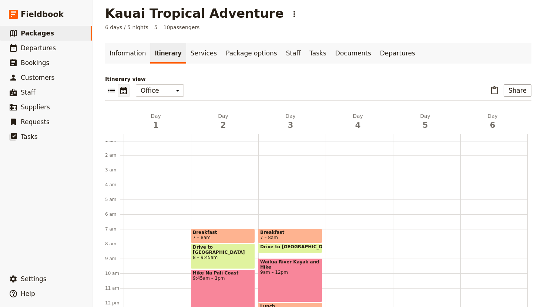
click at [344, 229] on div at bounding box center [359, 303] width 67 height 355
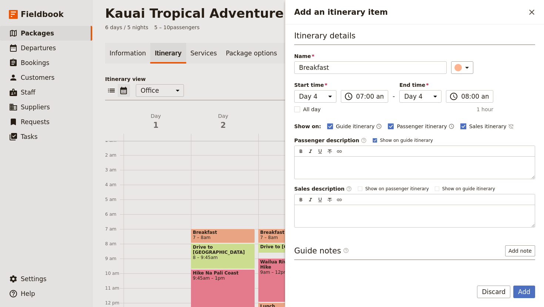
click at [461, 126] on polygon "Add an itinerary item" at bounding box center [463, 126] width 4 height 4
click at [460, 123] on input "Sales itinerary" at bounding box center [460, 122] width 0 height 0
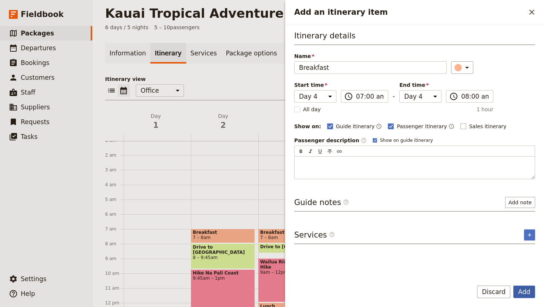
click at [522, 294] on button "Add" at bounding box center [524, 292] width 22 height 13
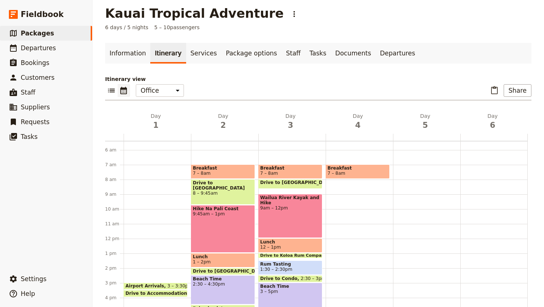
scroll to position [84, 0]
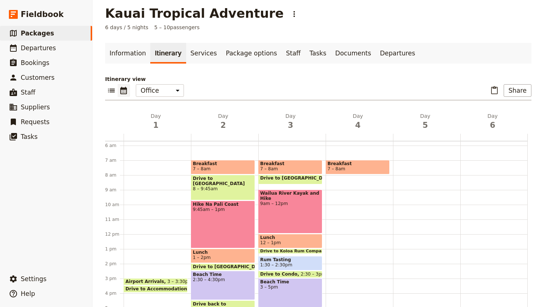
click at [344, 176] on div "Breakfast 7 – 8am" at bounding box center [359, 234] width 67 height 355
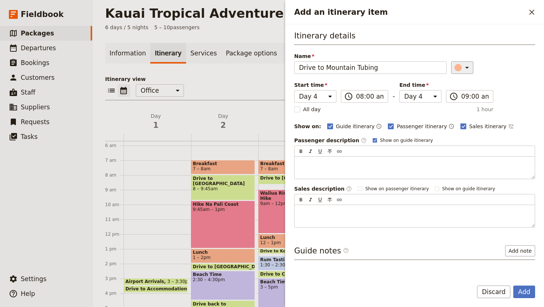
click at [462, 68] on icon "Add an itinerary item" at bounding box center [466, 67] width 9 height 9
click at [449, 91] on div "button" at bounding box center [451, 91] width 7 height 7
click at [460, 125] on rect "Add an itinerary item" at bounding box center [463, 127] width 6 height 6
click at [460, 123] on input "Sales itinerary" at bounding box center [460, 122] width 0 height 0
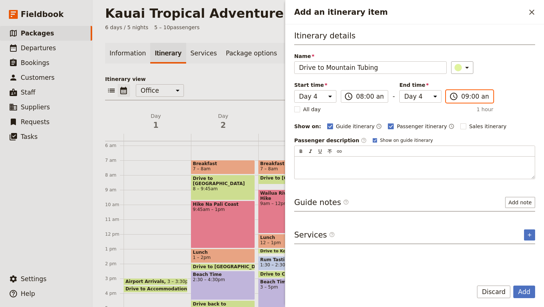
click at [469, 96] on input "09:00 am" at bounding box center [474, 96] width 27 height 9
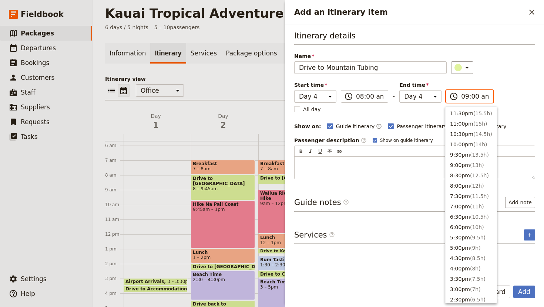
scroll to position [302, 0]
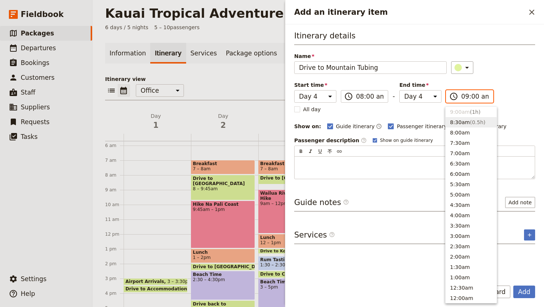
click at [462, 127] on button "8:30am ( 0.5h )" at bounding box center [470, 122] width 51 height 10
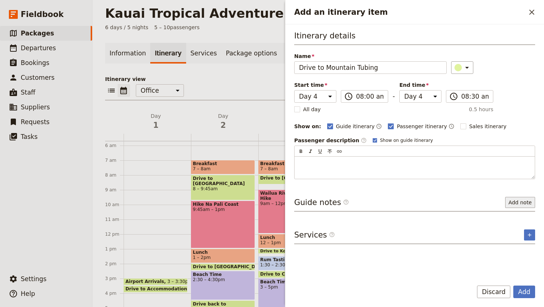
click at [522, 203] on button "Add note" at bounding box center [520, 202] width 30 height 11
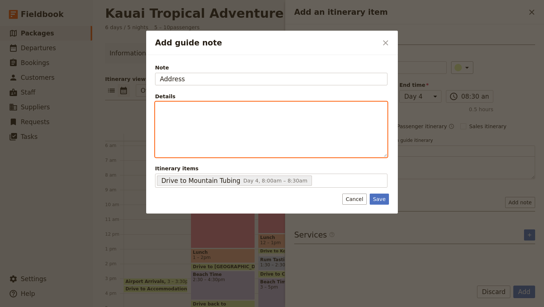
click at [181, 109] on p "Add guide note" at bounding box center [271, 108] width 223 height 7
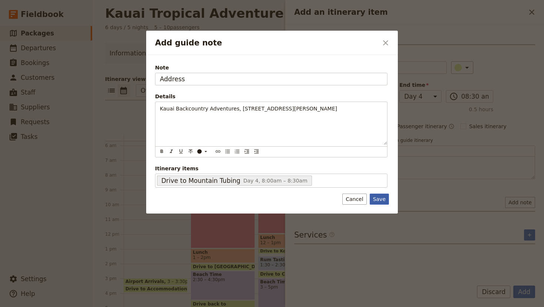
click at [380, 200] on button "Save" at bounding box center [379, 199] width 19 height 11
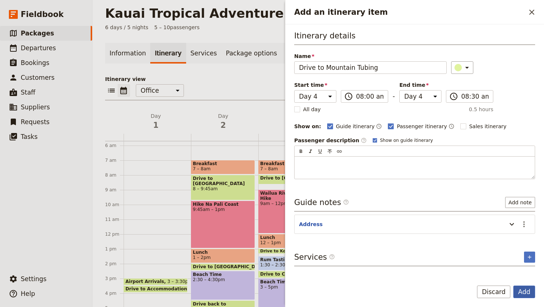
click at [529, 293] on button "Add" at bounding box center [524, 292] width 22 height 13
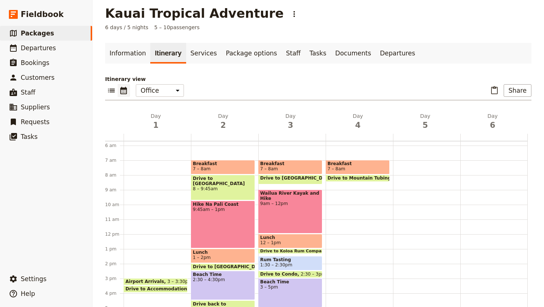
click at [348, 192] on div "Breakfast 7 – 8am Drive to Mountain Tubing 8 – 8:30am" at bounding box center [359, 234] width 67 height 355
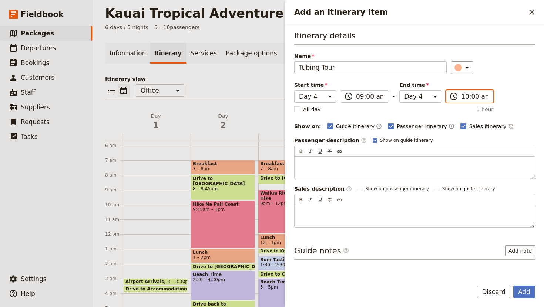
click at [471, 100] on input "10:00 am" at bounding box center [474, 96] width 27 height 9
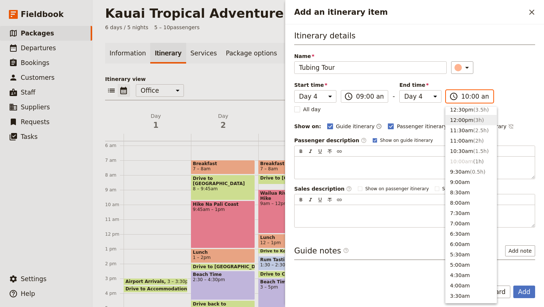
scroll to position [230, 0]
click at [459, 121] on button "12:00pm ( 3h )" at bounding box center [470, 122] width 51 height 10
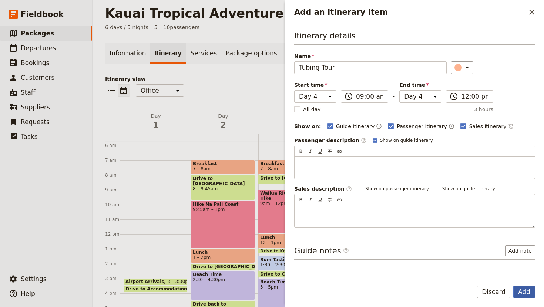
click at [523, 295] on button "Add" at bounding box center [524, 292] width 22 height 13
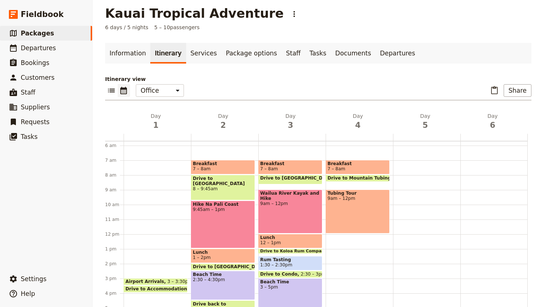
click at [349, 217] on div "Tubing Tour 9am – 12pm" at bounding box center [358, 212] width 64 height 44
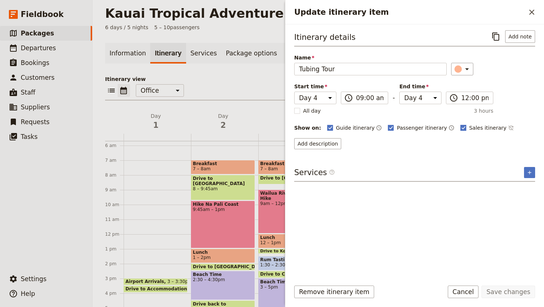
click at [460, 129] on rect "Update itinerary item" at bounding box center [463, 128] width 6 height 6
click at [460, 124] on input "Sales itinerary" at bounding box center [460, 124] width 0 height 0
click at [462, 68] on icon "Update itinerary item" at bounding box center [466, 69] width 9 height 9
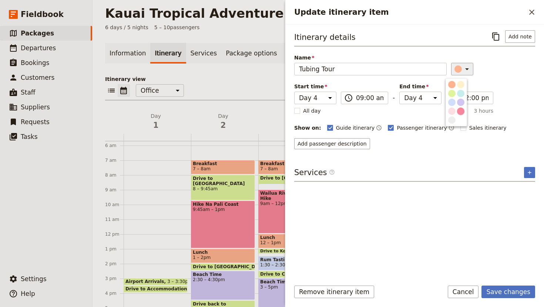
click at [460, 110] on div "button" at bounding box center [460, 111] width 7 height 7
click at [501, 294] on button "Save changes" at bounding box center [508, 292] width 54 height 13
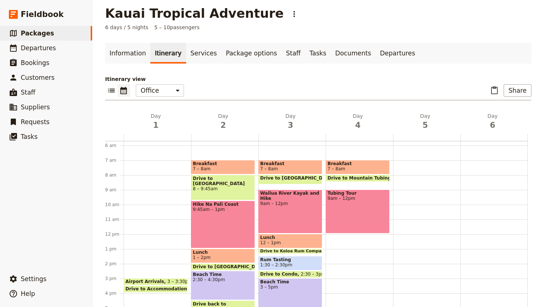
click at [358, 176] on span "Drive to Mountain Tubing" at bounding box center [360, 178] width 67 height 5
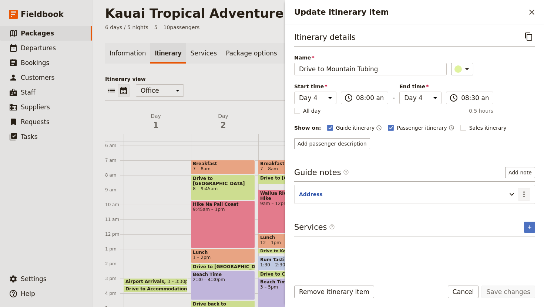
click at [521, 196] on icon "Actions" at bounding box center [523, 194] width 9 height 9
click at [506, 224] on span "Remove note" at bounding box center [508, 221] width 34 height 7
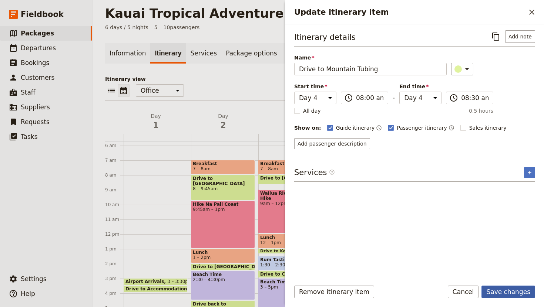
click at [508, 294] on button "Save changes" at bounding box center [508, 292] width 54 height 13
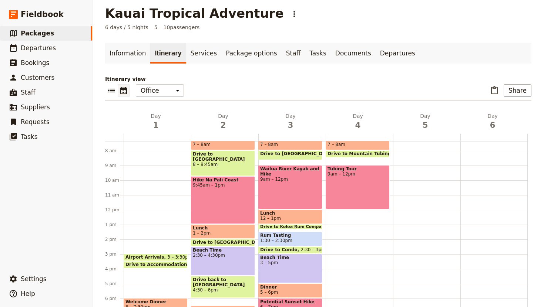
scroll to position [114, 0]
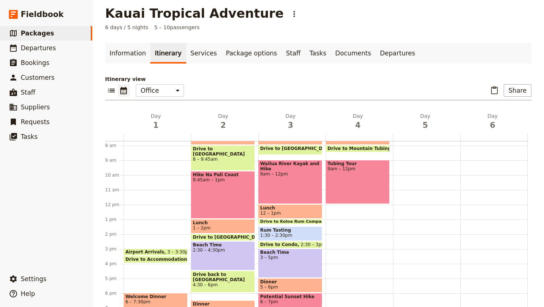
click at [349, 208] on div "Breakfast 7 – 8am Drive to Mountain Tubing 8 – 8:30am Tubing Tour 9am – 12pm" at bounding box center [359, 204] width 67 height 355
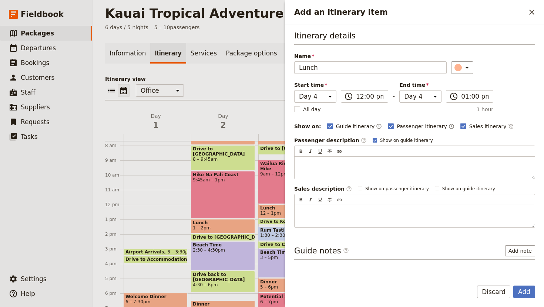
click at [448, 127] on div "Guide itinerary ​ Passenger itinerary ​ Sales itinerary ​" at bounding box center [431, 126] width 208 height 9
click at [460, 127] on rect "Add an itinerary item" at bounding box center [463, 127] width 6 height 6
click at [460, 123] on input "Sales itinerary" at bounding box center [460, 122] width 0 height 0
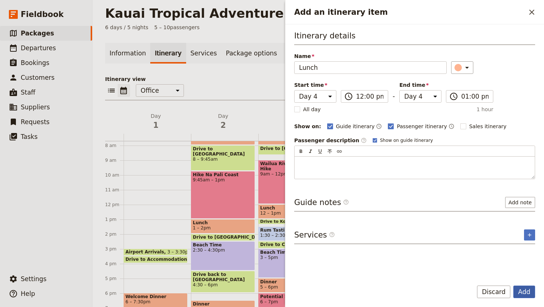
click at [527, 289] on button "Add" at bounding box center [524, 292] width 22 height 13
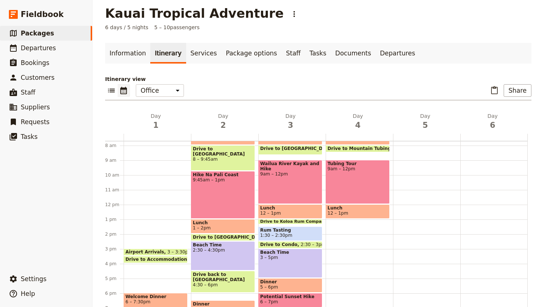
click at [359, 226] on div "Breakfast 7 – 8am Drive to Mountain Tubing 8 – 8:30am Tubing Tour 9am – 12pm Lu…" at bounding box center [359, 204] width 67 height 355
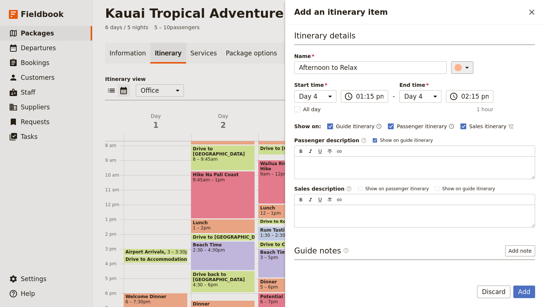
click at [464, 70] on icon "Add an itinerary item" at bounding box center [466, 67] width 9 height 9
click at [460, 100] on div "button" at bounding box center [460, 100] width 7 height 7
click at [460, 125] on rect "Add an itinerary item" at bounding box center [463, 127] width 6 height 6
click at [460, 123] on input "Sales itinerary" at bounding box center [460, 122] width 0 height 0
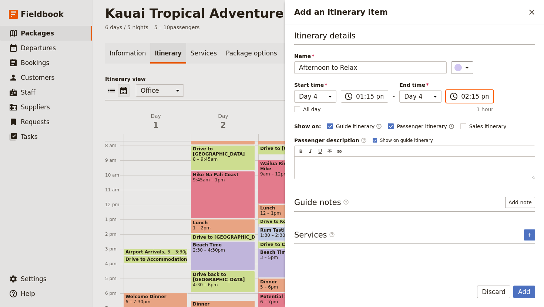
click at [465, 96] on input "02:15 pm" at bounding box center [474, 96] width 27 height 9
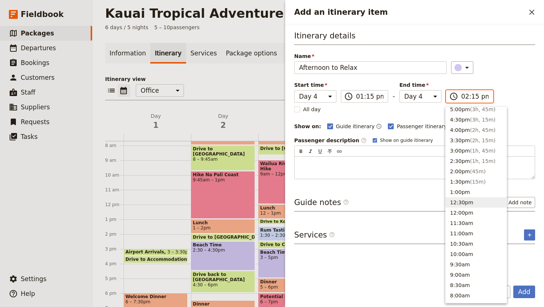
scroll to position [136, 0]
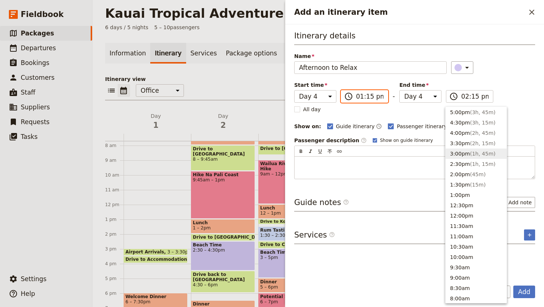
click at [357, 98] on input "01:15 pm" at bounding box center [369, 96] width 27 height 9
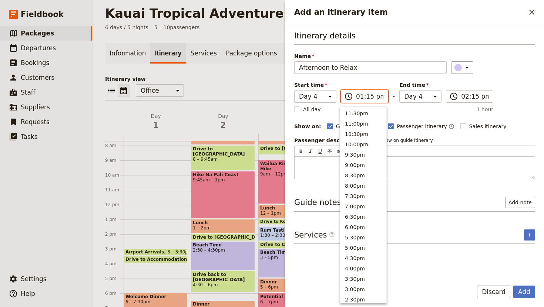
scroll to position [219, 0]
click at [355, 114] on button "1:00pm" at bounding box center [363, 112] width 46 height 10
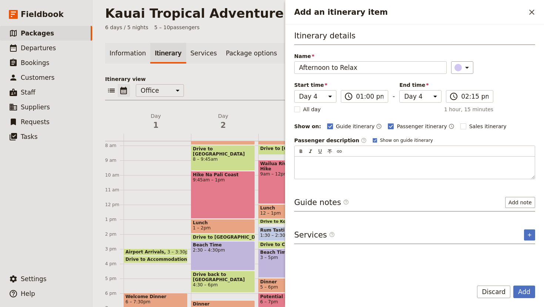
click at [466, 90] on div "Start time Day 1 Day 2 Day 3 Day 4 Day 5 Day 6 13:00 ​ 01:00 pm - End time Day …" at bounding box center [393, 91] width 199 height 21
click at [465, 99] on input "02:15 pm" at bounding box center [474, 96] width 27 height 9
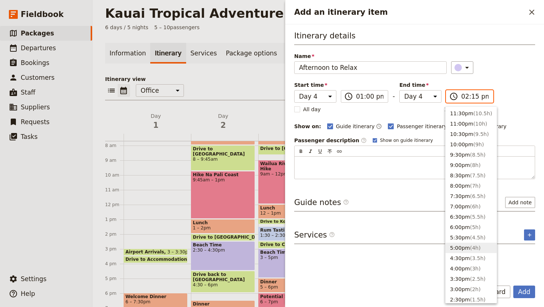
click at [461, 245] on button "5:00pm ( 4h )" at bounding box center [470, 248] width 51 height 10
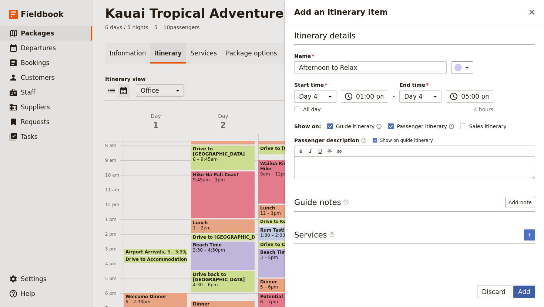
click at [525, 292] on button "Add" at bounding box center [524, 292] width 22 height 13
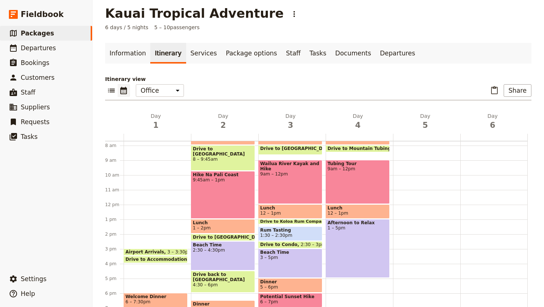
scroll to position [169, 0]
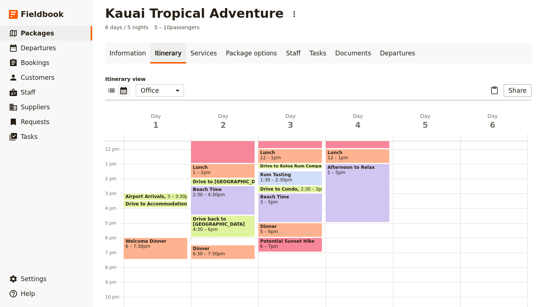
click at [348, 239] on div "Breakfast 7 – 8am Drive to Mountain Tubing 8 – 8:30am Tubing Tour 9am – 12pm Lu…" at bounding box center [359, 149] width 67 height 355
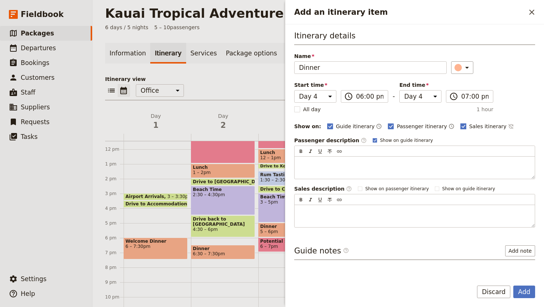
click at [460, 127] on rect "Add an itinerary item" at bounding box center [463, 127] width 6 height 6
click at [460, 123] on input "Sales itinerary" at bounding box center [460, 122] width 0 height 0
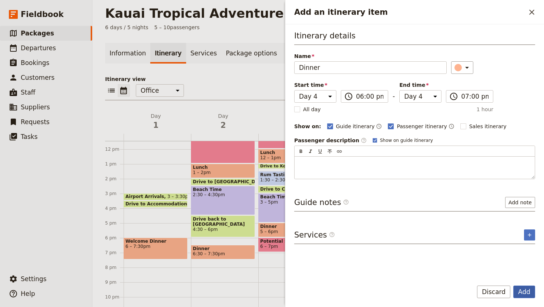
click at [525, 292] on button "Add" at bounding box center [524, 292] width 22 height 13
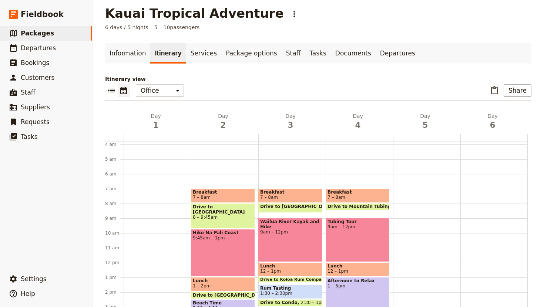
scroll to position [55, 0]
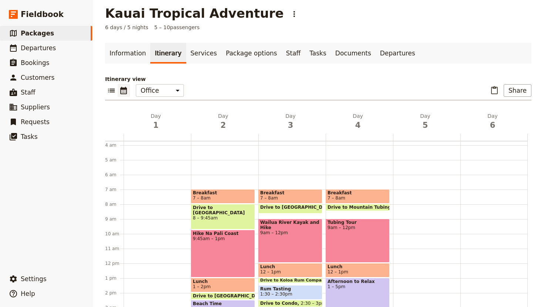
click at [414, 220] on div at bounding box center [426, 263] width 67 height 355
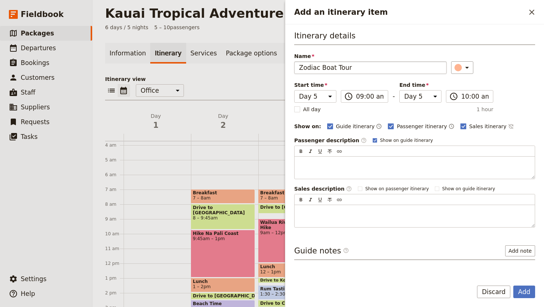
click at [299, 68] on input "Zodiac Boat Tour" at bounding box center [370, 67] width 152 height 13
click at [391, 66] on input "Na Pali Zodiac Boat Tour" at bounding box center [370, 67] width 152 height 13
click at [465, 68] on icon "Add an itinerary item" at bounding box center [467, 68] width 4 height 2
click at [462, 110] on div "button" at bounding box center [460, 109] width 7 height 7
click at [462, 97] on input "10:00 am" at bounding box center [474, 96] width 27 height 9
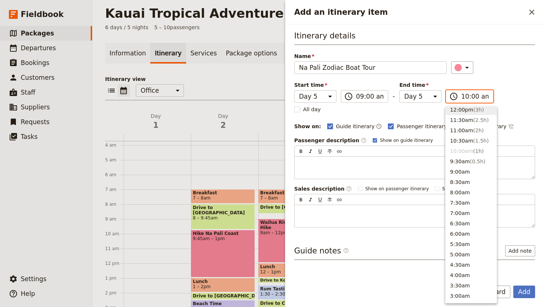
scroll to position [240, 0]
click at [462, 108] on button "12:00pm ( 3h )" at bounding box center [470, 112] width 51 height 10
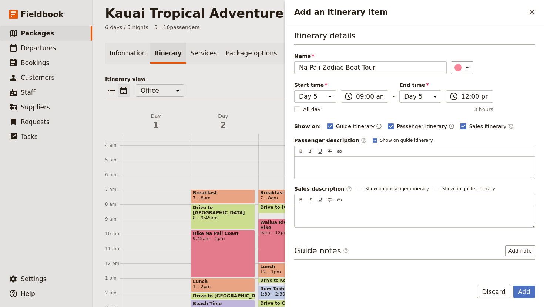
click at [460, 126] on rect "Add an itinerary item" at bounding box center [463, 127] width 6 height 6
click at [460, 123] on input "Sales itinerary" at bounding box center [460, 122] width 0 height 0
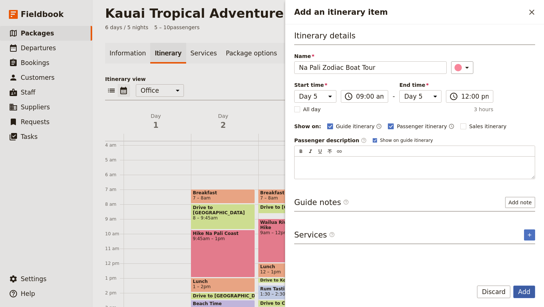
click at [528, 290] on button "Add" at bounding box center [524, 292] width 22 height 13
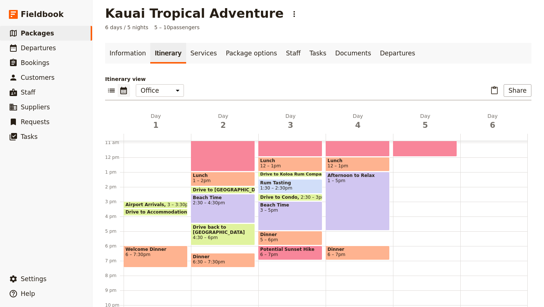
scroll to position [168, 0]
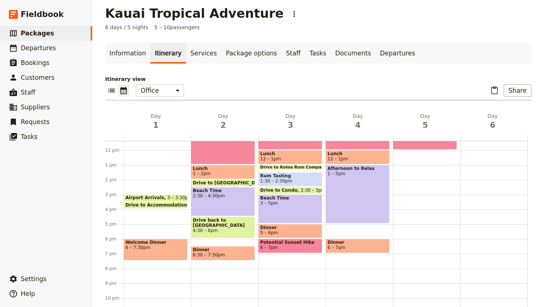
click at [414, 166] on div "Na Pali Zodiac Boat Tour 9am – 12pm" at bounding box center [426, 150] width 67 height 355
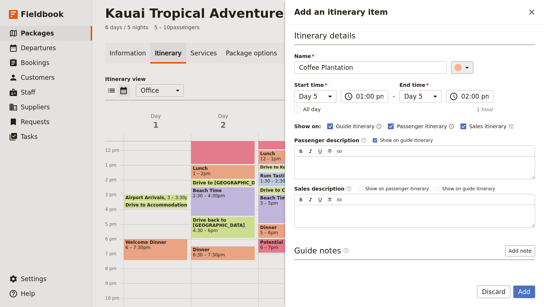
click at [464, 65] on icon "Add an itinerary item" at bounding box center [466, 67] width 9 height 9
click at [460, 100] on div "button" at bounding box center [460, 100] width 7 height 7
click at [460, 124] on rect "Add an itinerary item" at bounding box center [463, 127] width 6 height 6
click at [460, 123] on input "Sales itinerary" at bounding box center [460, 122] width 0 height 0
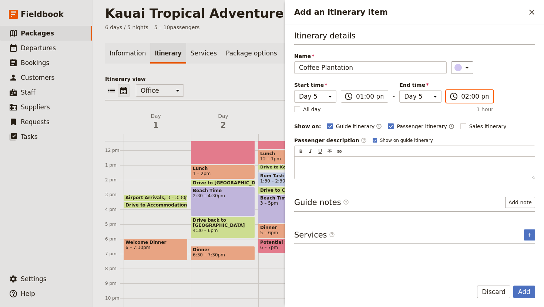
click at [463, 98] on input "02:00 pm" at bounding box center [474, 96] width 27 height 9
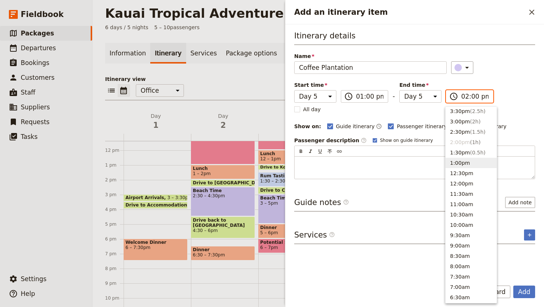
scroll to position [164, 0]
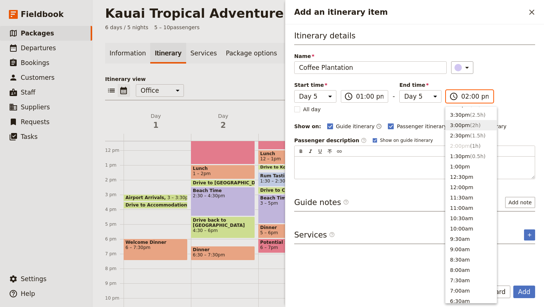
click at [460, 122] on button "3:00pm ( 2h )" at bounding box center [470, 125] width 51 height 10
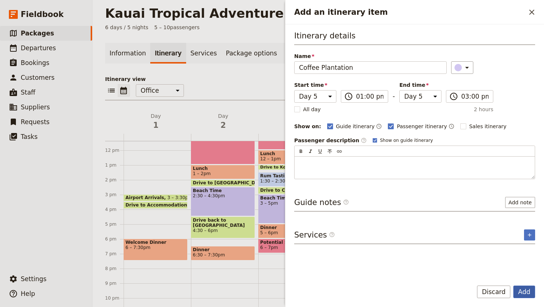
click at [525, 286] on button "Add" at bounding box center [524, 292] width 22 height 13
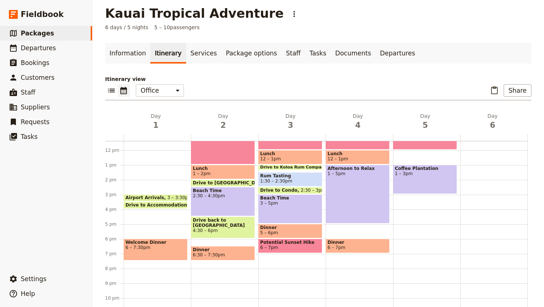
scroll to position [169, 0]
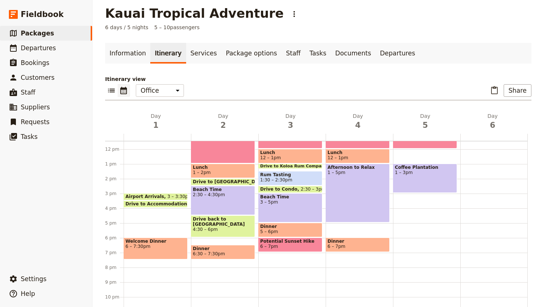
click at [411, 228] on div "Na Pali Zodiac Boat Tour 9am – 12pm Coffee Plantation 1 – 3pm" at bounding box center [426, 149] width 67 height 355
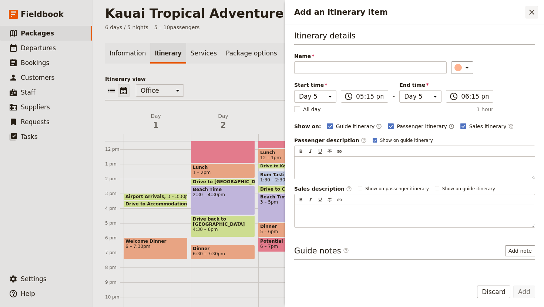
click at [530, 7] on button "​" at bounding box center [531, 12] width 13 height 13
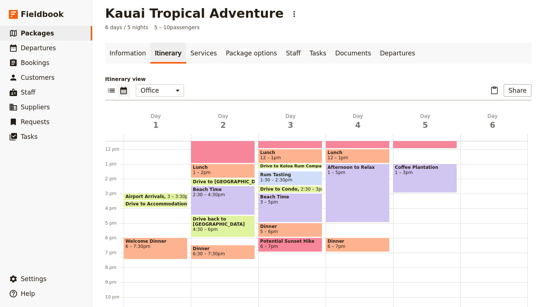
click at [415, 226] on div "Na Pali Zodiac Boat Tour 9am – 12pm Coffee Plantation 1 – 3pm" at bounding box center [426, 149] width 67 height 355
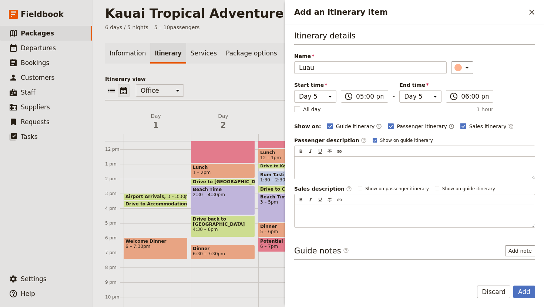
click at [460, 126] on rect "Add an itinerary item" at bounding box center [463, 127] width 6 height 6
click at [460, 123] on input "Sales itinerary" at bounding box center [460, 122] width 0 height 0
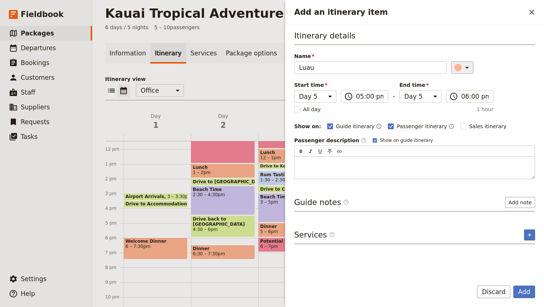
click at [463, 66] on icon "Add an itinerary item" at bounding box center [466, 67] width 9 height 9
click at [509, 60] on div "Name [PERSON_NAME] ​" at bounding box center [414, 63] width 241 height 21
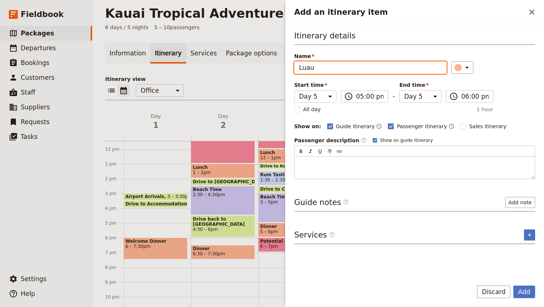
click at [325, 68] on input "Luau" at bounding box center [370, 67] width 152 height 13
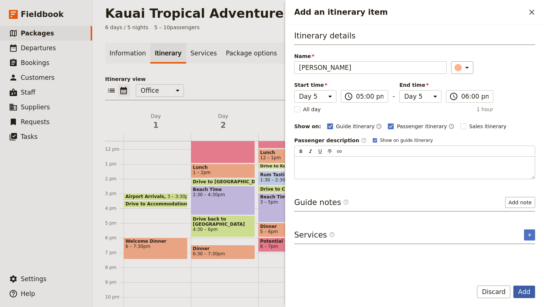
click at [528, 288] on button "Add" at bounding box center [524, 292] width 22 height 13
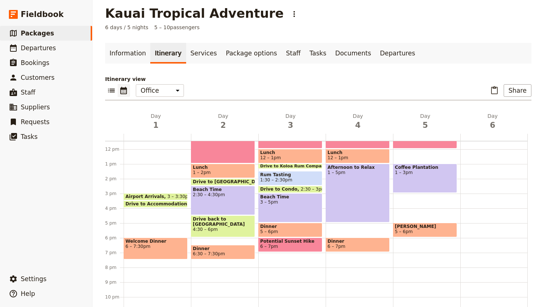
click at [435, 227] on span "[PERSON_NAME]" at bounding box center [425, 226] width 60 height 5
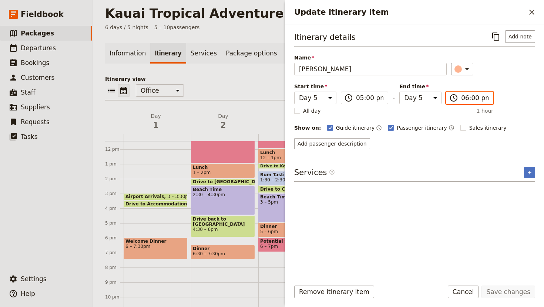
click at [468, 100] on input "06:00 pm" at bounding box center [474, 98] width 27 height 9
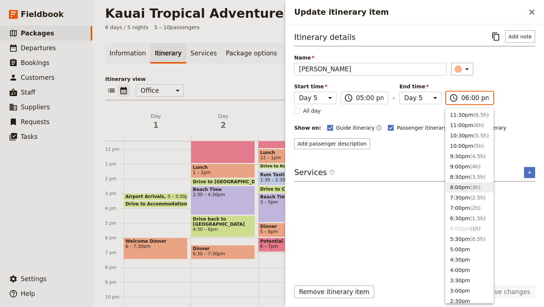
click at [463, 187] on button "8:00pm ( 3h )" at bounding box center [469, 187] width 48 height 10
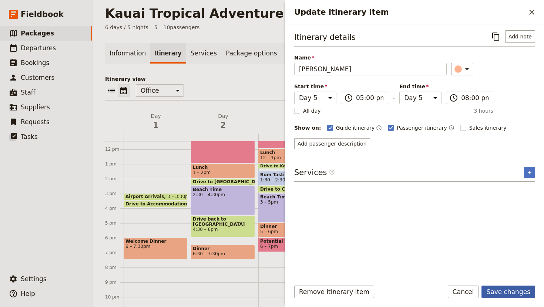
click at [512, 290] on button "Save changes" at bounding box center [508, 292] width 54 height 13
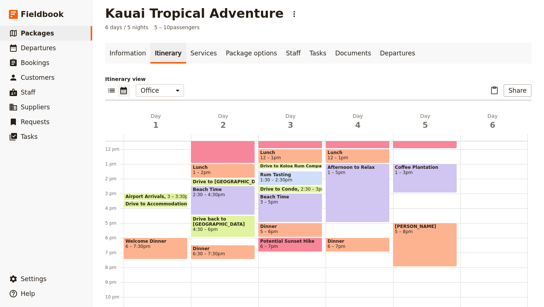
click at [431, 240] on div "[PERSON_NAME] 5 – 8pm" at bounding box center [425, 245] width 64 height 44
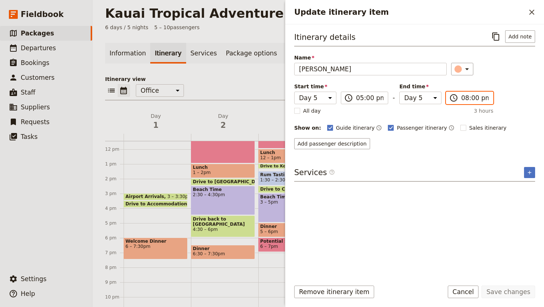
click at [474, 96] on input "08:00 pm" at bounding box center [474, 98] width 27 height 9
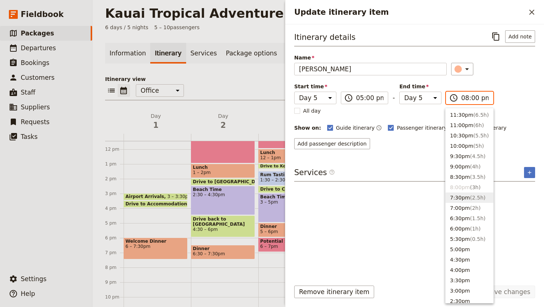
click at [465, 200] on button "7:30pm ( 2.5h )" at bounding box center [469, 198] width 48 height 10
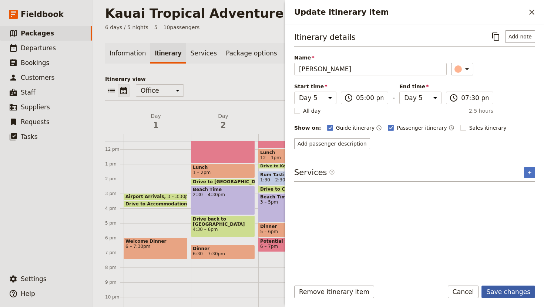
click at [512, 294] on button "Save changes" at bounding box center [508, 292] width 54 height 13
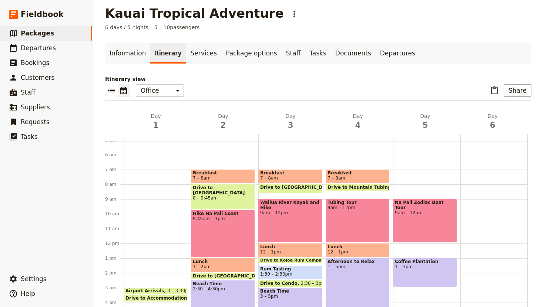
scroll to position [75, 0]
click at [419, 171] on div "Na Pali Zodiac Boat Tour 9am – 12pm Coffee Plantation 1 – 3pm Luau Dinner 5 – 7…" at bounding box center [426, 243] width 67 height 355
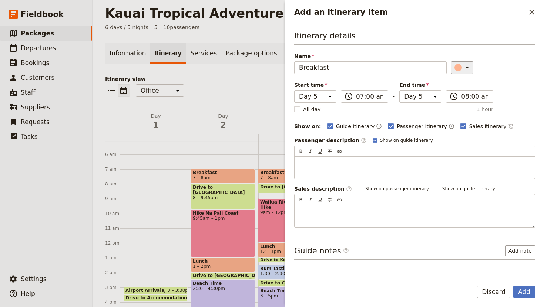
click at [465, 67] on icon "Add an itinerary item" at bounding box center [467, 68] width 4 height 2
click at [495, 64] on div "​" at bounding box center [493, 67] width 84 height 13
click at [460, 124] on rect "Add an itinerary item" at bounding box center [463, 127] width 6 height 6
click at [460, 123] on input "Sales itinerary" at bounding box center [460, 122] width 0 height 0
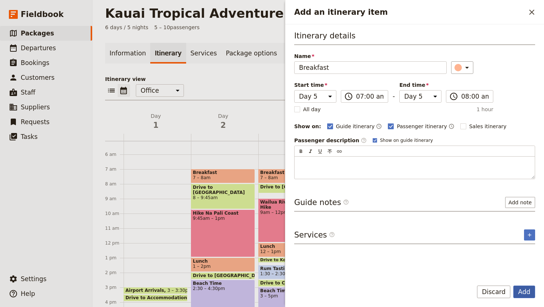
click at [525, 294] on button "Add" at bounding box center [524, 292] width 22 height 13
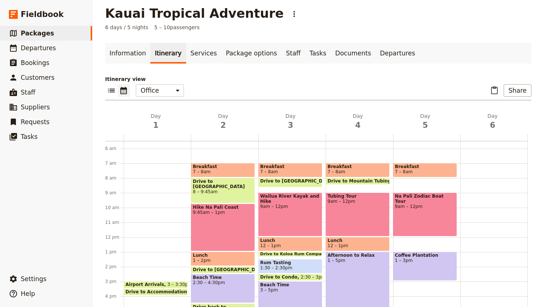
scroll to position [84, 0]
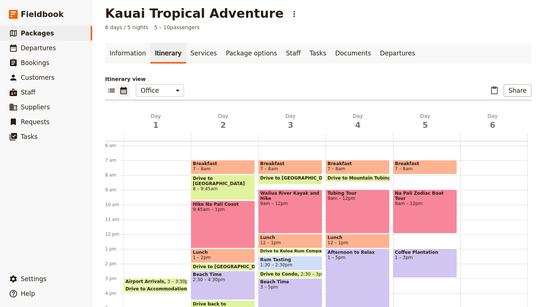
click at [484, 162] on div at bounding box center [493, 234] width 67 height 355
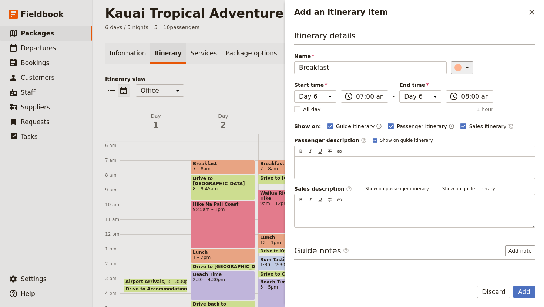
click at [462, 69] on icon "Add an itinerary item" at bounding box center [466, 67] width 9 height 9
click at [454, 131] on div "Itinerary details Name Breakfast ​ Start time Day 1 Day 2 Day 3 Day 4 Day 5 Day…" at bounding box center [414, 129] width 241 height 198
click at [460, 126] on rect "Add an itinerary item" at bounding box center [463, 127] width 6 height 6
click at [460, 123] on input "Sales itinerary" at bounding box center [460, 122] width 0 height 0
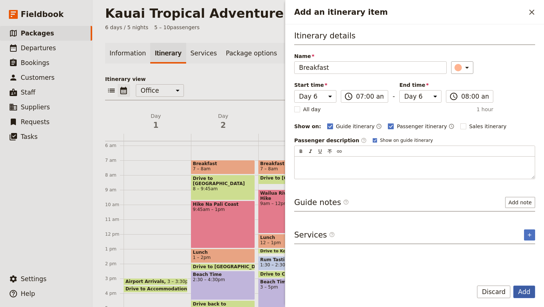
click at [525, 293] on button "Add" at bounding box center [524, 292] width 22 height 13
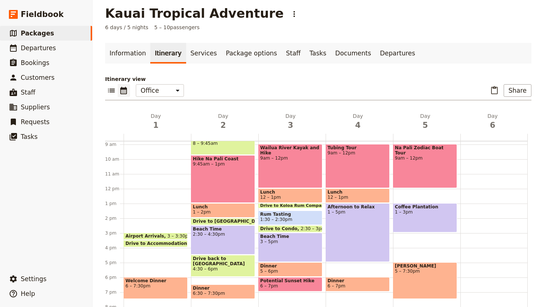
scroll to position [133, 0]
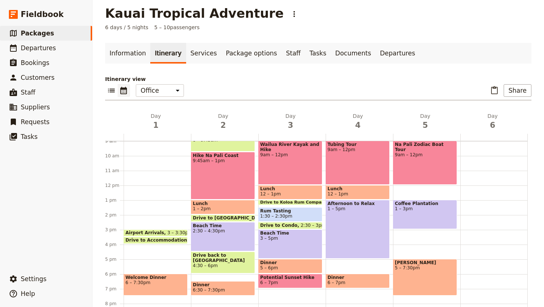
click at [478, 230] on div "Breakfast 7 – 8am" at bounding box center [493, 185] width 67 height 355
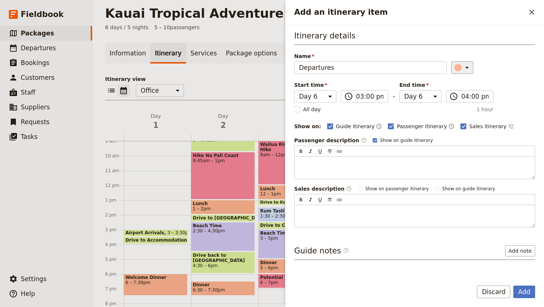
click at [462, 66] on icon "Add an itinerary item" at bounding box center [466, 67] width 9 height 9
click at [453, 92] on div "button" at bounding box center [451, 91] width 7 height 7
click at [460, 124] on rect "Add an itinerary item" at bounding box center [463, 127] width 6 height 6
click at [460, 123] on input "Sales itinerary" at bounding box center [460, 122] width 0 height 0
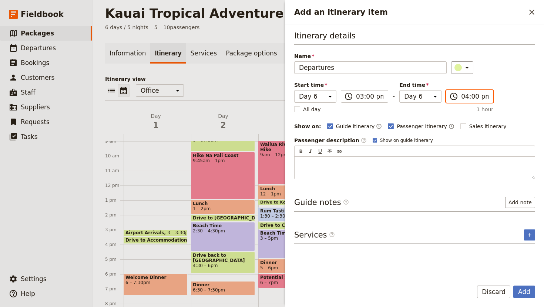
click at [462, 98] on input "04:00 pm" at bounding box center [474, 96] width 27 height 9
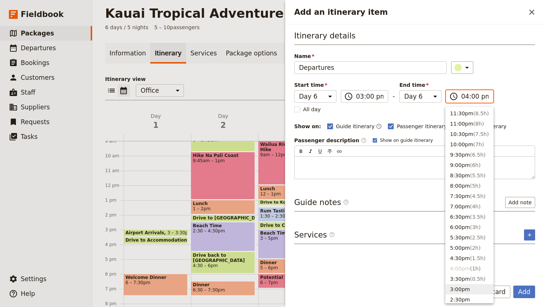
click at [459, 287] on button "3:00pm" at bounding box center [469, 289] width 48 height 10
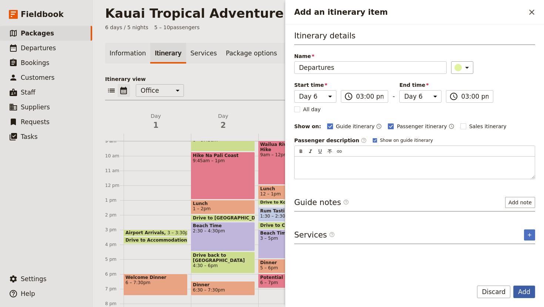
click at [522, 289] on button "Add" at bounding box center [524, 292] width 22 height 13
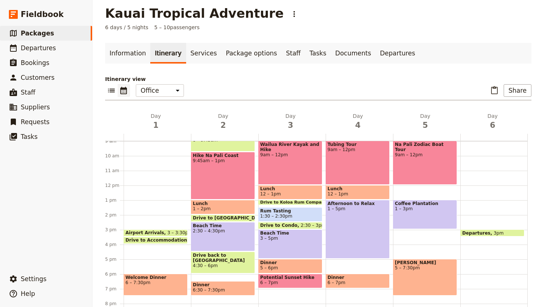
click at [480, 201] on div "Breakfast 7 – 8am Departures 3pm" at bounding box center [493, 185] width 67 height 355
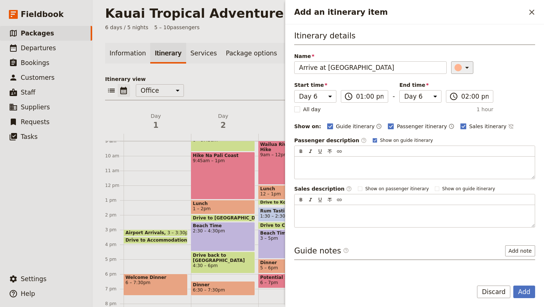
click at [465, 68] on icon "Add an itinerary item" at bounding box center [467, 68] width 4 height 2
click at [454, 93] on div "button" at bounding box center [451, 91] width 7 height 7
click at [463, 62] on button "​" at bounding box center [462, 67] width 22 height 13
click at [459, 95] on div "button" at bounding box center [460, 91] width 7 height 7
click at [462, 70] on icon "Add an itinerary item" at bounding box center [466, 67] width 9 height 9
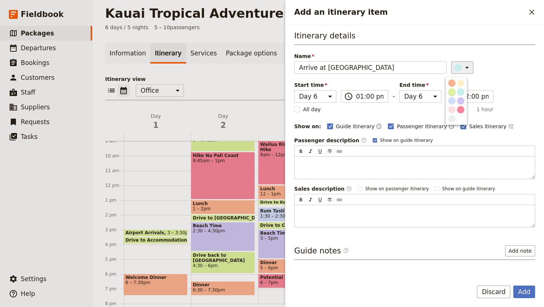
click at [452, 92] on div "button" at bounding box center [451, 91] width 7 height 7
click at [460, 127] on rect "Add an itinerary item" at bounding box center [463, 127] width 6 height 6
click at [460, 123] on input "Sales itinerary" at bounding box center [460, 122] width 0 height 0
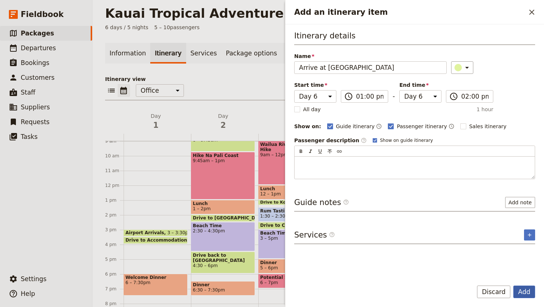
click at [526, 291] on button "Add" at bounding box center [524, 292] width 22 height 13
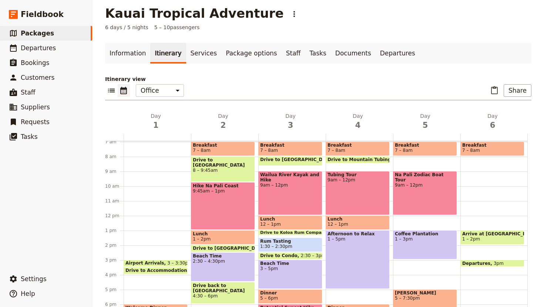
scroll to position [92, 0]
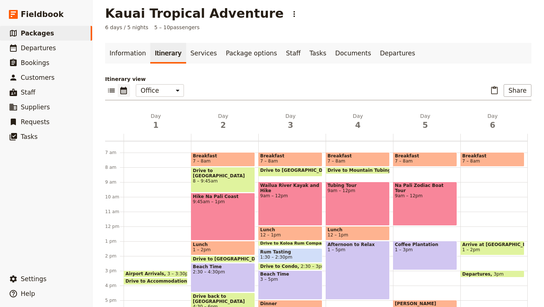
click at [475, 198] on div "Breakfast 7 – 8am Arrive at Airport 1 – 2pm Departures 3pm" at bounding box center [493, 226] width 67 height 355
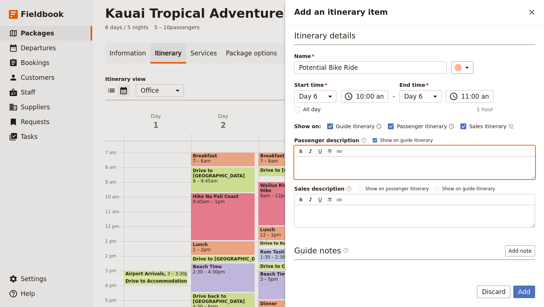
click at [312, 166] on p "Add an itinerary item" at bounding box center [414, 163] width 231 height 7
paste div "Add an itinerary item"
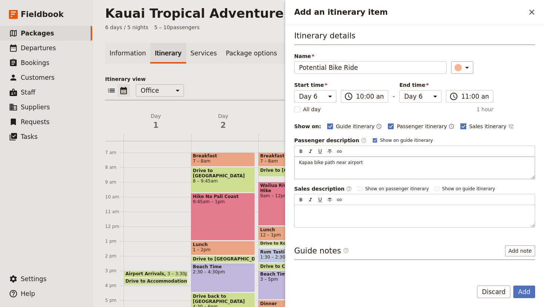
click at [461, 127] on polygon "Add an itinerary item" at bounding box center [463, 126] width 4 height 4
click at [460, 123] on input "Sales itinerary" at bounding box center [460, 122] width 0 height 0
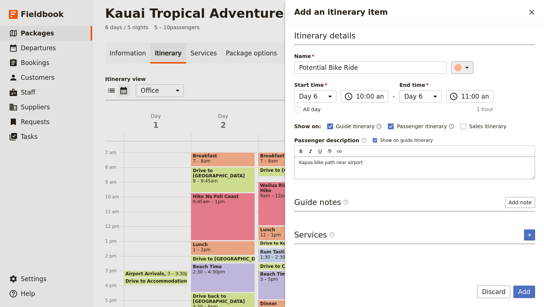
click at [462, 65] on icon "Add an itinerary item" at bounding box center [466, 67] width 9 height 9
click at [462, 109] on div "button" at bounding box center [460, 109] width 7 height 7
click at [531, 290] on button "Add" at bounding box center [524, 292] width 22 height 13
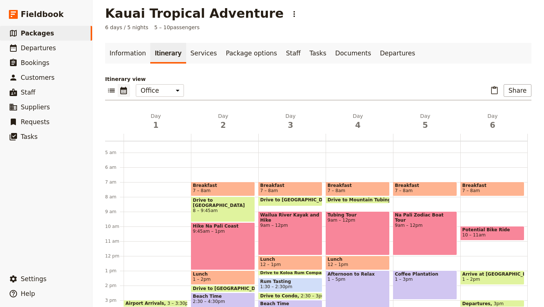
scroll to position [61, 0]
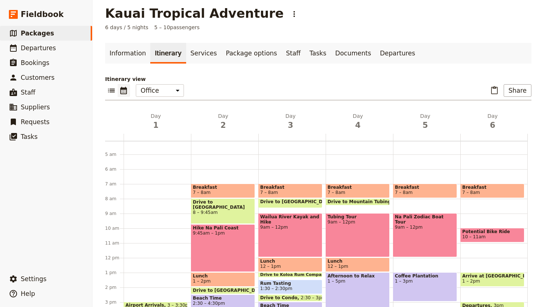
click at [476, 174] on div "Breakfast 7 – 8am Potential Bike Ride 10 – 11am Arrive at Airport 1 – 2pm Depar…" at bounding box center [493, 258] width 67 height 355
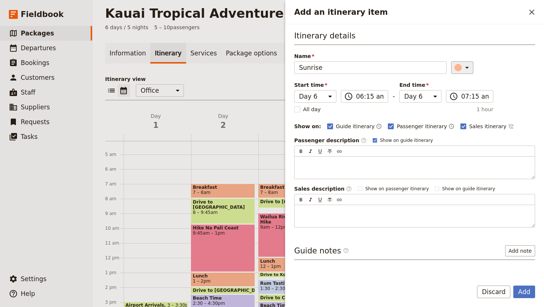
click at [465, 67] on icon "Add an itinerary item" at bounding box center [467, 68] width 4 height 2
click at [460, 102] on div "button" at bounding box center [460, 100] width 7 height 7
click at [460, 128] on rect "Add an itinerary item" at bounding box center [463, 127] width 6 height 6
click at [460, 123] on input "Sales itinerary" at bounding box center [460, 122] width 0 height 0
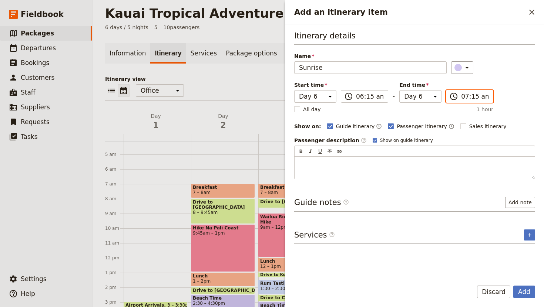
click at [474, 99] on input "07:15 am" at bounding box center [474, 96] width 27 height 9
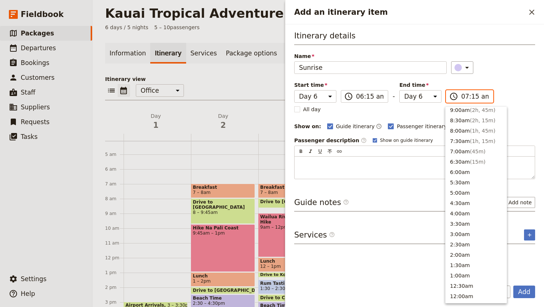
scroll to position [302, 0]
click at [459, 163] on button "6:30am ( 15m )" at bounding box center [475, 163] width 61 height 10
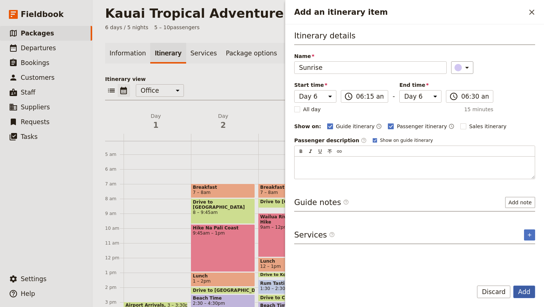
click at [528, 291] on button "Add" at bounding box center [524, 292] width 22 height 13
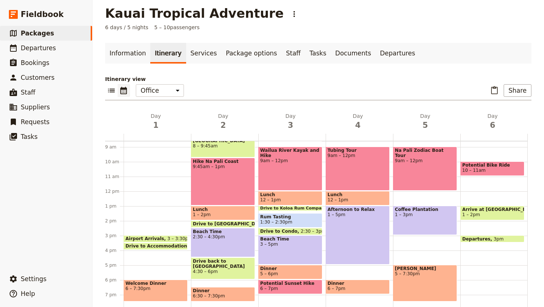
scroll to position [112, 0]
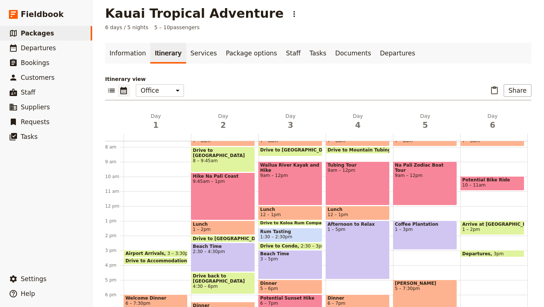
click at [494, 184] on span "10 – 11am" at bounding box center [492, 185] width 60 height 5
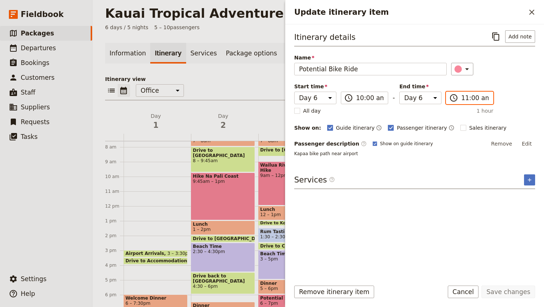
click at [470, 98] on input "11:00 am" at bounding box center [474, 98] width 27 height 9
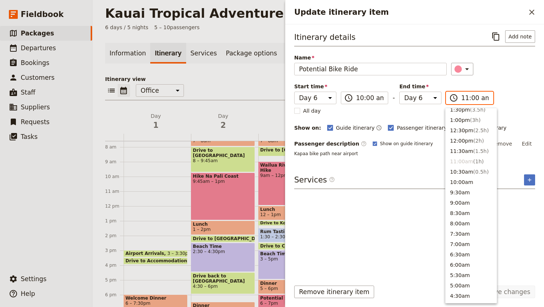
scroll to position [211, 0]
click at [459, 141] on button "12:00pm ( 2h )" at bounding box center [470, 143] width 51 height 10
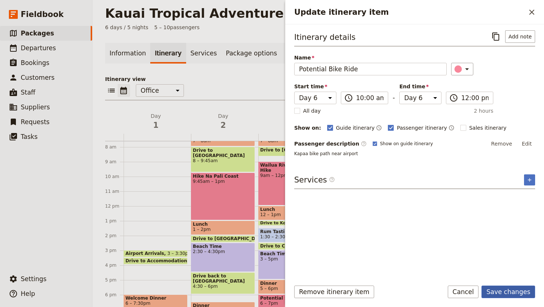
click at [506, 298] on button "Save changes" at bounding box center [508, 292] width 54 height 13
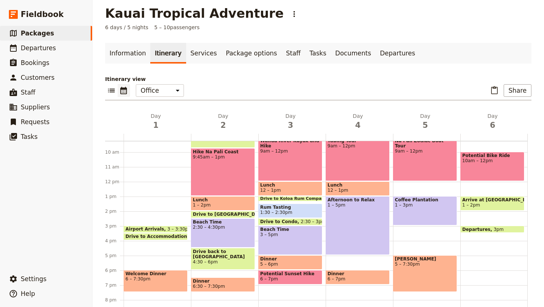
scroll to position [138, 0]
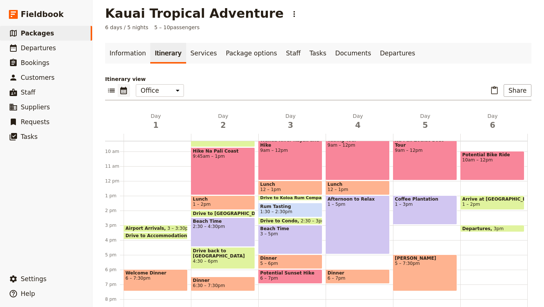
click at [409, 185] on div "Breakfast 7 – 8am Na Pali Zodiac Boat Tour 9am – 12pm Coffee Plantation 1 – 3pm…" at bounding box center [426, 181] width 67 height 355
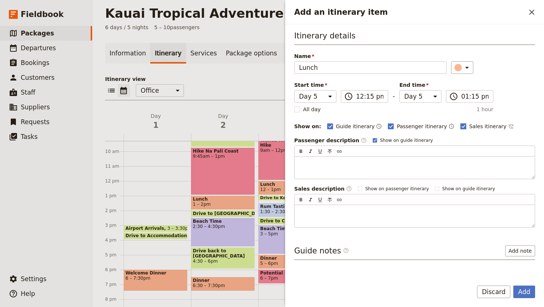
click at [460, 129] on label "Sales itinerary" at bounding box center [483, 126] width 46 height 7
click at [460, 123] on input "Sales itinerary" at bounding box center [460, 122] width 0 height 0
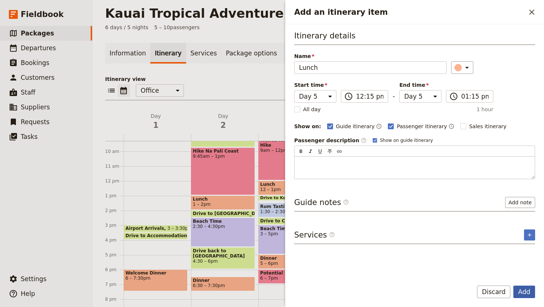
click at [523, 293] on button "Add" at bounding box center [524, 292] width 22 height 13
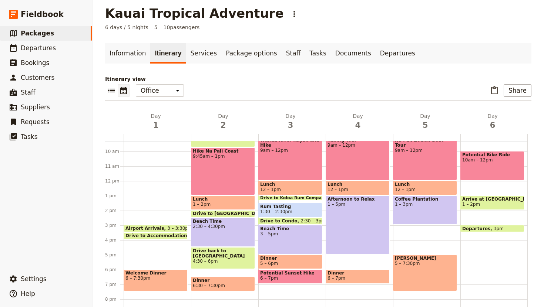
drag, startPoint x: 415, startPoint y: 188, endPoint x: 499, endPoint y: 5, distance: 201.2
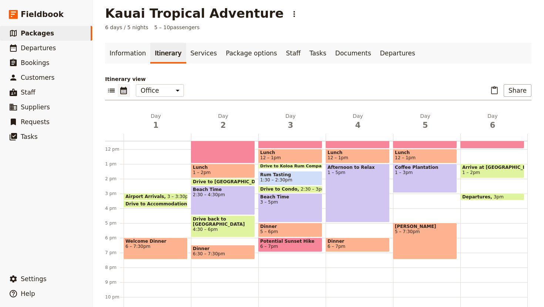
scroll to position [0, 0]
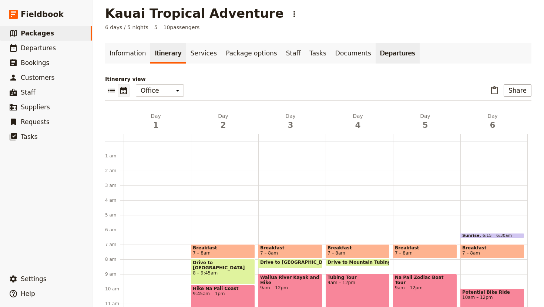
click at [375, 55] on link "Departures" at bounding box center [397, 53] width 44 height 21
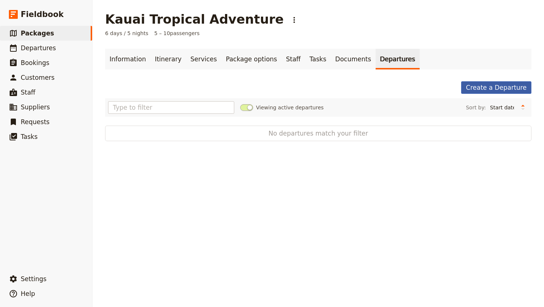
click at [487, 86] on link "Create a Departure" at bounding box center [496, 87] width 70 height 13
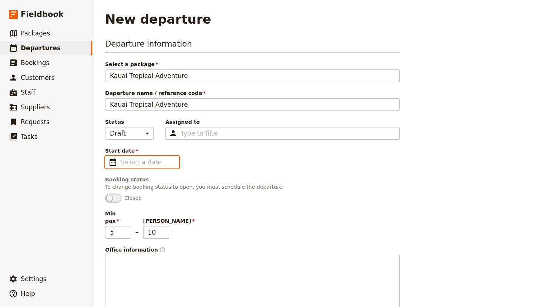
click at [138, 160] on input "Start date ​" at bounding box center [147, 162] width 54 height 9
click at [130, 162] on input "dd/mm/yyyy" at bounding box center [147, 162] width 54 height 9
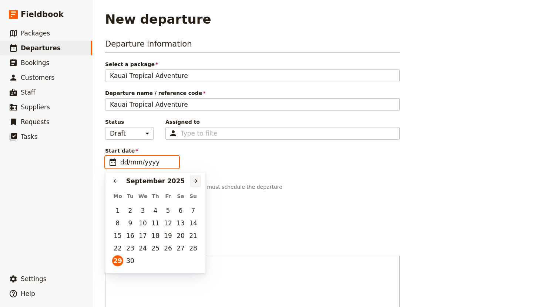
click at [192, 185] on button "​" at bounding box center [195, 181] width 11 height 11
click at [154, 259] on button "30" at bounding box center [155, 261] width 11 height 11
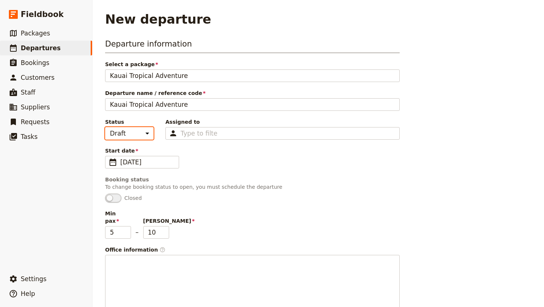
click at [145, 132] on select "Draft Scheduled Confirmed" at bounding box center [129, 133] width 48 height 13
click at [105, 127] on select "Draft Scheduled Confirmed" at bounding box center [129, 133] width 48 height 13
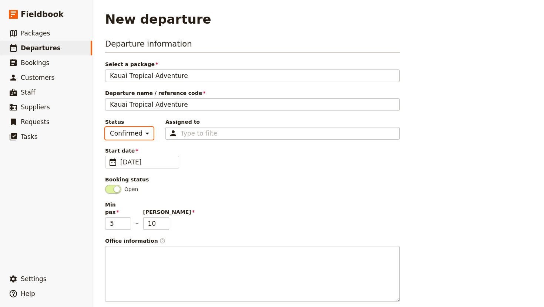
scroll to position [194, 0]
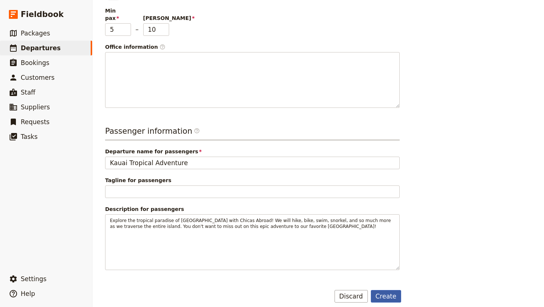
click at [387, 290] on button "Create" at bounding box center [386, 296] width 31 height 13
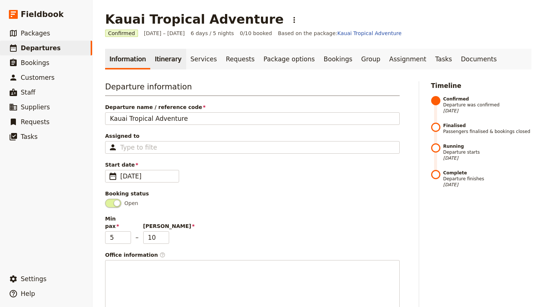
click at [153, 63] on link "Itinerary" at bounding box center [168, 59] width 36 height 21
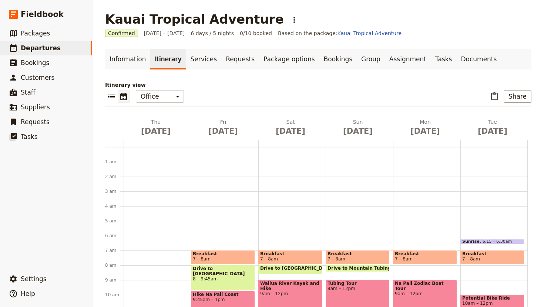
scroll to position [85, 0]
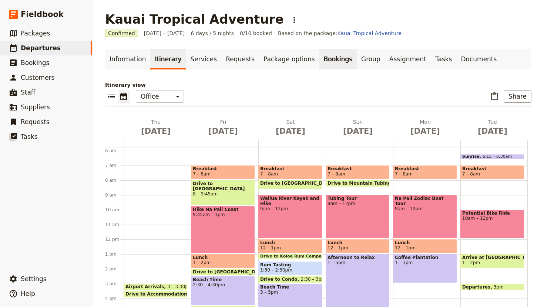
click at [322, 52] on link "Bookings" at bounding box center [337, 59] width 37 height 21
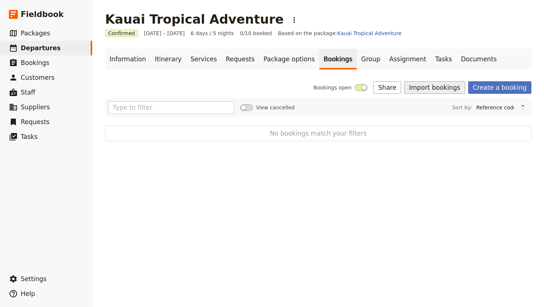
click at [441, 85] on button "Import bookings" at bounding box center [434, 87] width 61 height 13
click at [442, 103] on span "Import Bookings" at bounding box center [439, 103] width 43 height 7
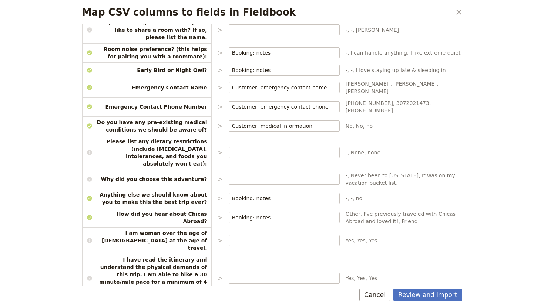
scroll to position [371, 0]
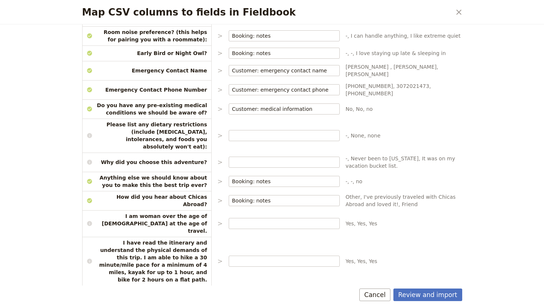
click at [240, 305] on label "Map CSV columns to fields in Fieldbook" at bounding box center [284, 310] width 111 height 11
click at [240, 307] on input "Map CSV columns to fields in Fieldbook" at bounding box center [284, 310] width 104 height 7
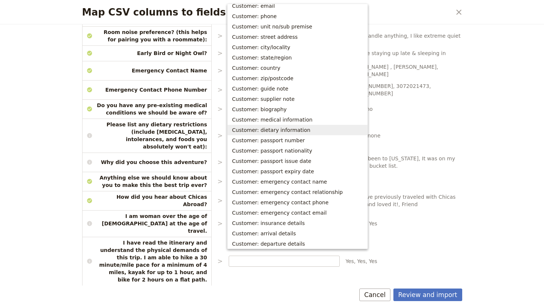
scroll to position [110, 0]
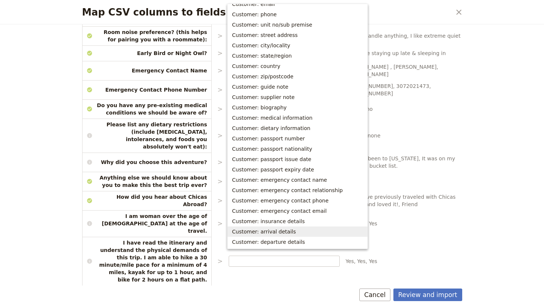
click at [273, 232] on span "Customer: arrival details" at bounding box center [264, 231] width 64 height 7
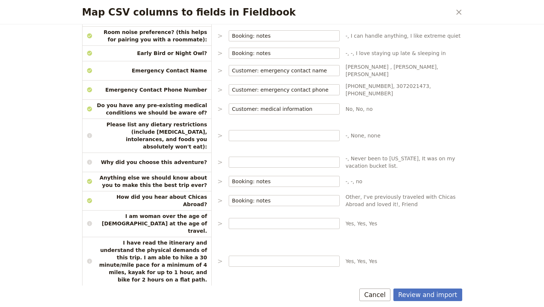
click at [330, 307] on icon "Clear input" at bounding box center [333, 311] width 6 height 6
click at [329, 307] on input "Customer: arrival details" at bounding box center [280, 310] width 97 height 7
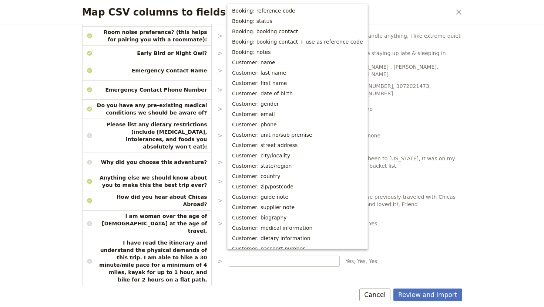
click at [273, 281] on div "Choose the data types that you would like each csv column to map to. Please ens…" at bounding box center [272, 155] width 398 height 262
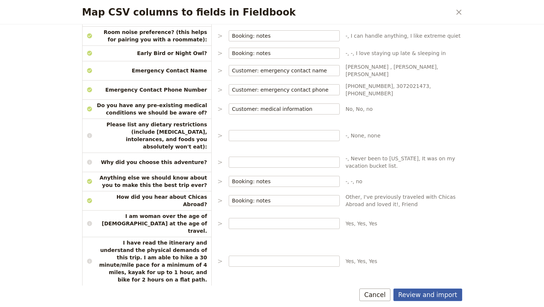
click at [433, 294] on button "Review and import" at bounding box center [427, 295] width 69 height 13
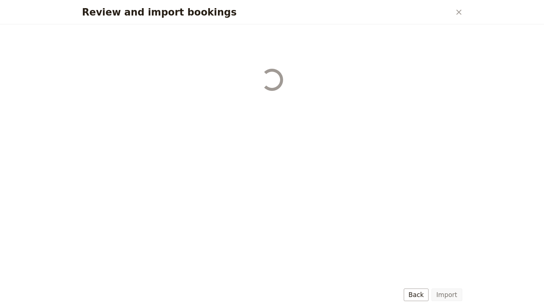
scroll to position [0, 0]
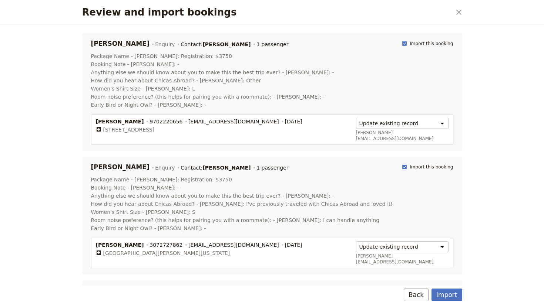
click at [433, 294] on div "Import Back" at bounding box center [272, 295] width 380 height 13
click at [443, 293] on button "Import" at bounding box center [446, 295] width 30 height 13
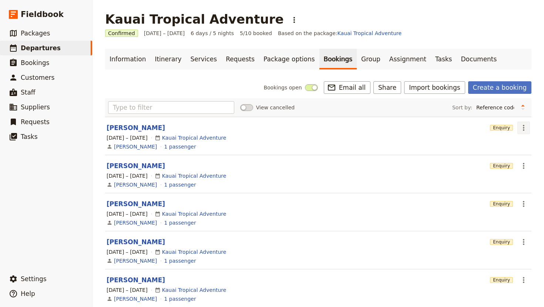
click at [522, 125] on icon "Actions" at bounding box center [523, 128] width 9 height 9
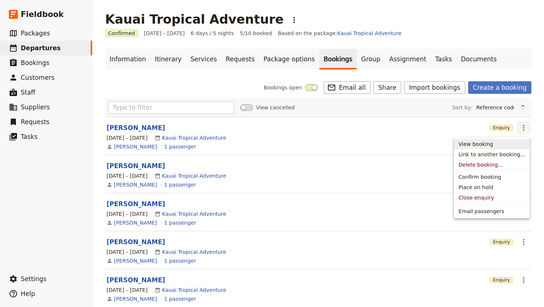
click at [410, 131] on header "[PERSON_NAME]" at bounding box center [297, 128] width 380 height 9
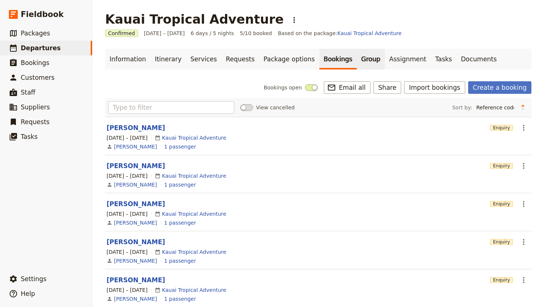
click at [357, 63] on link "Group" at bounding box center [371, 59] width 28 height 21
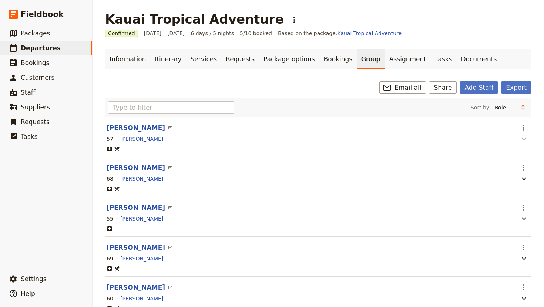
click at [523, 141] on icon "button" at bounding box center [523, 139] width 9 height 9
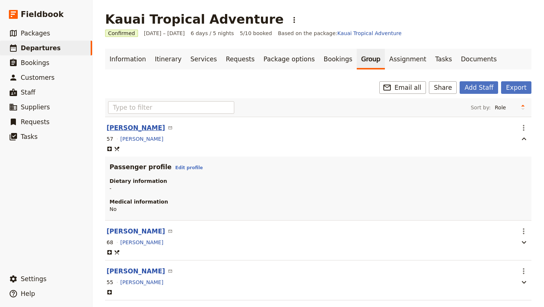
click at [132, 129] on button "[PERSON_NAME]" at bounding box center [136, 128] width 58 height 9
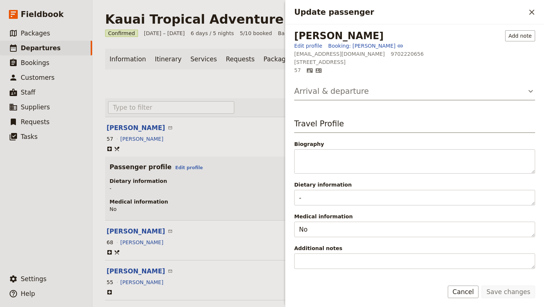
click at [531, 88] on icon "Update passenger" at bounding box center [530, 91] width 9 height 9
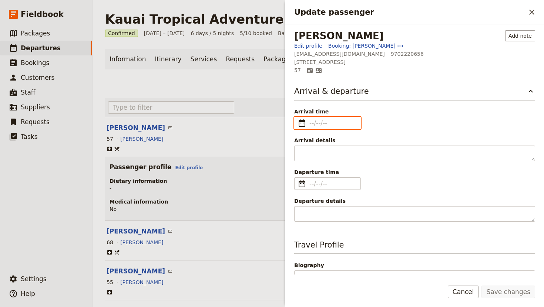
click at [326, 126] on input "Arrival time ​" at bounding box center [332, 123] width 47 height 9
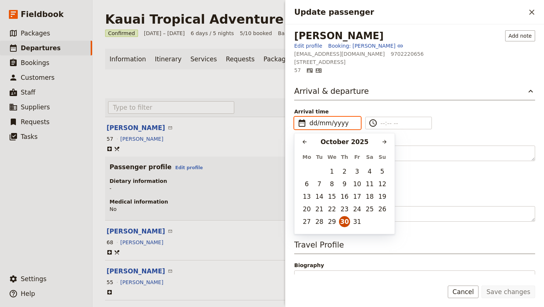
click at [343, 222] on button "30" at bounding box center [344, 221] width 11 height 11
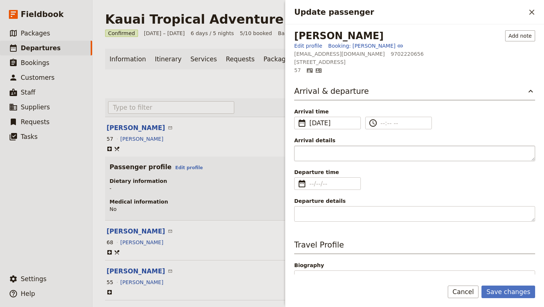
click at [333, 151] on textarea "Arrival details" at bounding box center [414, 154] width 241 height 16
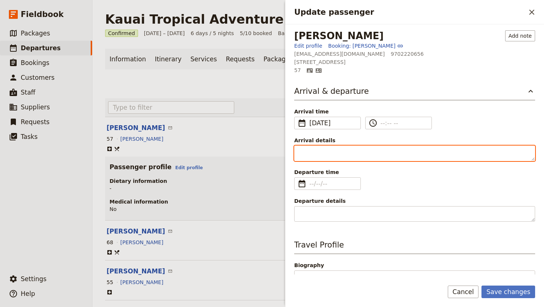
click at [333, 151] on textarea "Arrival details" at bounding box center [414, 154] width 241 height 16
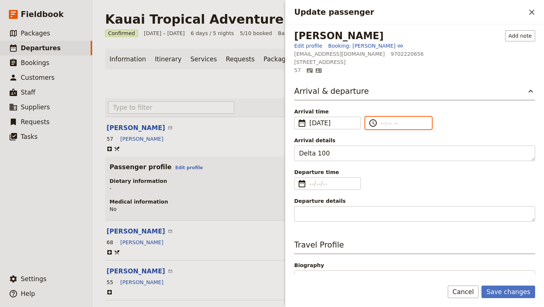
click at [390, 124] on input "​" at bounding box center [403, 123] width 47 height 9
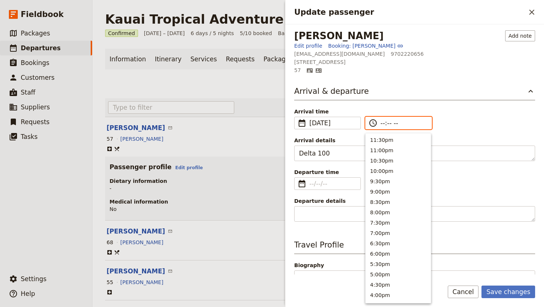
click at [382, 124] on input "--:-- --" at bounding box center [403, 123] width 47 height 9
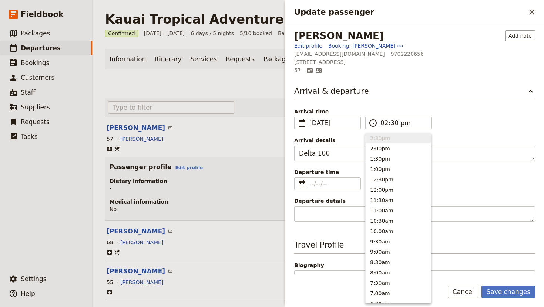
click at [454, 119] on div "Arrival time ​ [DATE] [DATE] ​ [DATE] 14:30 ​ 02:30 pm ​" at bounding box center [414, 118] width 241 height 21
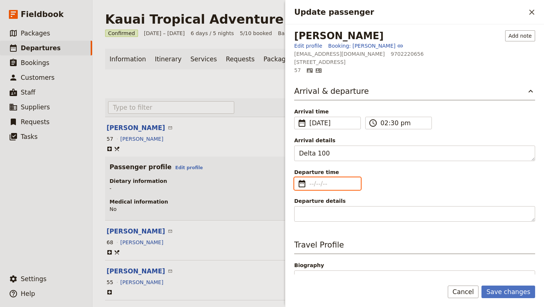
click at [313, 183] on input "Departure time ​" at bounding box center [332, 183] width 47 height 9
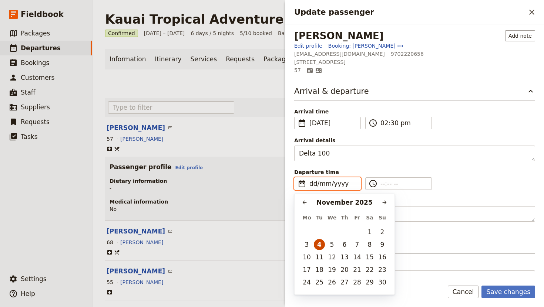
click at [318, 244] on button "4" at bounding box center [319, 244] width 11 height 11
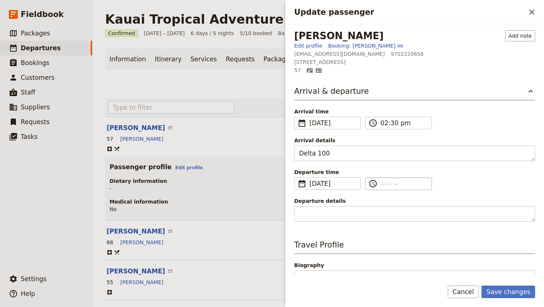
click at [385, 182] on input "​" at bounding box center [403, 183] width 47 height 9
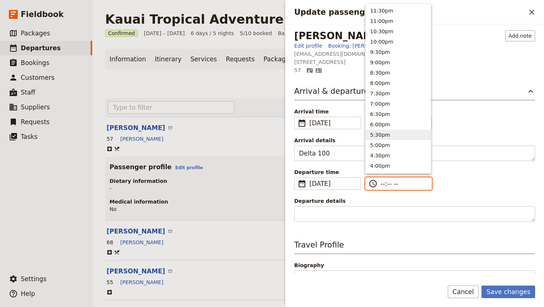
scroll to position [331, 0]
click at [393, 73] on button "4:30am" at bounding box center [398, 73] width 65 height 10
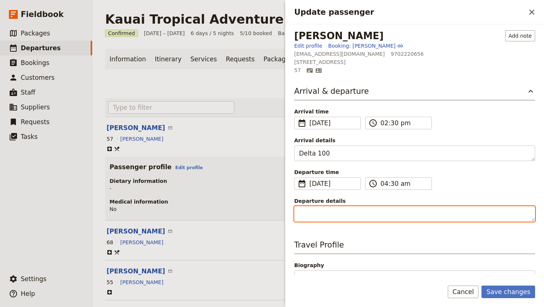
click at [328, 213] on textarea "Departure details" at bounding box center [414, 214] width 241 height 16
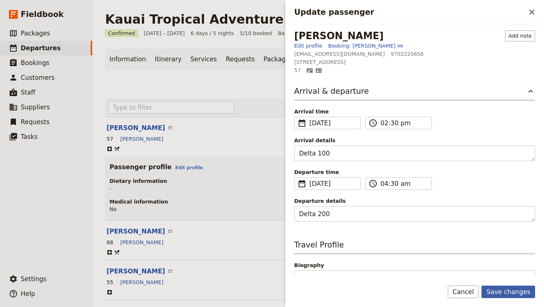
click at [507, 293] on button "Save changes" at bounding box center [508, 292] width 54 height 13
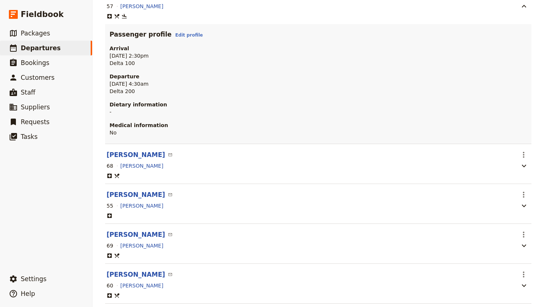
scroll to position [133, 0]
click at [523, 151] on icon "Actions" at bounding box center [523, 154] width 9 height 9
click at [133, 156] on button "[PERSON_NAME]" at bounding box center [136, 154] width 58 height 9
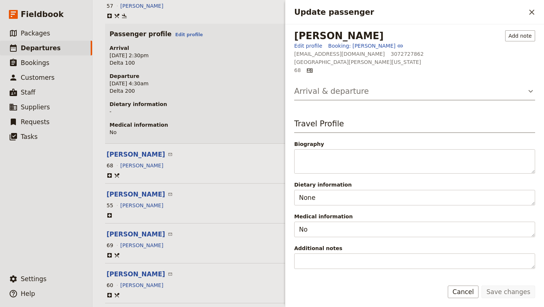
click at [532, 90] on icon "Update passenger" at bounding box center [530, 91] width 9 height 9
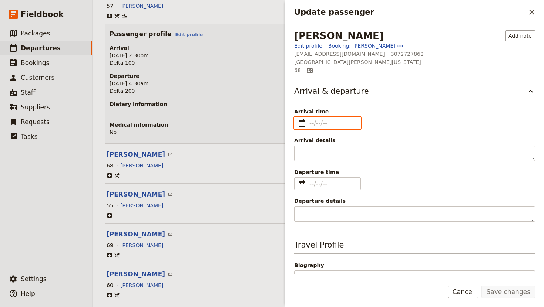
click at [317, 124] on input "Arrival time ​" at bounding box center [332, 123] width 47 height 9
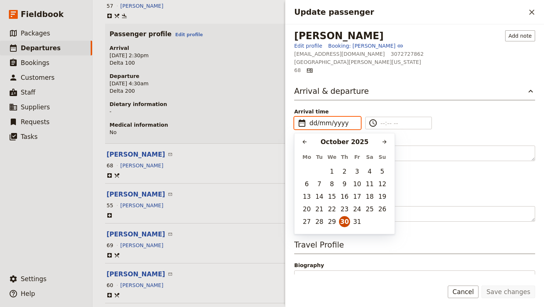
click at [343, 222] on button "30" at bounding box center [344, 221] width 11 height 11
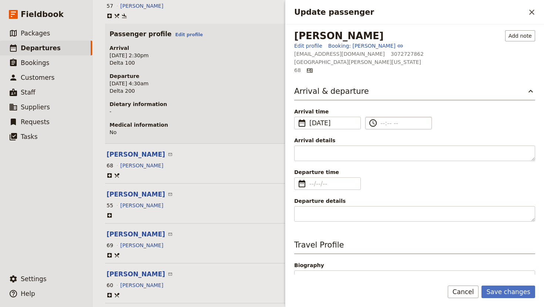
click at [381, 125] on input "​" at bounding box center [403, 123] width 47 height 9
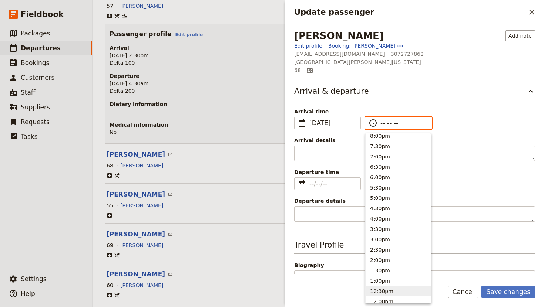
scroll to position [81, 0]
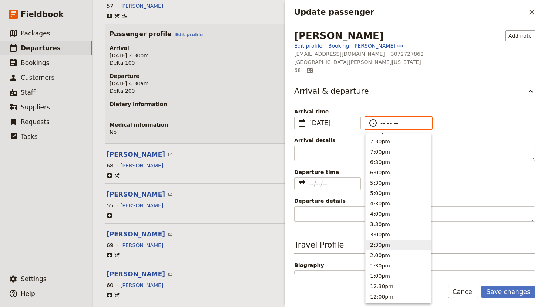
click at [385, 241] on button "2:30pm" at bounding box center [398, 245] width 65 height 10
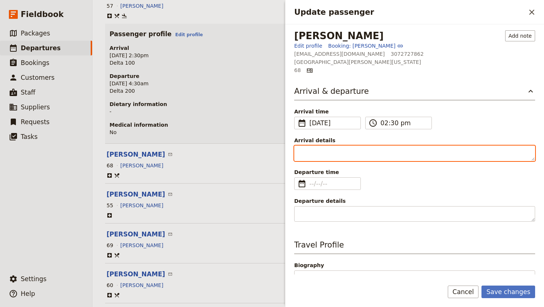
click at [319, 155] on textarea "Arrival details" at bounding box center [414, 154] width 241 height 16
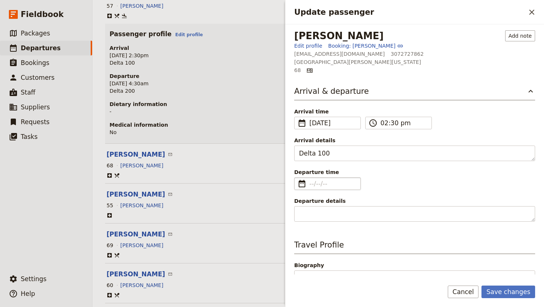
click at [316, 189] on fieldset "​" at bounding box center [327, 184] width 67 height 13
click at [316, 188] on input "Departure time ​" at bounding box center [332, 183] width 47 height 9
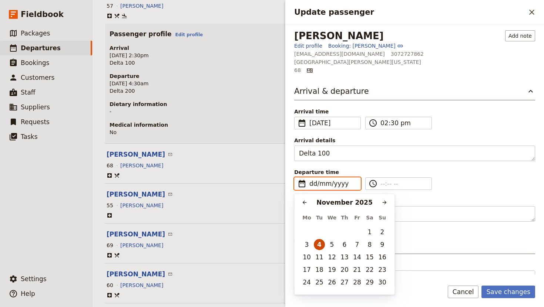
click at [320, 244] on button "4" at bounding box center [319, 244] width 11 height 11
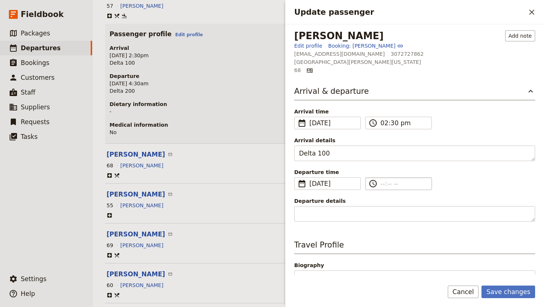
click at [382, 189] on label "​" at bounding box center [398, 184] width 67 height 13
click at [382, 188] on input "​" at bounding box center [403, 183] width 47 height 9
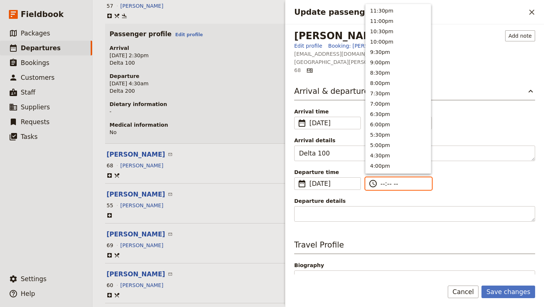
scroll to position [331, 0]
click at [386, 70] on button "4:30am" at bounding box center [398, 73] width 65 height 10
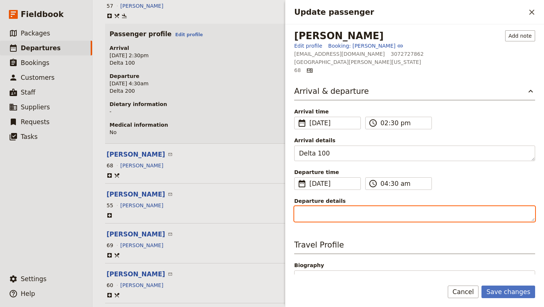
click at [341, 211] on textarea "Departure details" at bounding box center [414, 214] width 241 height 16
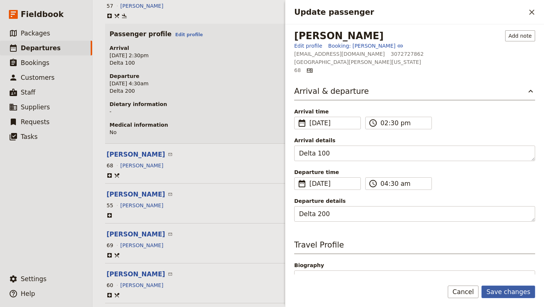
click at [516, 291] on button "Save changes" at bounding box center [508, 292] width 54 height 13
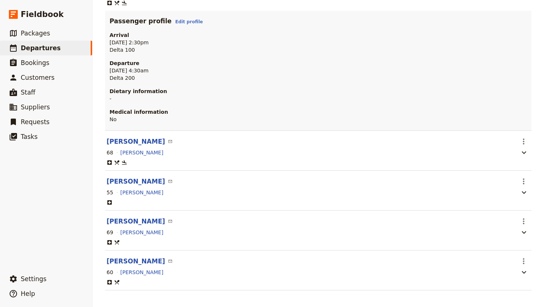
scroll to position [152, 0]
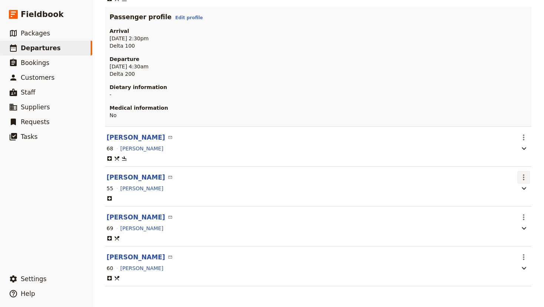
click at [526, 179] on icon "Actions" at bounding box center [523, 177] width 9 height 9
click at [130, 176] on button "[PERSON_NAME]" at bounding box center [136, 177] width 58 height 9
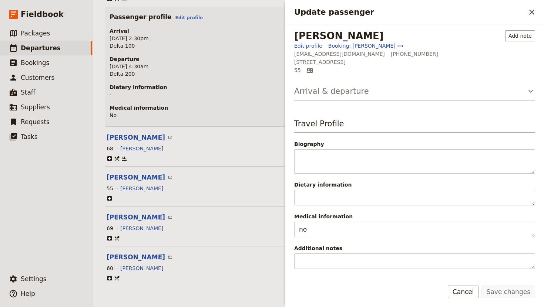
click at [529, 89] on icon "Update passenger" at bounding box center [530, 91] width 9 height 9
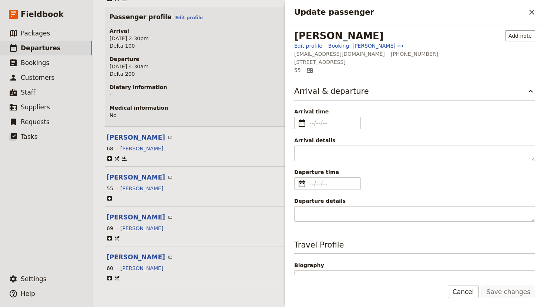
click at [223, 178] on header "[PERSON_NAME] ​" at bounding box center [311, 177] width 408 height 9
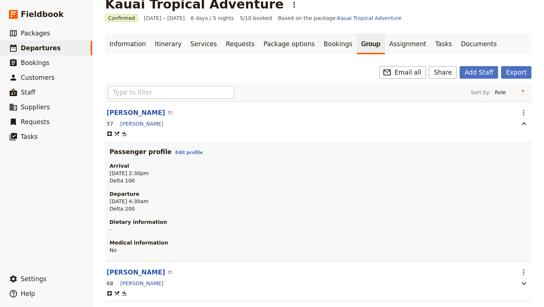
scroll to position [0, 0]
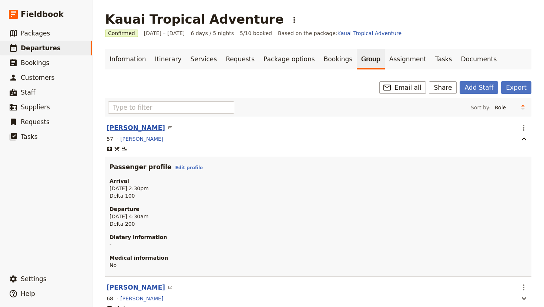
click at [121, 128] on button "[PERSON_NAME]" at bounding box center [136, 128] width 58 height 9
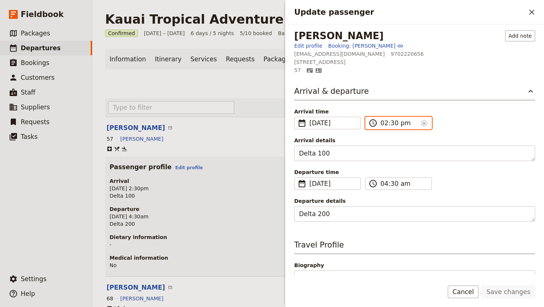
click at [387, 124] on input "02:30 pm" at bounding box center [399, 123] width 38 height 9
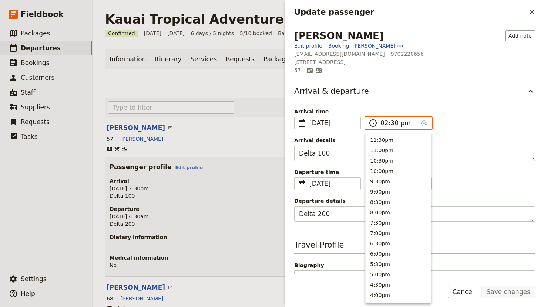
scroll to position [188, 0]
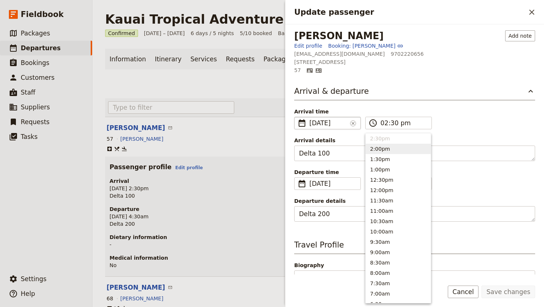
click at [323, 121] on span "[DATE]" at bounding box center [328, 123] width 38 height 9
click at [297, 117] on input "[DATE]" at bounding box center [297, 117] width 0 height 0
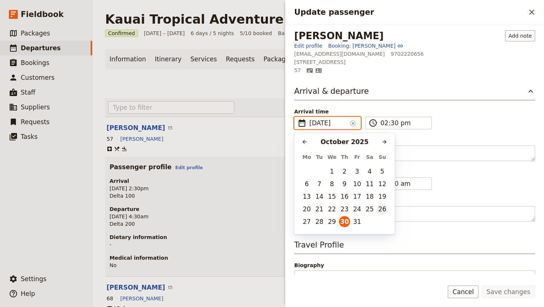
click at [380, 207] on button "26" at bounding box center [382, 209] width 11 height 11
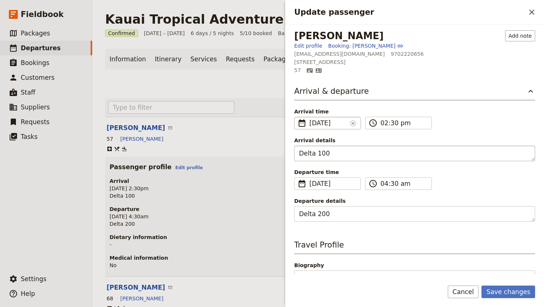
click at [333, 154] on textarea "Delta 100" at bounding box center [414, 154] width 241 height 16
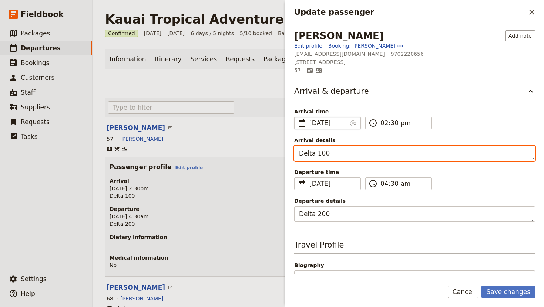
click at [333, 154] on textarea "Delta 100" at bounding box center [414, 154] width 241 height 16
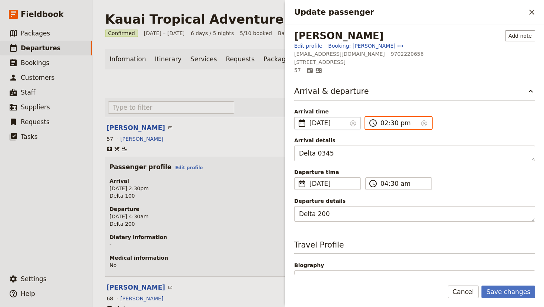
click at [392, 122] on input "02:30 pm" at bounding box center [399, 123] width 38 height 9
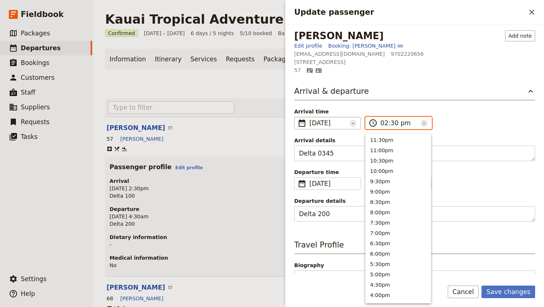
scroll to position [198, 0]
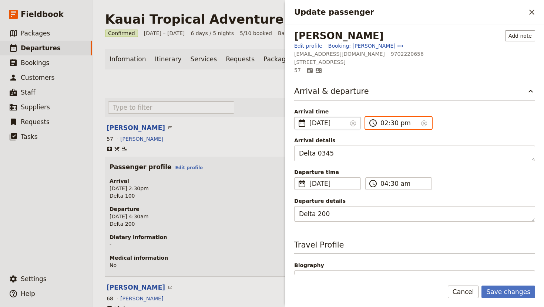
click at [384, 124] on input "02:30 pm" at bounding box center [399, 123] width 38 height 9
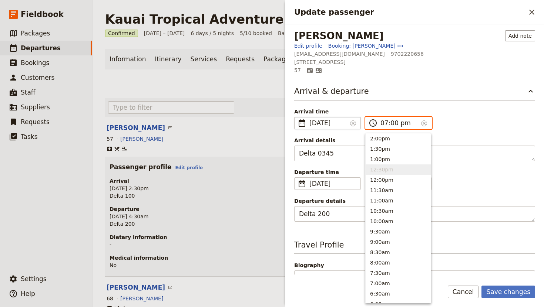
scroll to position [95, 0]
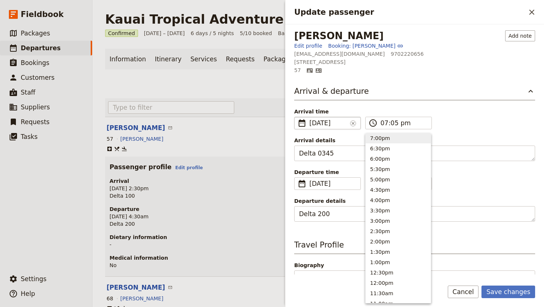
click at [474, 130] on div "Arrival & departure Arrival time ​ [DATE] [DATE] ​ [DATE] 19:05 ​ 07:05 pm ​ Ar…" at bounding box center [414, 154] width 241 height 136
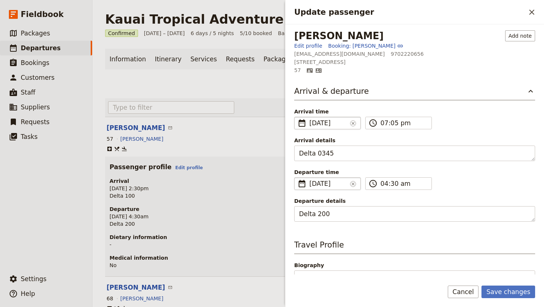
click at [336, 186] on span "[DATE]" at bounding box center [328, 183] width 38 height 9
click at [297, 178] on input "[DATE]" at bounding box center [297, 178] width 0 height 0
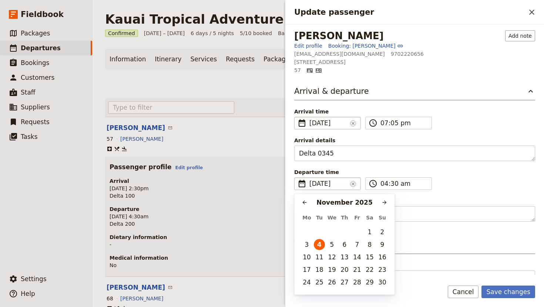
click at [413, 176] on div "Departure time ​ [DATE] ​ [DATE] 04:30 ​ 04:30 am ​" at bounding box center [414, 179] width 241 height 21
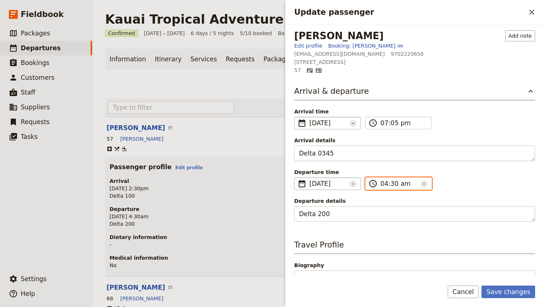
click at [389, 181] on input "04:30 am" at bounding box center [399, 183] width 38 height 9
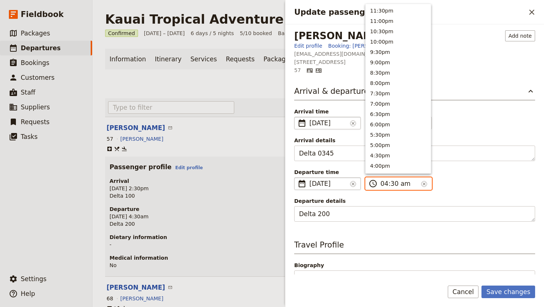
click at [389, 181] on input "04:30 am" at bounding box center [399, 183] width 38 height 9
click at [384, 183] on input "04:30 am" at bounding box center [399, 183] width 38 height 9
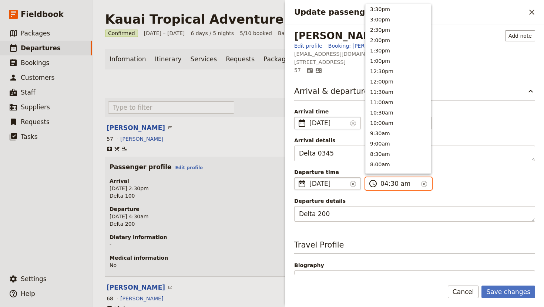
click at [384, 183] on input "04:30 am" at bounding box center [399, 183] width 38 height 9
click at [458, 205] on span "Departure details" at bounding box center [414, 201] width 241 height 7
click at [458, 206] on textarea "Delta 200" at bounding box center [414, 214] width 241 height 16
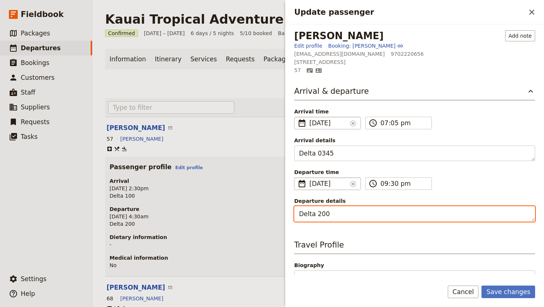
click at [340, 218] on textarea "Delta 200" at bounding box center [414, 214] width 241 height 16
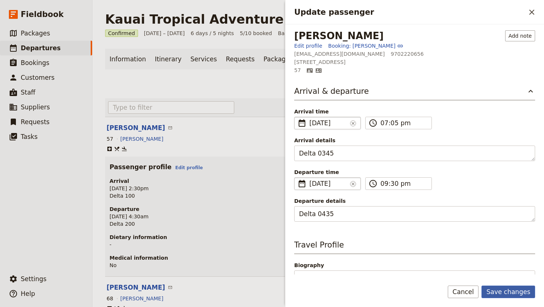
click at [512, 296] on button "Save changes" at bounding box center [508, 292] width 54 height 13
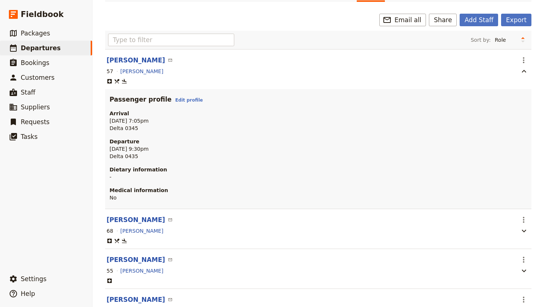
scroll to position [152, 0]
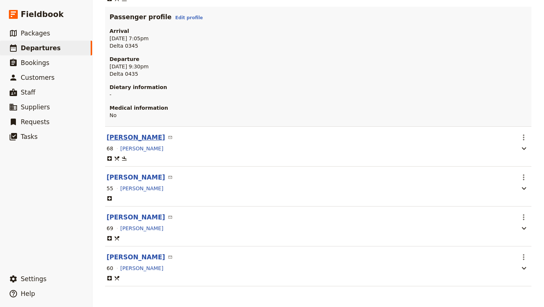
click at [128, 138] on button "[PERSON_NAME]" at bounding box center [136, 137] width 58 height 9
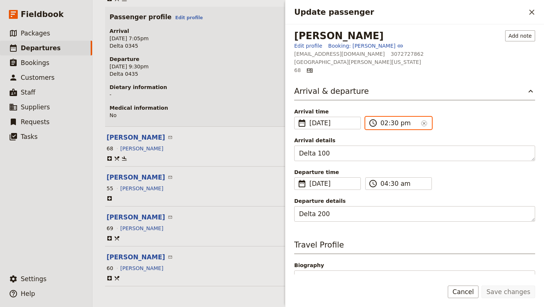
click at [384, 125] on input "02:30 pm" at bounding box center [399, 123] width 38 height 9
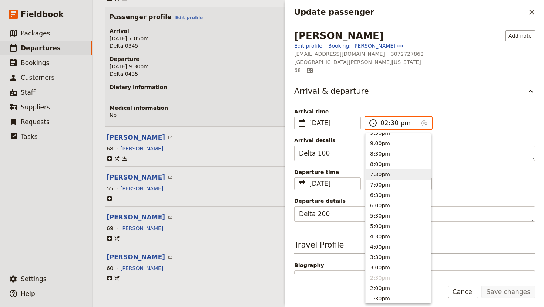
scroll to position [29, 0]
click at [381, 164] on button "9:00pm" at bounding box center [398, 163] width 65 height 10
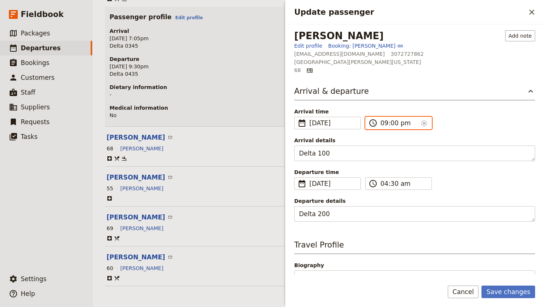
click at [393, 124] on input "09:00 pm" at bounding box center [399, 123] width 38 height 9
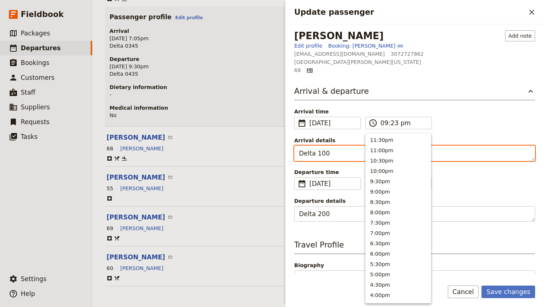
click at [334, 151] on textarea "Delta 100" at bounding box center [414, 154] width 241 height 16
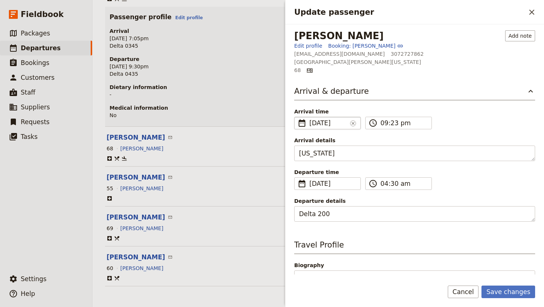
click at [338, 126] on span "[DATE]" at bounding box center [328, 123] width 38 height 9
click at [297, 117] on input "[DATE]" at bounding box center [297, 117] width 0 height 0
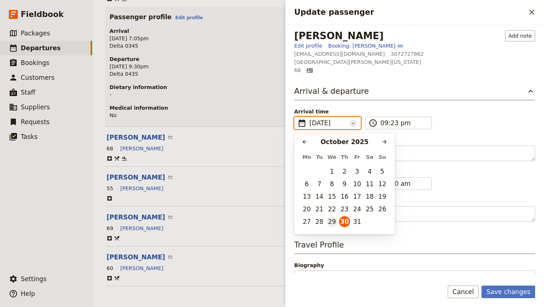
click at [332, 223] on button "29" at bounding box center [331, 221] width 11 height 11
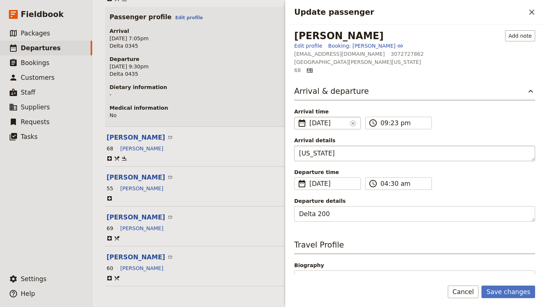
click at [326, 156] on textarea "[US_STATE]" at bounding box center [414, 154] width 241 height 16
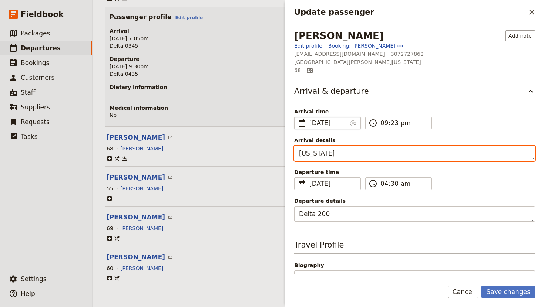
click at [322, 153] on textarea "[US_STATE]" at bounding box center [414, 154] width 241 height 16
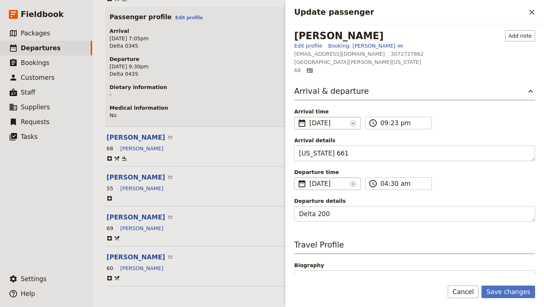
click at [326, 182] on span "[DATE]" at bounding box center [328, 183] width 38 height 9
click at [297, 178] on input "[DATE]" at bounding box center [297, 178] width 0 height 0
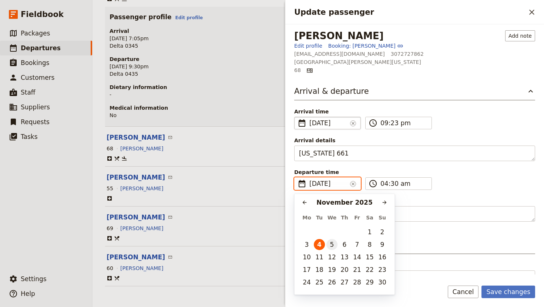
click at [330, 242] on button "5" at bounding box center [331, 244] width 11 height 11
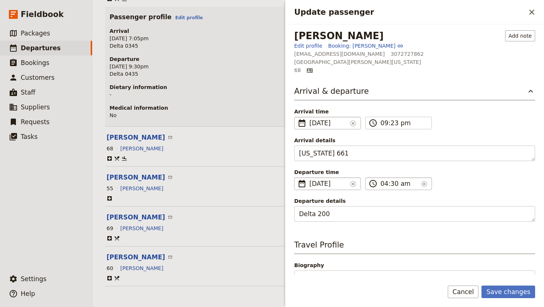
click at [382, 184] on input "04:30 am" at bounding box center [399, 183] width 38 height 9
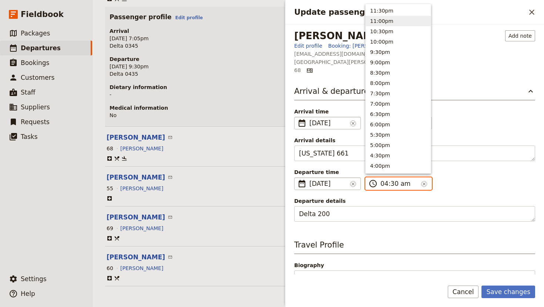
click at [378, 20] on button "11:00pm" at bounding box center [398, 21] width 65 height 10
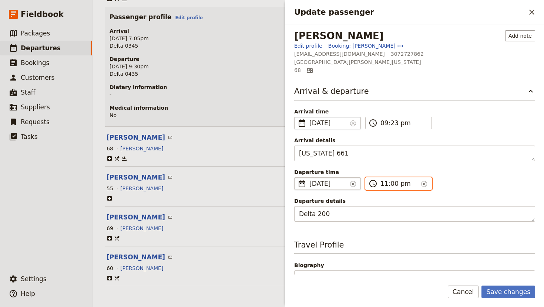
click at [391, 184] on input "11:00 pm" at bounding box center [399, 183] width 38 height 9
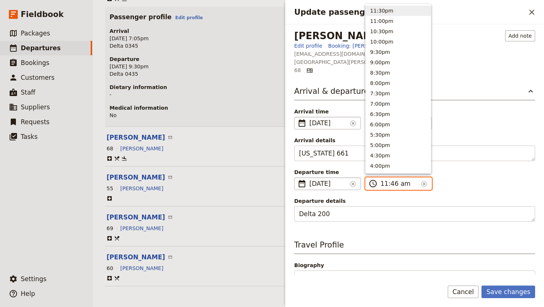
scroll to position [250, 0]
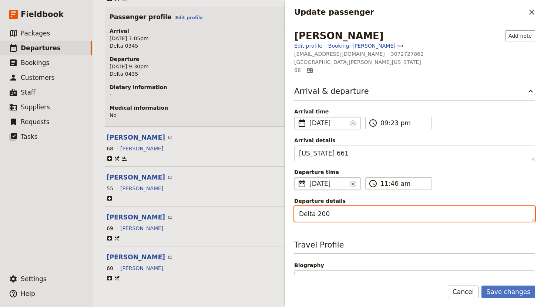
click at [338, 216] on textarea "Delta 200" at bounding box center [414, 214] width 241 height 16
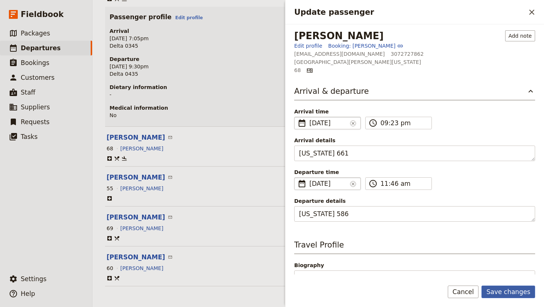
click at [508, 298] on button "Save changes" at bounding box center [508, 292] width 54 height 13
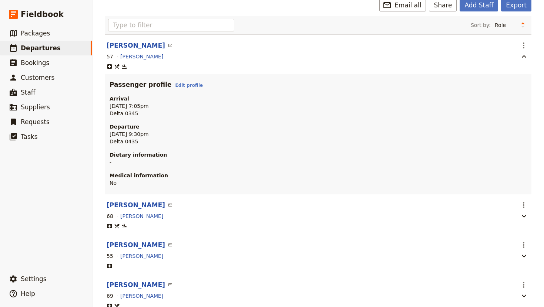
scroll to position [90, 0]
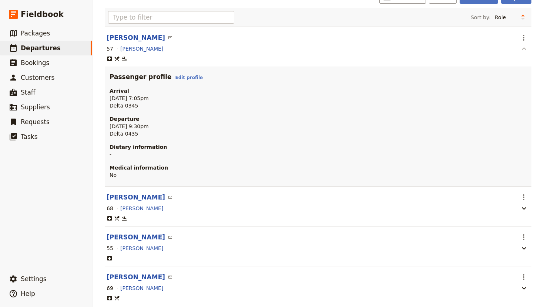
click at [522, 49] on icon "button" at bounding box center [524, 48] width 4 height 3
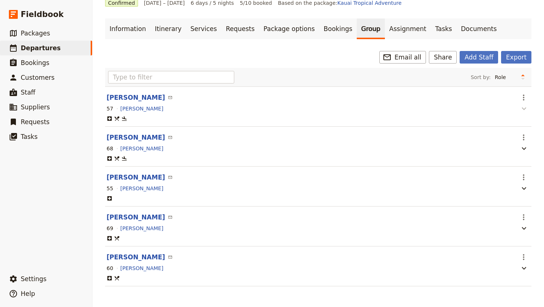
scroll to position [32, 0]
click at [123, 218] on button "[PERSON_NAME]" at bounding box center [136, 217] width 58 height 9
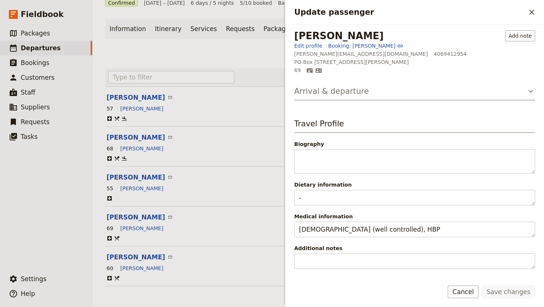
click at [339, 93] on h3 "Arrival & departure" at bounding box center [331, 91] width 75 height 11
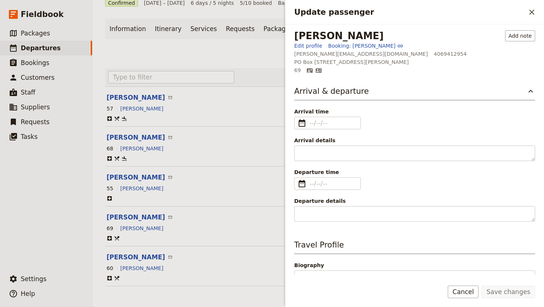
click at [326, 116] on div "Arrival time ​" at bounding box center [327, 118] width 67 height 21
click at [326, 121] on input "Arrival time ​" at bounding box center [332, 123] width 47 height 9
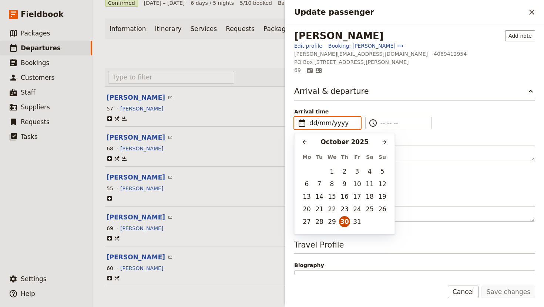
click at [344, 222] on button "30" at bounding box center [344, 221] width 11 height 11
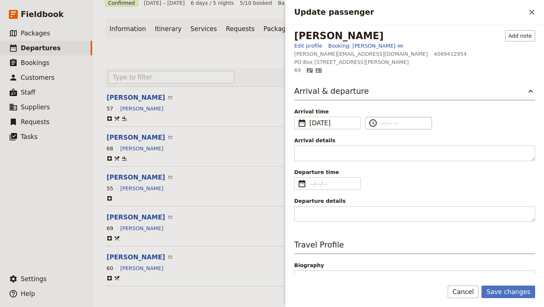
click at [379, 126] on label "​" at bounding box center [398, 123] width 67 height 13
click at [380, 126] on input "​" at bounding box center [403, 123] width 47 height 9
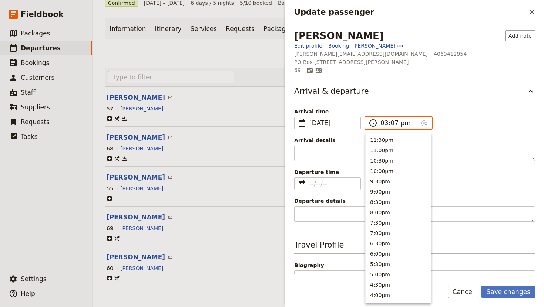
scroll to position [178, 0]
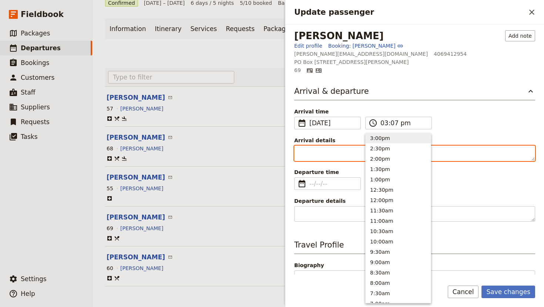
click at [320, 151] on textarea "Arrival details" at bounding box center [414, 154] width 241 height 16
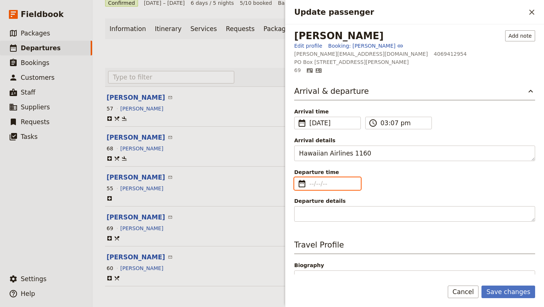
click at [325, 184] on input "Departure time ​" at bounding box center [332, 183] width 47 height 9
click at [326, 188] on input "dd/mm/yyyy" at bounding box center [332, 183] width 47 height 9
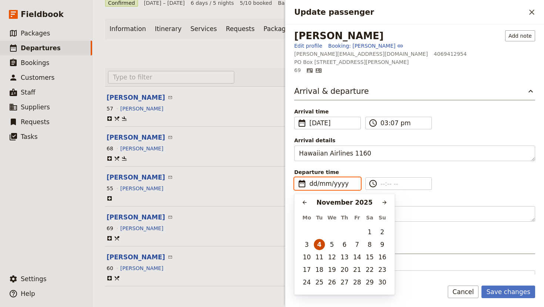
click at [319, 246] on button "4" at bounding box center [319, 244] width 11 height 11
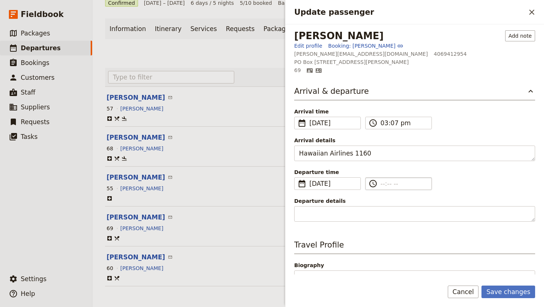
click at [380, 184] on input "​" at bounding box center [403, 183] width 47 height 9
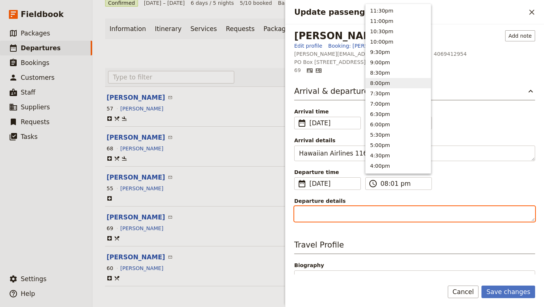
click at [329, 215] on textarea "Departure details" at bounding box center [414, 214] width 241 height 16
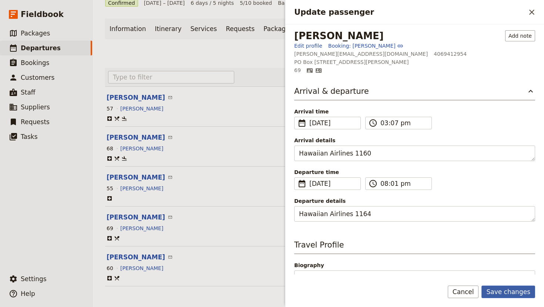
click at [510, 290] on button "Save changes" at bounding box center [508, 292] width 54 height 13
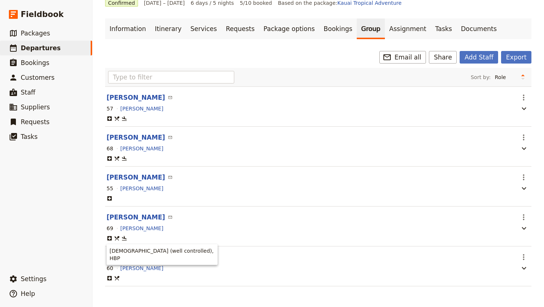
click at [127, 257] on div "[DEMOGRAPHIC_DATA] (well controlled), HBP" at bounding box center [162, 255] width 111 height 21
click at [120, 256] on button "[PERSON_NAME]" at bounding box center [136, 257] width 58 height 9
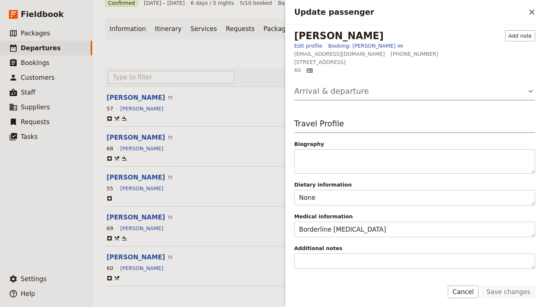
click at [348, 92] on h3 "Arrival & departure" at bounding box center [331, 91] width 75 height 11
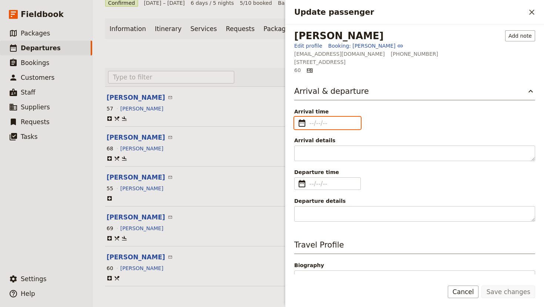
click at [320, 123] on input "Arrival time ​" at bounding box center [332, 123] width 47 height 9
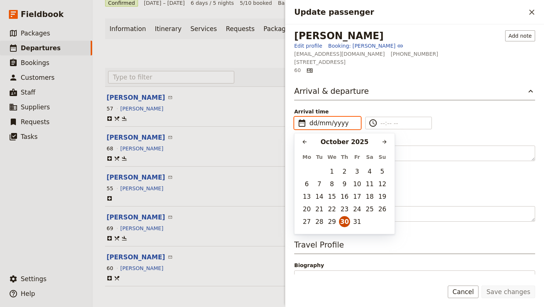
click at [343, 220] on button "30" at bounding box center [344, 221] width 11 height 11
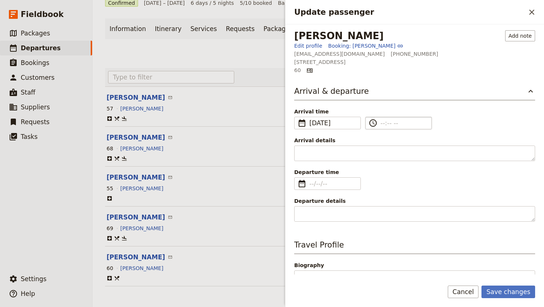
click at [384, 122] on input "​" at bounding box center [403, 123] width 47 height 9
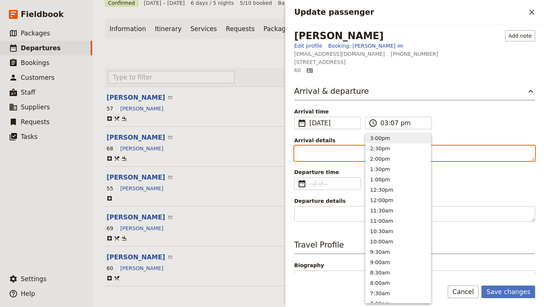
click at [318, 156] on textarea "Arrival details" at bounding box center [414, 154] width 241 height 16
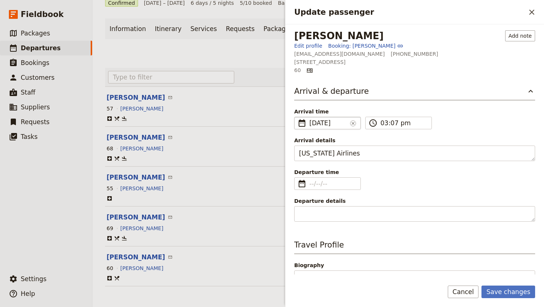
click at [324, 122] on span "[DATE]" at bounding box center [328, 123] width 38 height 9
click at [339, 125] on input "[DATE]" at bounding box center [328, 123] width 38 height 9
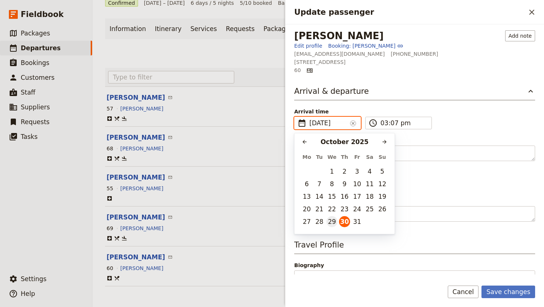
click at [334, 223] on button "29" at bounding box center [331, 221] width 11 height 11
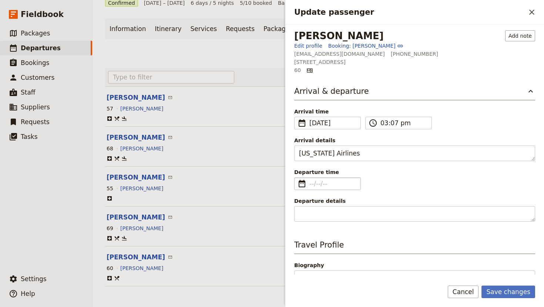
click at [313, 186] on input "Departure time ​" at bounding box center [332, 183] width 47 height 9
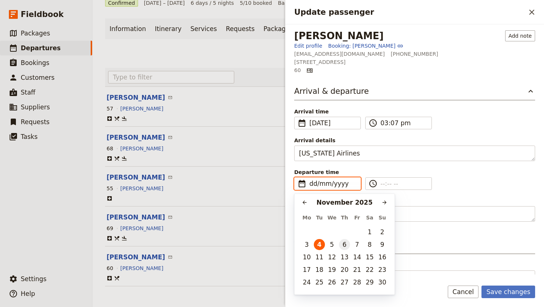
click at [346, 245] on button "6" at bounding box center [344, 244] width 11 height 11
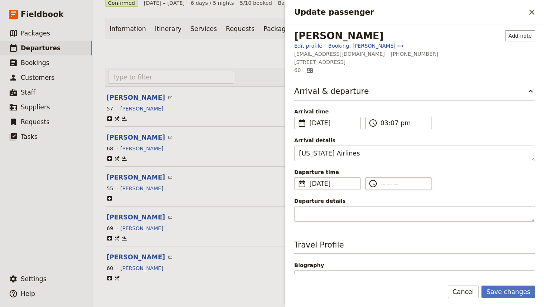
click at [382, 182] on input "​" at bounding box center [403, 183] width 47 height 9
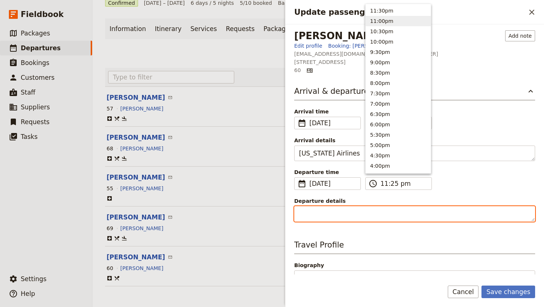
click at [330, 216] on textarea "Departure details" at bounding box center [414, 214] width 241 height 16
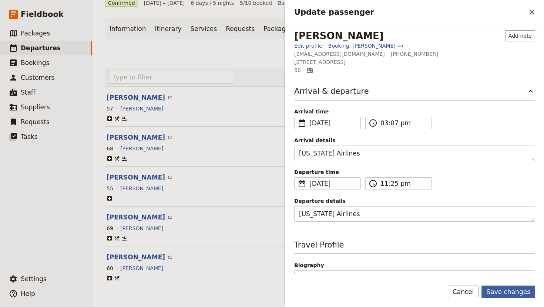
click at [509, 292] on button "Save changes" at bounding box center [508, 292] width 54 height 13
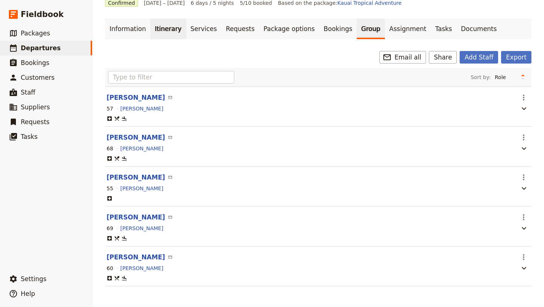
click at [159, 26] on link "Itinerary" at bounding box center [168, 28] width 36 height 21
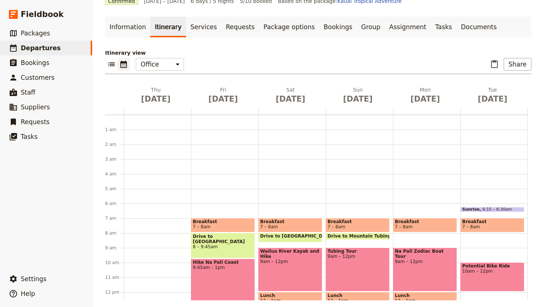
scroll to position [85, 0]
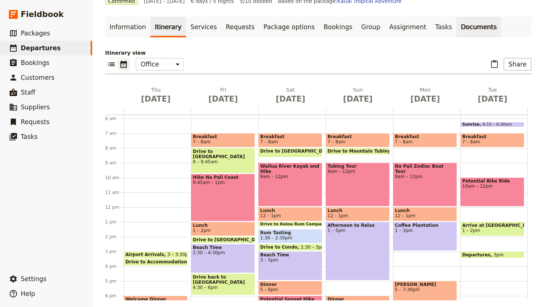
click at [456, 26] on link "Documents" at bounding box center [478, 27] width 45 height 21
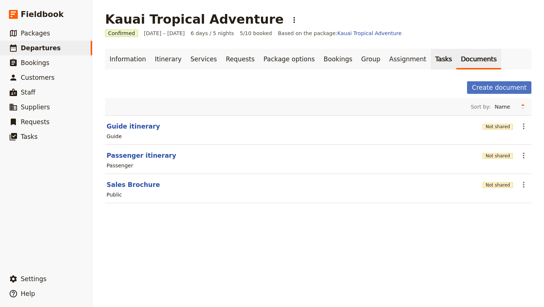
click at [431, 59] on link "Tasks" at bounding box center [444, 59] width 26 height 21
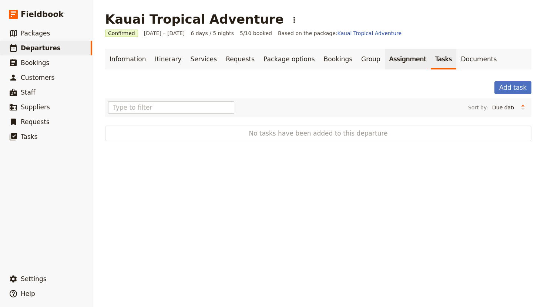
click at [385, 62] on link "Assignment" at bounding box center [408, 59] width 46 height 21
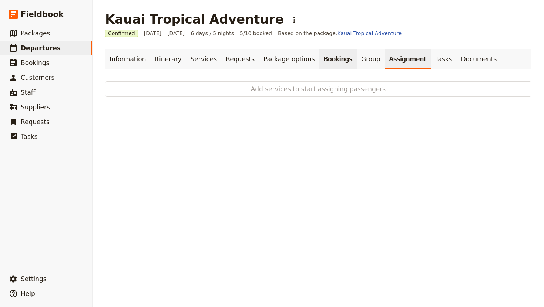
click at [335, 65] on link "Bookings" at bounding box center [337, 59] width 37 height 21
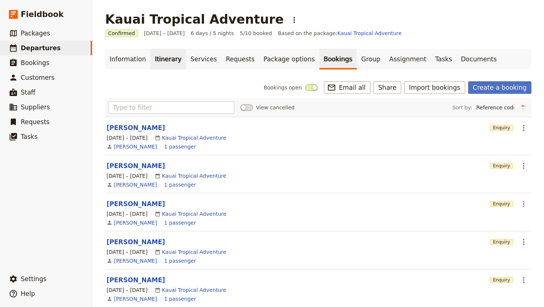
click at [169, 62] on link "Itinerary" at bounding box center [168, 59] width 36 height 21
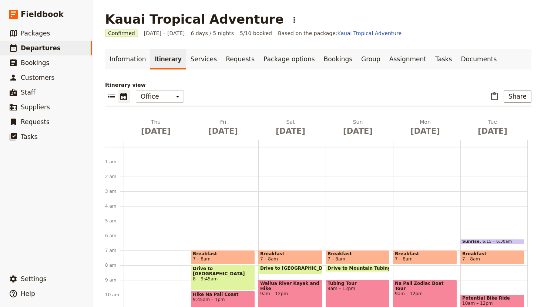
scroll to position [85, 0]
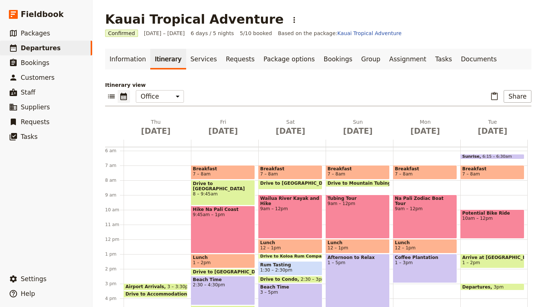
click at [206, 74] on div "Information Itinerary Services Requests Package options Bookings Group Assignme…" at bounding box center [318, 191] width 426 height 284
click at [110, 58] on link "Information" at bounding box center [127, 59] width 45 height 21
